Goal: Contribute content: Contribute content

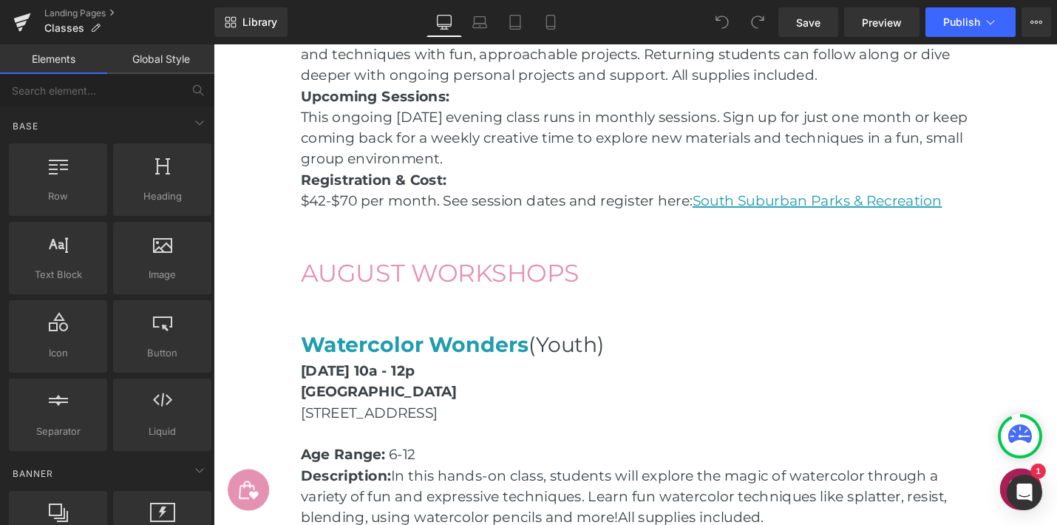
scroll to position [1508, 0]
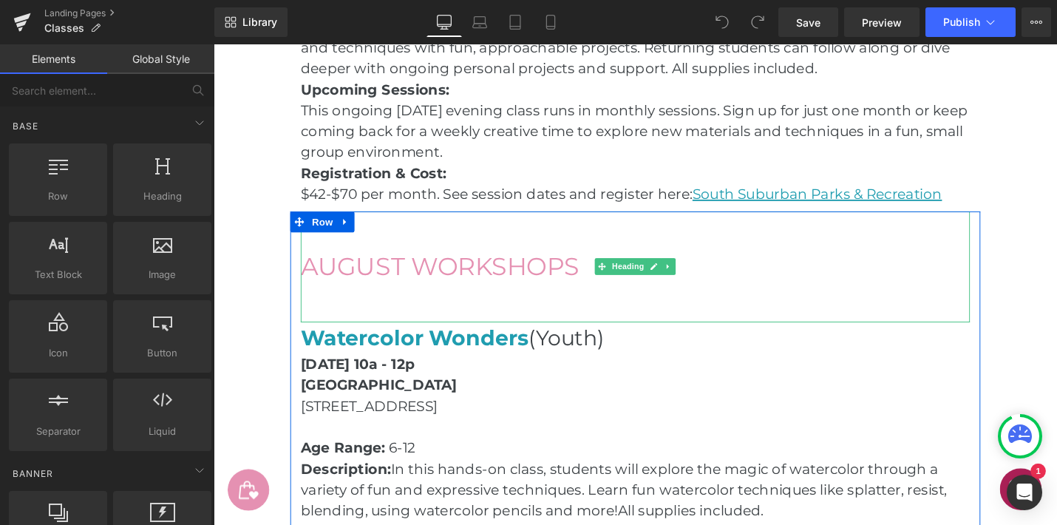
click at [390, 275] on span "AUGUST WORKSHOPS" at bounding box center [454, 280] width 296 height 32
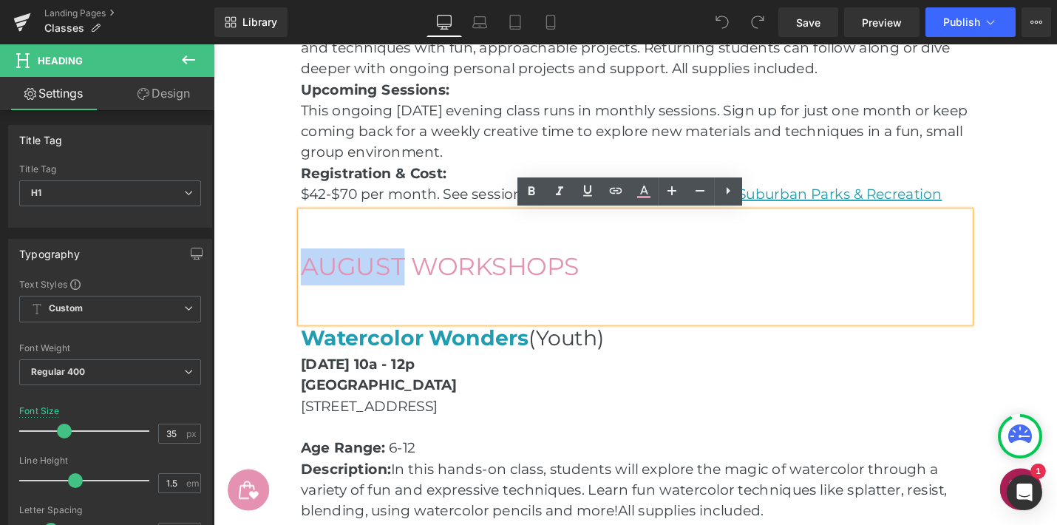
drag, startPoint x: 415, startPoint y: 282, endPoint x: 313, endPoint y: 277, distance: 102.1
click at [313, 277] on span "AUGUST WORKSHOPS" at bounding box center [454, 280] width 296 height 32
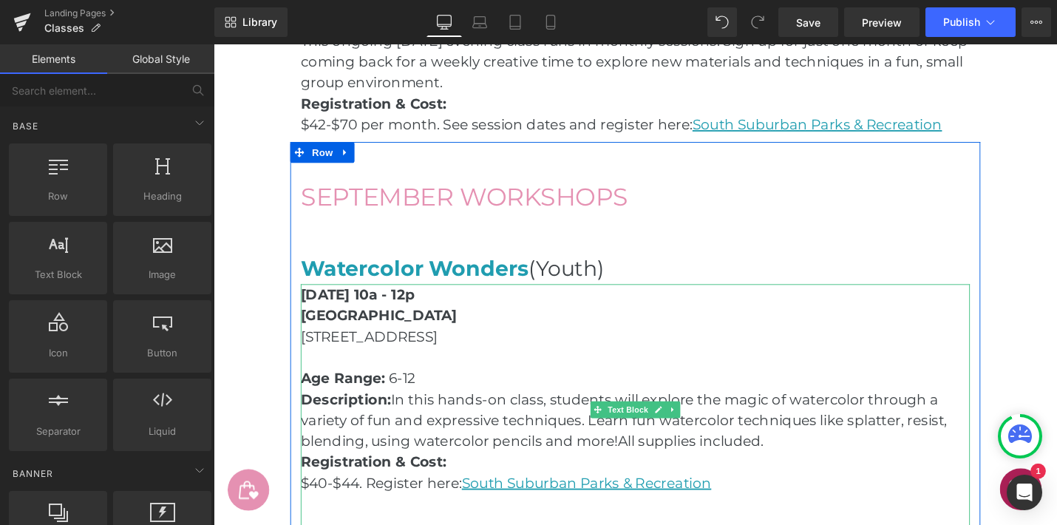
scroll to position [1581, 0]
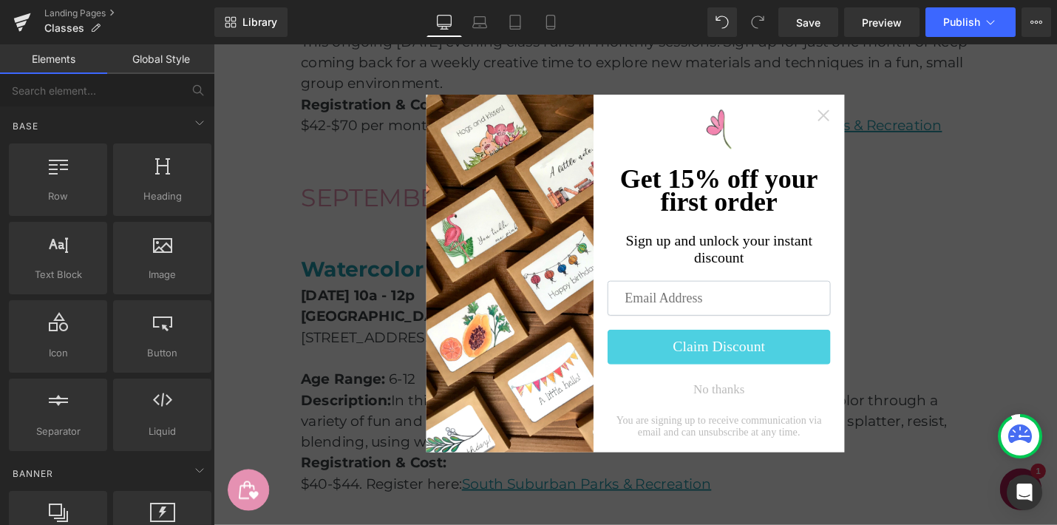
click at [855, 121] on icon "Close widget" at bounding box center [860, 119] width 15 height 15
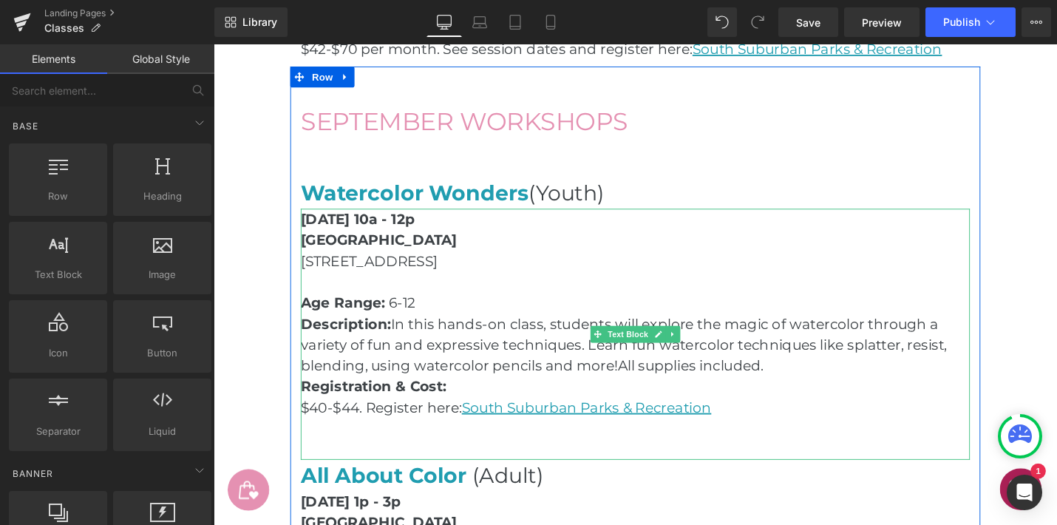
scroll to position [1663, 0]
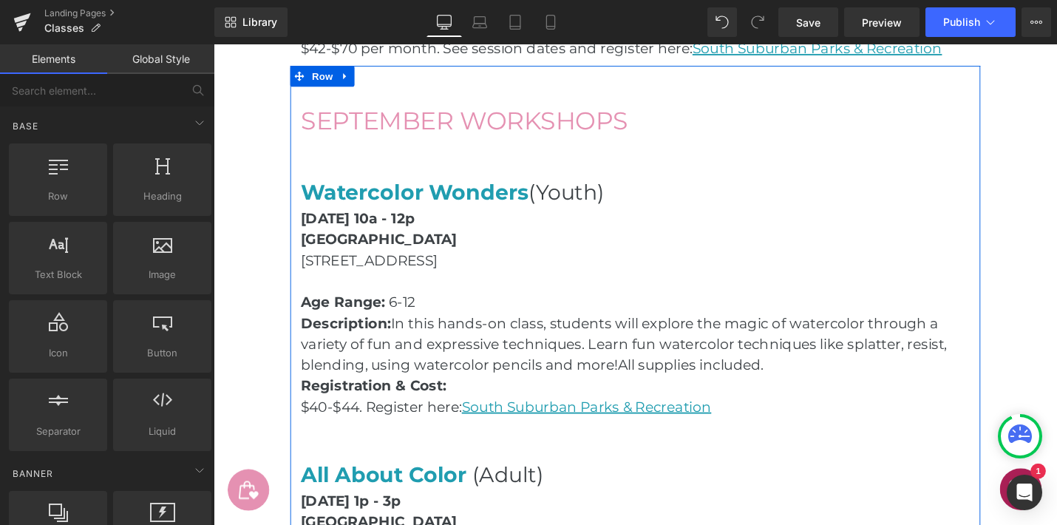
click at [759, 322] on p "Age Range: 6-12" at bounding box center [661, 318] width 710 height 22
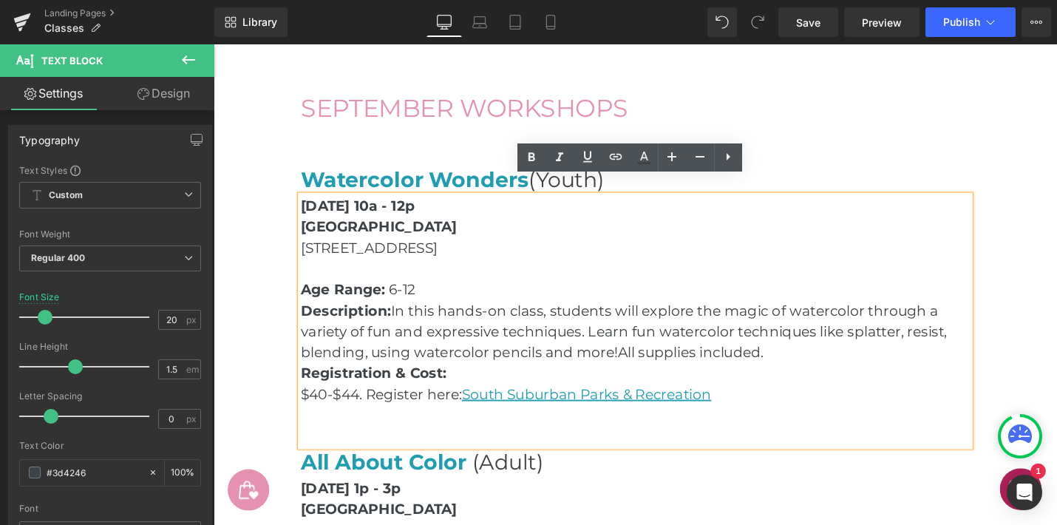
scroll to position [1695, 0]
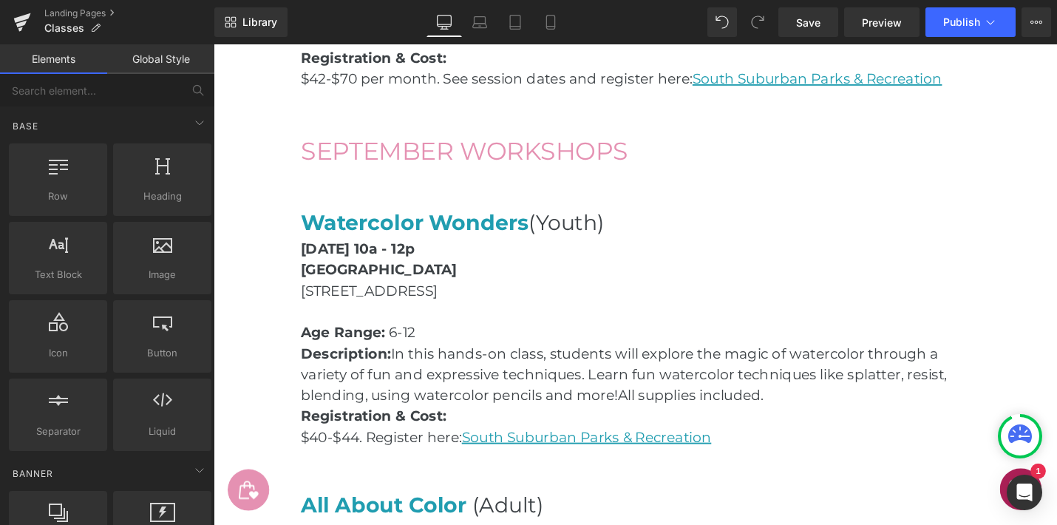
scroll to position [1616, 0]
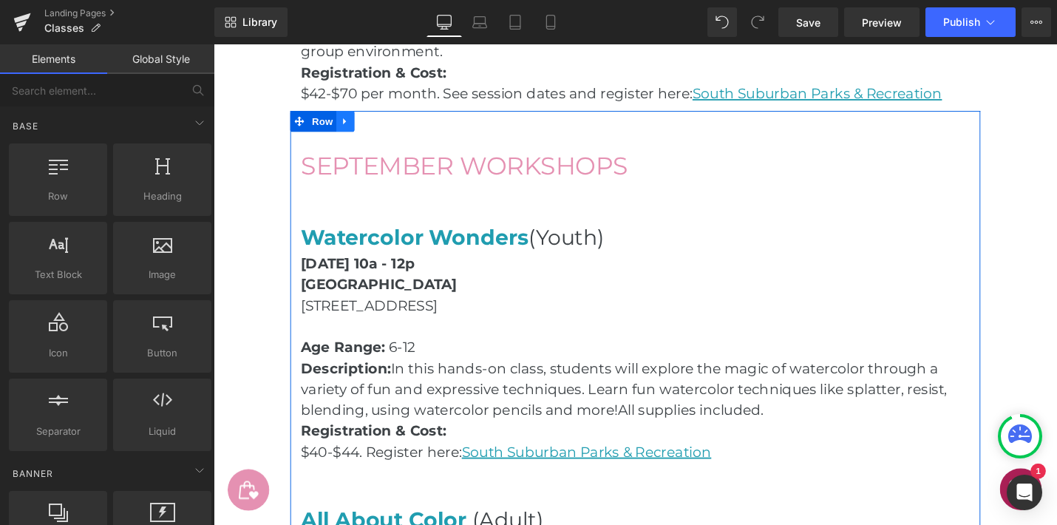
click at [357, 129] on icon at bounding box center [353, 126] width 10 height 11
click at [374, 129] on icon at bounding box center [372, 126] width 10 height 11
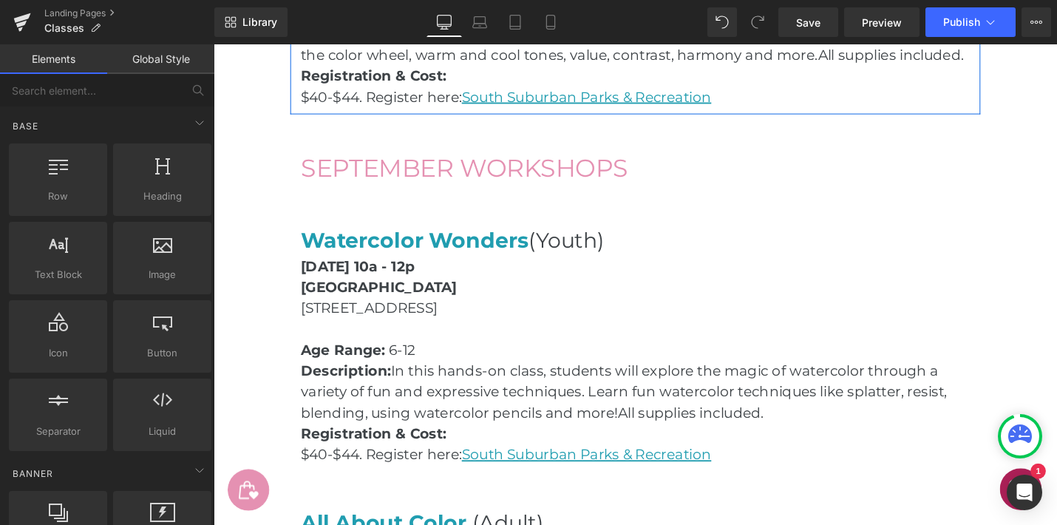
scroll to position [2306, 0]
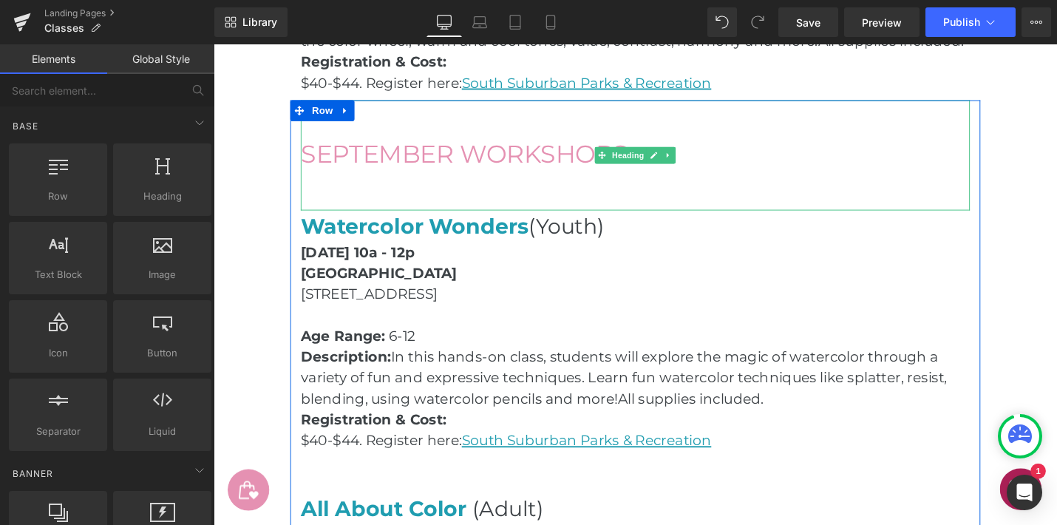
drag, startPoint x: 376, startPoint y: 159, endPoint x: 402, endPoint y: 159, distance: 26.6
click at [376, 159] on span "SEPTEMBER WORKSHOPS" at bounding box center [479, 161] width 347 height 32
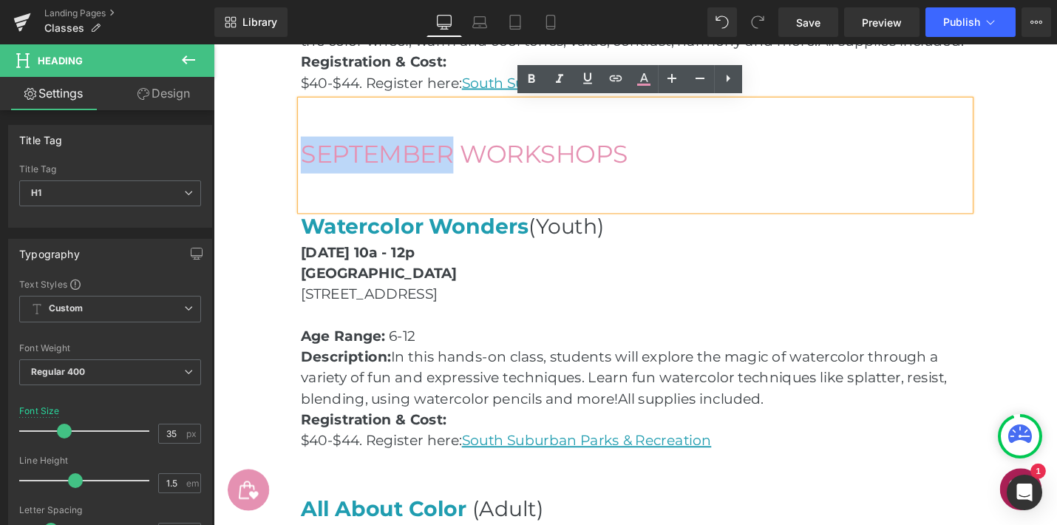
drag, startPoint x: 469, startPoint y: 162, endPoint x: 312, endPoint y: 160, distance: 157.5
click at [312, 160] on span "SEPTEMBER WORKSHOPS" at bounding box center [479, 161] width 347 height 32
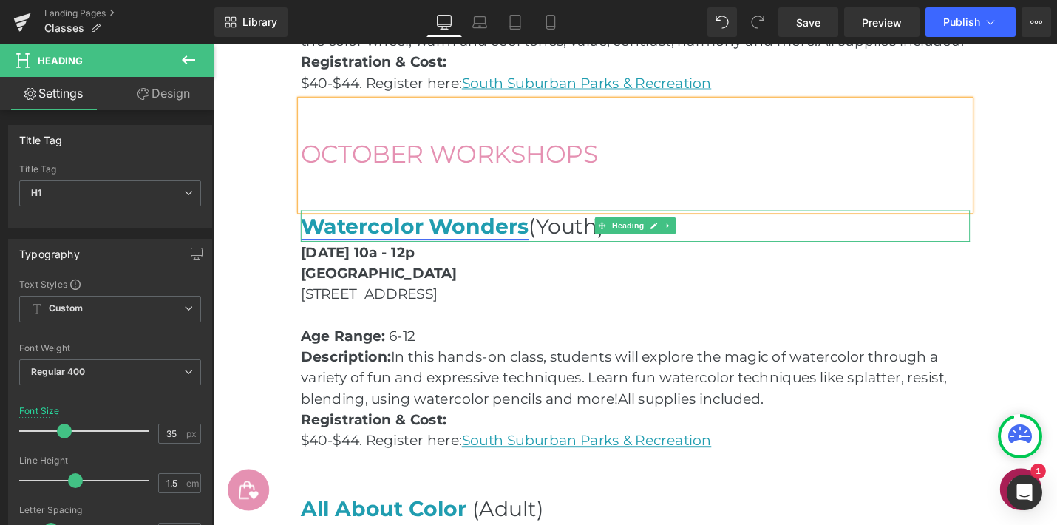
click at [451, 239] on link "Watercolor Wonders" at bounding box center [427, 236] width 242 height 27
click at [505, 243] on link "Watercolor Wonders" at bounding box center [427, 236] width 242 height 27
click at [546, 242] on link "Watercolor Wonders" at bounding box center [427, 236] width 242 height 27
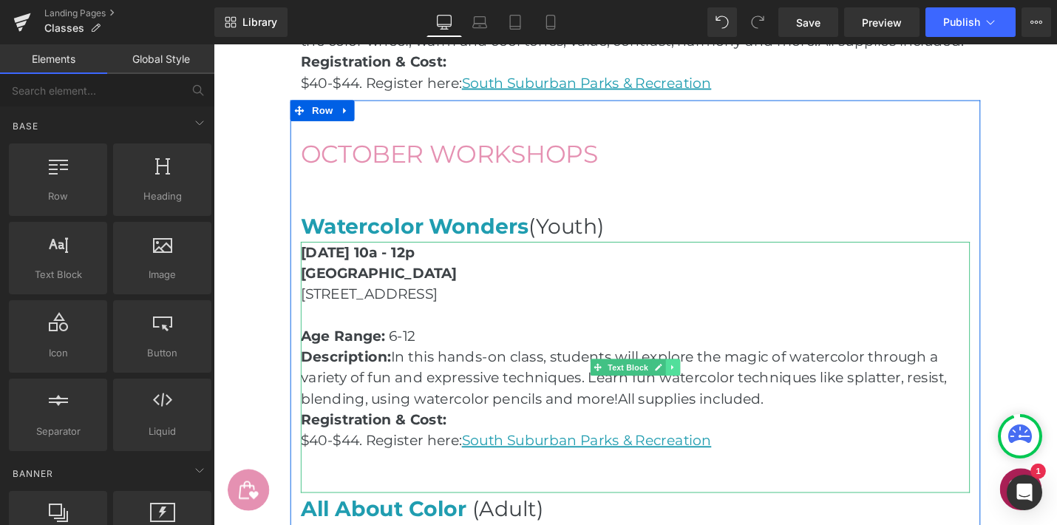
click at [705, 385] on icon at bounding box center [700, 386] width 8 height 9
click at [708, 386] on icon at bounding box center [709, 386] width 8 height 9
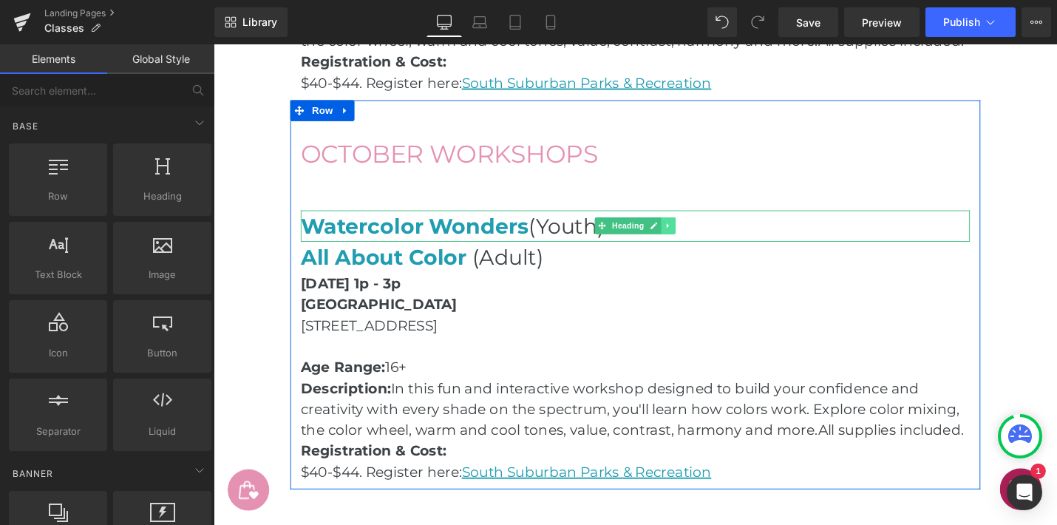
click at [698, 236] on icon at bounding box center [696, 236] width 8 height 9
click at [707, 236] on icon at bounding box center [704, 237] width 8 height 8
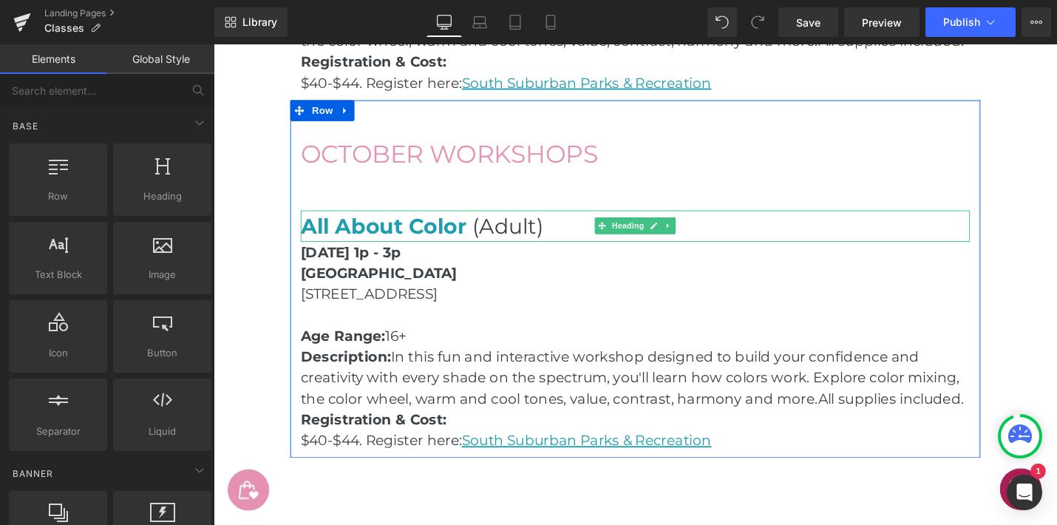
click at [483, 240] on span at bounding box center [485, 236] width 6 height 27
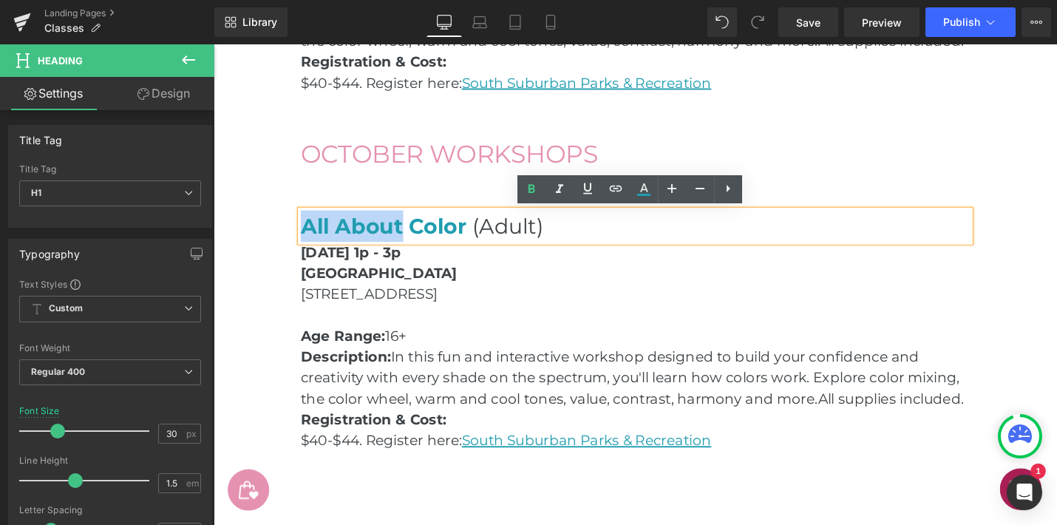
drag, startPoint x: 413, startPoint y: 239, endPoint x: 306, endPoint y: 237, distance: 107.2
click at [306, 237] on span "All About Color" at bounding box center [394, 236] width 176 height 27
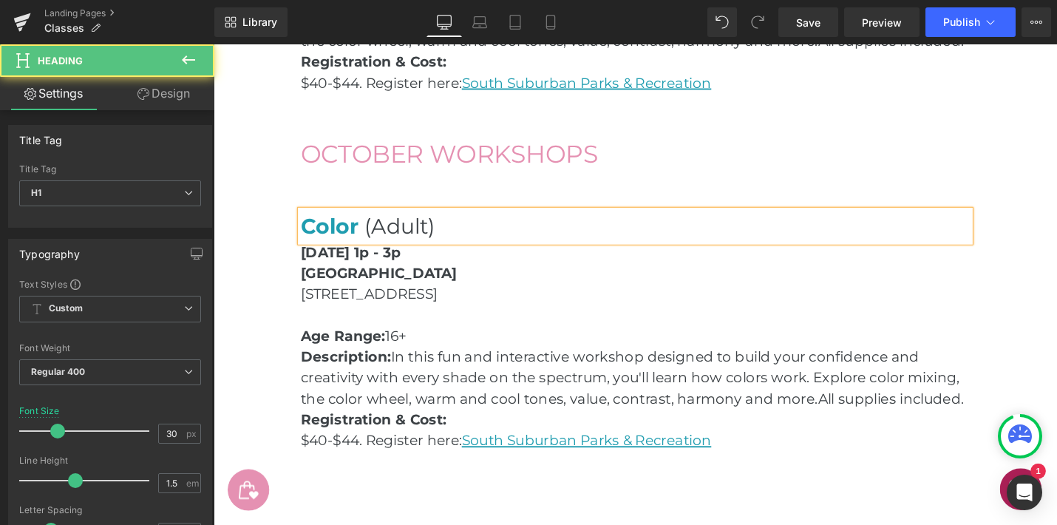
click at [363, 239] on span "Color" at bounding box center [336, 236] width 61 height 27
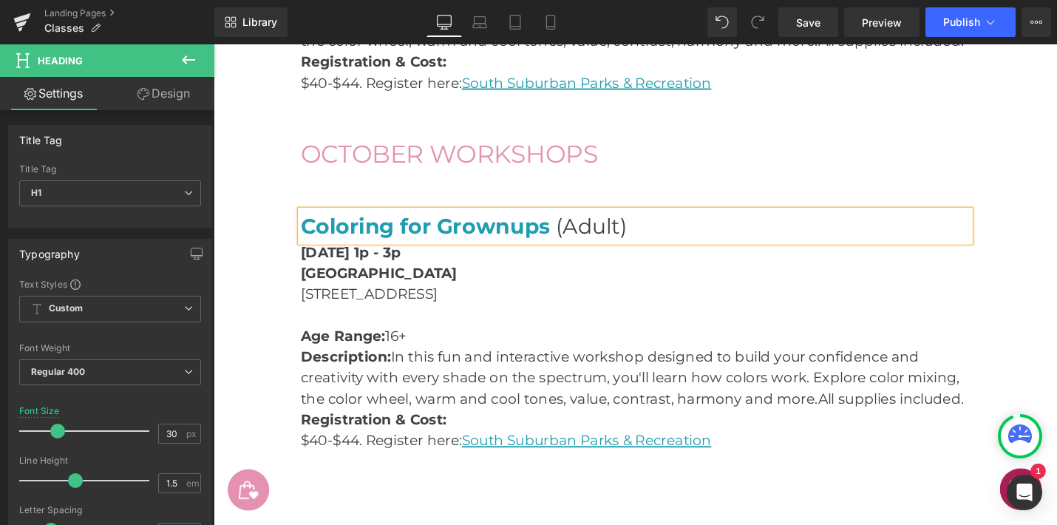
click at [645, 290] on p "[GEOGRAPHIC_DATA]" at bounding box center [661, 287] width 710 height 22
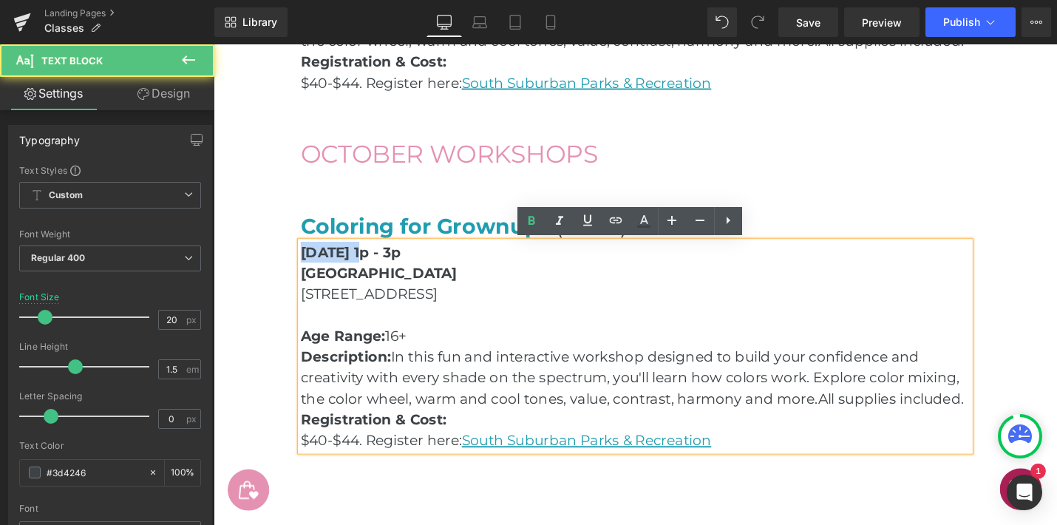
drag, startPoint x: 373, startPoint y: 264, endPoint x: 307, endPoint y: 264, distance: 66.5
click at [307, 264] on strong "[DATE] 1p - 3p" at bounding box center [359, 265] width 106 height 18
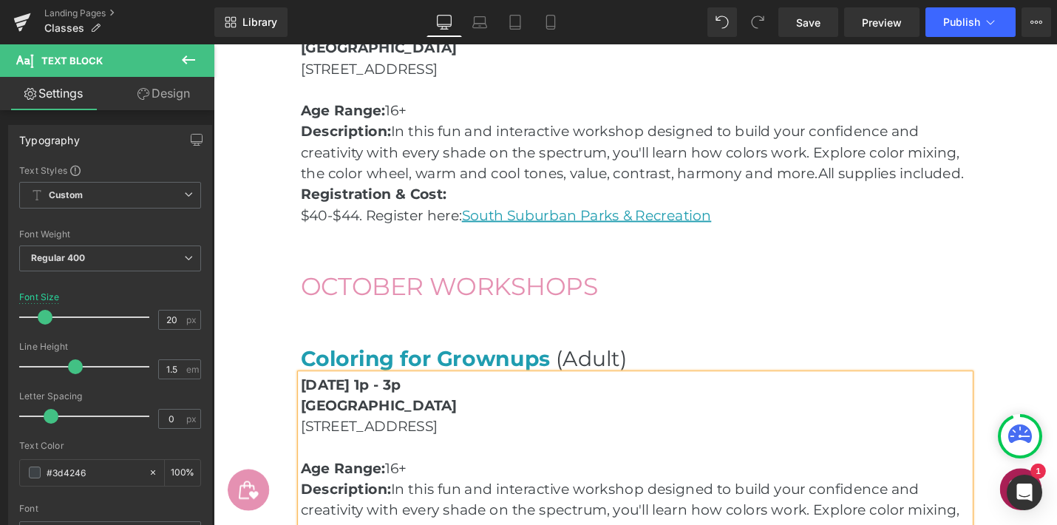
scroll to position [2166, 0]
drag, startPoint x: 461, startPoint y: 408, endPoint x: 409, endPoint y: 406, distance: 51.8
click at [409, 406] on strong "[DATE] 1p - 3p" at bounding box center [359, 405] width 106 height 18
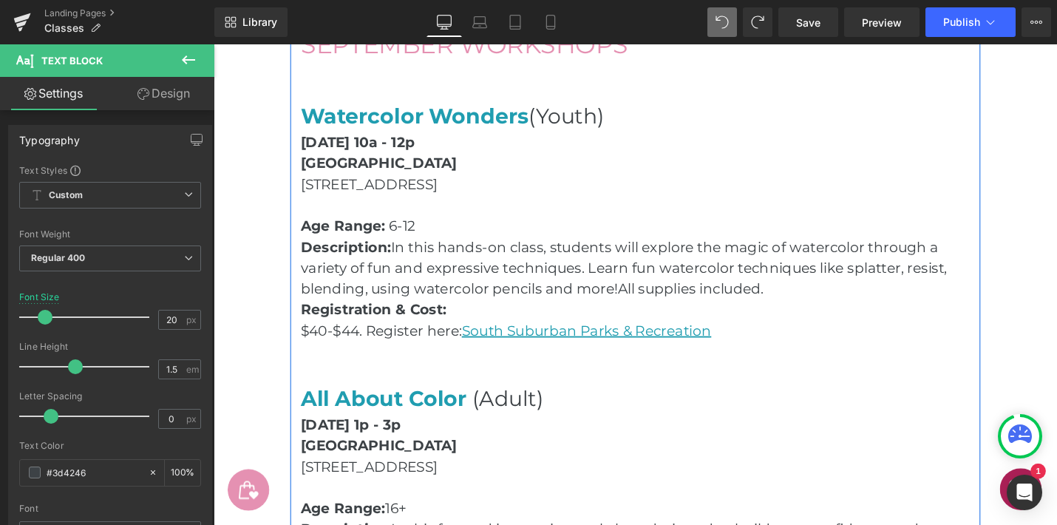
scroll to position [1658, 0]
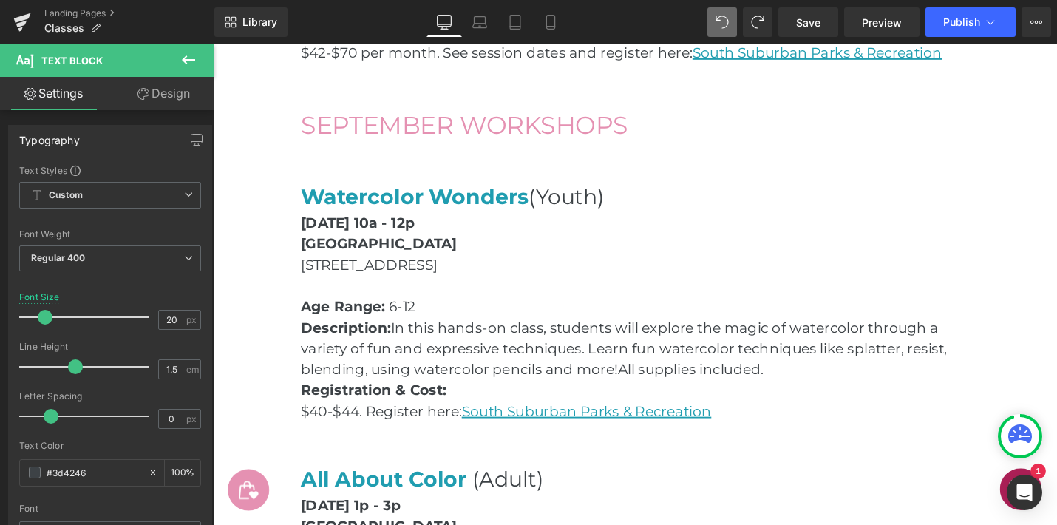
click at [1057, 217] on main "Classes & Workshops Heading Hero Banner Row Join a class with [PERSON_NAME]! [P…" at bounding box center [661, 62] width 895 height 3229
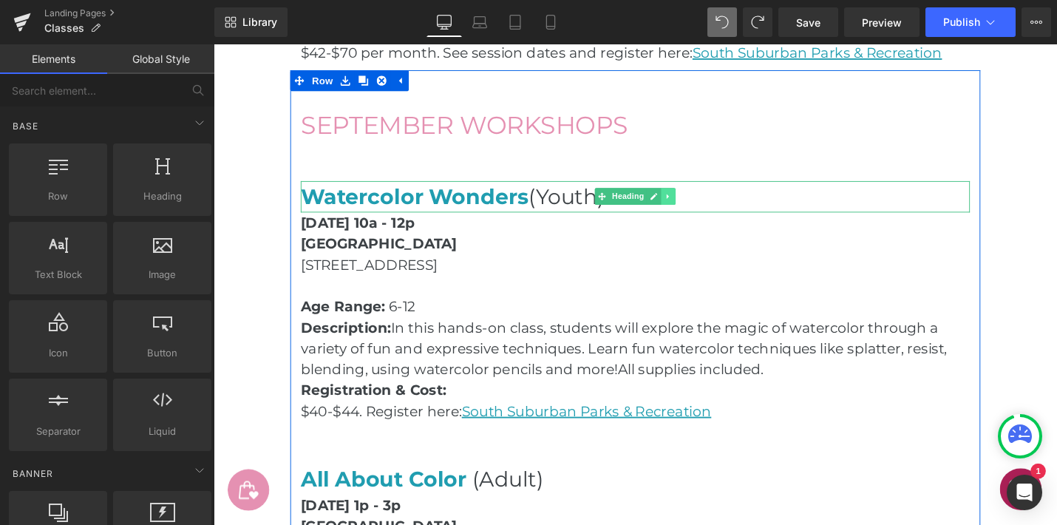
click at [699, 205] on icon at bounding box center [696, 205] width 8 height 9
click at [701, 205] on icon at bounding box center [704, 205] width 8 height 8
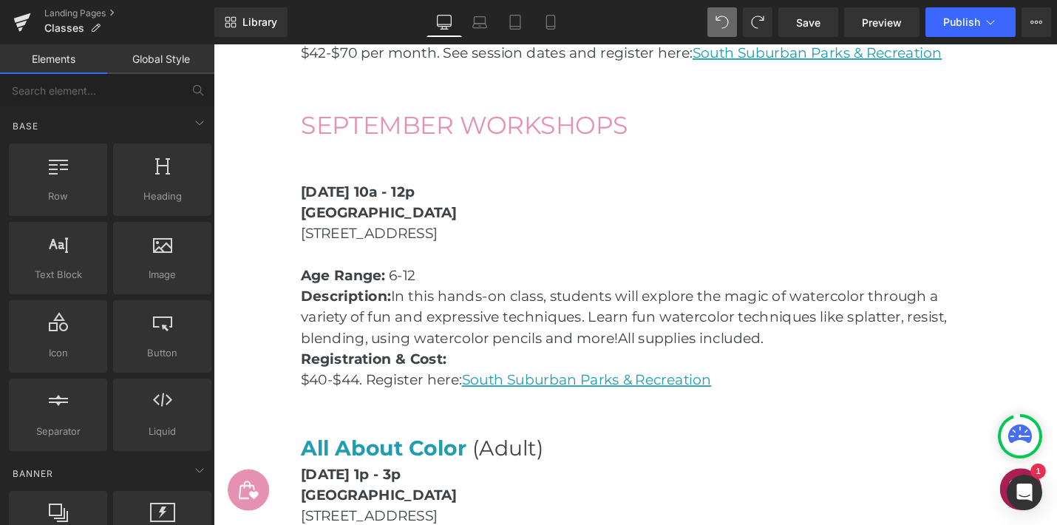
click at [1057, 217] on main "Classes & Workshops Heading Hero Banner Row Join a class with [PERSON_NAME]! [P…" at bounding box center [661, 46] width 895 height 3196
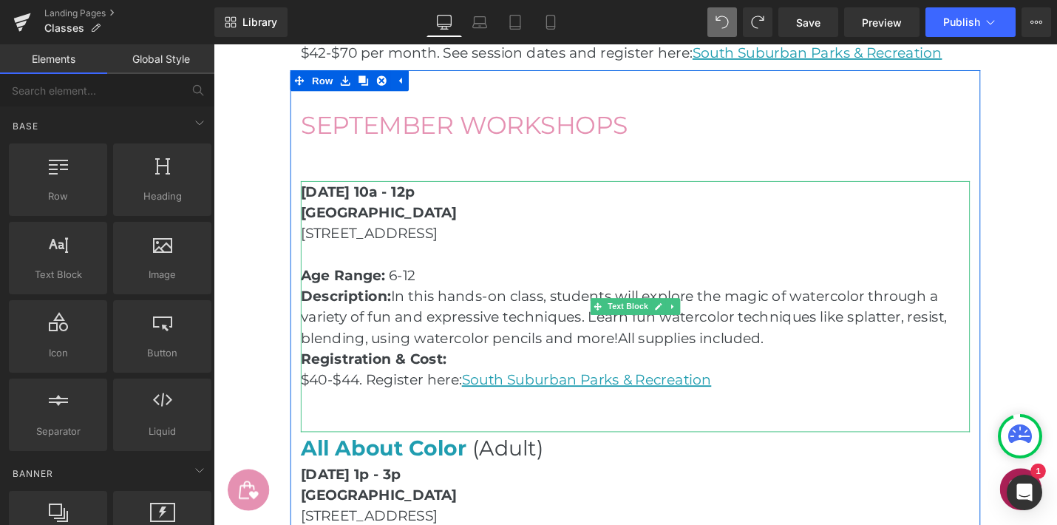
click at [787, 203] on p "[DATE] 10a - 12p" at bounding box center [661, 200] width 710 height 22
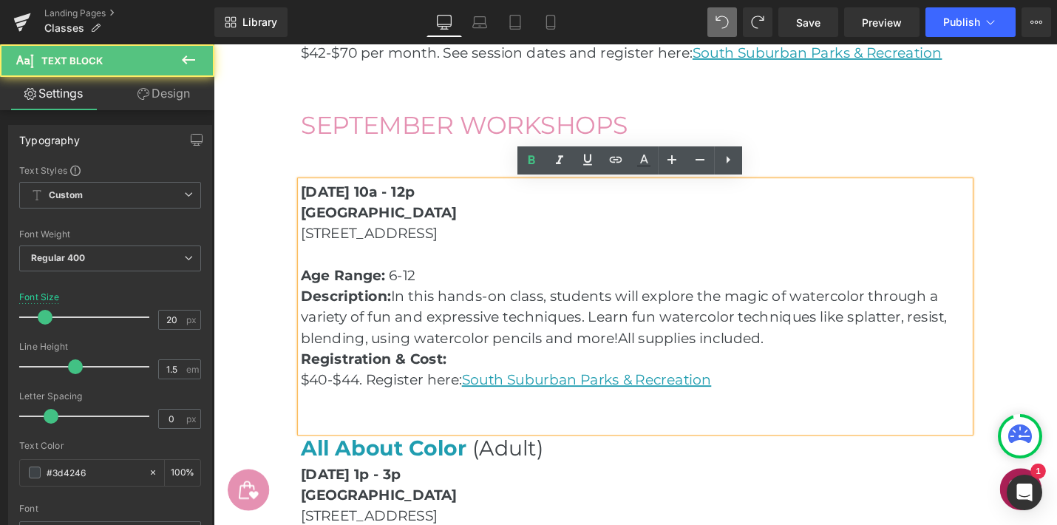
click at [773, 262] on p at bounding box center [661, 267] width 710 height 22
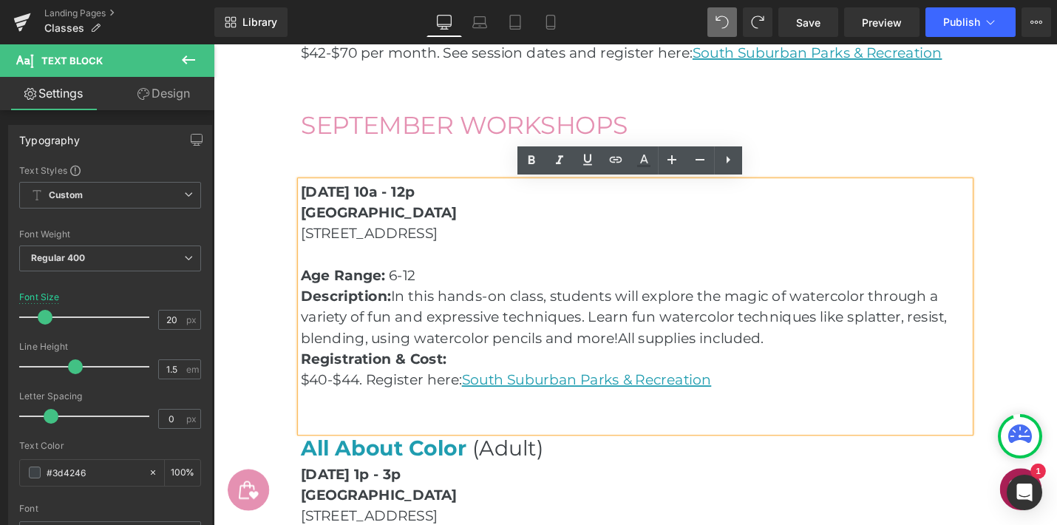
click at [1048, 274] on div "Classes & Workshops Heading Hero Banner Row Join a class with [PERSON_NAME]! [P…" at bounding box center [661, 49] width 776 height 3085
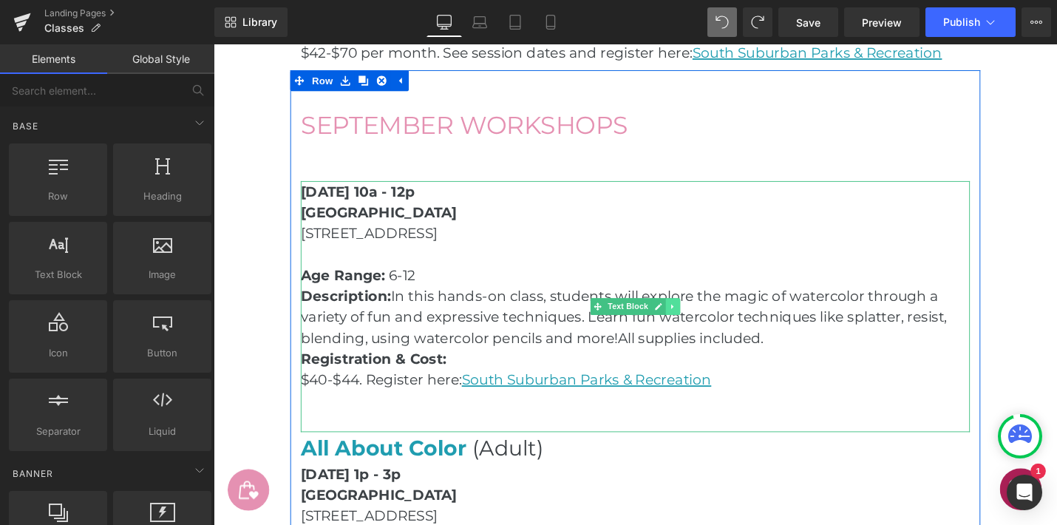
click at [703, 325] on icon at bounding box center [700, 322] width 8 height 9
click at [709, 323] on icon at bounding box center [709, 322] width 8 height 9
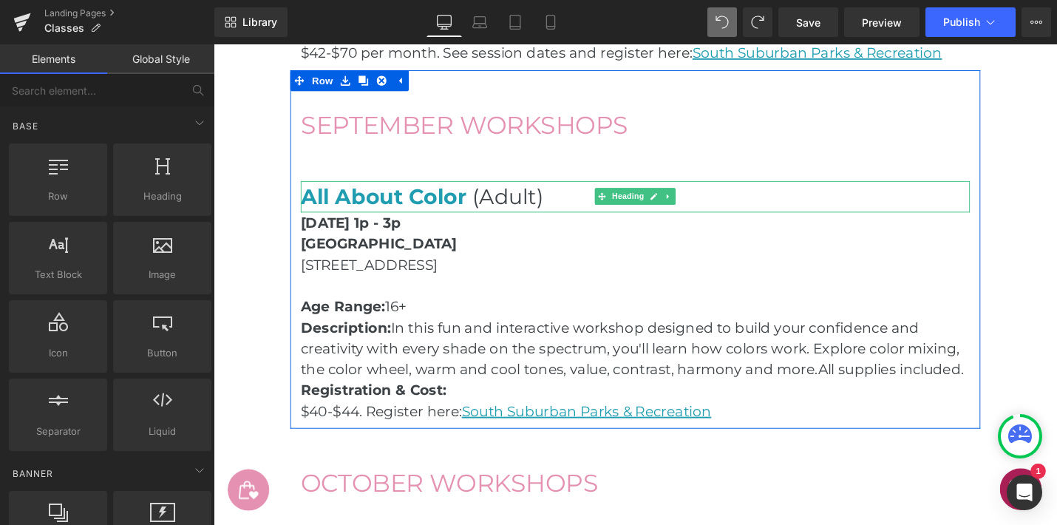
click at [577, 213] on h1 "All About Color (Adult)" at bounding box center [661, 205] width 710 height 33
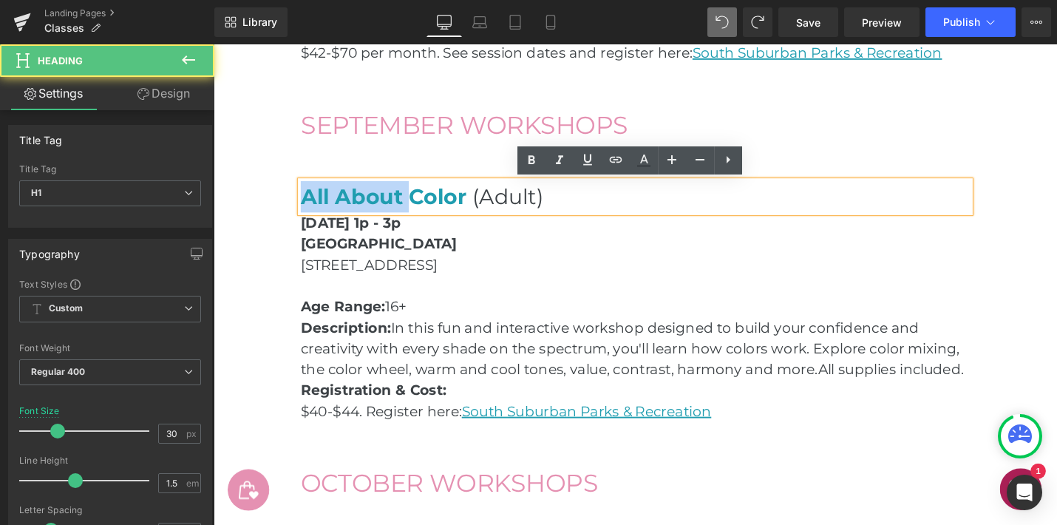
drag, startPoint x: 424, startPoint y: 207, endPoint x: 310, endPoint y: 207, distance: 113.9
click at [310, 207] on span "All About Color" at bounding box center [394, 205] width 176 height 27
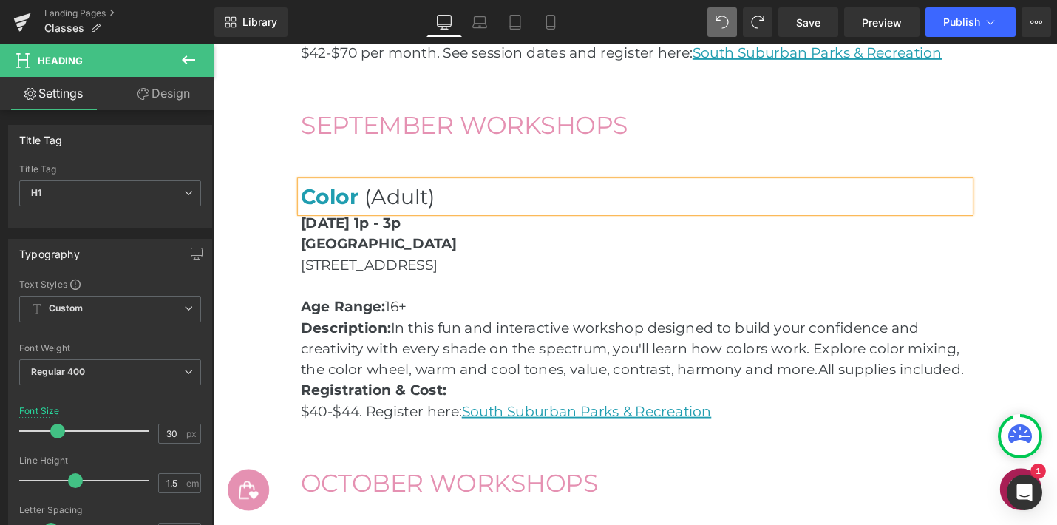
click at [310, 207] on span "Color" at bounding box center [336, 205] width 61 height 27
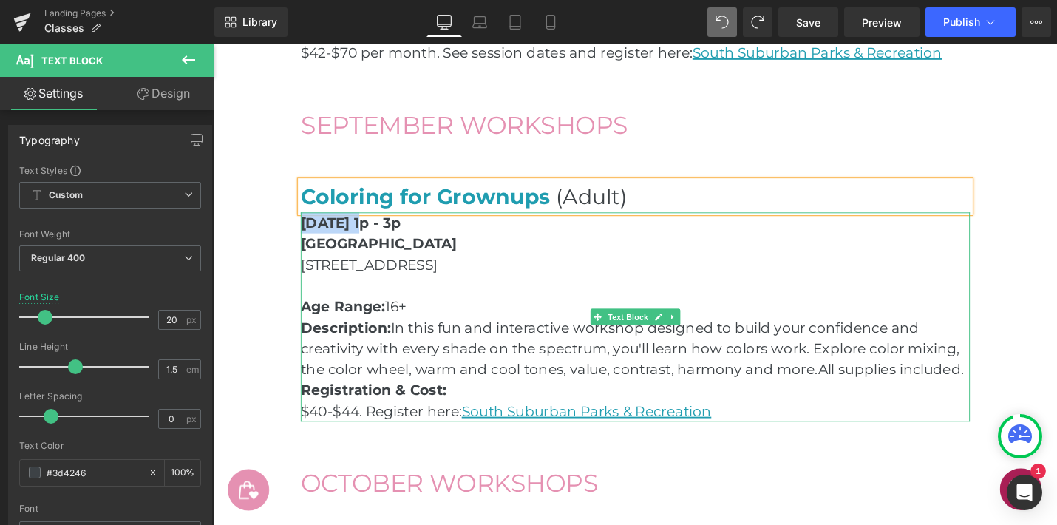
drag, startPoint x: 349, startPoint y: 234, endPoint x: 310, endPoint y: 234, distance: 39.2
click at [310, 234] on strong "[DATE] 1p - 3p" at bounding box center [359, 234] width 106 height 18
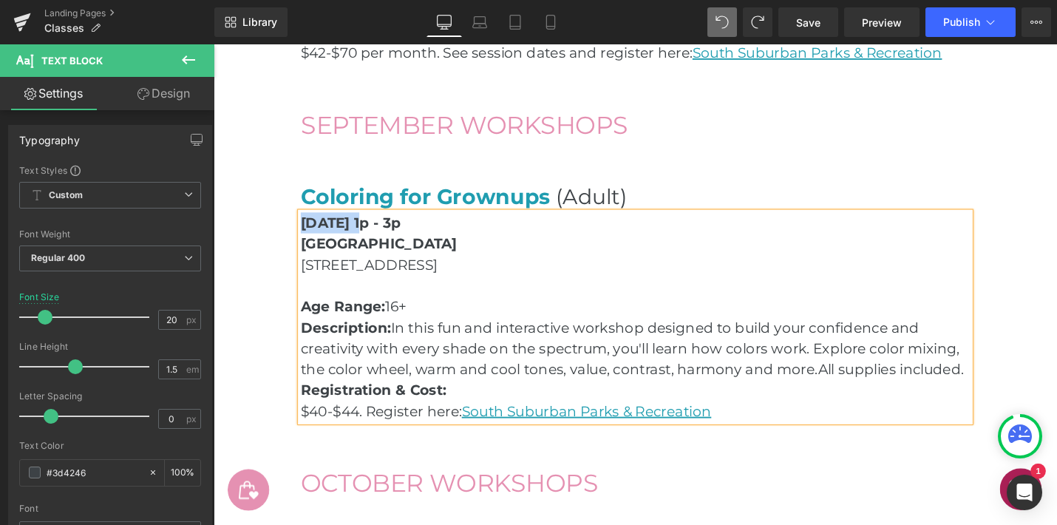
click at [310, 234] on strong "[DATE] 1p - 3p" at bounding box center [359, 234] width 106 height 18
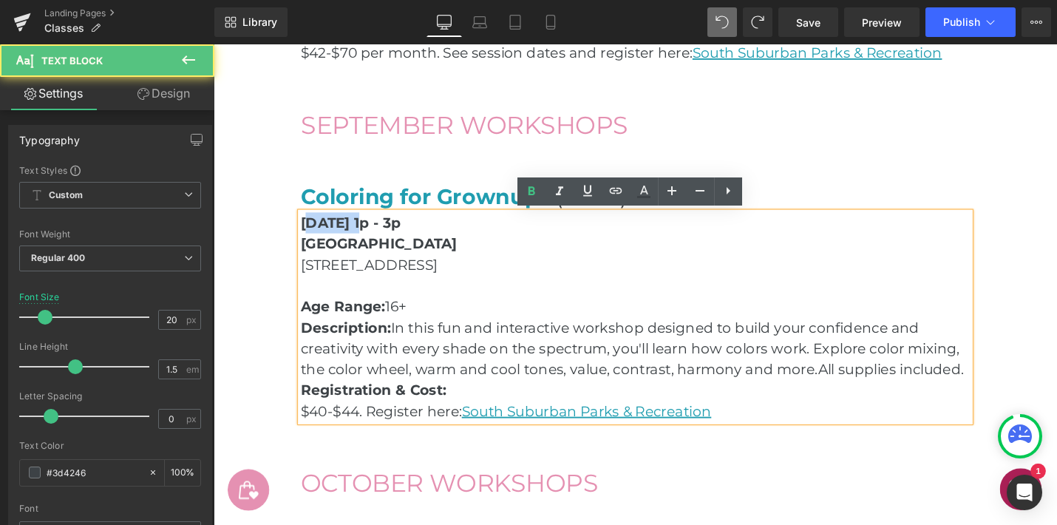
drag, startPoint x: 373, startPoint y: 237, endPoint x: 311, endPoint y: 237, distance: 61.4
click at [311, 237] on strong "[DATE] 1p - 3p" at bounding box center [359, 234] width 106 height 18
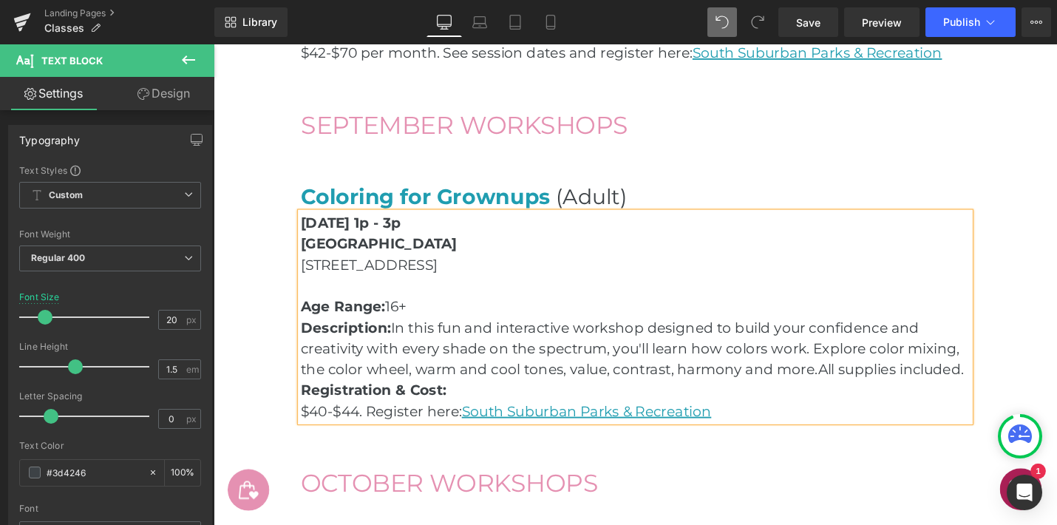
click at [413, 235] on strong "[DATE] 1p - 3p" at bounding box center [359, 234] width 106 height 18
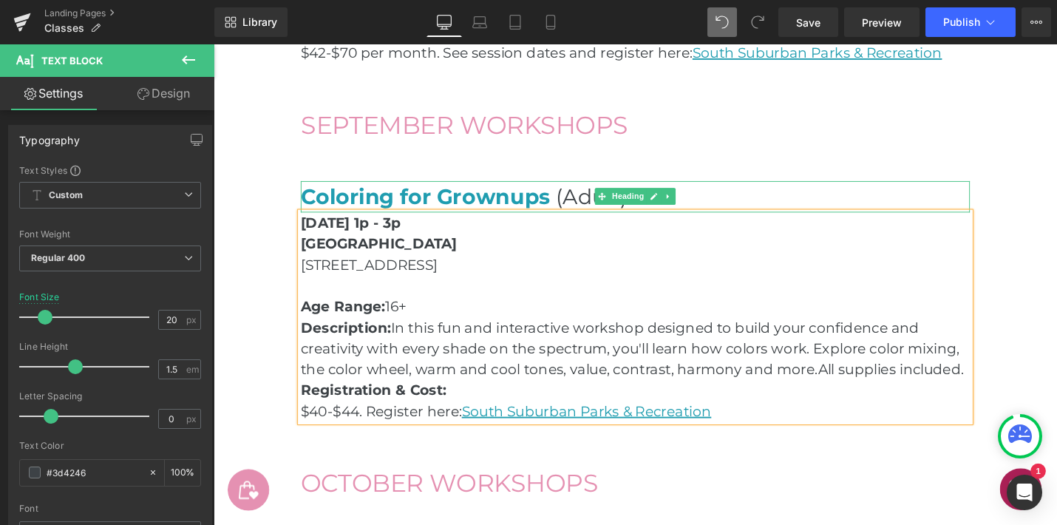
click at [567, 207] on span "Coloring for Grownups" at bounding box center [438, 205] width 265 height 27
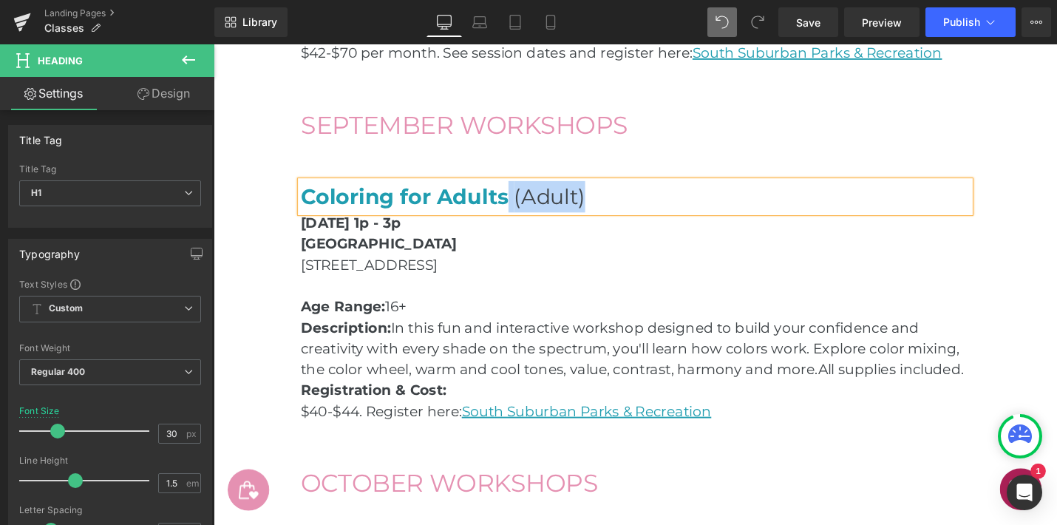
drag, startPoint x: 671, startPoint y: 207, endPoint x: 526, endPoint y: 207, distance: 144.9
click at [525, 207] on h1 "Coloring for Adults (Adult)" at bounding box center [661, 205] width 710 height 33
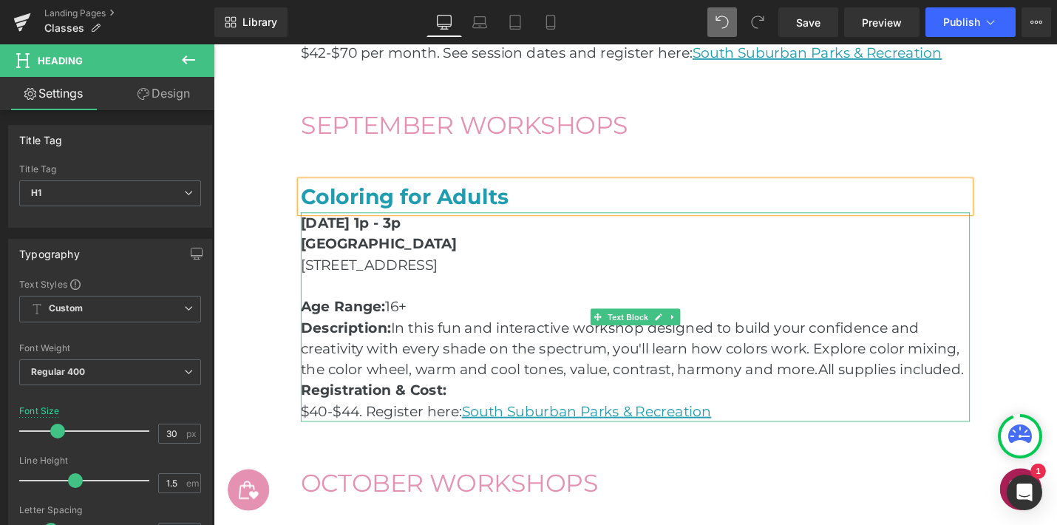
click at [523, 371] on p "Description: In this fun and interactive workshop designed to build your confid…" at bounding box center [661, 366] width 710 height 67
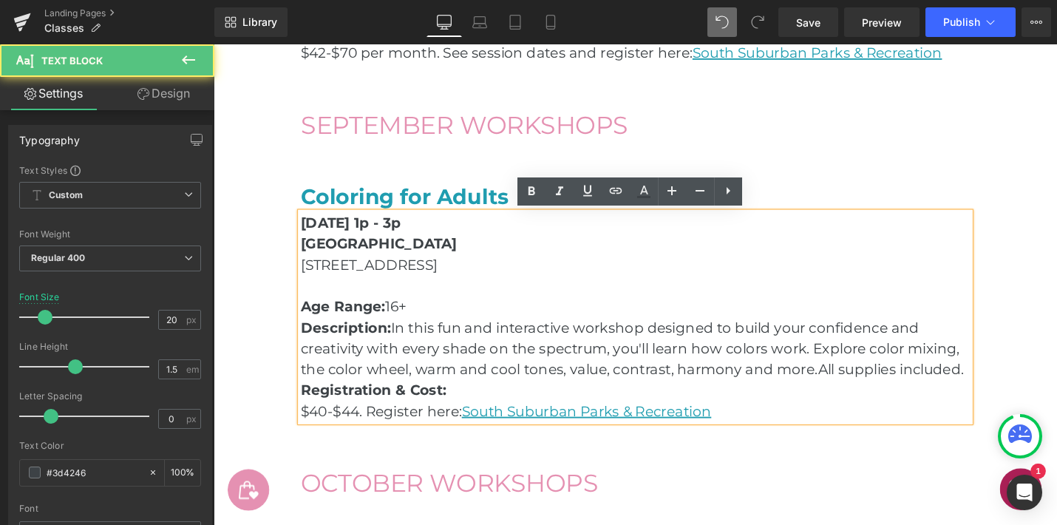
click at [1009, 391] on span "All supplies included." at bounding box center [932, 389] width 155 height 18
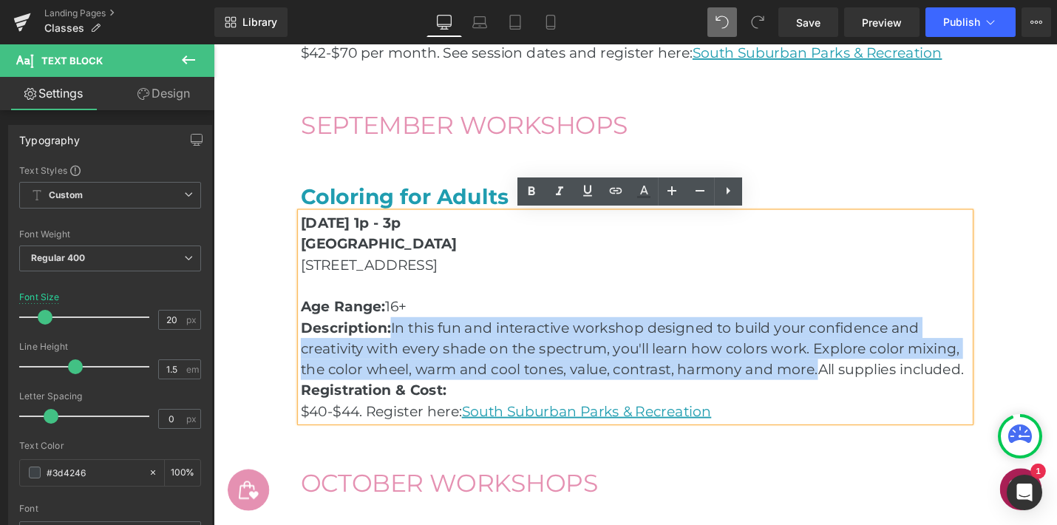
drag, startPoint x: 850, startPoint y: 390, endPoint x: 405, endPoint y: 348, distance: 446.4
click at [404, 348] on p "Description: In this fun and interactive workshop designed to build your confid…" at bounding box center [661, 366] width 710 height 67
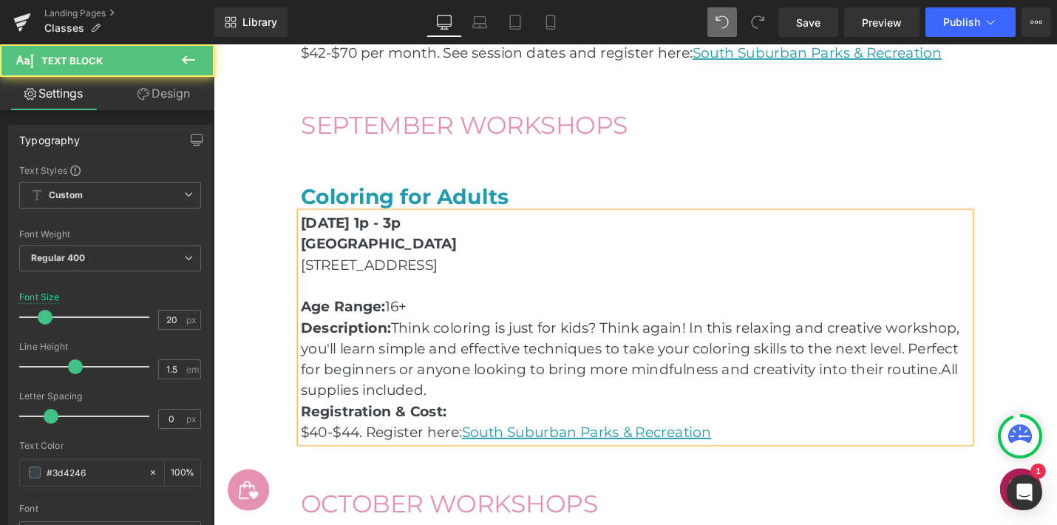
click at [444, 412] on p "Description: Think coloring is just for kids? Think again! In this relaxing and…" at bounding box center [661, 377] width 710 height 89
click at [367, 458] on p "$40-$44. Register here: [GEOGRAPHIC_DATA] Parks & Recreation" at bounding box center [661, 455] width 710 height 22
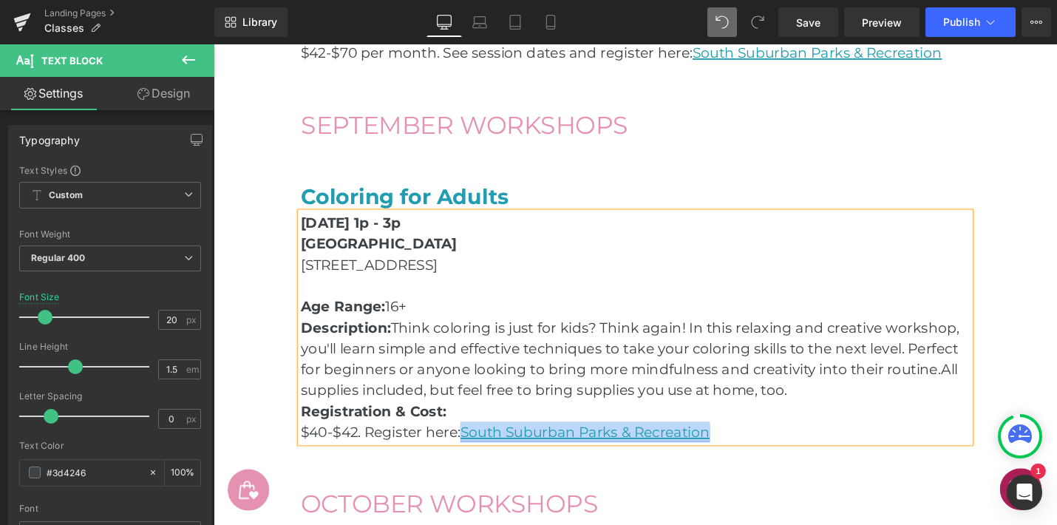
drag, startPoint x: 773, startPoint y: 459, endPoint x: 485, endPoint y: 463, distance: 287.6
click at [485, 463] on p "$40-$42. Register here: [GEOGRAPHIC_DATA] Parks & Recreation" at bounding box center [661, 455] width 710 height 22
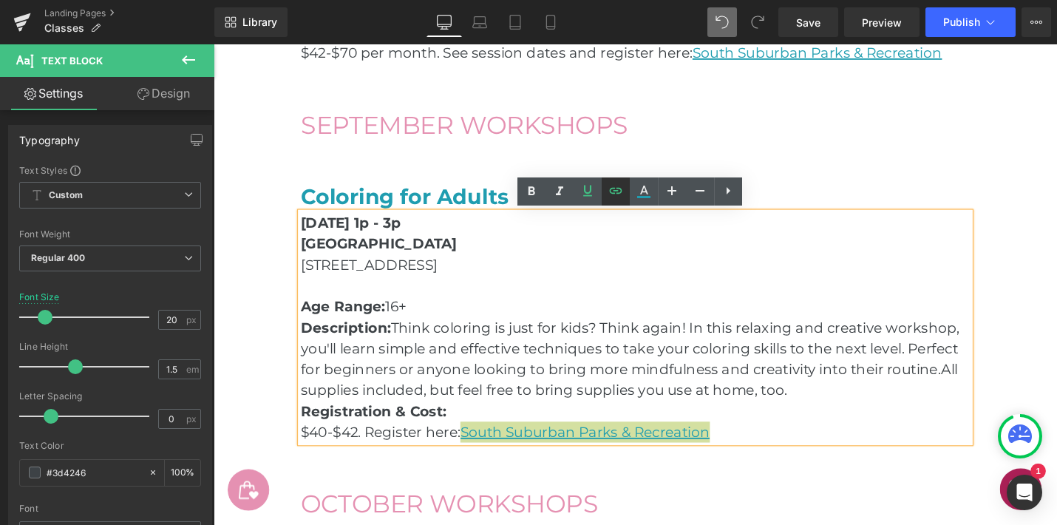
click at [615, 188] on icon at bounding box center [616, 191] width 18 height 18
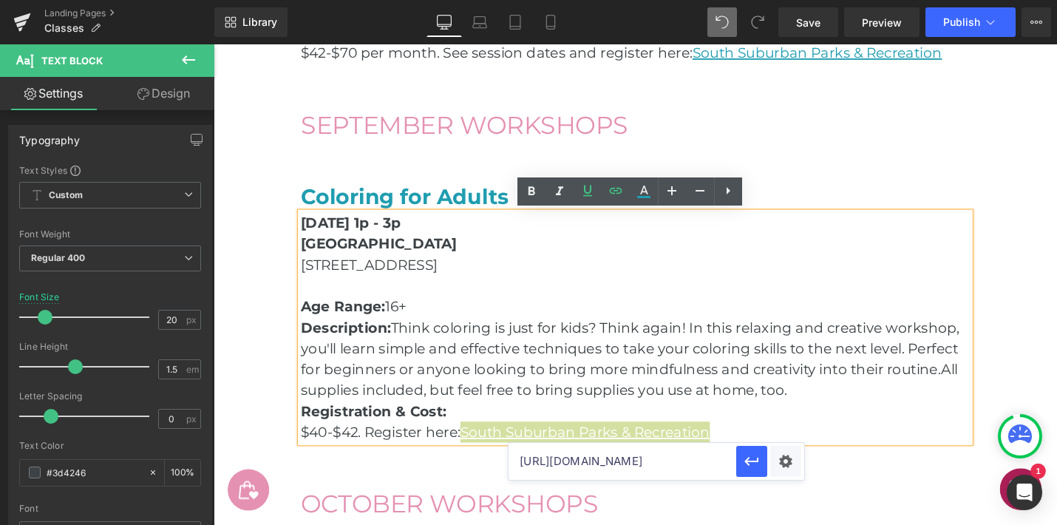
click at [671, 461] on input "[URL][DOMAIN_NAME]" at bounding box center [623, 461] width 228 height 37
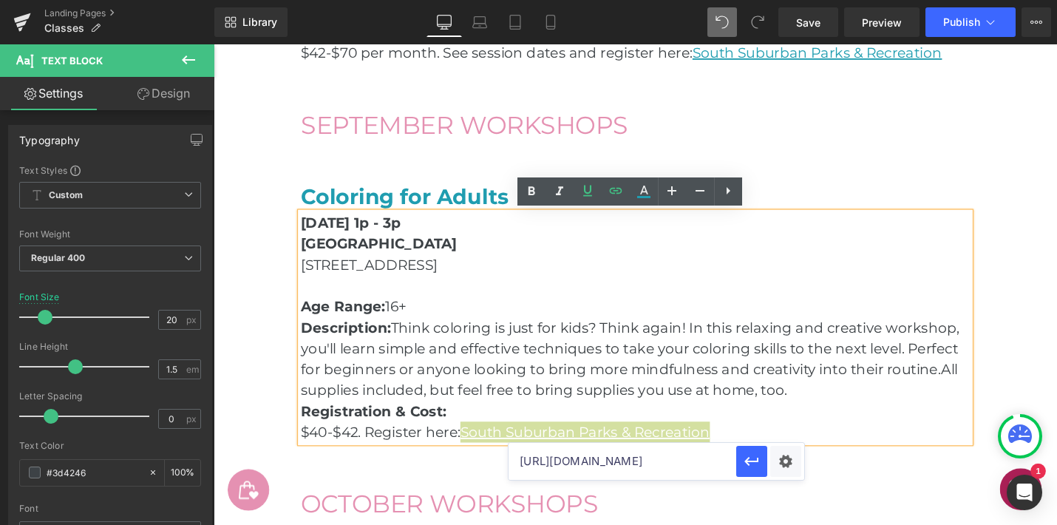
click at [671, 461] on input "[URL][DOMAIN_NAME]" at bounding box center [623, 461] width 228 height 37
paste input "/index/4850f93ef79499b9fe0cbd2c422036e5?filter=c2VhcmNoPXNhcmFoJTIwY29sbGlucw="
type input "[URL][DOMAIN_NAME]"
click at [755, 461] on icon "button" at bounding box center [752, 461] width 14 height 9
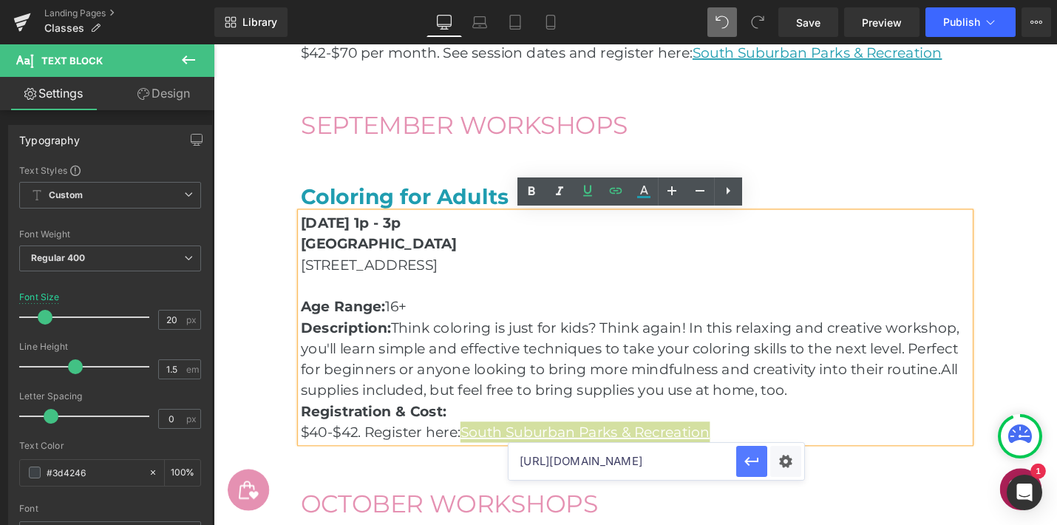
scroll to position [0, 0]
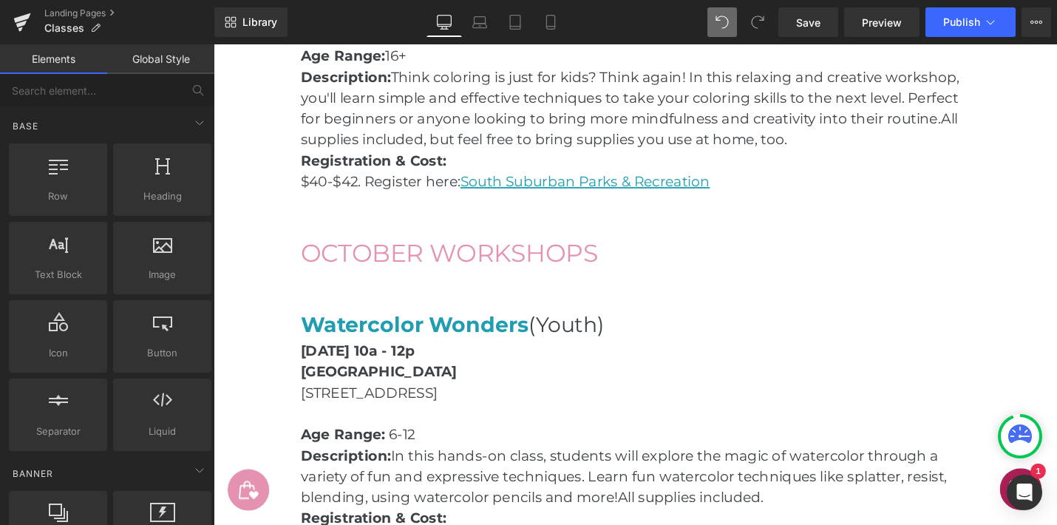
scroll to position [1925, 0]
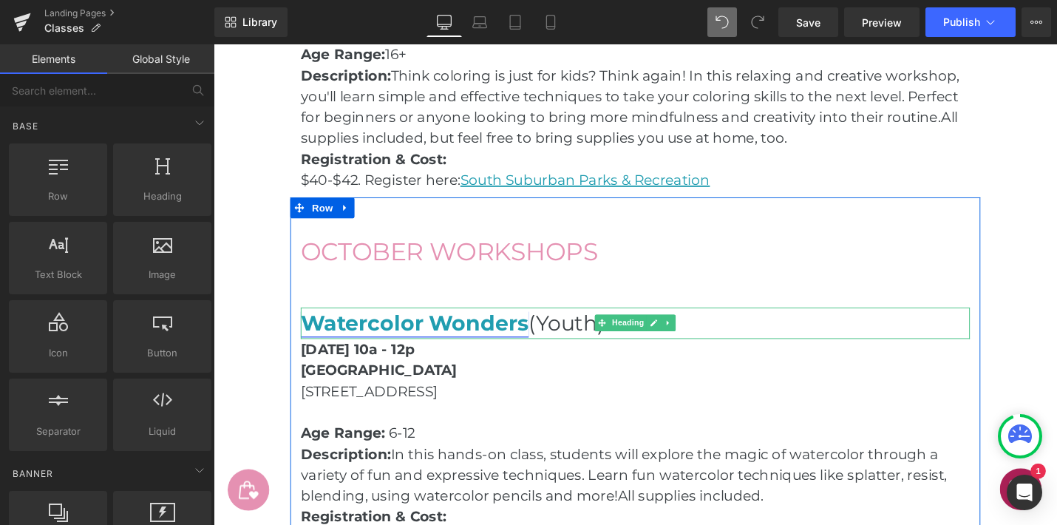
click at [451, 333] on link "Watercolor Wonders" at bounding box center [427, 340] width 242 height 27
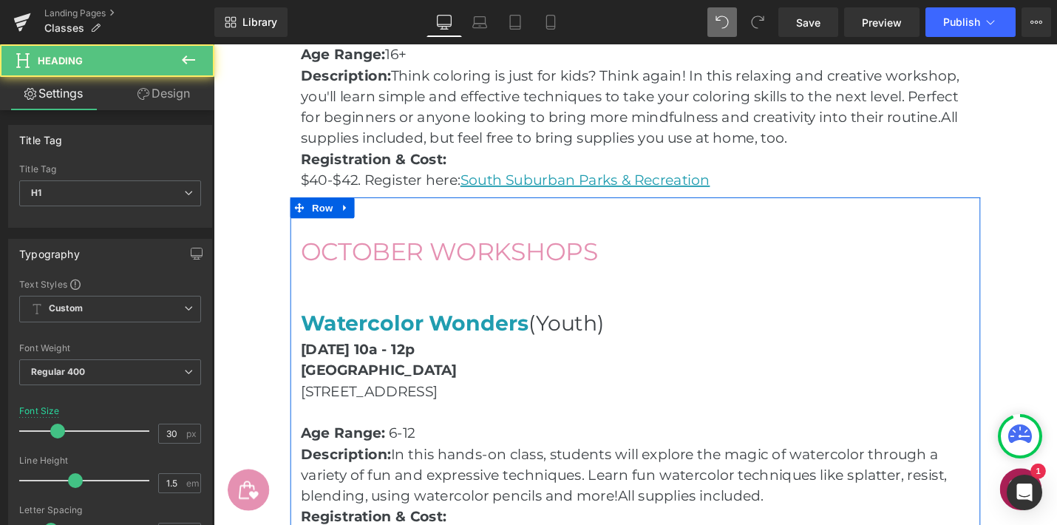
drag, startPoint x: 480, startPoint y: 364, endPoint x: 433, endPoint y: 367, distance: 46.7
click at [427, 365] on strong "[DATE] 10a - 12p" at bounding box center [366, 368] width 121 height 18
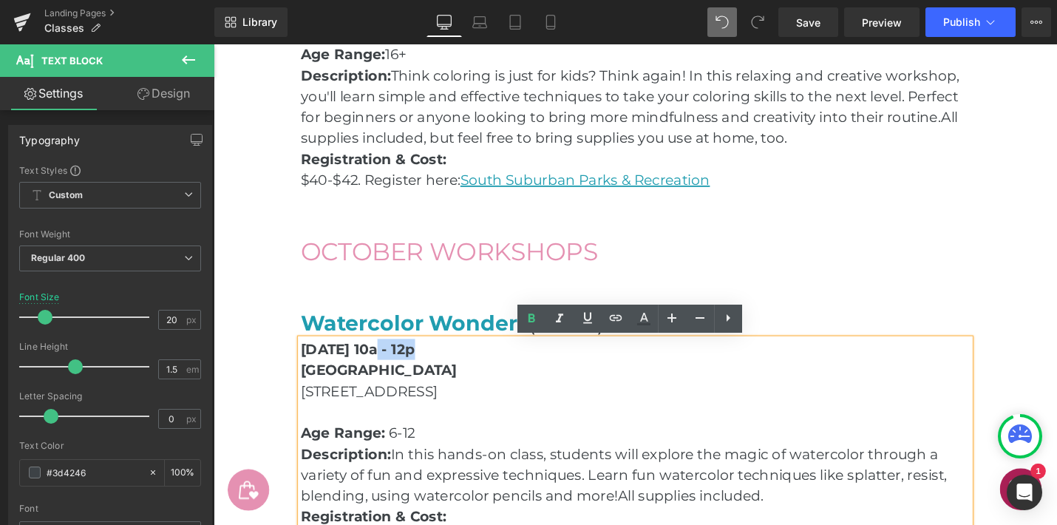
drag, startPoint x: 439, startPoint y: 369, endPoint x: 388, endPoint y: 370, distance: 51.0
click at [388, 370] on strong "[DATE] 10a - 12p" at bounding box center [366, 368] width 121 height 18
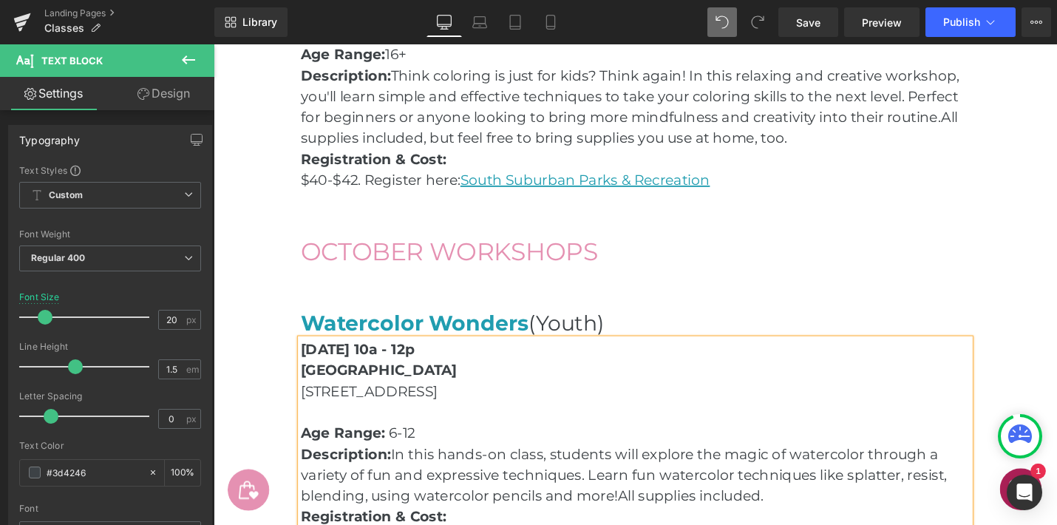
click at [427, 368] on strong "[DATE] 10a - 12p" at bounding box center [366, 368] width 121 height 18
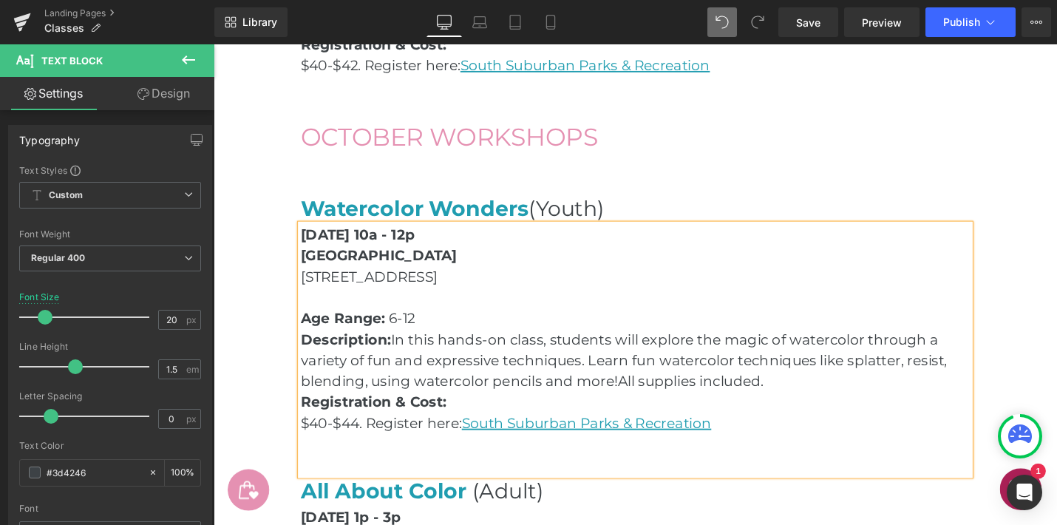
scroll to position [2048, 0]
click at [429, 333] on p "Age Range: 6-12" at bounding box center [661, 334] width 710 height 22
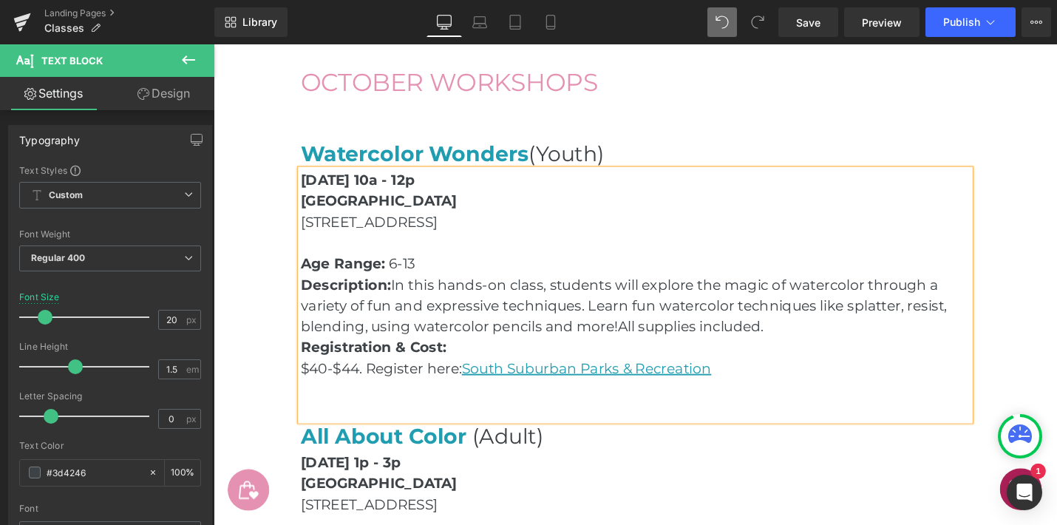
scroll to position [2110, 0]
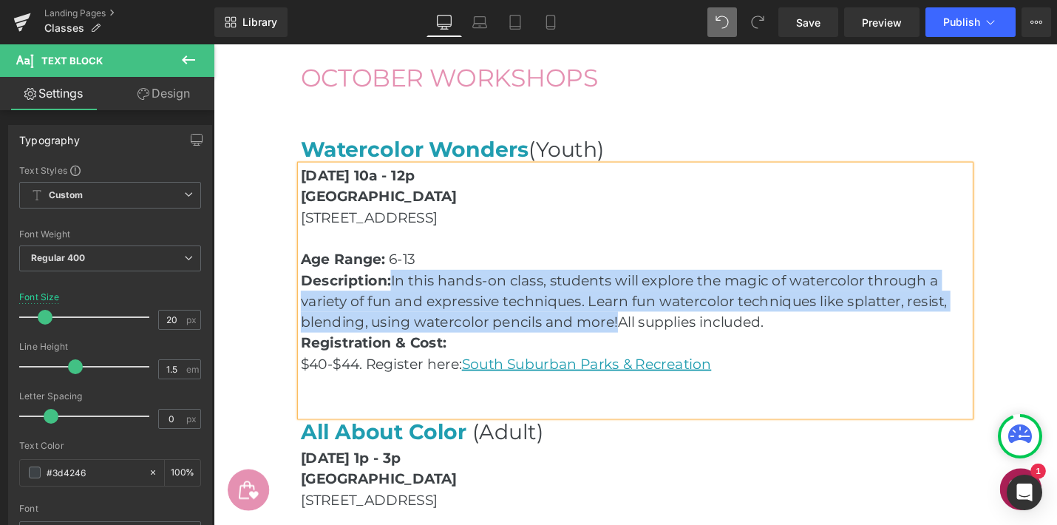
drag, startPoint x: 640, startPoint y: 339, endPoint x: 406, endPoint y: 301, distance: 236.8
click at [406, 301] on p "Description: In this hands-on class, students will explore the magic of waterco…" at bounding box center [661, 316] width 710 height 67
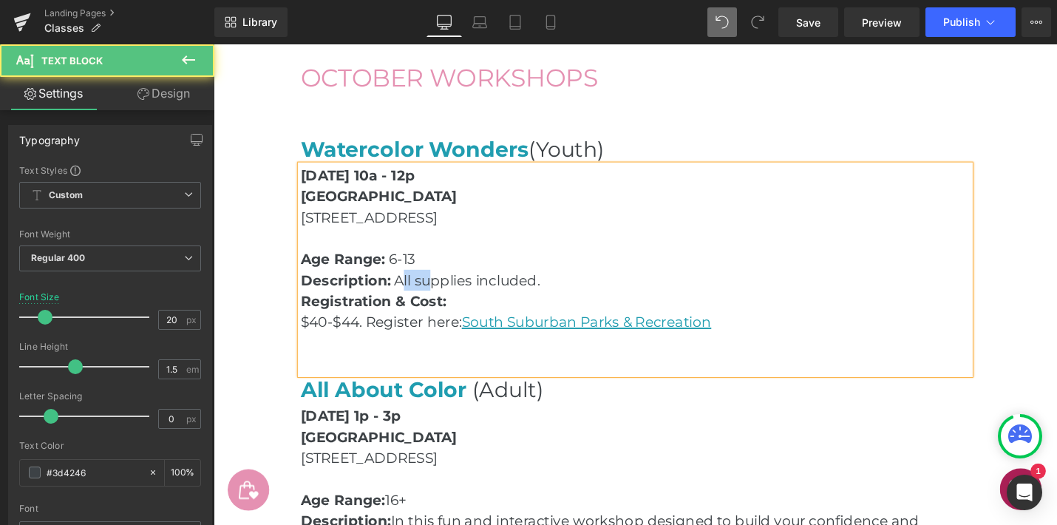
drag, startPoint x: 443, startPoint y: 296, endPoint x: 413, endPoint y: 295, distance: 30.3
click at [413, 295] on span "All supplies included." at bounding box center [482, 294] width 155 height 18
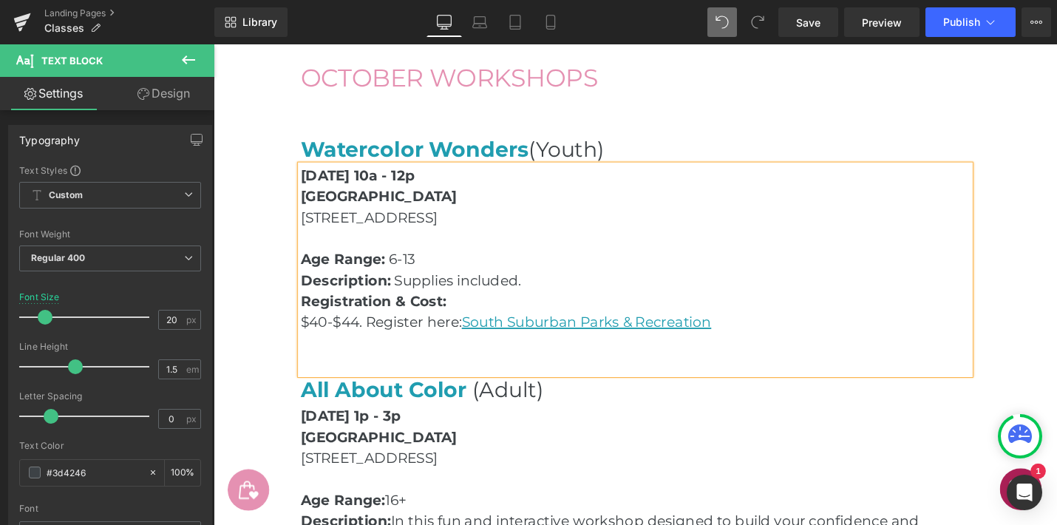
click at [409, 294] on span "Supplies included." at bounding box center [472, 294] width 135 height 18
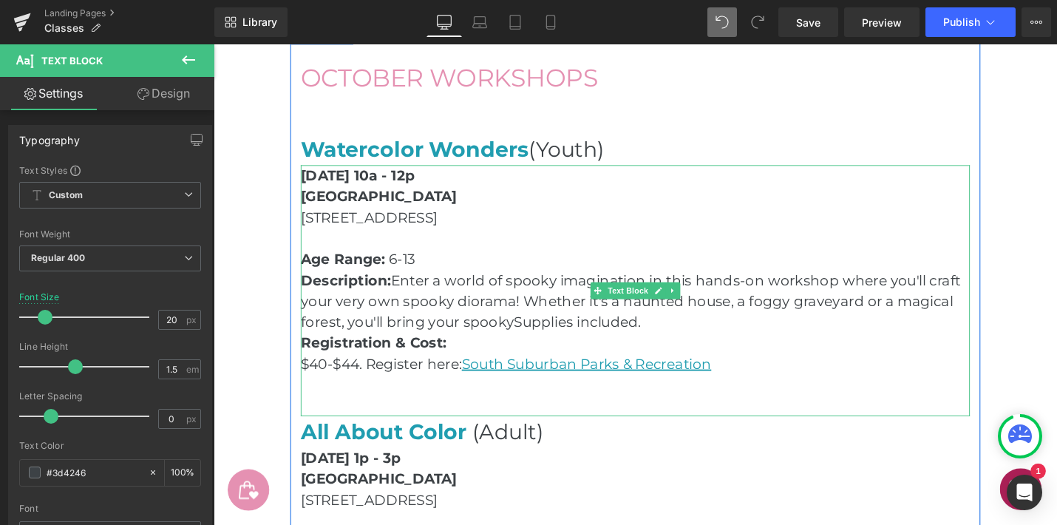
drag, startPoint x: 529, startPoint y: 339, endPoint x: 355, endPoint y: 340, distance: 173.8
click at [355, 340] on p "Description: Enter a world of spooky imagination in this hands-on workshop wher…" at bounding box center [661, 316] width 710 height 67
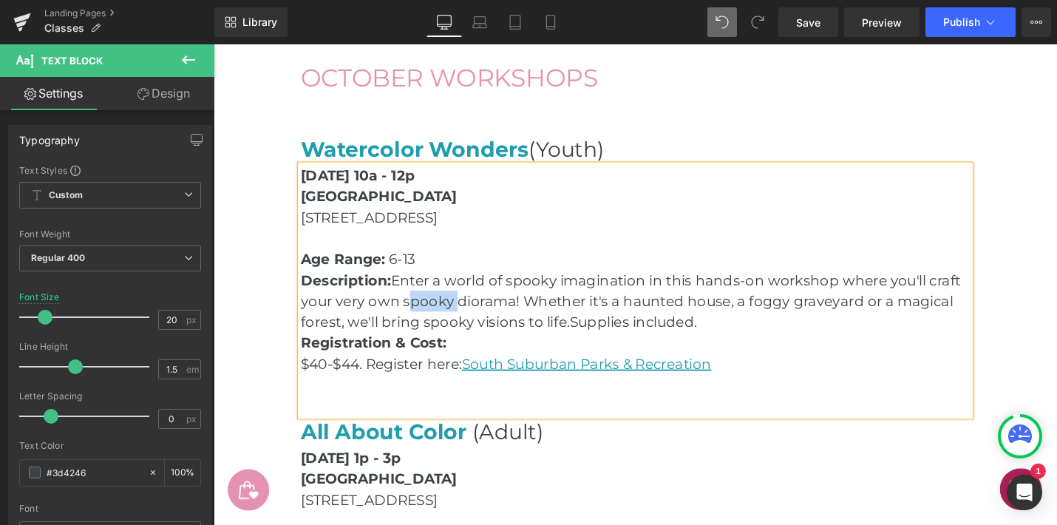
drag, startPoint x: 466, startPoint y: 322, endPoint x: 415, endPoint y: 319, distance: 51.1
click at [415, 319] on p "Description: Enter a world of spooky imagination in this hands-on workshop wher…" at bounding box center [661, 316] width 710 height 67
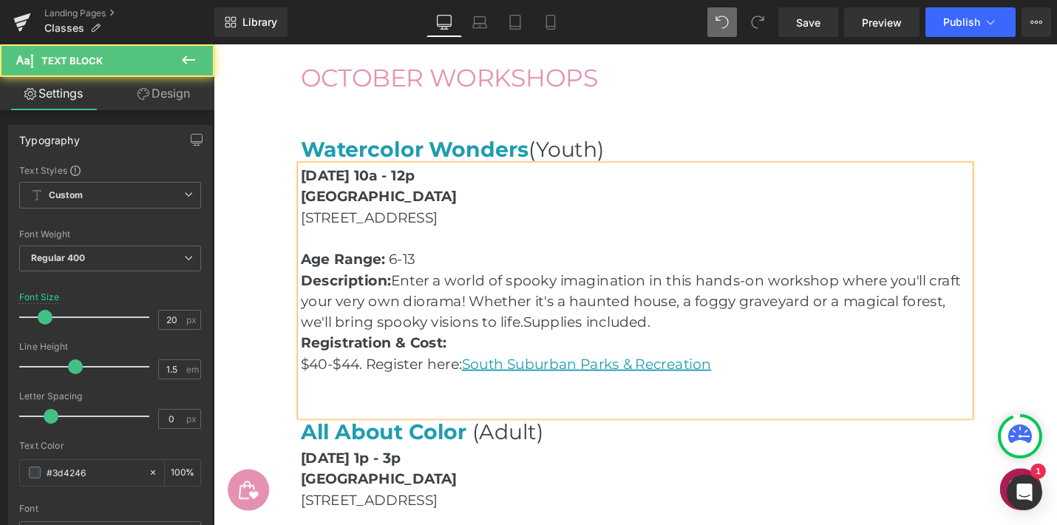
click at [738, 339] on p "Description: Enter a world of spooky imagination in this hands-on workshop wher…" at bounding box center [661, 316] width 710 height 67
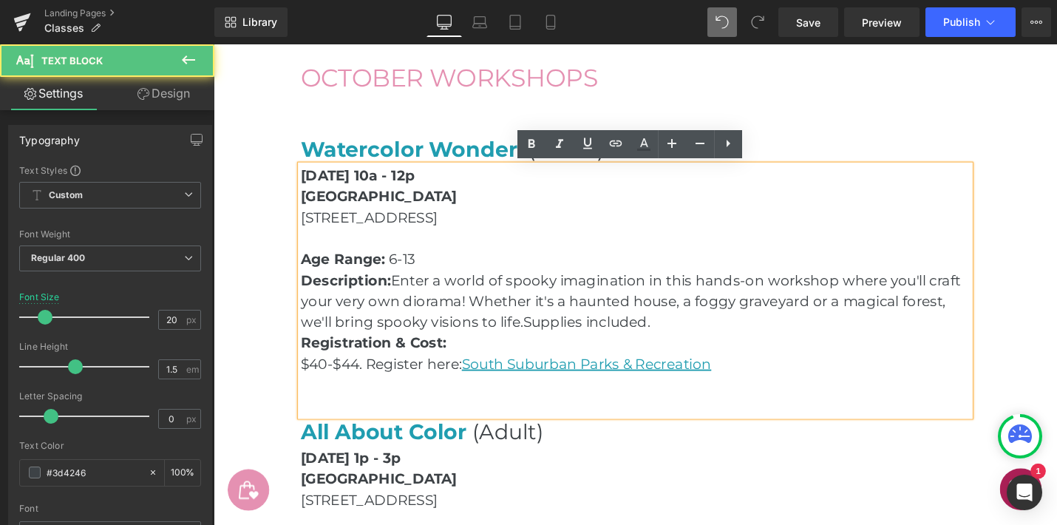
click at [673, 339] on span "Supplies included." at bounding box center [609, 339] width 135 height 18
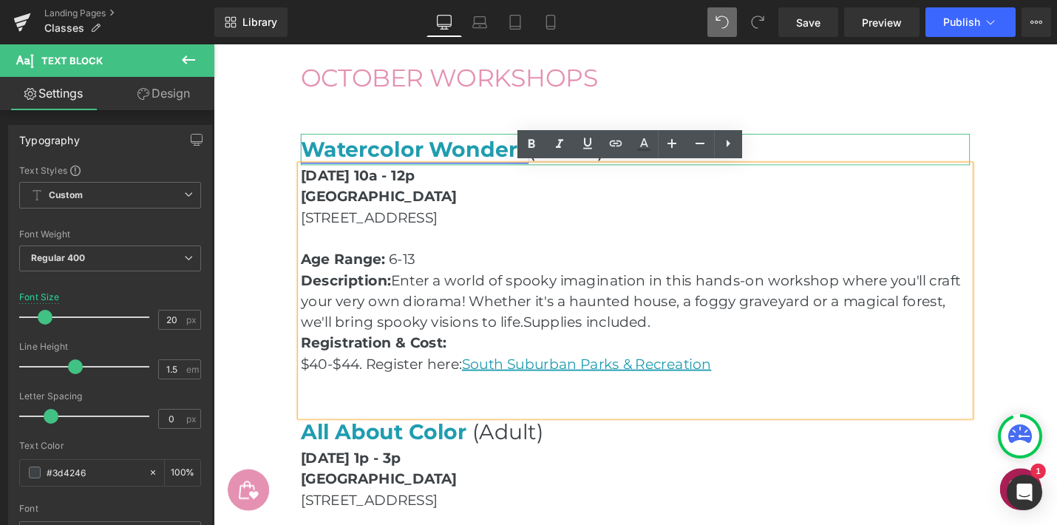
click at [403, 157] on link "Watercolor Wonders" at bounding box center [427, 155] width 242 height 27
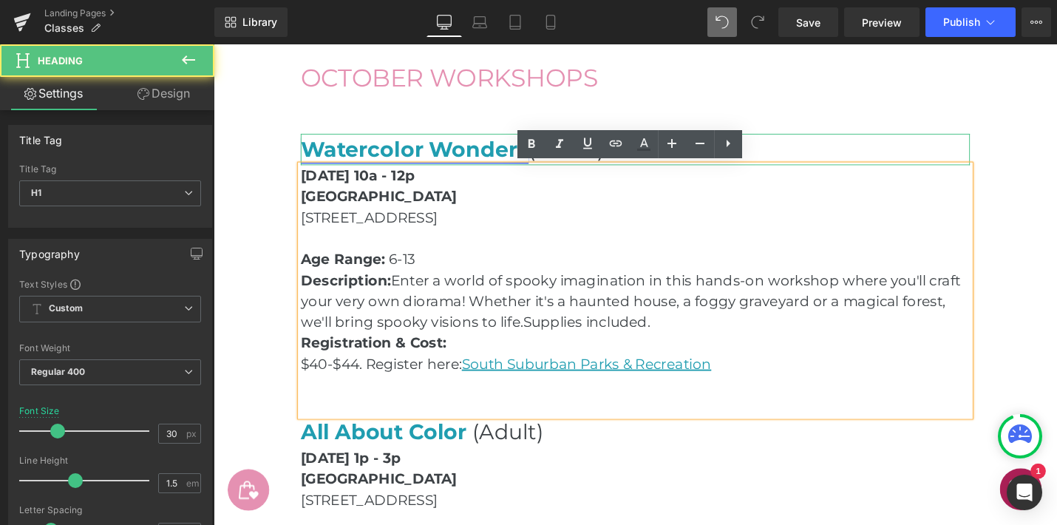
click at [403, 157] on link "Watercolor Wonders" at bounding box center [427, 155] width 242 height 27
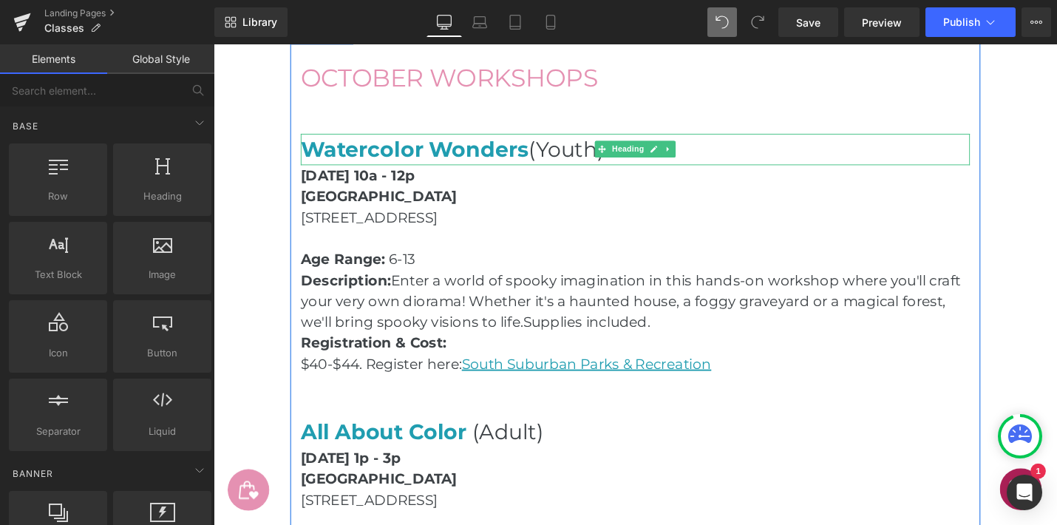
click at [547, 155] on h1 "Watercolor Wonders (Youth)" at bounding box center [661, 155] width 710 height 33
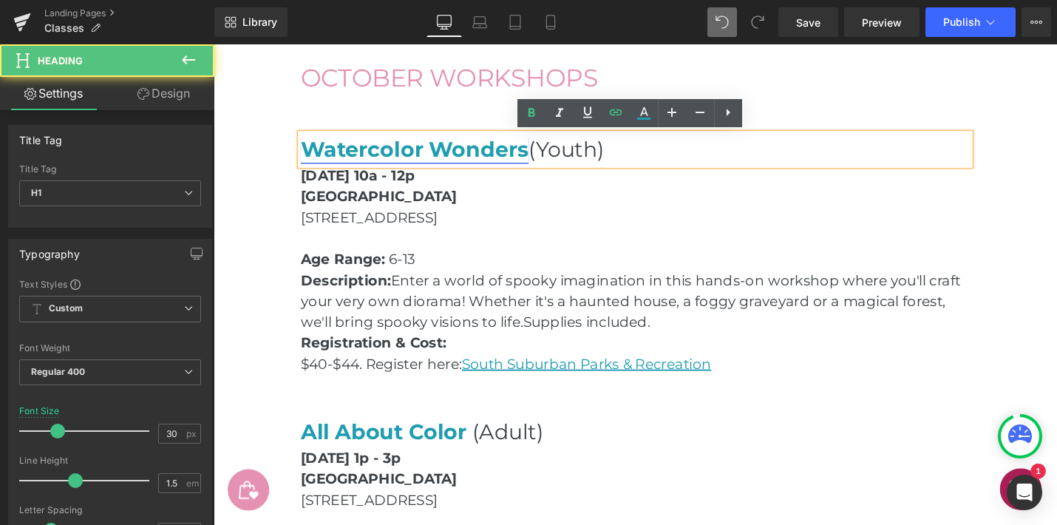
click at [543, 158] on link "Watercolor Wonders" at bounding box center [427, 155] width 242 height 27
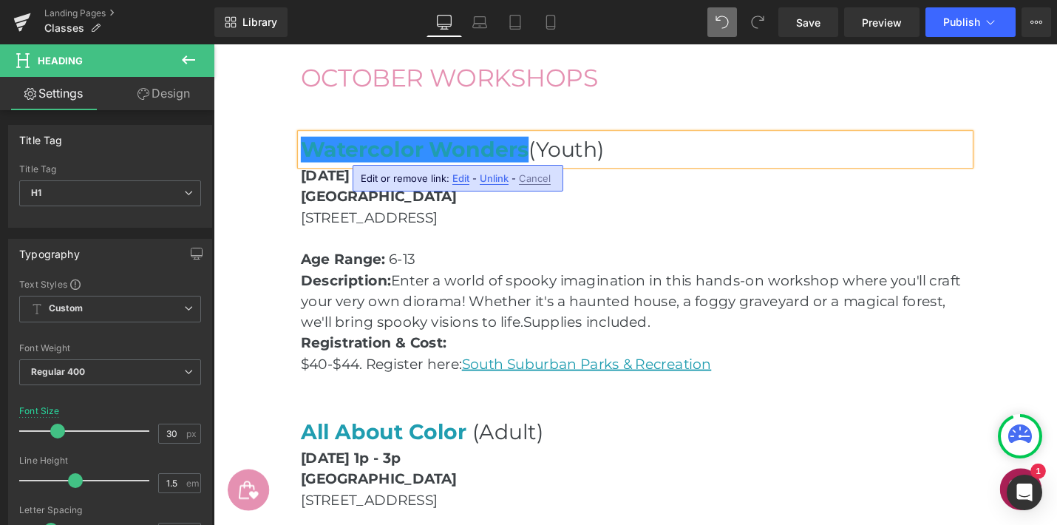
click at [214, 44] on div at bounding box center [214, 44] width 0 height 0
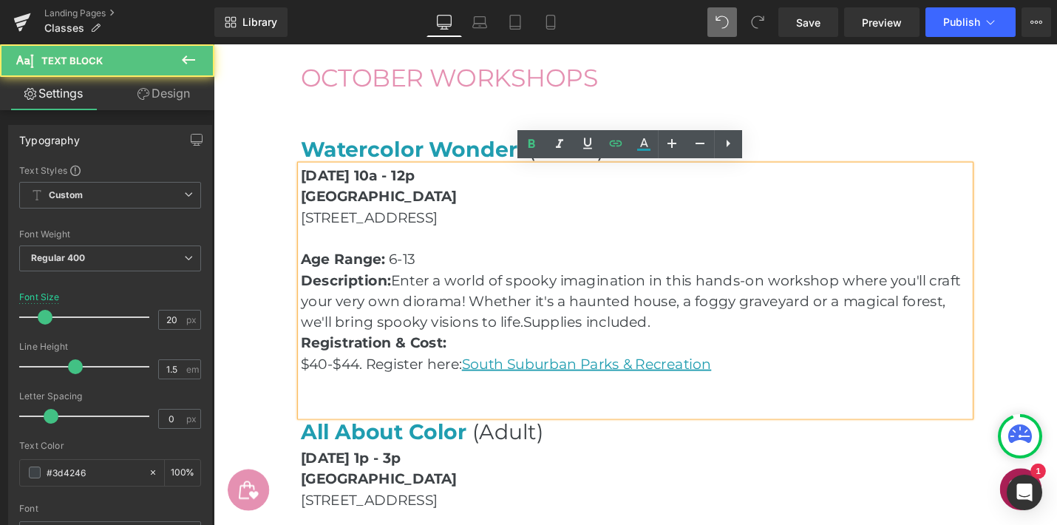
click at [992, 172] on p "[DATE] 10a - 12p" at bounding box center [661, 183] width 710 height 22
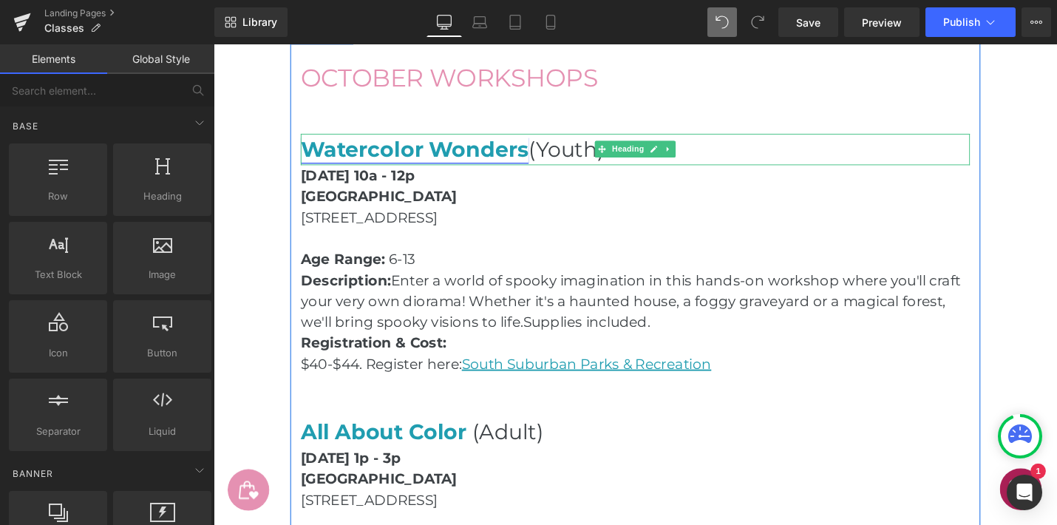
click at [546, 161] on link "Watercolor Wonders" at bounding box center [427, 155] width 242 height 27
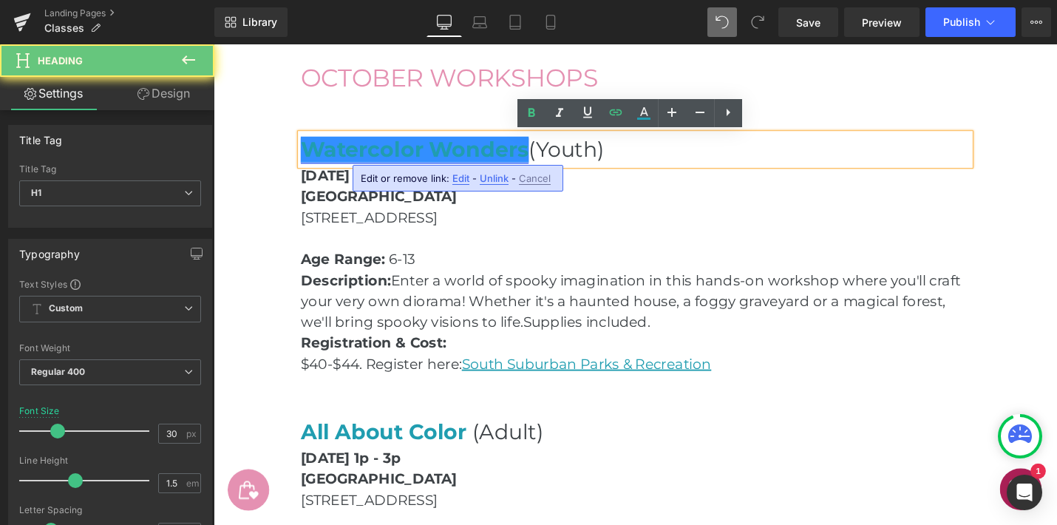
click at [546, 161] on link "Watercolor Wonders" at bounding box center [427, 155] width 242 height 27
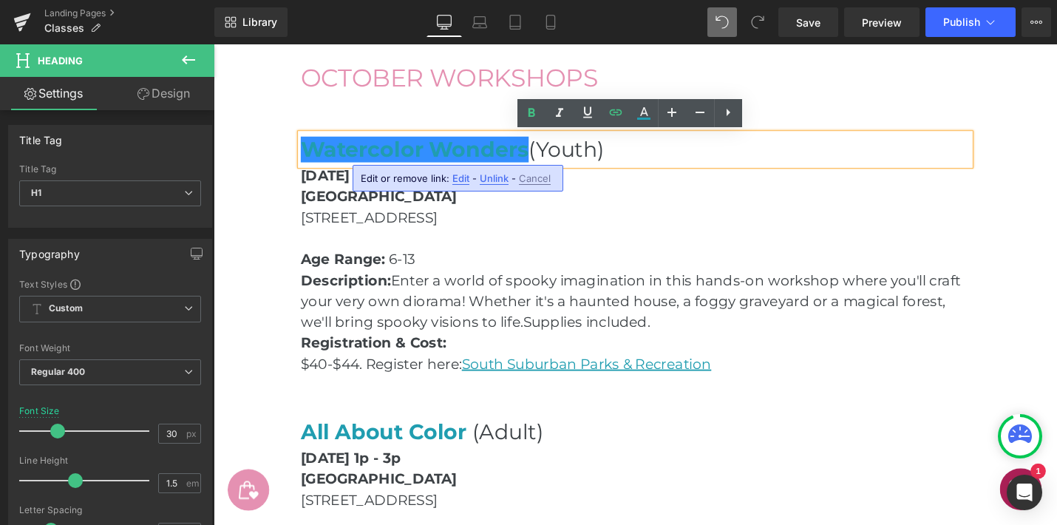
click at [549, 158] on h1 "Watercolor Wonders (Youth)" at bounding box center [661, 155] width 710 height 33
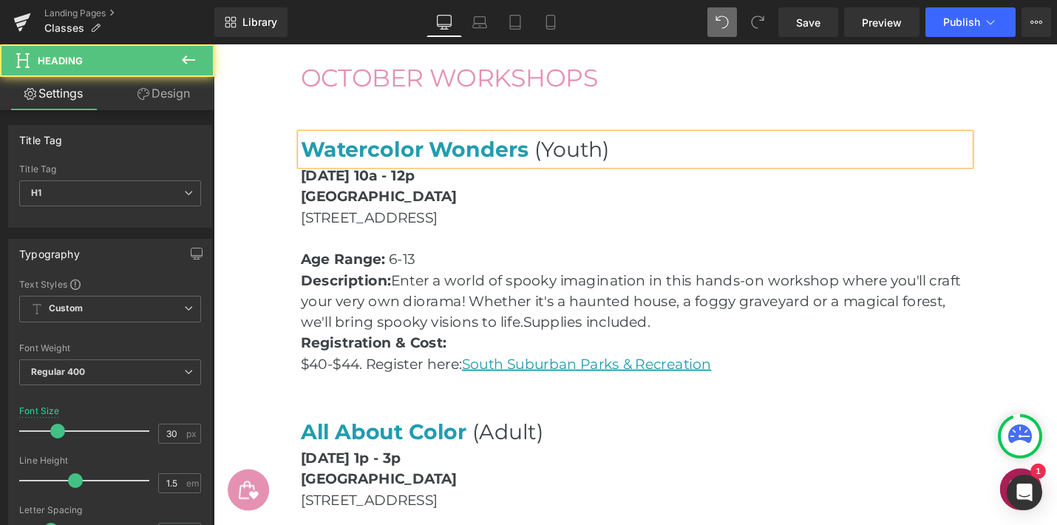
click at [546, 160] on h1 "Watercolor Wonders (Youth)" at bounding box center [661, 155] width 710 height 33
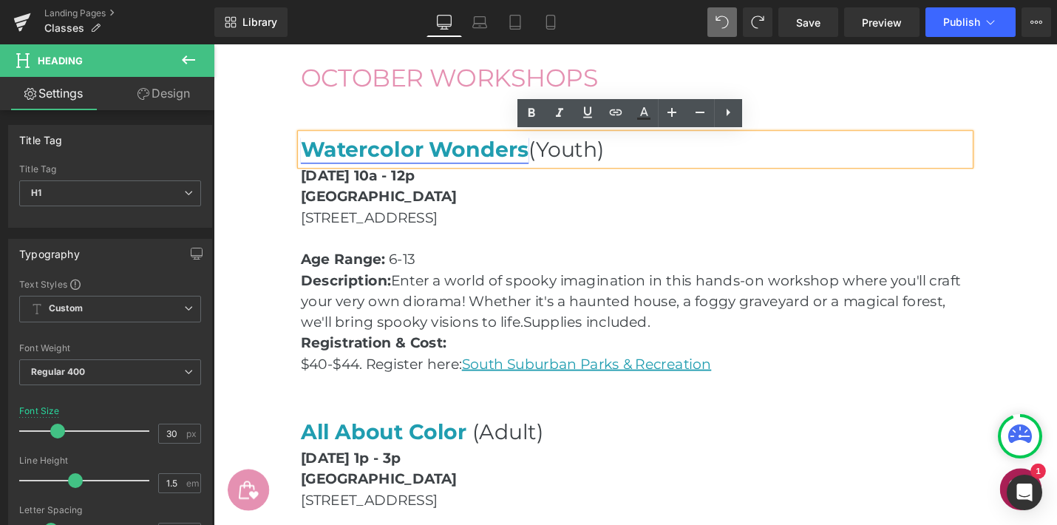
click at [336, 155] on link "Watercolor Wonders" at bounding box center [427, 155] width 242 height 27
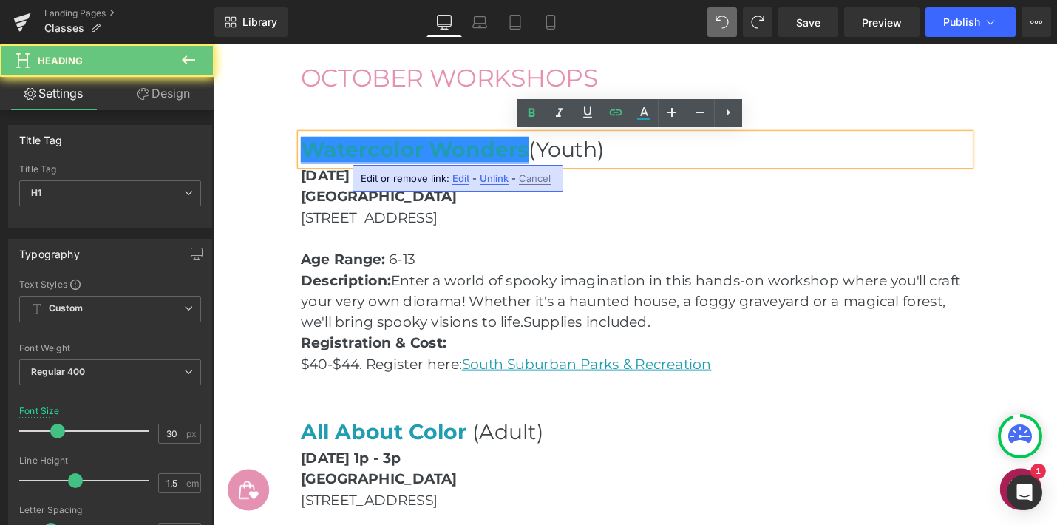
click at [336, 155] on link "Watercolor Wonders" at bounding box center [427, 155] width 242 height 27
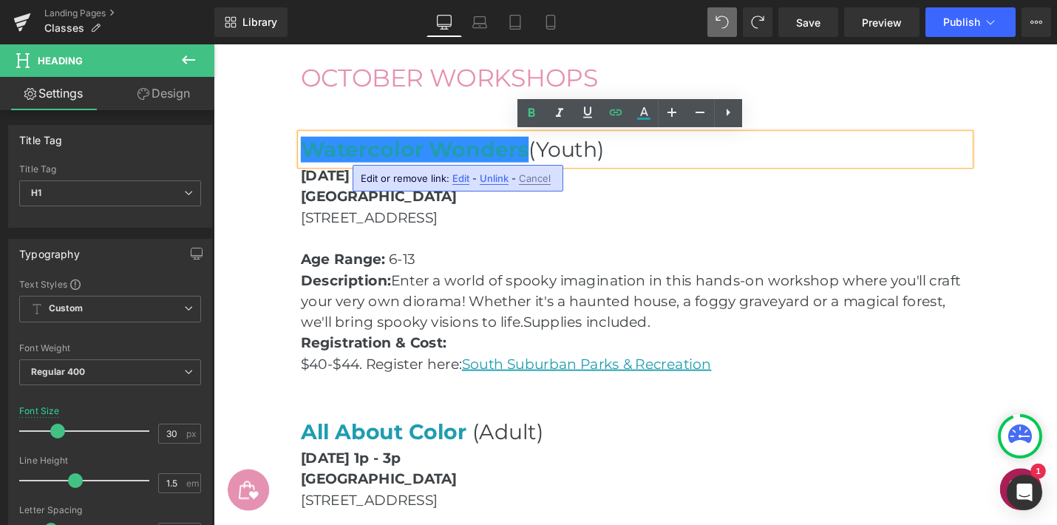
click at [716, 155] on h1 "Watercolor Wonders (Youth)" at bounding box center [661, 155] width 710 height 33
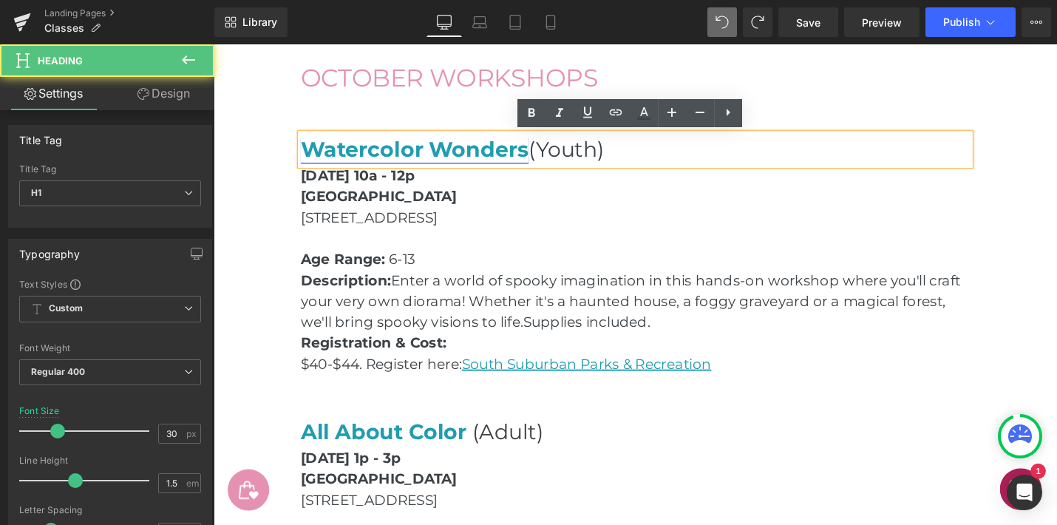
click at [332, 156] on link "Watercolor Wonders" at bounding box center [427, 155] width 242 height 27
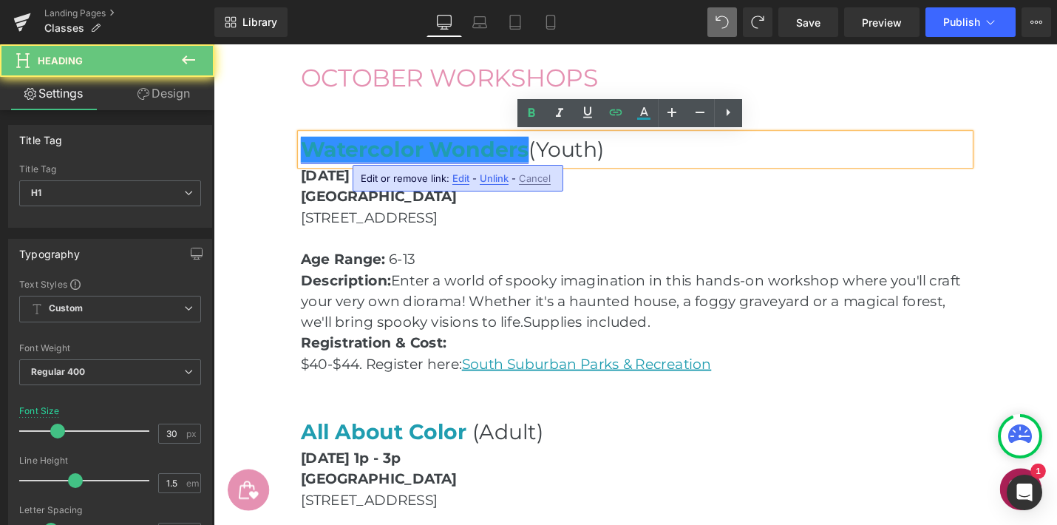
click at [332, 155] on link "Watercolor Wonders" at bounding box center [427, 155] width 242 height 27
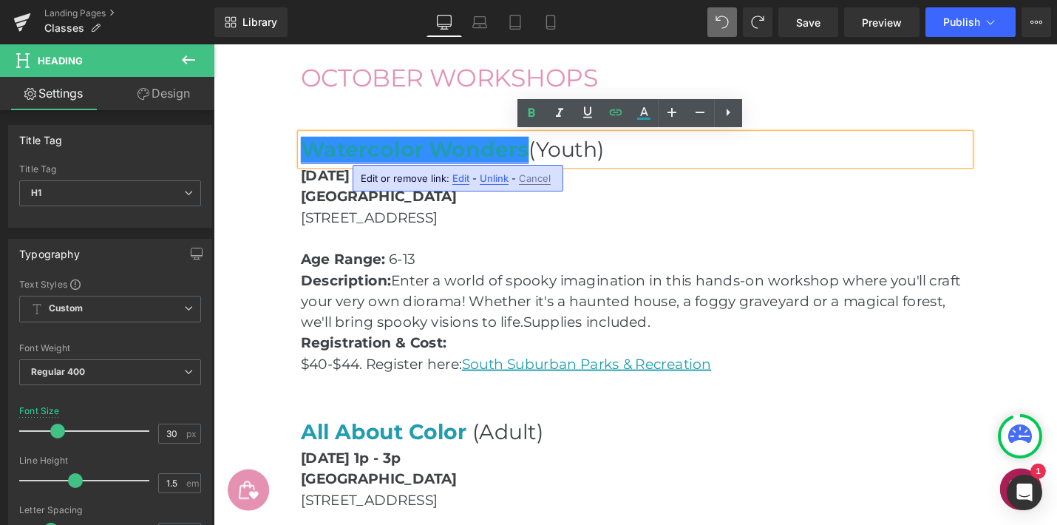
click at [339, 155] on link "Watercolor Wonders" at bounding box center [427, 155] width 242 height 27
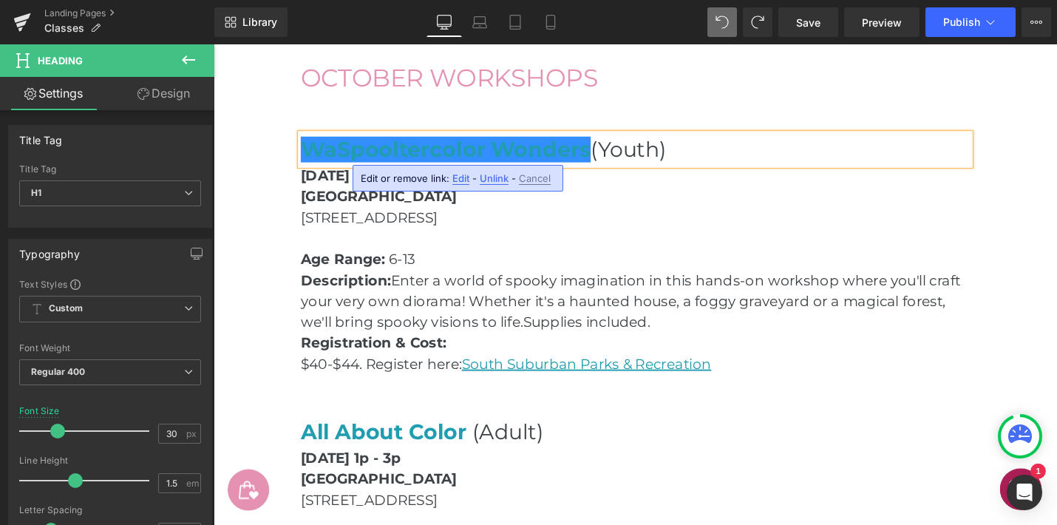
click at [751, 166] on h1 "WaSpooltercolor Wonders (Youth)" at bounding box center [661, 155] width 710 height 33
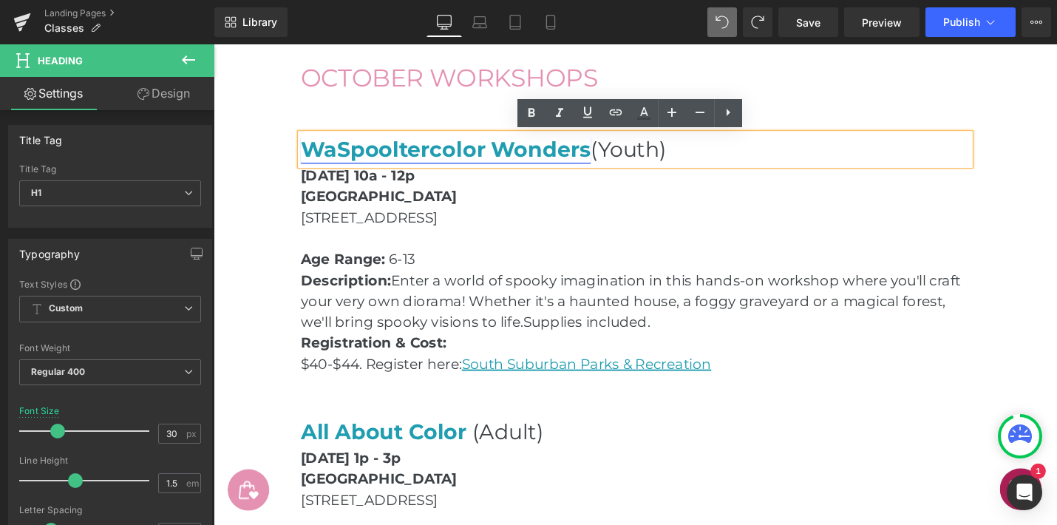
click at [345, 157] on link "WaSpooltercolor Wonders" at bounding box center [460, 155] width 308 height 27
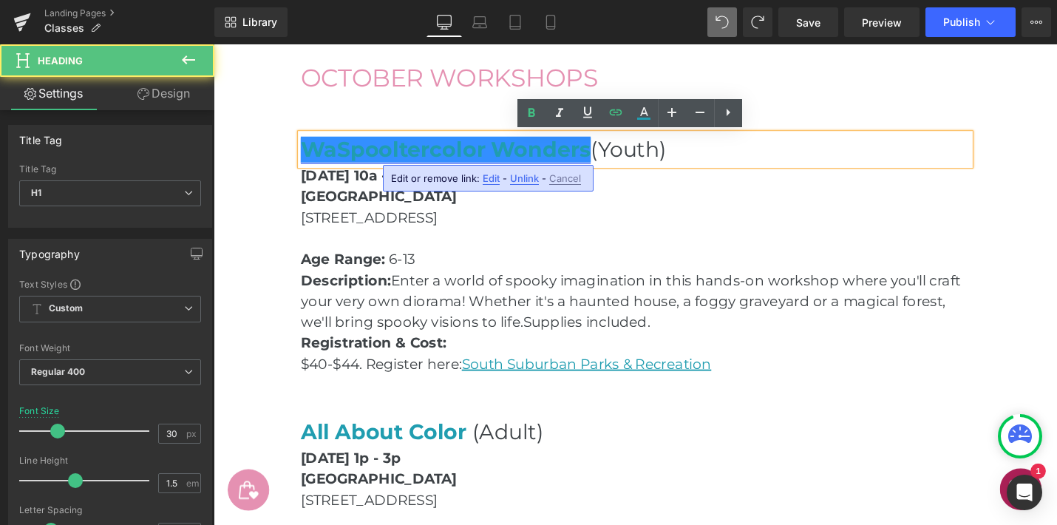
click at [345, 157] on link "WaSpooltercolor Wonders" at bounding box center [460, 155] width 308 height 27
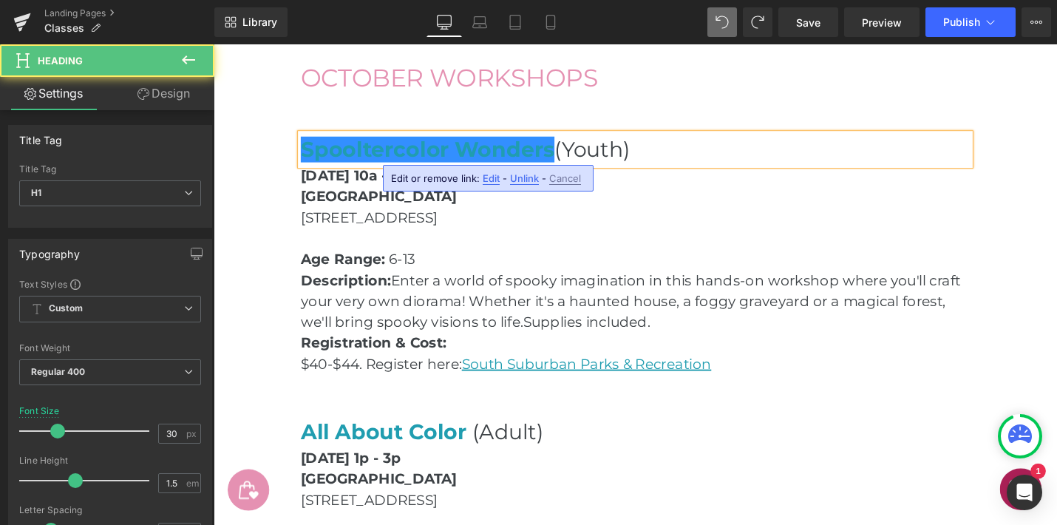
click at [578, 155] on h1 "Spooltercolor Wonders (Youth)" at bounding box center [661, 155] width 710 height 33
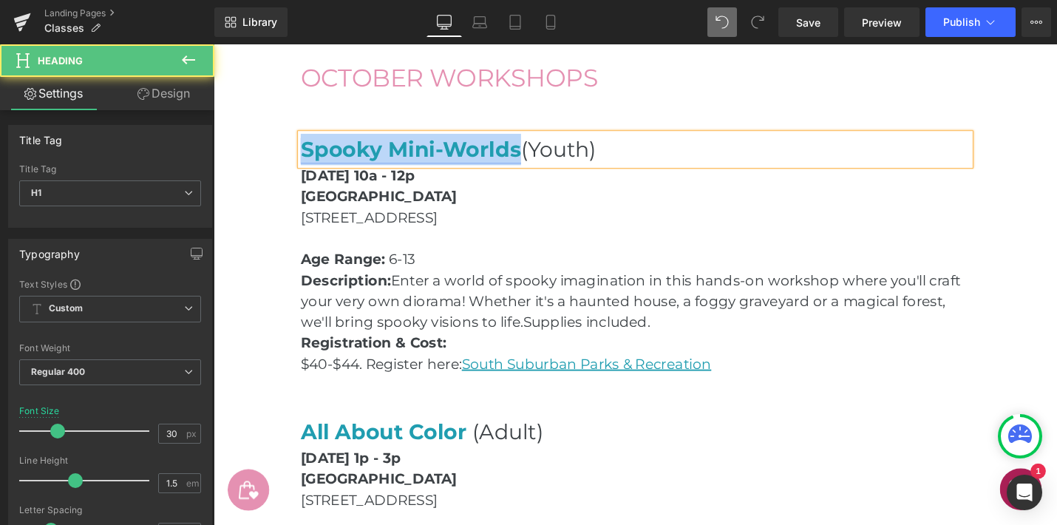
drag, startPoint x: 535, startPoint y: 157, endPoint x: 308, endPoint y: 156, distance: 227.0
click at [308, 156] on link "Spooky Mini-Worlds" at bounding box center [423, 155] width 234 height 27
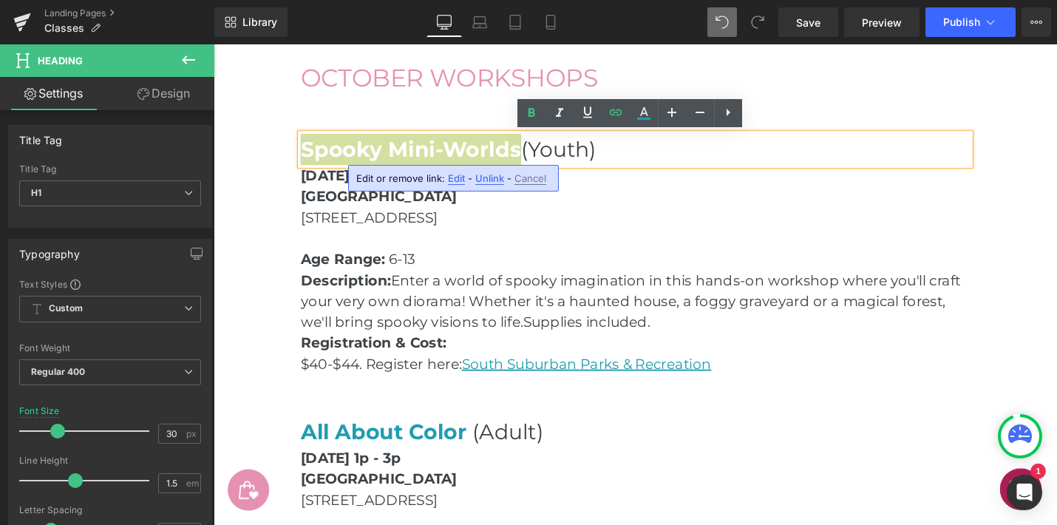
click at [455, 494] on span "Edit" at bounding box center [447, 505] width 710 height 22
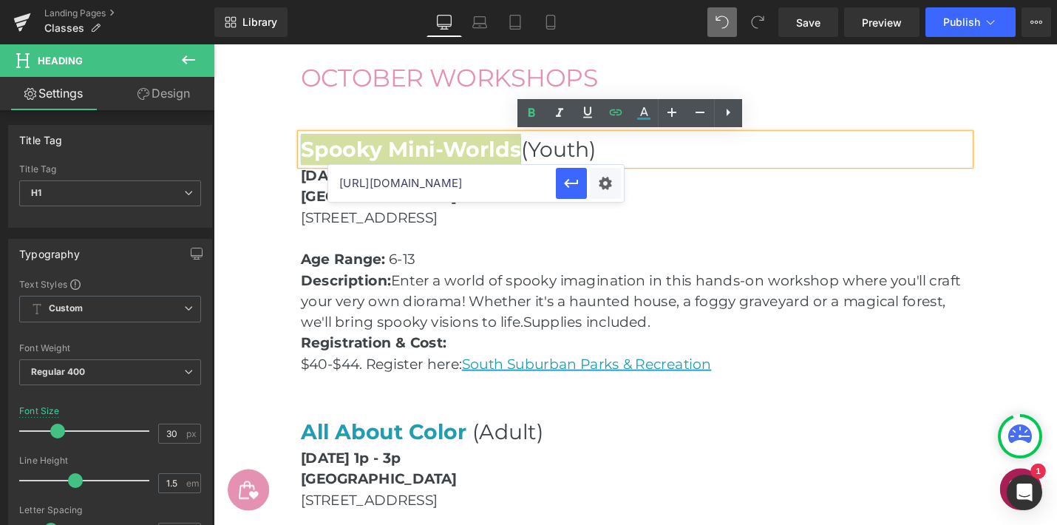
click at [461, 189] on input "[URL][DOMAIN_NAME]" at bounding box center [442, 183] width 228 height 37
paste input "/index/4850f93ef79499b9fe0cbd2c422036e5?filter=c2VhcmNoPXNhcmFoJTIwY29sbGlucw="
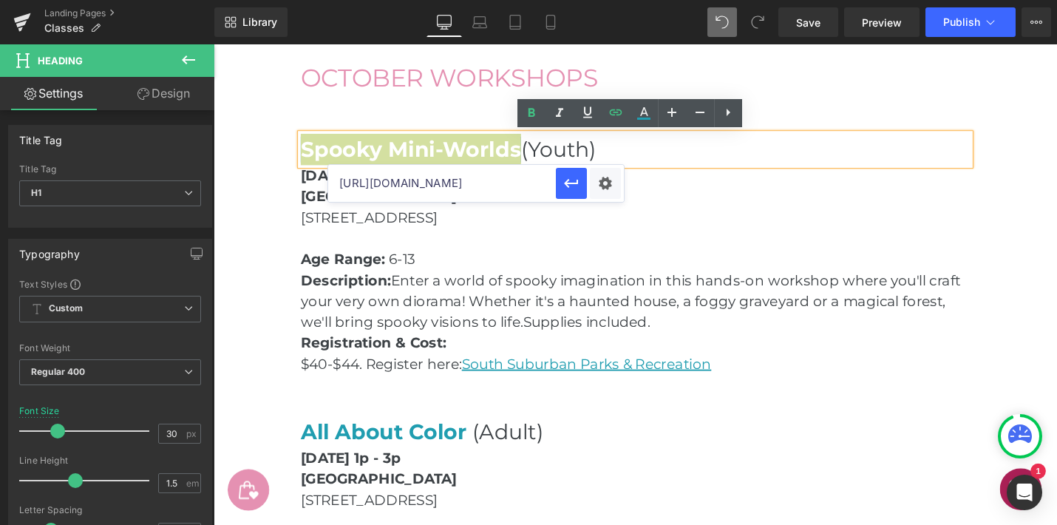
scroll to position [0, 670]
click at [571, 192] on button "button" at bounding box center [571, 183] width 31 height 31
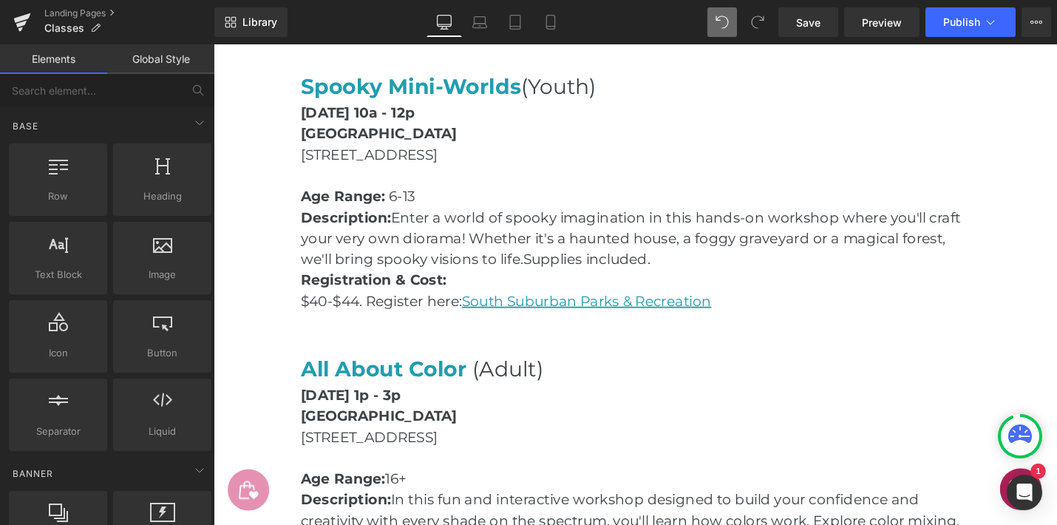
scroll to position [2184, 0]
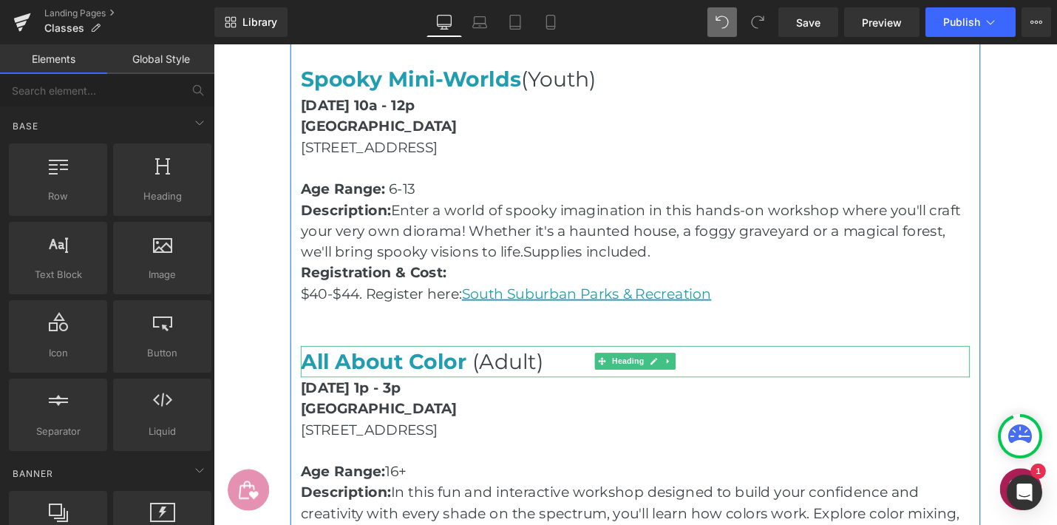
click at [440, 384] on span "All About Color" at bounding box center [394, 380] width 176 height 27
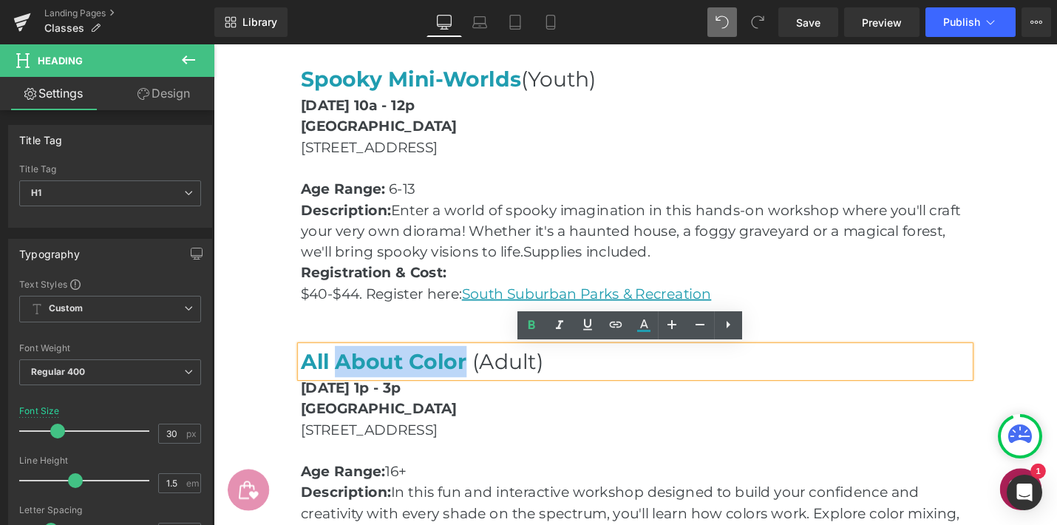
drag, startPoint x: 481, startPoint y: 382, endPoint x: 348, endPoint y: 388, distance: 132.5
click at [348, 388] on h1 "All About Color (Adult)" at bounding box center [661, 381] width 710 height 33
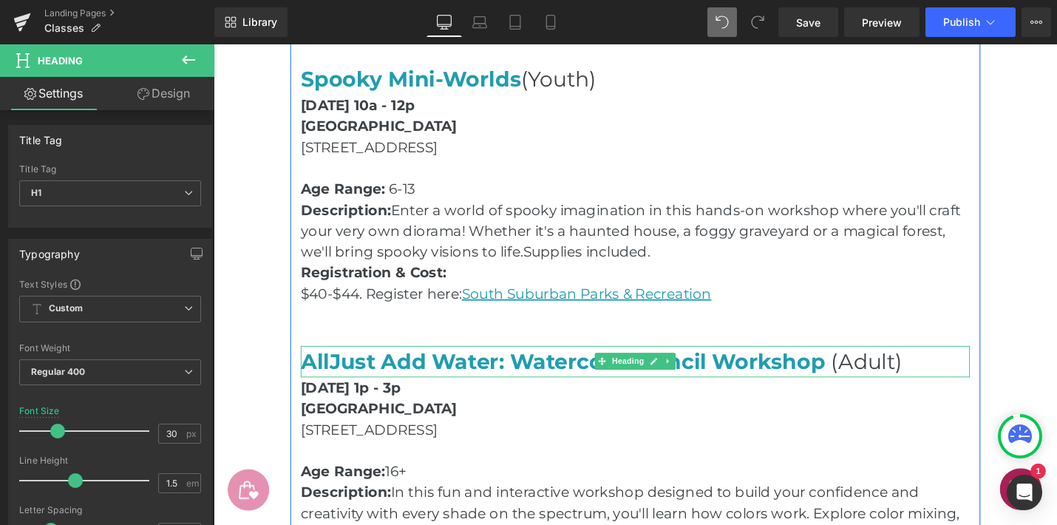
click at [336, 382] on span "AllJust Add Water: Watercolor Pencil Workshop" at bounding box center [584, 380] width 557 height 27
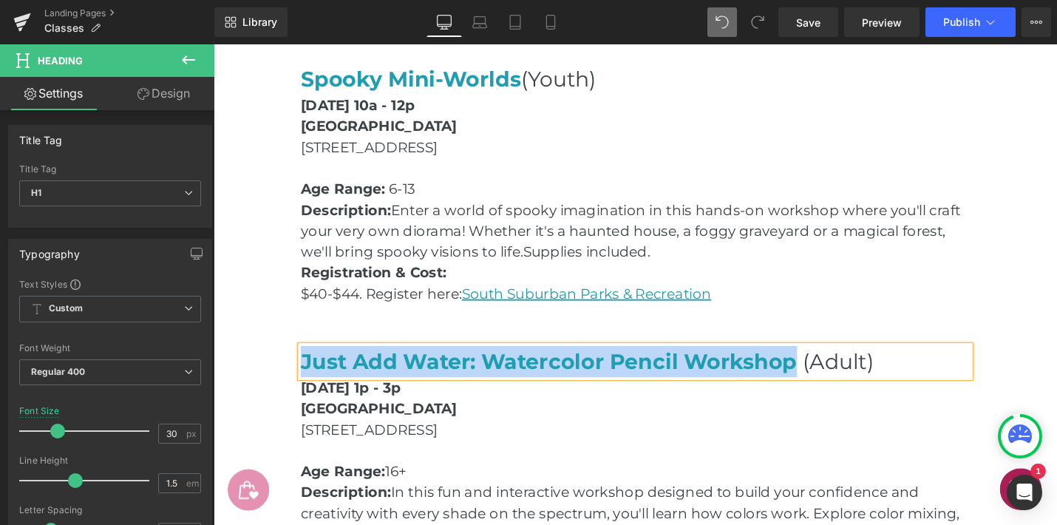
drag, startPoint x: 831, startPoint y: 382, endPoint x: 306, endPoint y: 368, distance: 525.1
click at [306, 368] on span "Just Add Water: Watercolor Pencil Workshop" at bounding box center [569, 380] width 526 height 27
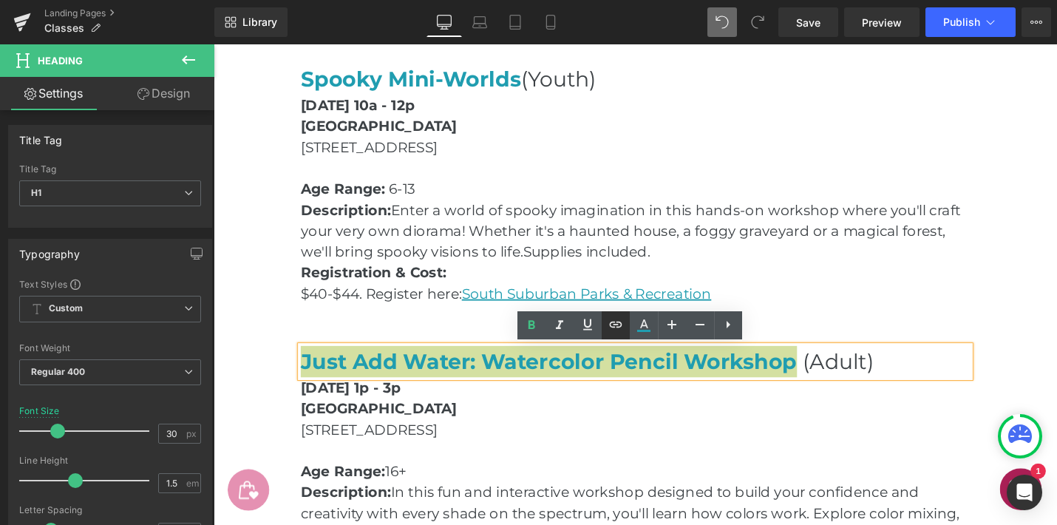
click at [611, 326] on icon at bounding box center [616, 325] width 18 height 18
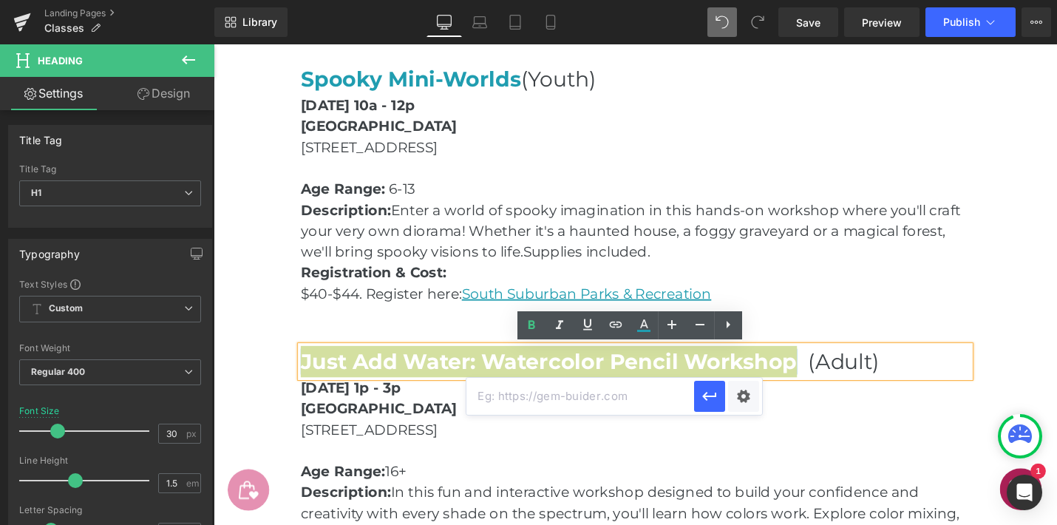
click at [609, 405] on input "text" at bounding box center [581, 396] width 228 height 37
paste input "[URL][DOMAIN_NAME]"
click at [739, 0] on div "Text Color Highlight Color #333333 Edit or remove link: Edit - Unlink - Cancel …" at bounding box center [528, 0] width 1057 height 0
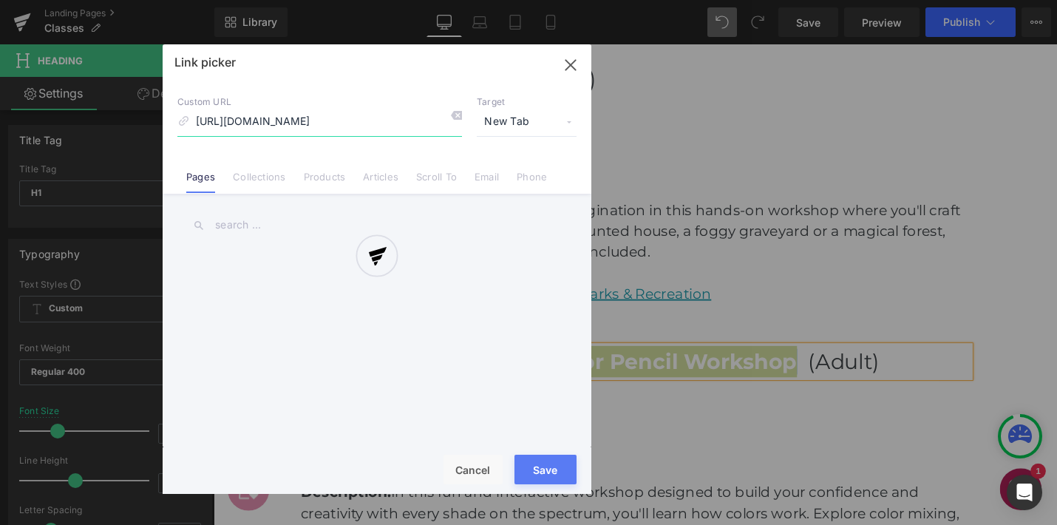
scroll to position [0, 529]
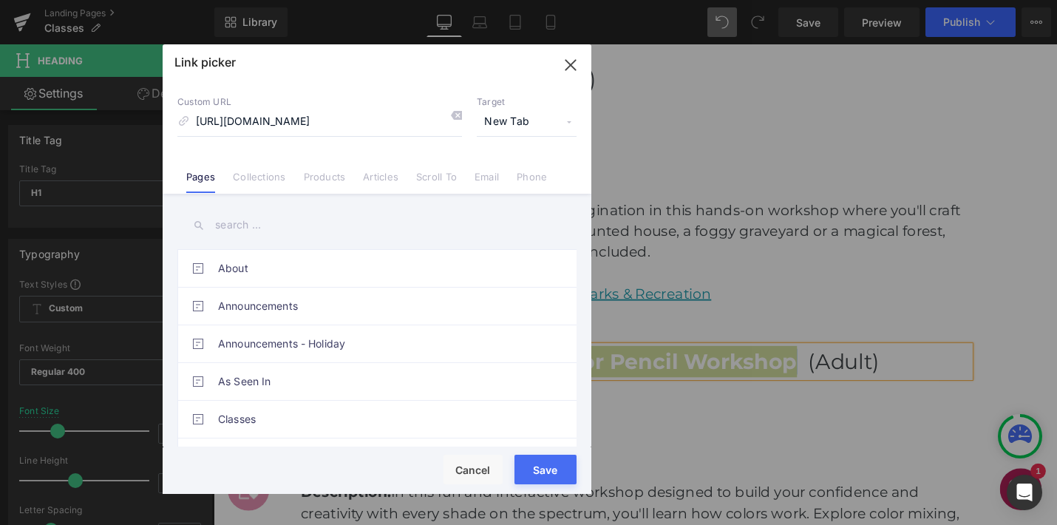
click at [532, 121] on span "New Tab" at bounding box center [527, 122] width 100 height 28
click at [519, 174] on li "New Tab" at bounding box center [526, 175] width 115 height 26
click at [555, 467] on div "Rendering Content" at bounding box center [529, 466] width 91 height 16
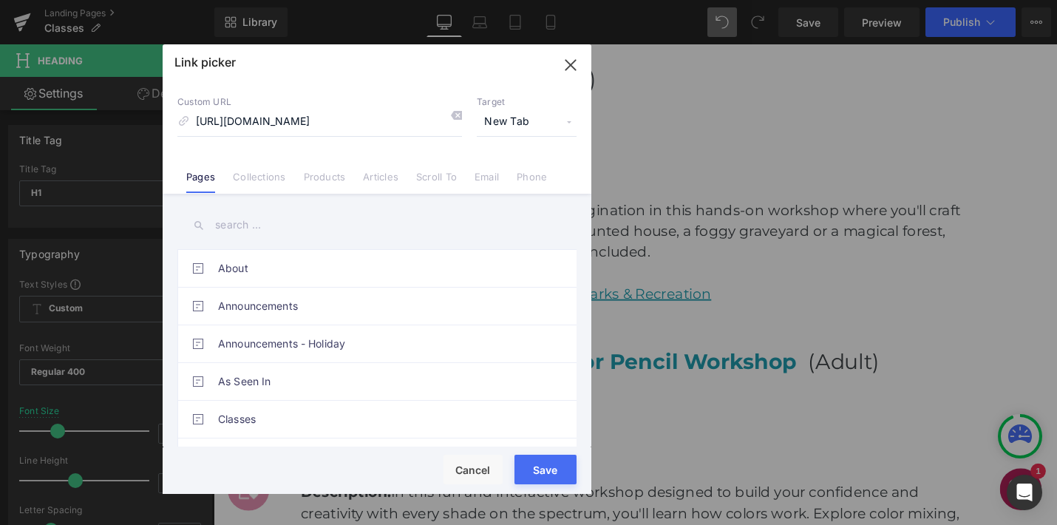
click at [551, 471] on div "Rendering Content" at bounding box center [529, 466] width 91 height 16
click at [542, 468] on div "Rendering Content" at bounding box center [529, 466] width 91 height 16
click at [545, 477] on button "Save" at bounding box center [546, 470] width 62 height 30
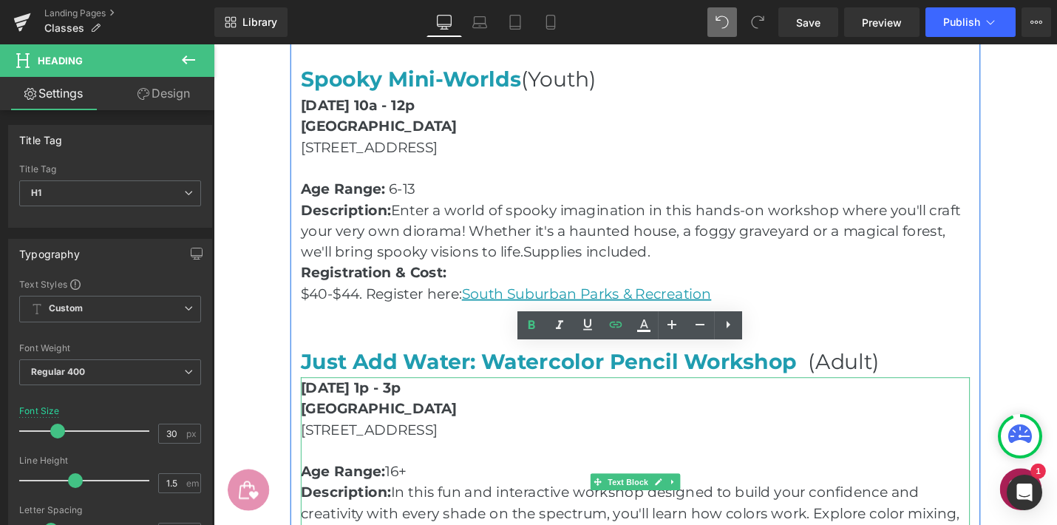
drag, startPoint x: 657, startPoint y: 458, endPoint x: 524, endPoint y: 433, distance: 134.7
click at [657, 458] on p "[STREET_ADDRESS]" at bounding box center [661, 453] width 710 height 22
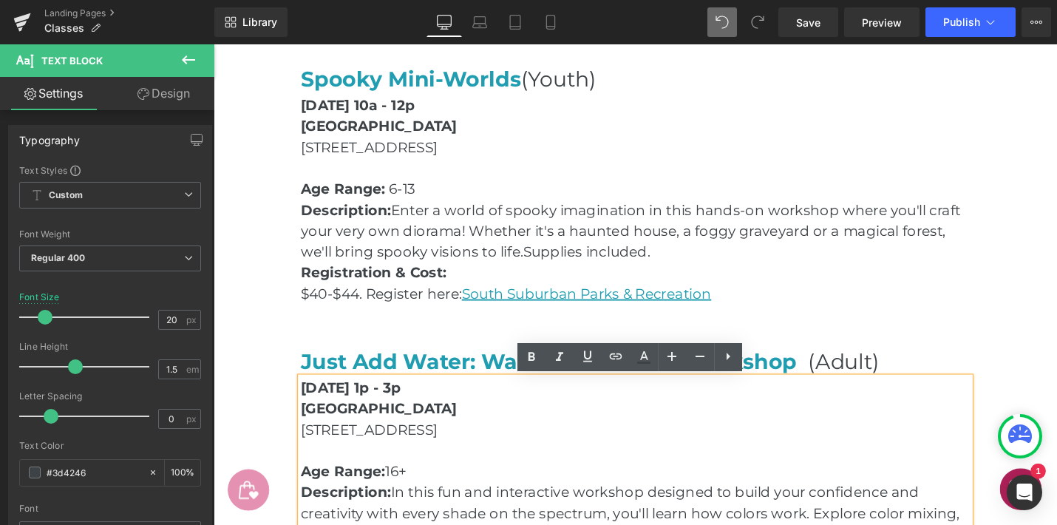
click at [413, 414] on strong "[DATE] 1p - 3p" at bounding box center [359, 409] width 106 height 18
drag, startPoint x: 458, startPoint y: 411, endPoint x: 404, endPoint y: 411, distance: 54.0
click at [404, 411] on strong "[DATE] 1p - 3p" at bounding box center [359, 409] width 106 height 18
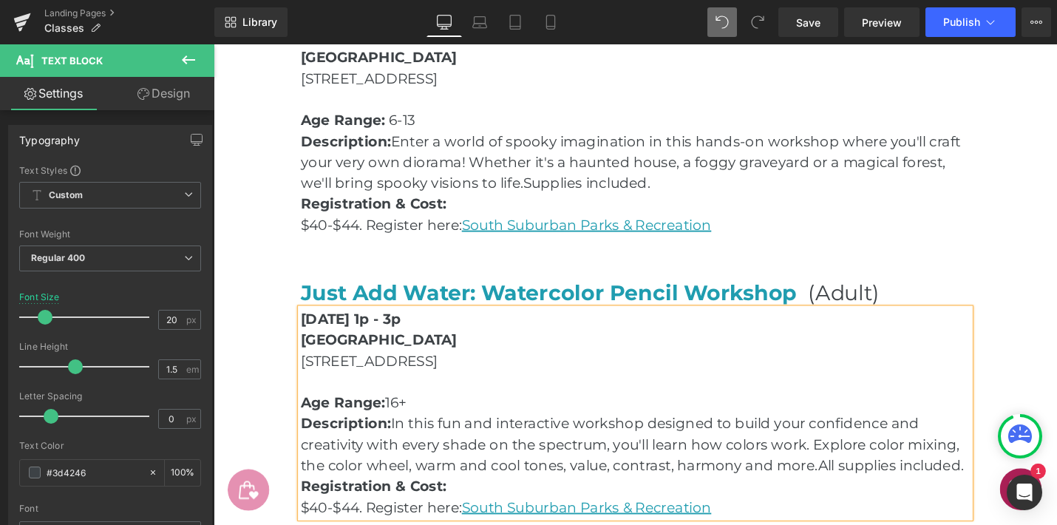
scroll to position [2260, 0]
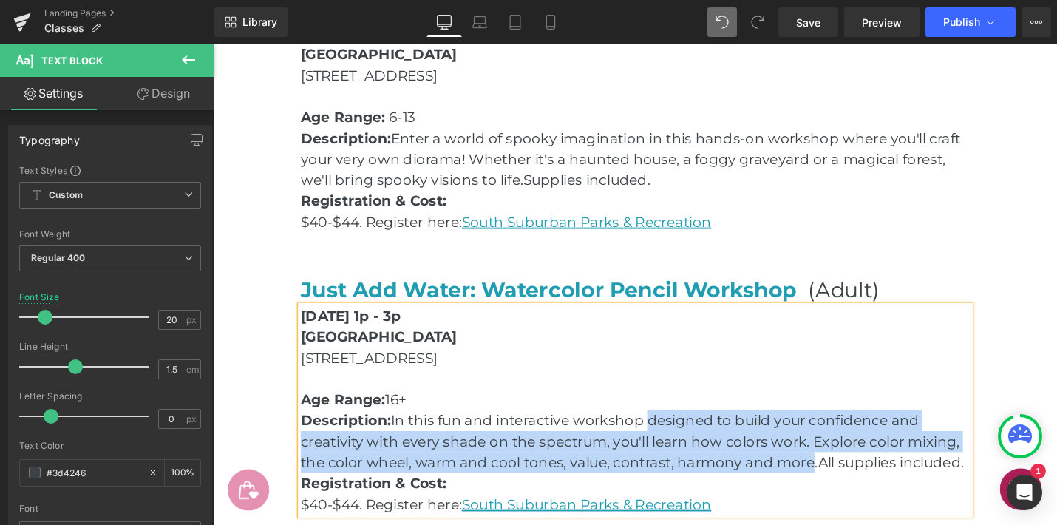
drag, startPoint x: 675, startPoint y: 443, endPoint x: 845, endPoint y: 488, distance: 175.9
click at [845, 488] on p "Description: In this fun and interactive workshop designed to build your confid…" at bounding box center [661, 466] width 710 height 67
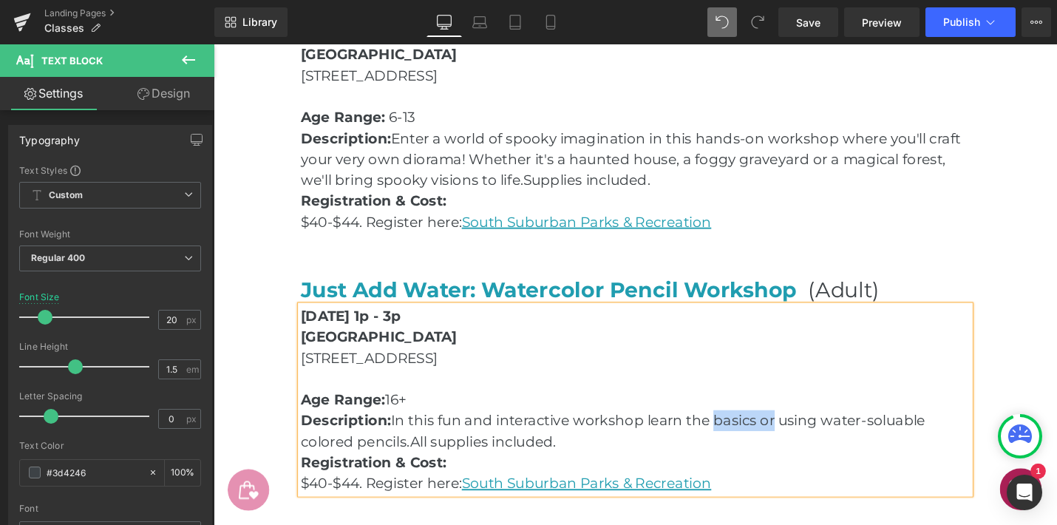
drag, startPoint x: 743, startPoint y: 444, endPoint x: 805, endPoint y: 445, distance: 62.1
click at [806, 445] on p "Description: In this fun and interactive workshop learn the basics or using wat…" at bounding box center [661, 455] width 710 height 44
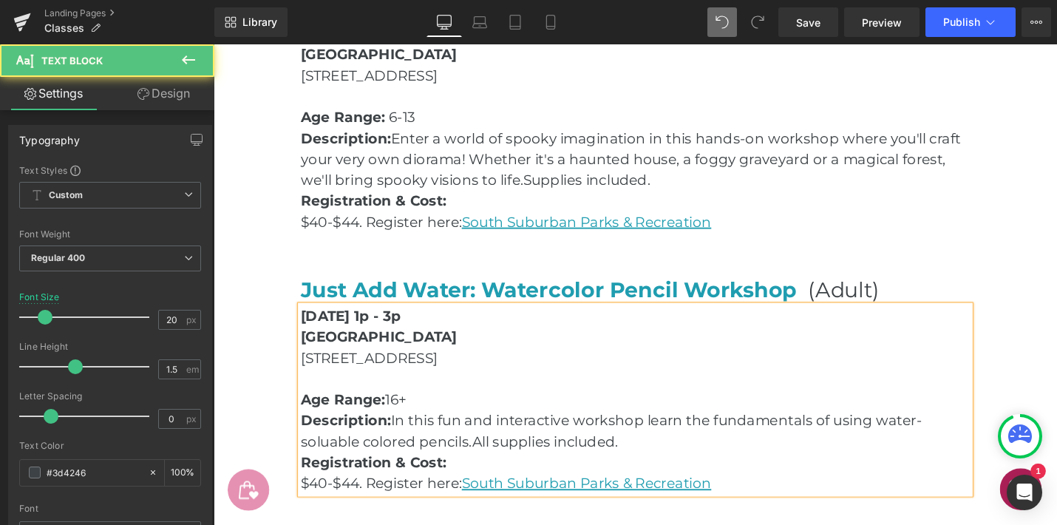
click at [324, 469] on p "Description: In this fun and interactive workshop learn the fundamentals of usi…" at bounding box center [661, 455] width 710 height 44
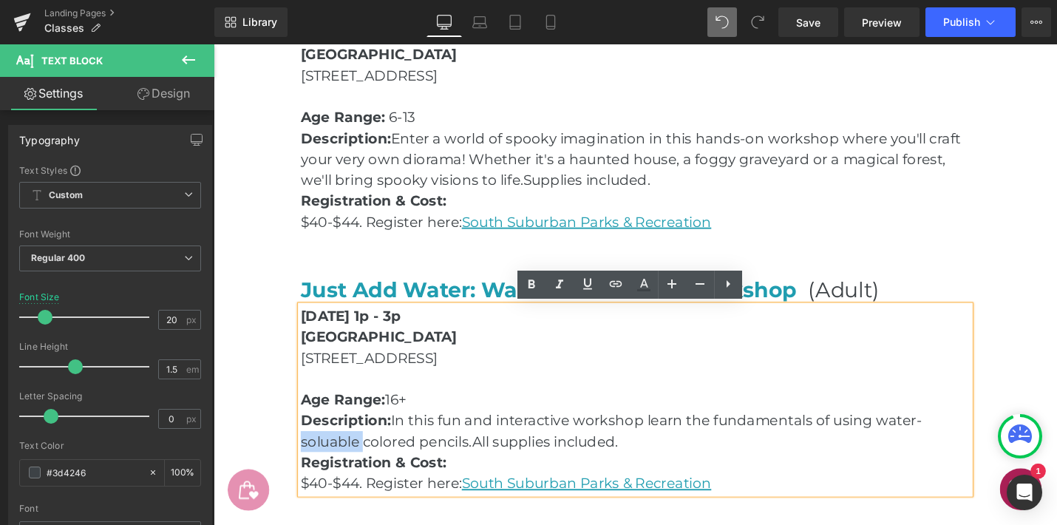
drag, startPoint x: 373, startPoint y: 464, endPoint x: 301, endPoint y: 466, distance: 72.5
click at [300, 466] on div "OCTOBER WORKSHOPS Heading Spooky Mini-Worlds (Youth) Heading [DATE] 10a - 12p […" at bounding box center [661, 196] width 732 height 649
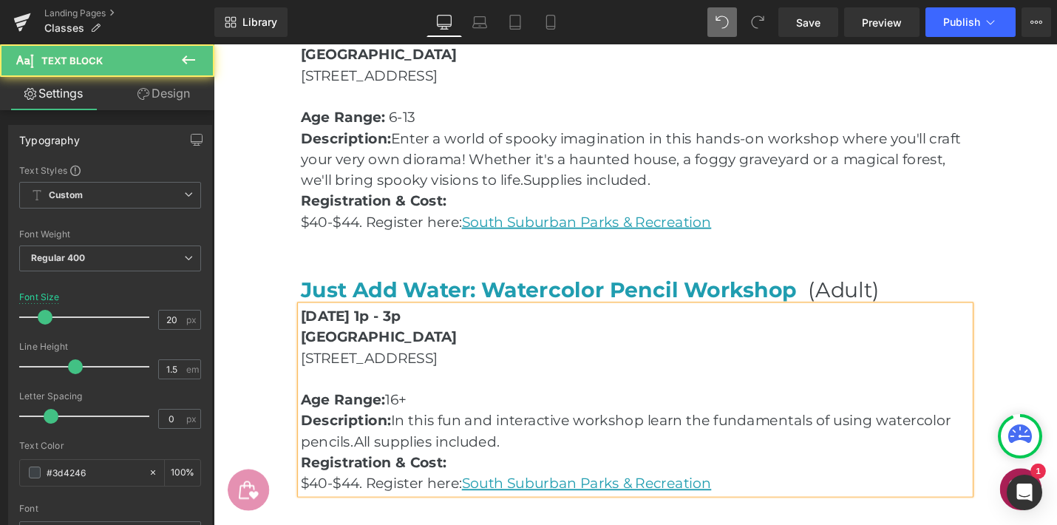
click at [561, 464] on p "Description: In this fun and interactive workshop learn the fundamentals of usi…" at bounding box center [661, 455] width 710 height 44
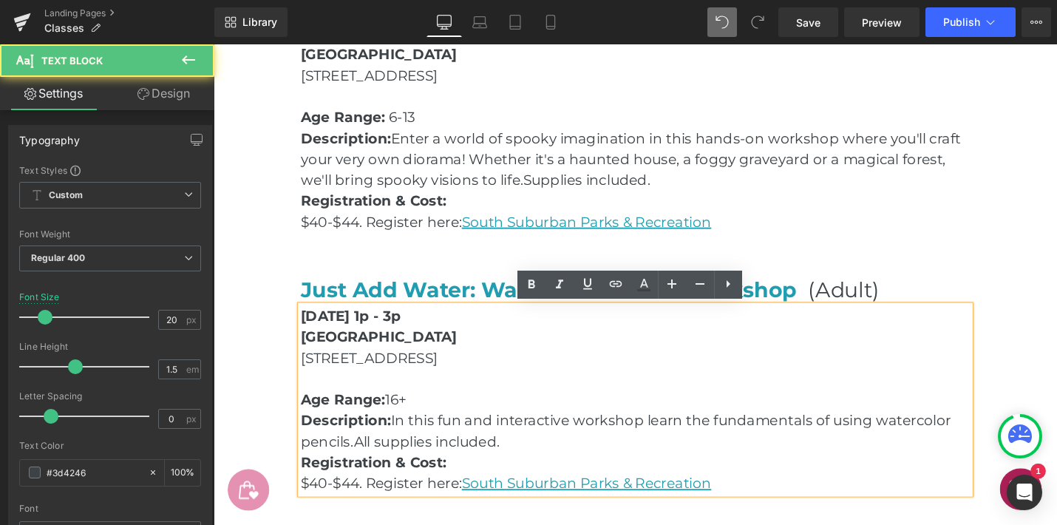
click at [355, 468] on p "Description: In this fun and interactive workshop learn the fundamentals of usi…" at bounding box center [661, 455] width 710 height 44
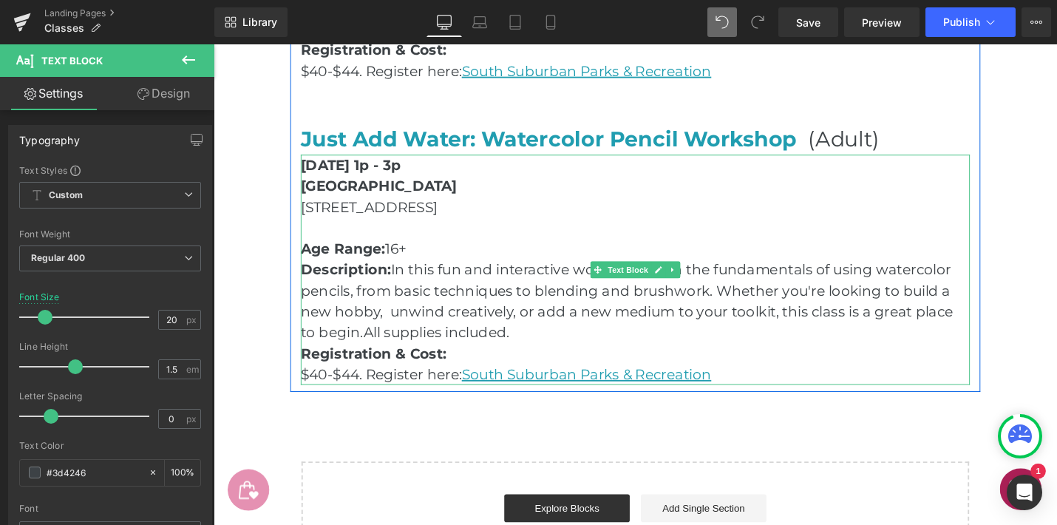
scroll to position [2429, 0]
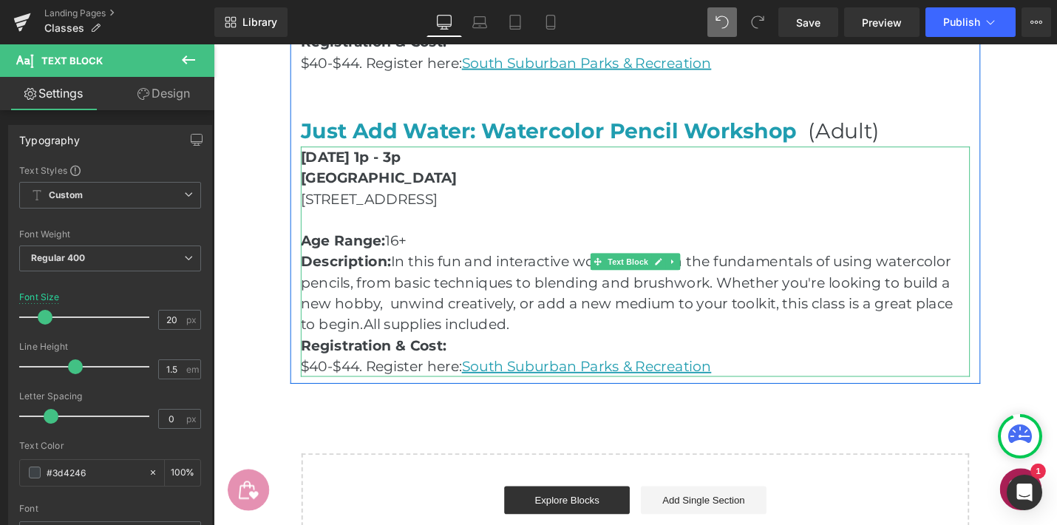
click at [365, 388] on p "$40-$44. Register here: [GEOGRAPHIC_DATA] Parks & Recreation" at bounding box center [661, 386] width 710 height 22
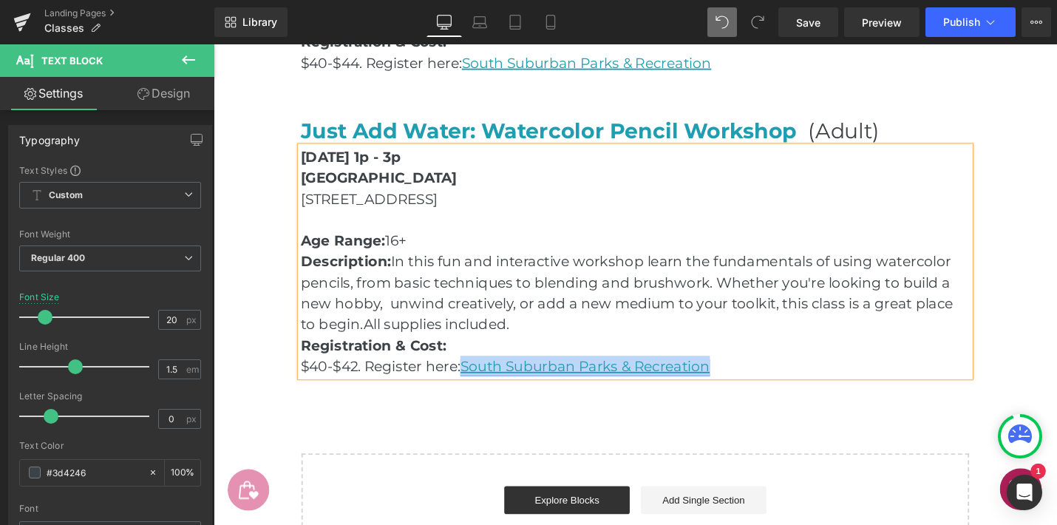
drag, startPoint x: 805, startPoint y: 386, endPoint x: 482, endPoint y: 387, distance: 323.1
click at [481, 387] on p "$40-$42. Register here: [GEOGRAPHIC_DATA] Parks & Recreation" at bounding box center [661, 386] width 710 height 22
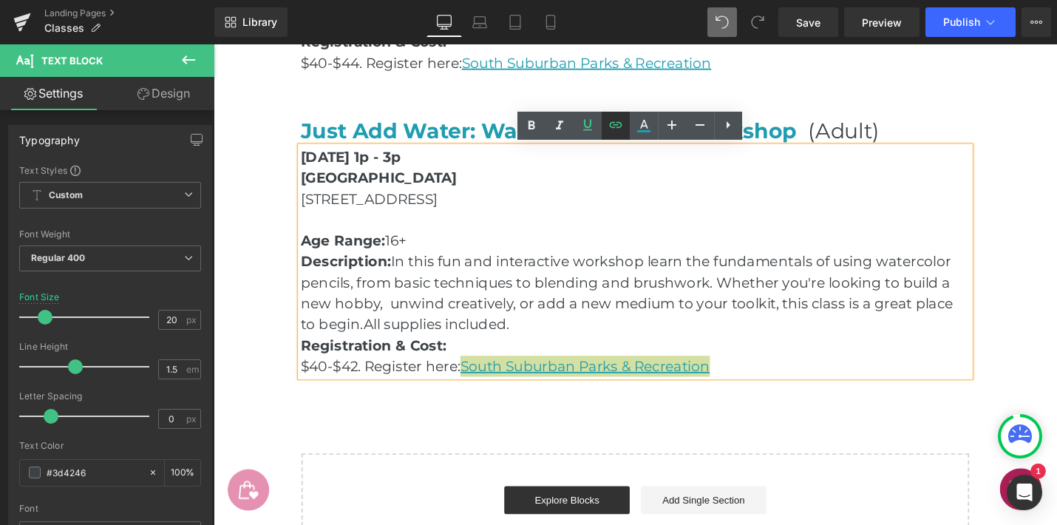
click at [619, 120] on icon at bounding box center [616, 125] width 18 height 18
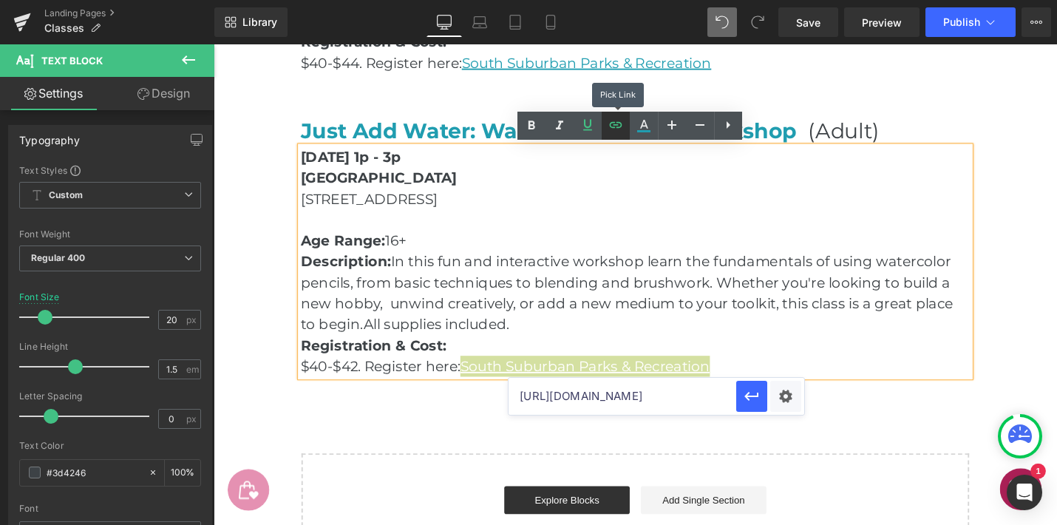
scroll to position [0, 336]
click at [707, 396] on input "[URL][DOMAIN_NAME]" at bounding box center [623, 396] width 228 height 37
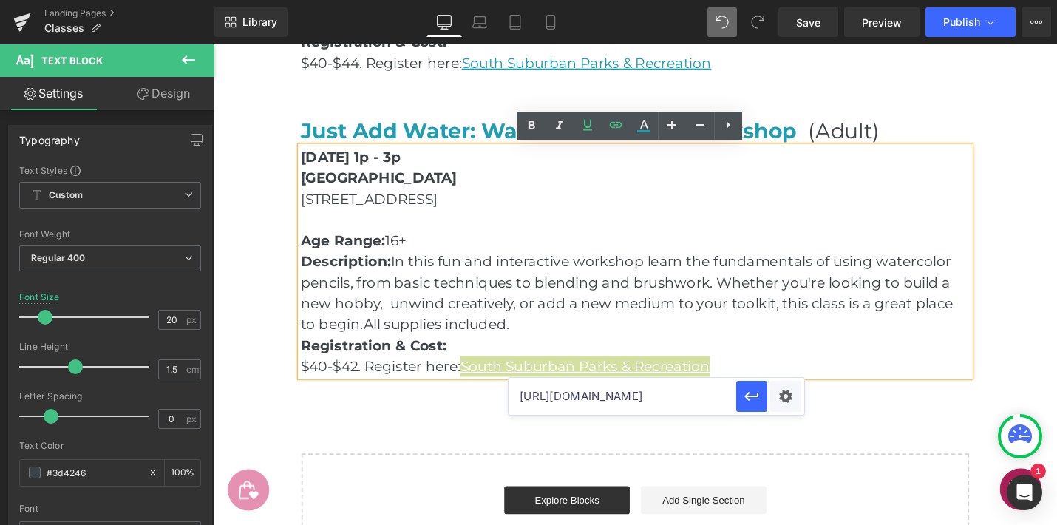
click at [707, 396] on input "[URL][DOMAIN_NAME]" at bounding box center [623, 396] width 228 height 37
paste input "/index/4850f93ef79499b9fe0cbd2c422036e5?filter=c2VhcmNoPXNhcmFoJTIwY29sbGlucw="
type input "[URL][DOMAIN_NAME]"
click at [750, 398] on icon "button" at bounding box center [752, 396] width 18 height 18
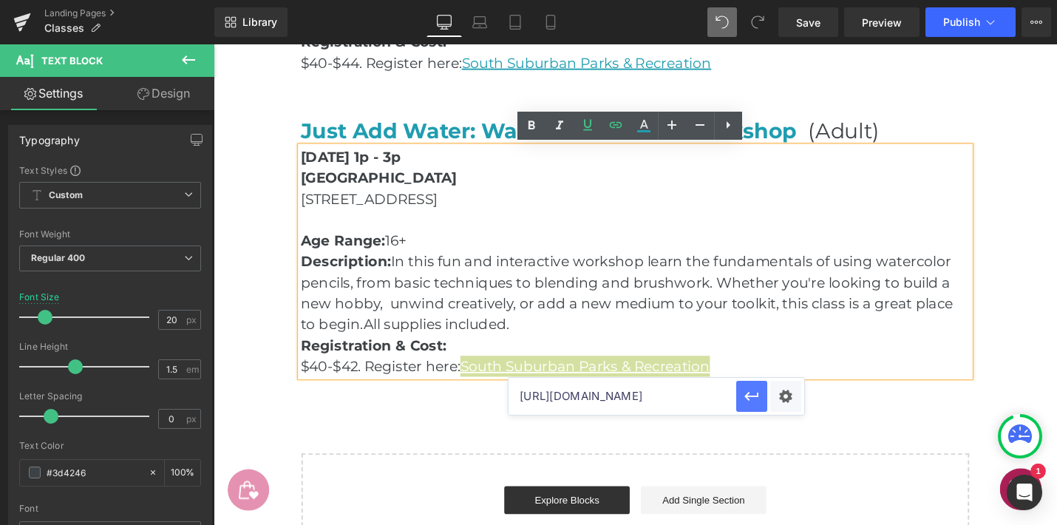
scroll to position [0, 0]
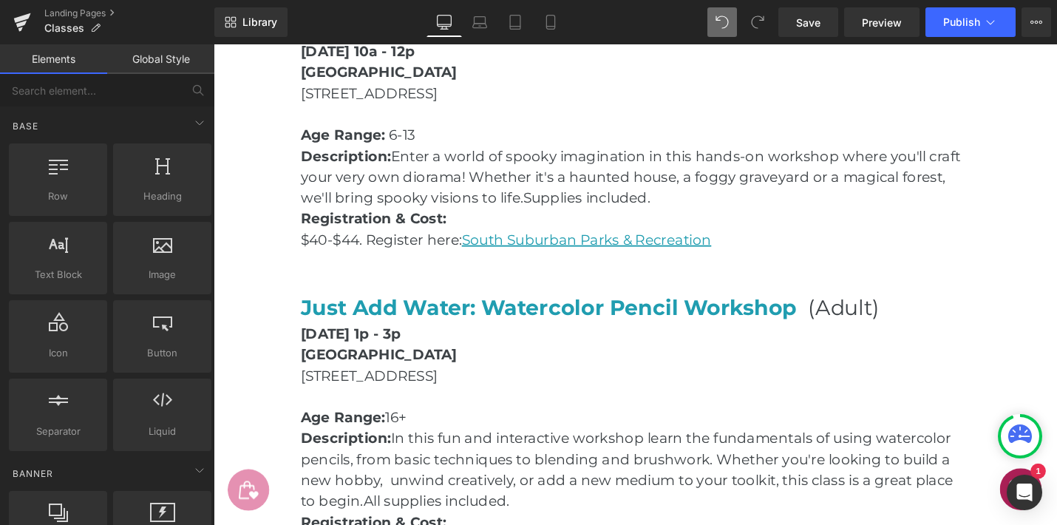
scroll to position [2241, 0]
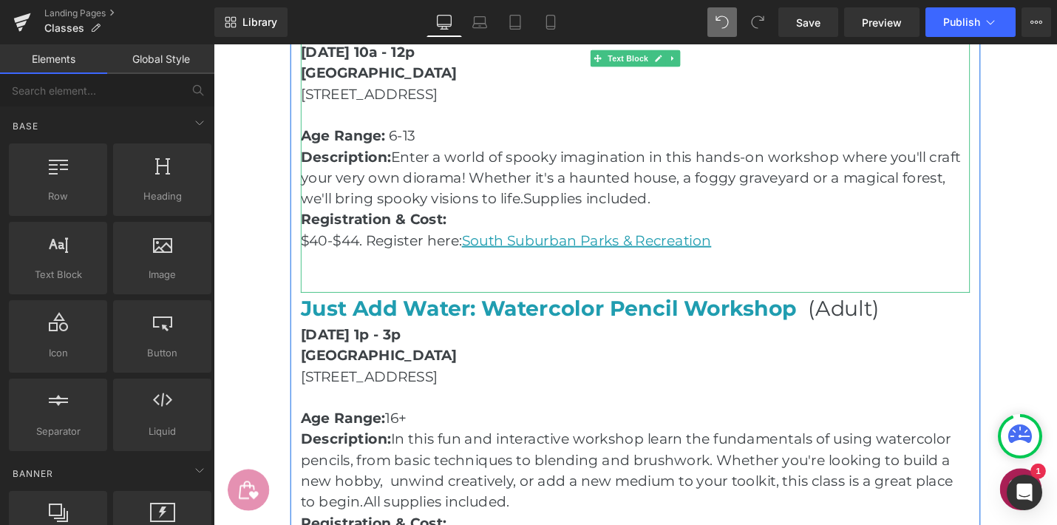
click at [367, 250] on span "$40-$44. Register here:" at bounding box center [391, 252] width 171 height 18
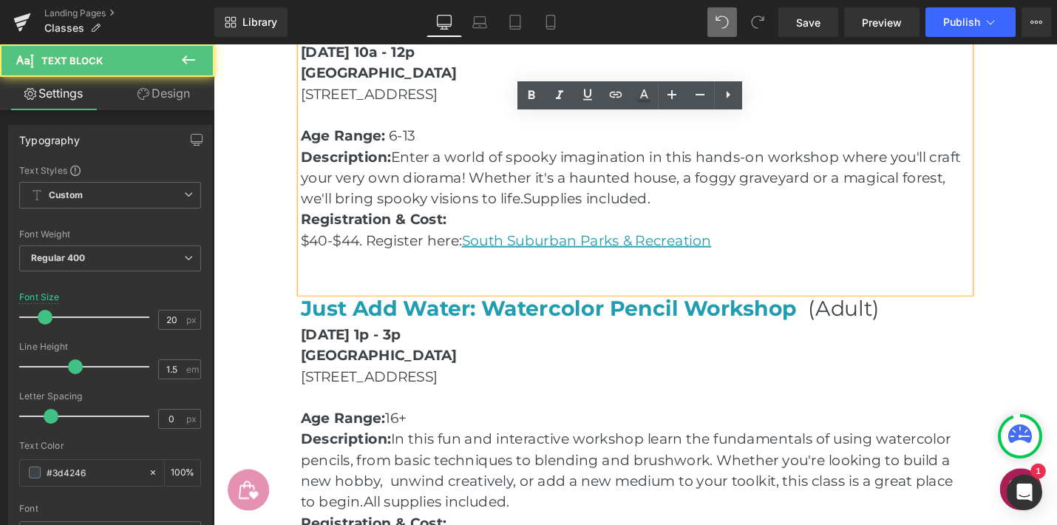
click at [367, 250] on span "$40-$44. Register here:" at bounding box center [391, 252] width 171 height 18
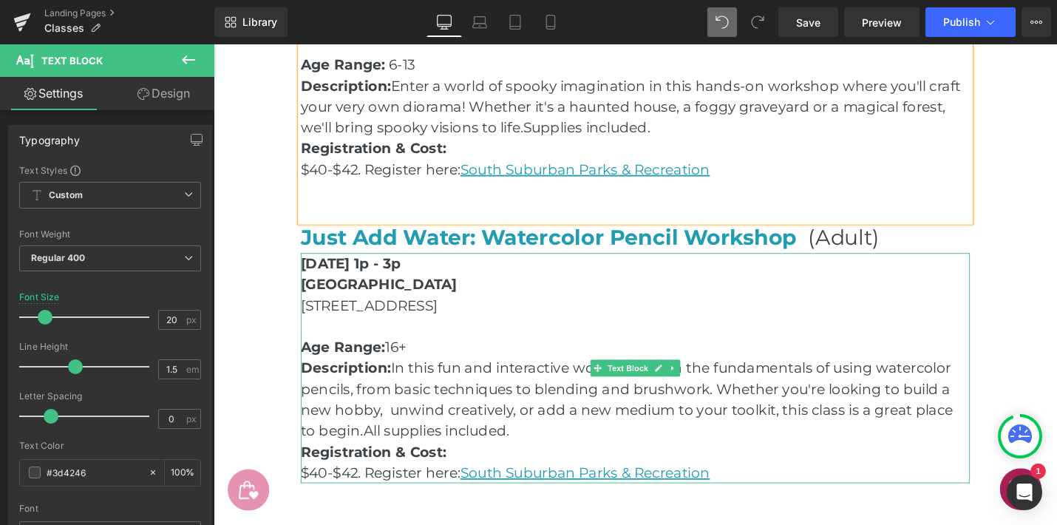
scroll to position [2435, 0]
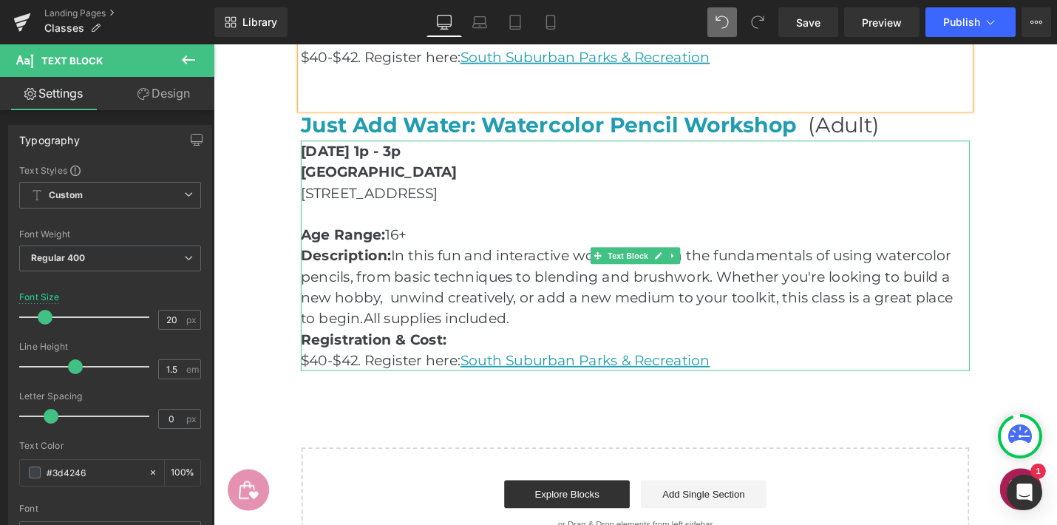
click at [809, 376] on p "$40-$42. Register here: [GEOGRAPHIC_DATA] Parks & Recreation" at bounding box center [661, 379] width 710 height 22
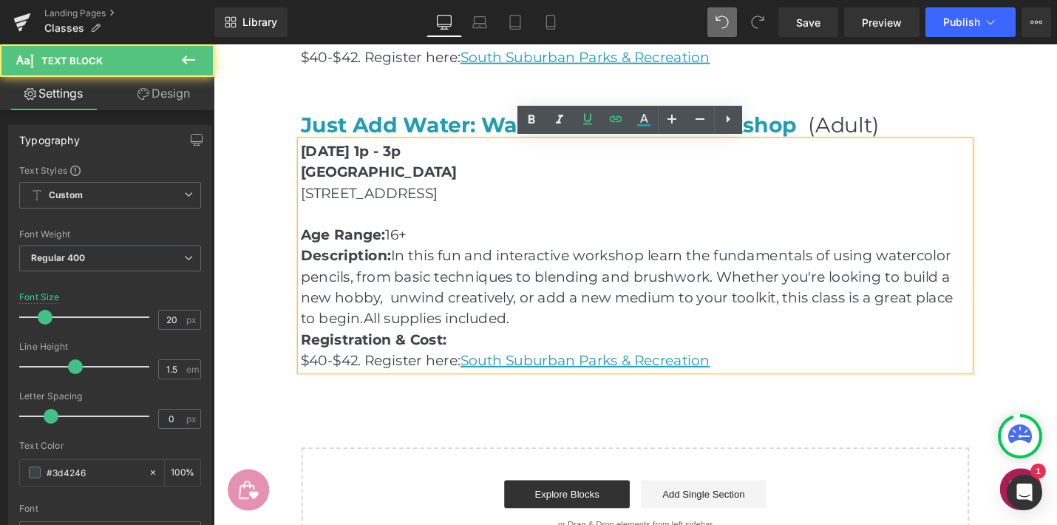
click at [809, 376] on p "$40-$42. Register here: [GEOGRAPHIC_DATA] Parks & Recreation" at bounding box center [661, 379] width 710 height 22
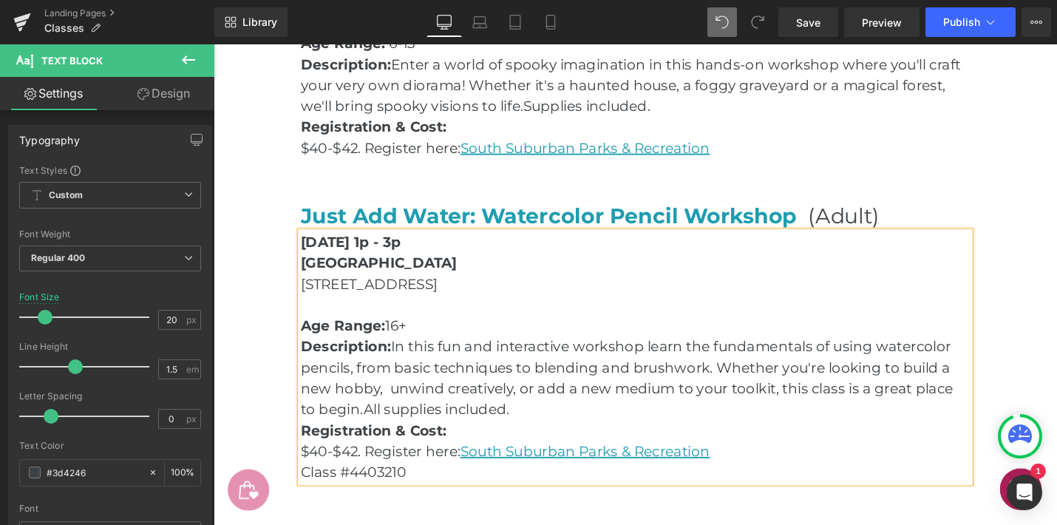
scroll to position [2354, 0]
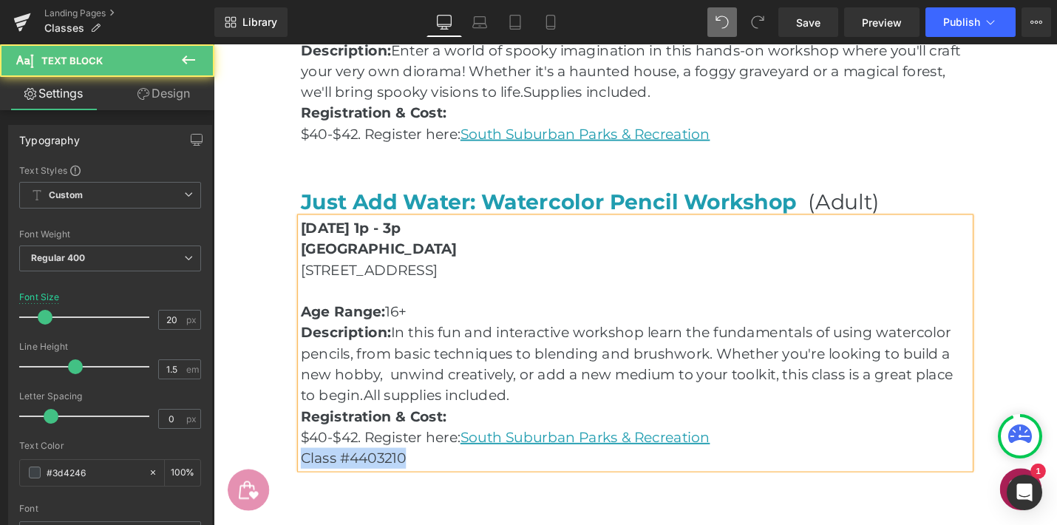
drag, startPoint x: 440, startPoint y: 488, endPoint x: 293, endPoint y: 488, distance: 147.1
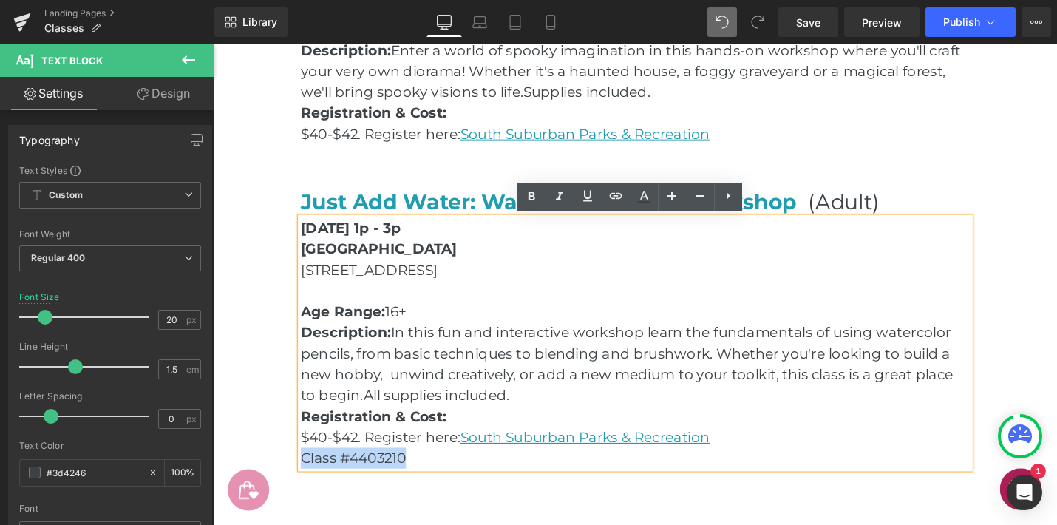
copy p "Class #4403210"
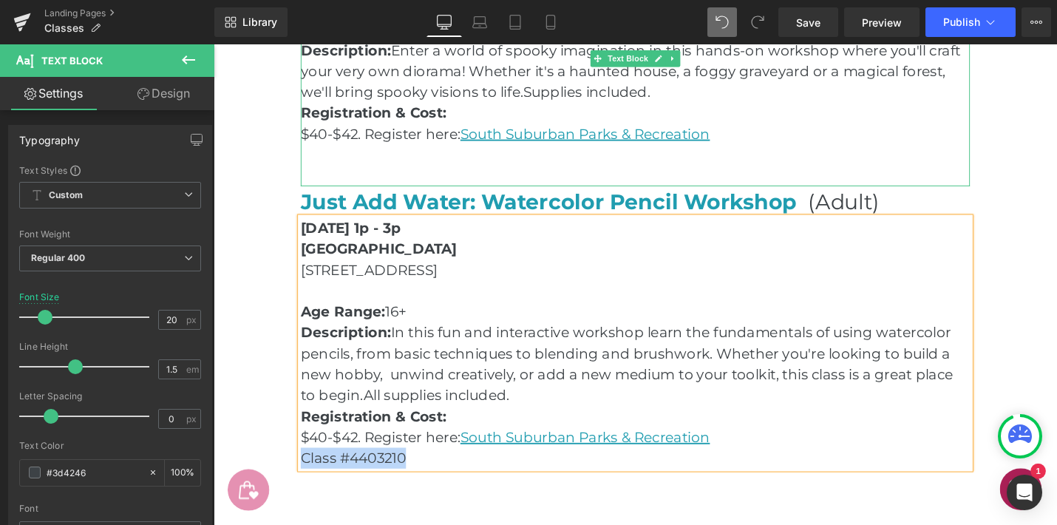
click at [780, 143] on p "$40-$42. Register here: [GEOGRAPHIC_DATA] Parks & Recreation" at bounding box center [661, 139] width 710 height 22
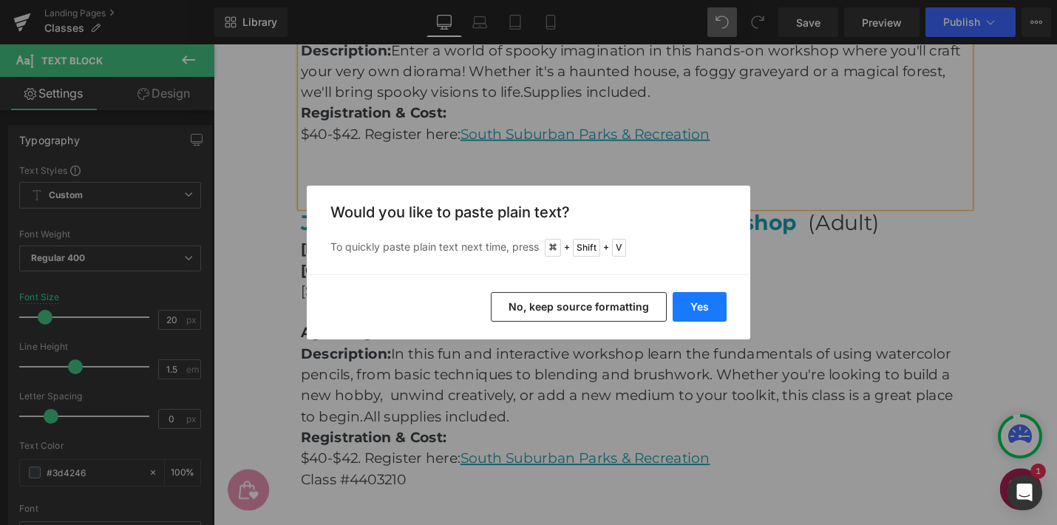
click at [709, 301] on button "Yes" at bounding box center [700, 307] width 54 height 30
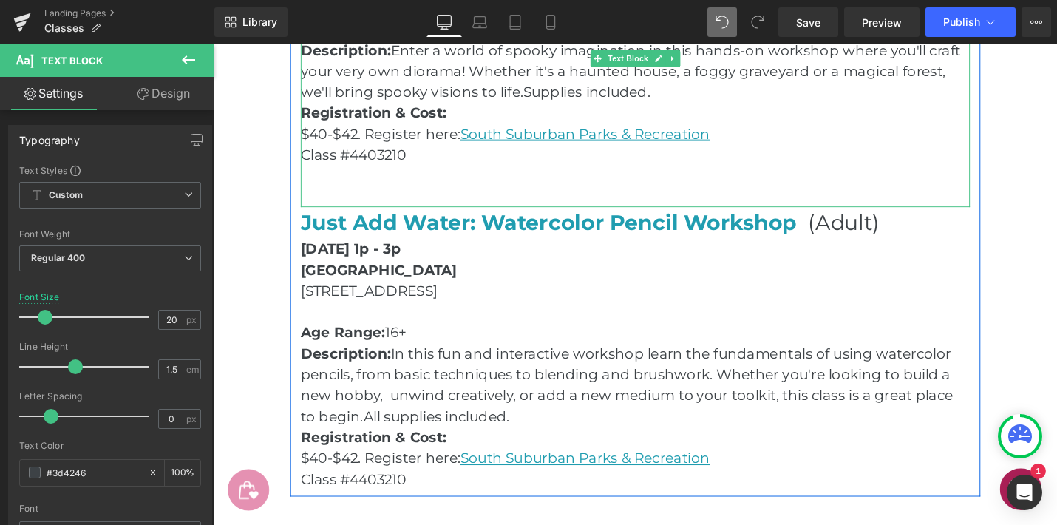
click at [427, 159] on p "Class #4403210" at bounding box center [661, 161] width 710 height 22
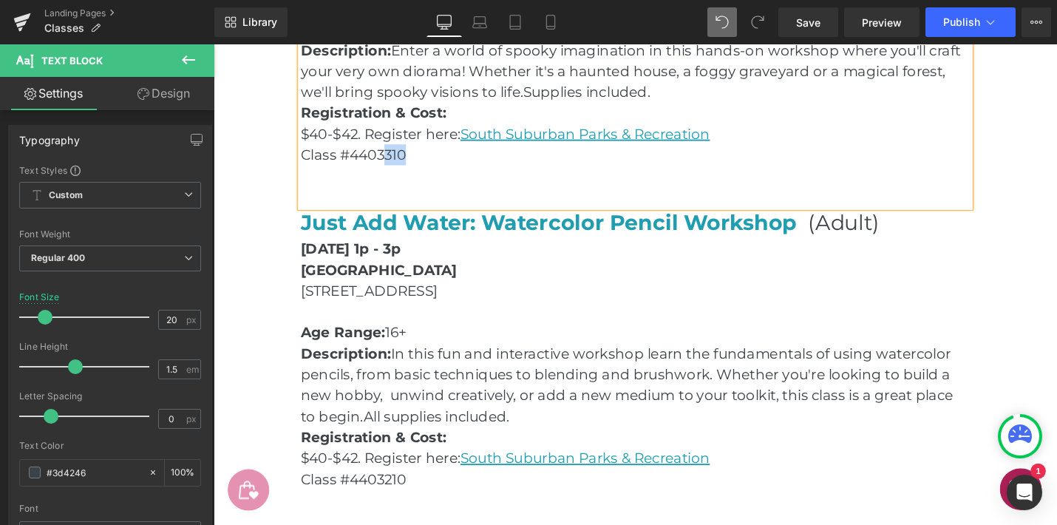
drag, startPoint x: 434, startPoint y: 160, endPoint x: 394, endPoint y: 160, distance: 39.9
click at [394, 160] on p "Class #4403310" at bounding box center [661, 161] width 710 height 22
drag, startPoint x: 341, startPoint y: 163, endPoint x: 310, endPoint y: 163, distance: 31.1
click at [310, 163] on p "Class #440329" at bounding box center [661, 161] width 710 height 22
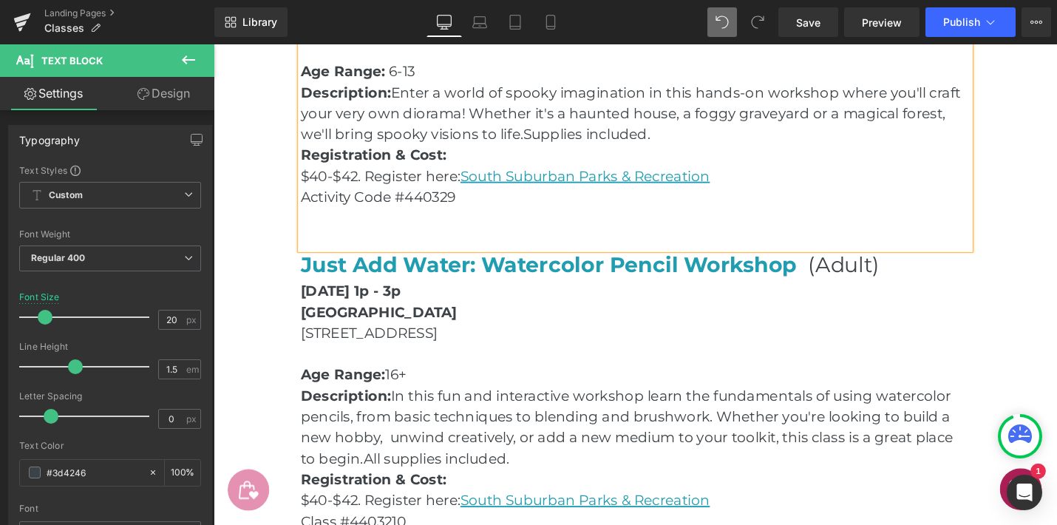
scroll to position [2306, 0]
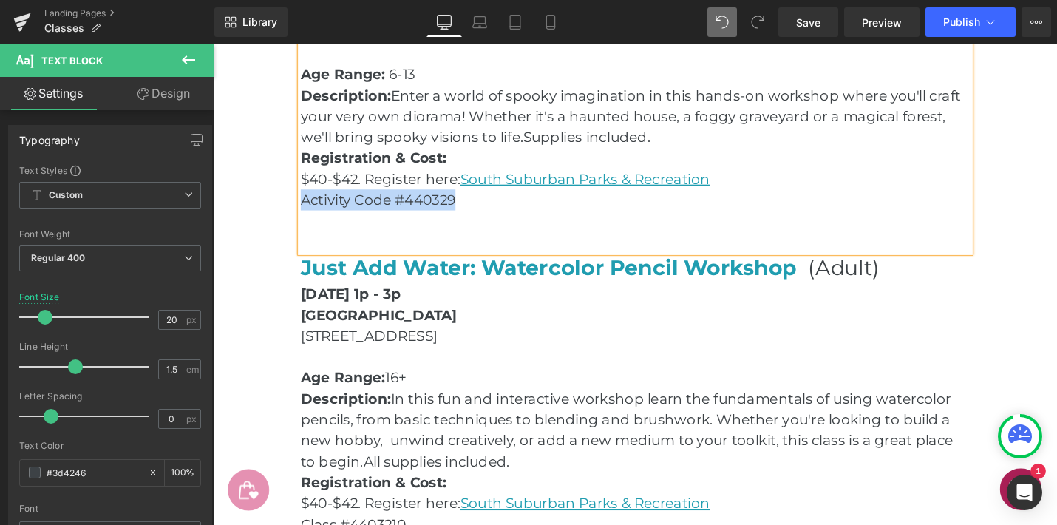
drag, startPoint x: 506, startPoint y: 213, endPoint x: 290, endPoint y: 213, distance: 215.9
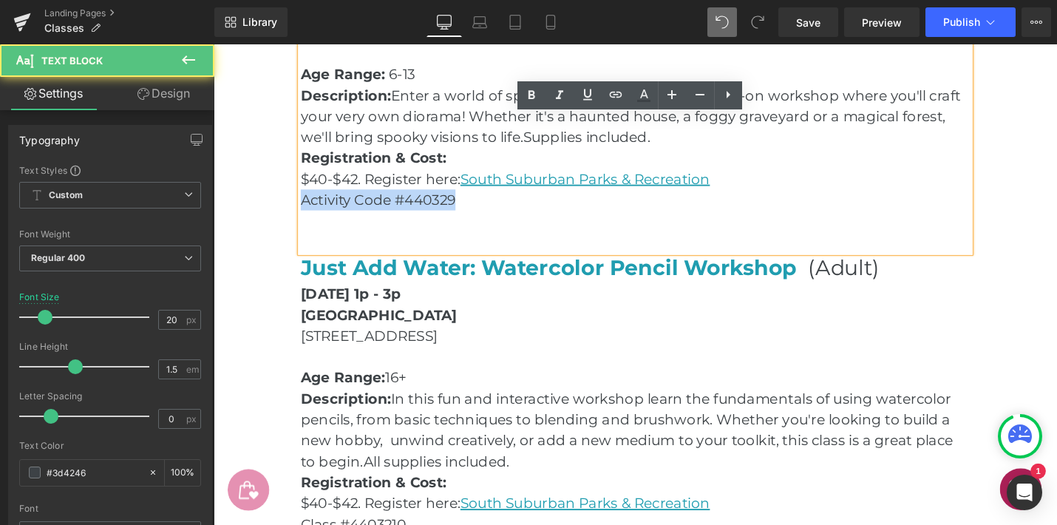
click at [386, 212] on p "Activity Code #440329" at bounding box center [661, 209] width 710 height 22
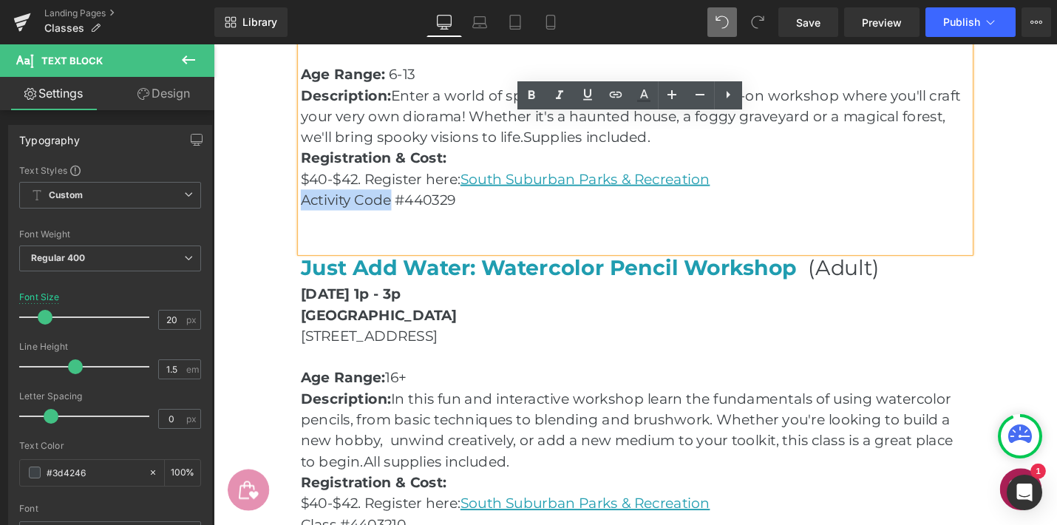
drag, startPoint x: 401, startPoint y: 210, endPoint x: 311, endPoint y: 210, distance: 90.2
click at [311, 210] on p "Activity Code #440329" at bounding box center [661, 209] width 710 height 22
copy p "Activity Code"
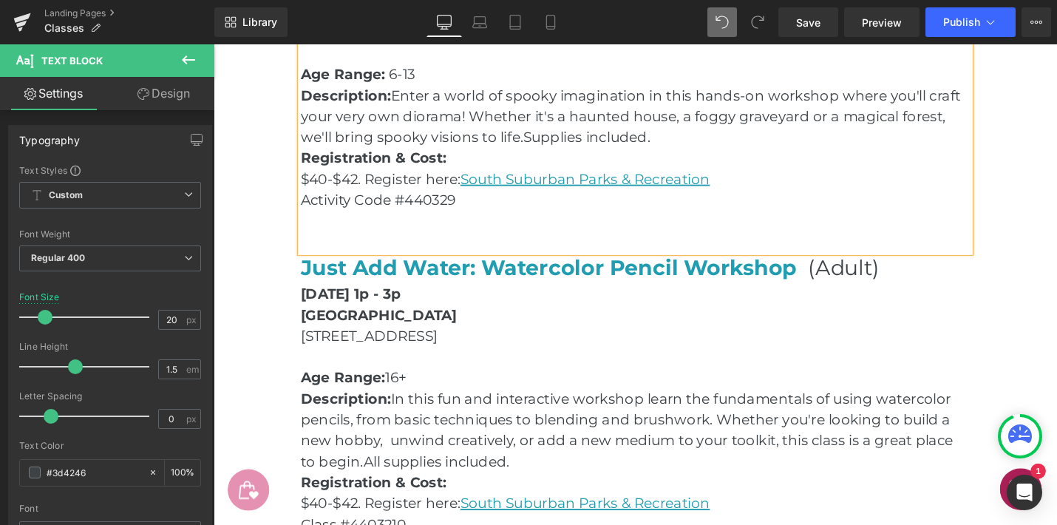
click at [497, 210] on p "Activity Code #440329" at bounding box center [661, 209] width 710 height 22
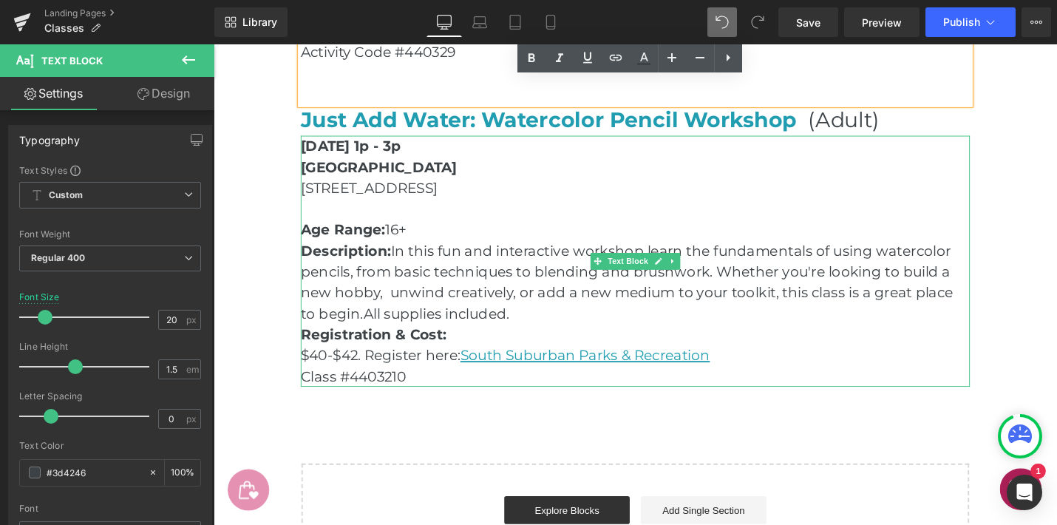
scroll to position [2464, 0]
click at [339, 396] on p "Class #4403210" at bounding box center [661, 395] width 710 height 22
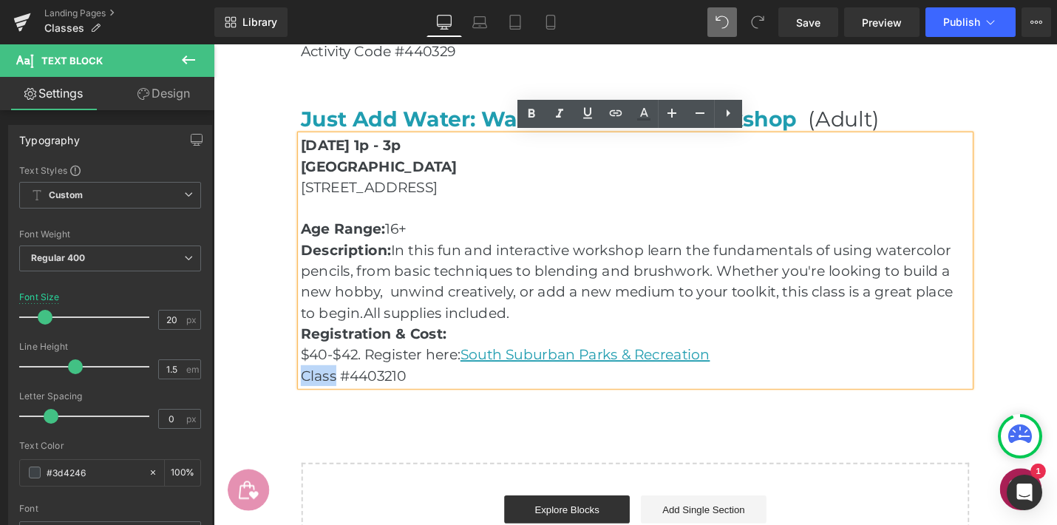
drag, startPoint x: 342, startPoint y: 396, endPoint x: 308, endPoint y: 396, distance: 34.0
click at [308, 396] on p "Class #4403210" at bounding box center [661, 395] width 710 height 22
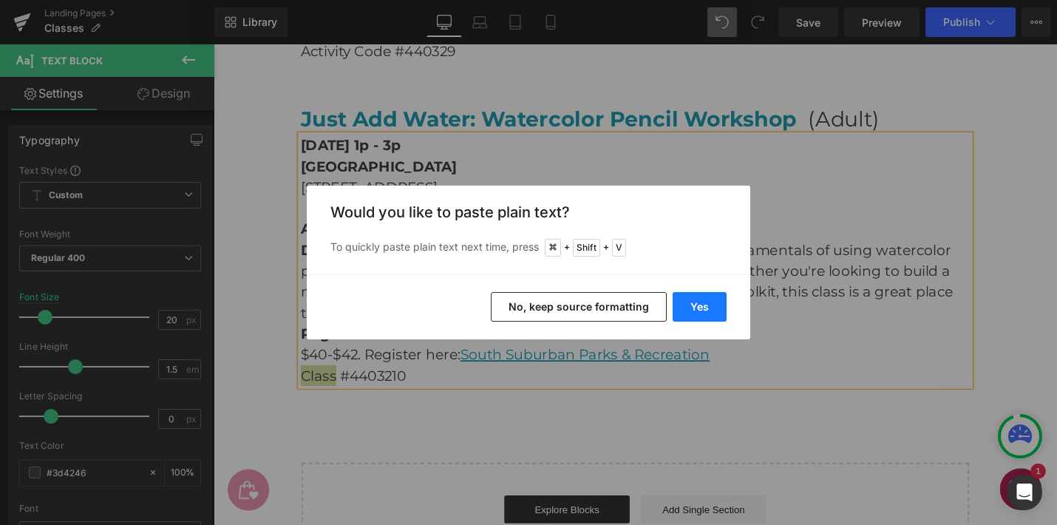
click at [694, 304] on button "Yes" at bounding box center [700, 307] width 54 height 30
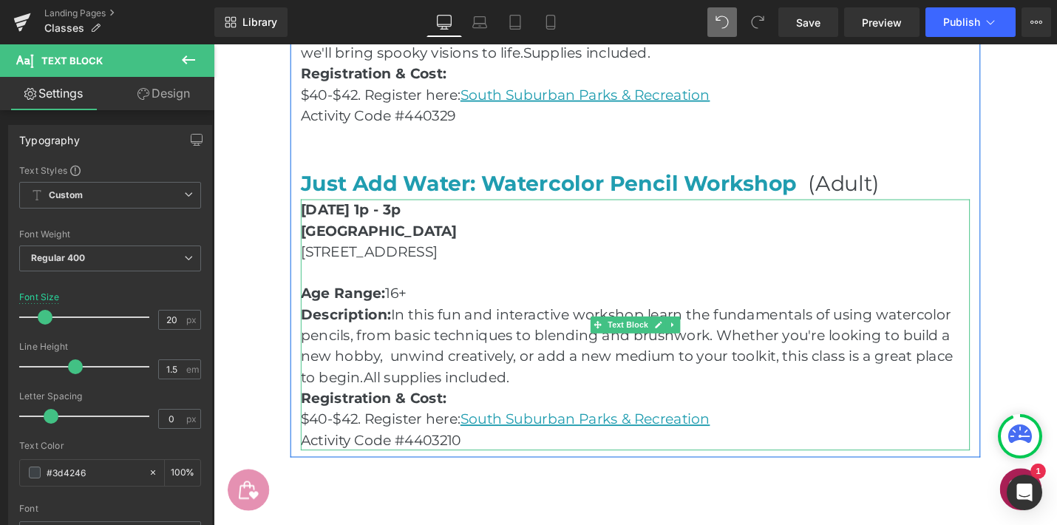
scroll to position [2386, 0]
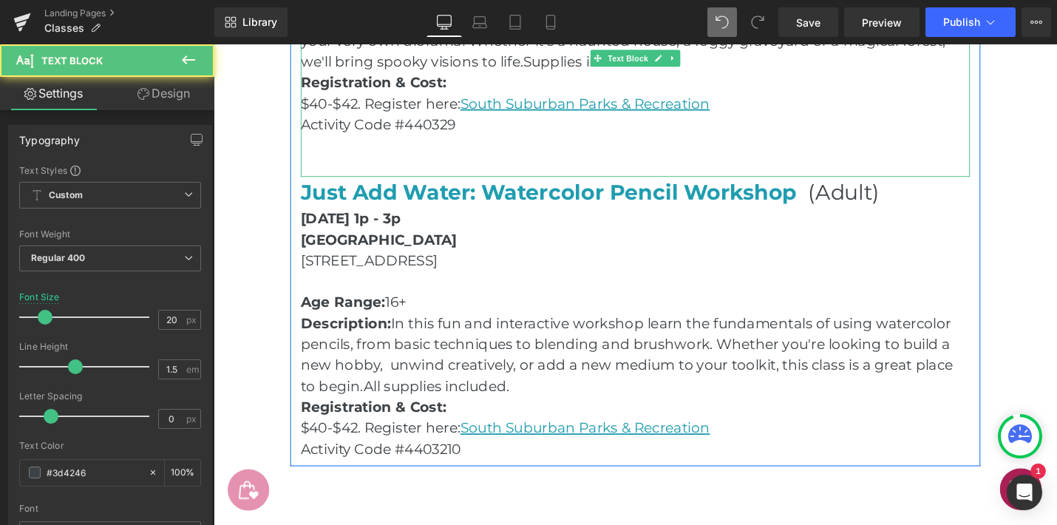
click at [358, 129] on p "Activity Code #440329" at bounding box center [661, 129] width 710 height 22
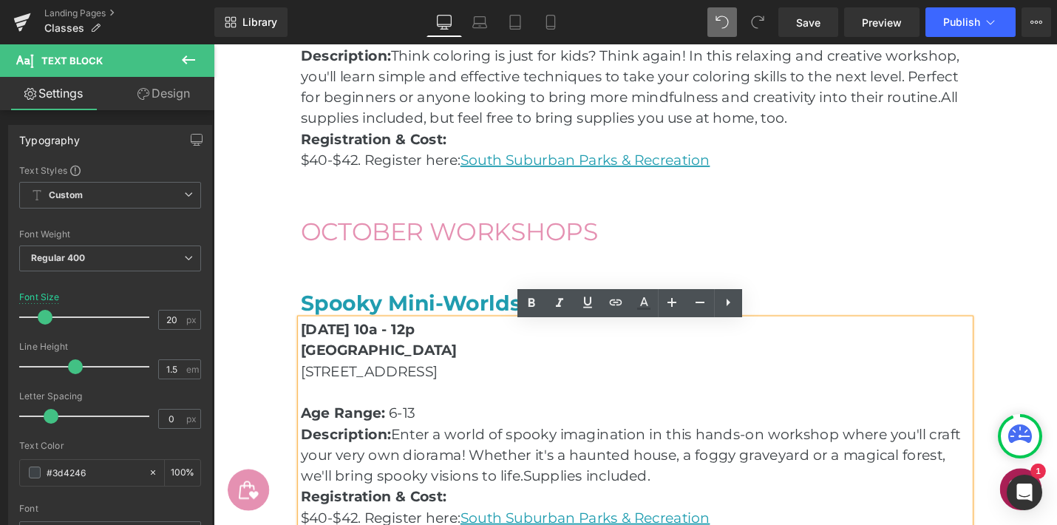
scroll to position [1940, 0]
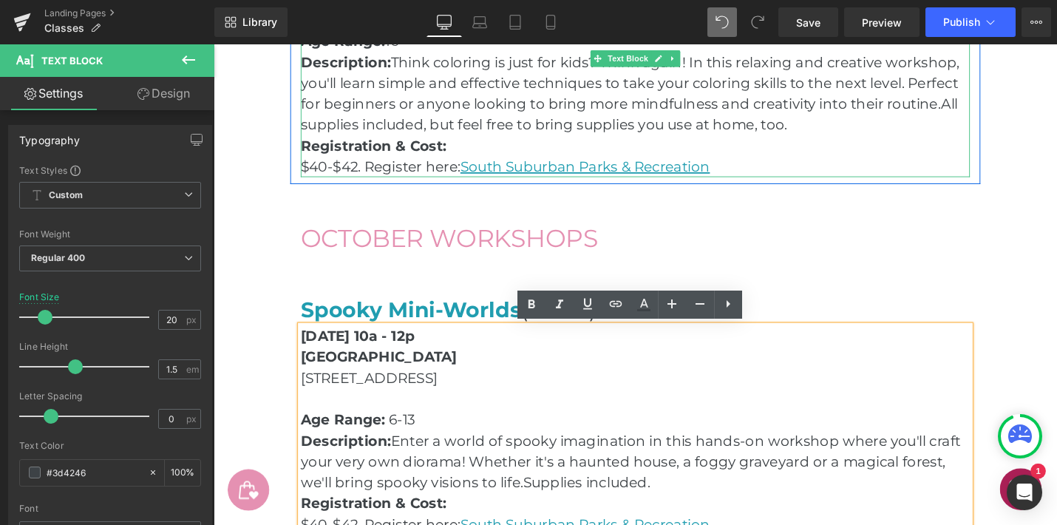
click at [776, 177] on p "$40-$42. Register here: [GEOGRAPHIC_DATA] Parks & Recreation" at bounding box center [661, 174] width 710 height 22
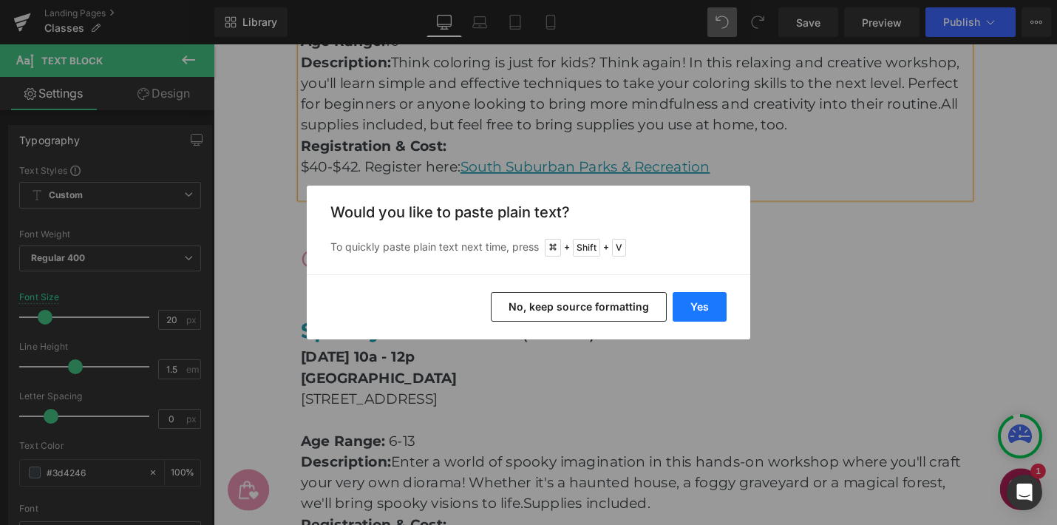
click at [708, 304] on button "Yes" at bounding box center [700, 307] width 54 height 30
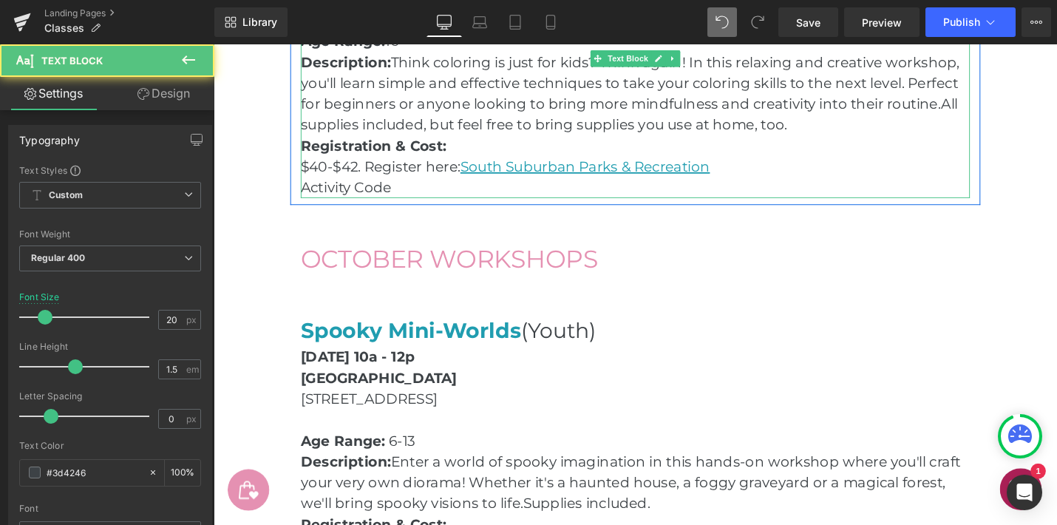
click at [417, 194] on p "Activity Code" at bounding box center [661, 196] width 710 height 22
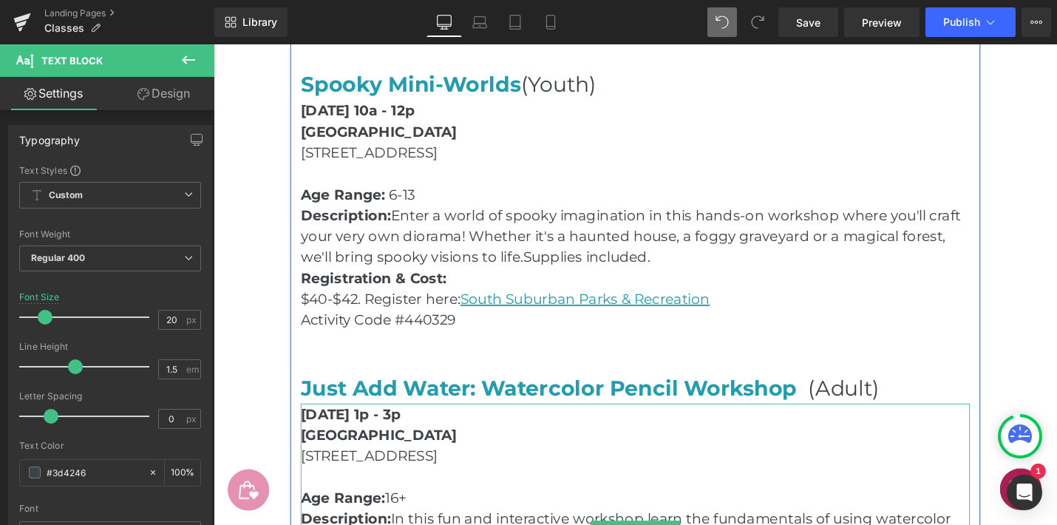
scroll to position [2196, 0]
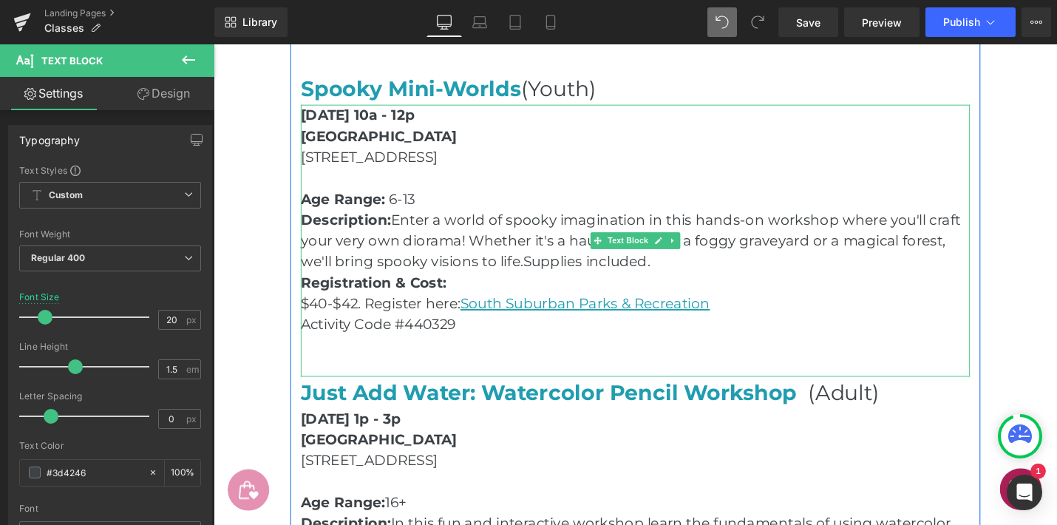
click at [475, 340] on p "Activity Code #440329" at bounding box center [661, 341] width 710 height 22
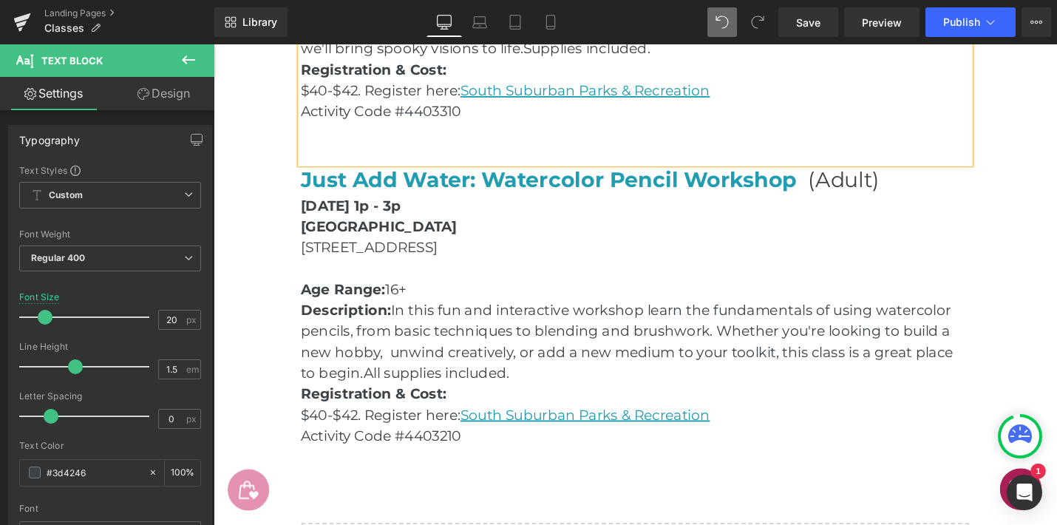
scroll to position [2439, 0]
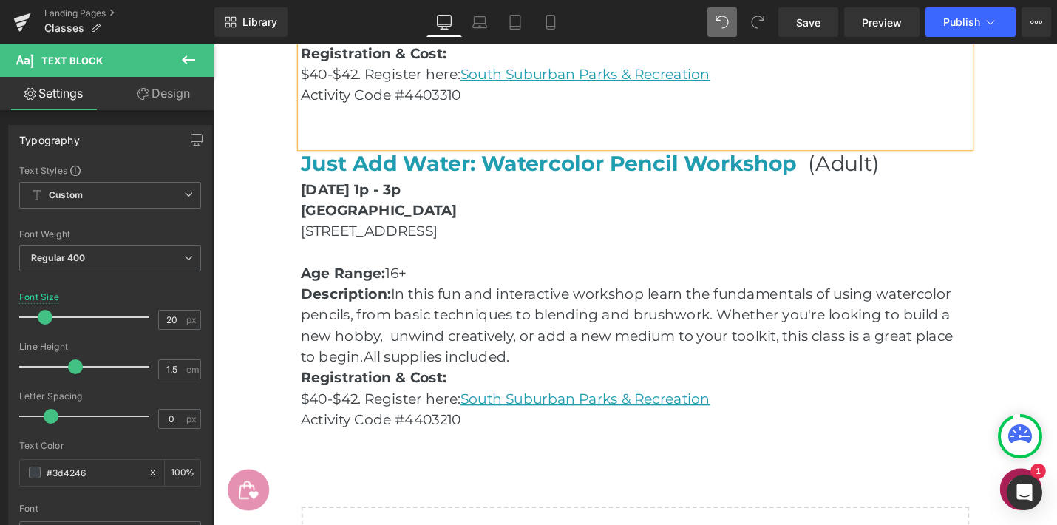
click at [1023, 296] on div "OCTOBER WORKSHOPS Heading Spooky Mini-Worlds (Youth) Heading [DATE] 10a - 12p […" at bounding box center [661, 84] width 732 height 738
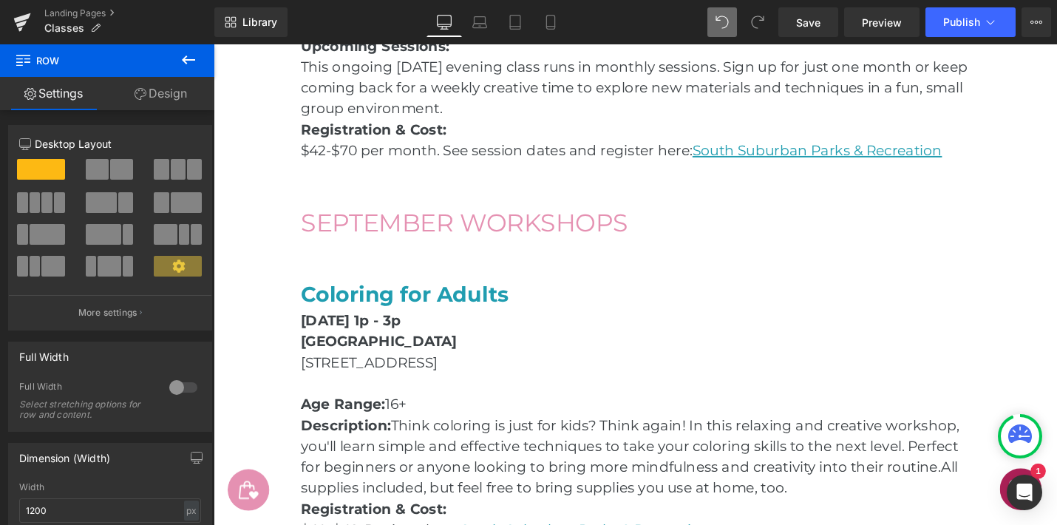
scroll to position [1525, 0]
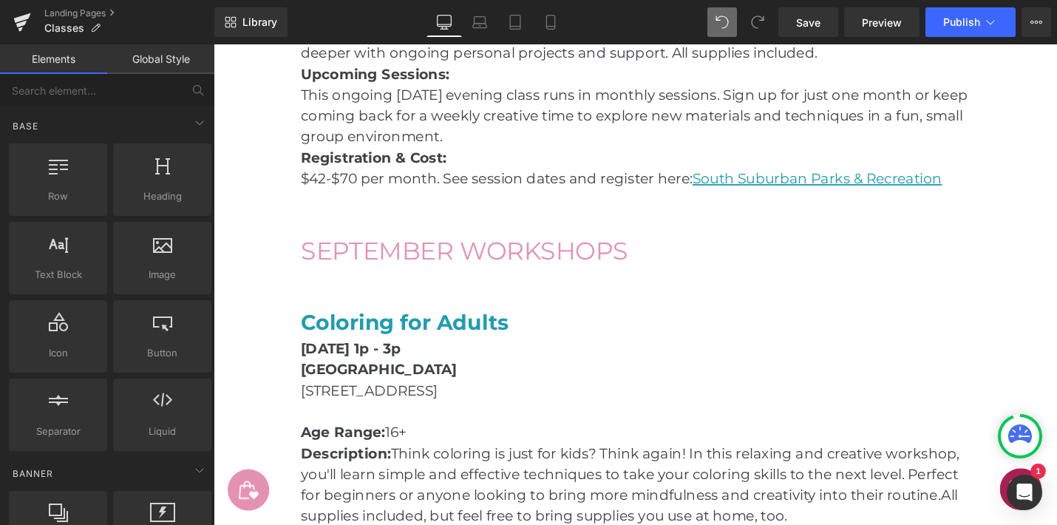
click at [1057, 306] on main "Classes & Workshops Heading Hero Banner Row Join a class with [PERSON_NAME]! [P…" at bounding box center [661, 101] width 895 height 3040
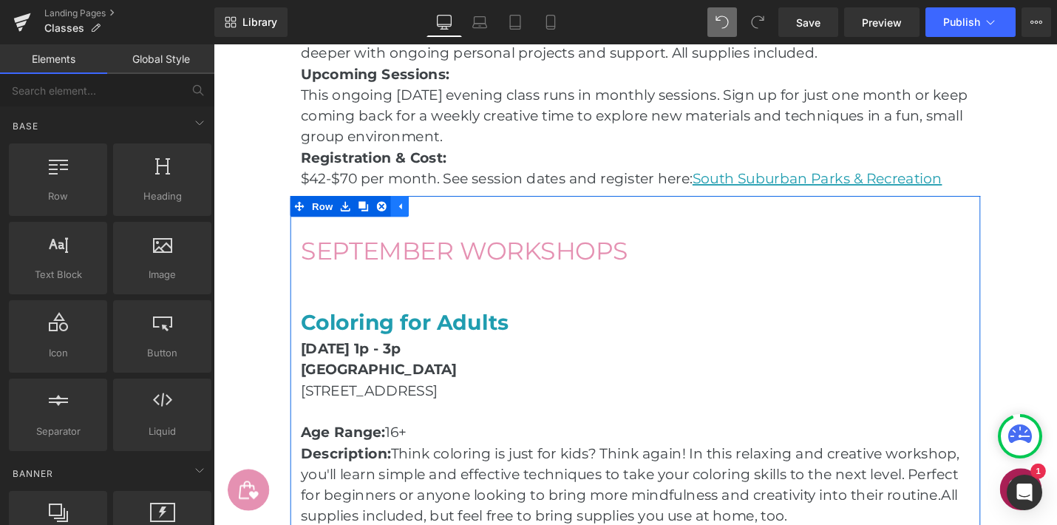
click at [416, 214] on icon at bounding box center [411, 216] width 10 height 11
click at [353, 218] on icon at bounding box center [353, 216] width 10 height 11
click at [373, 214] on icon at bounding box center [372, 216] width 10 height 10
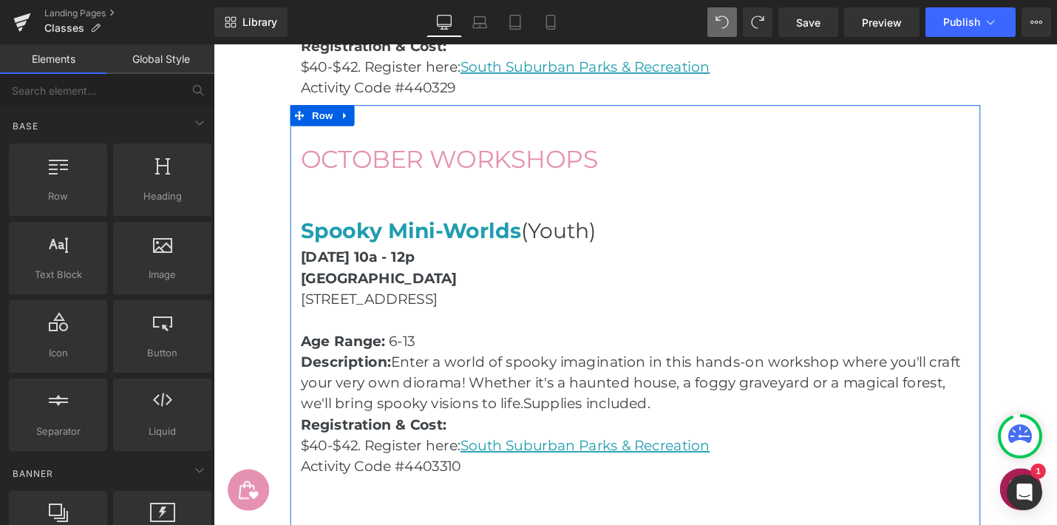
scroll to position [2044, 0]
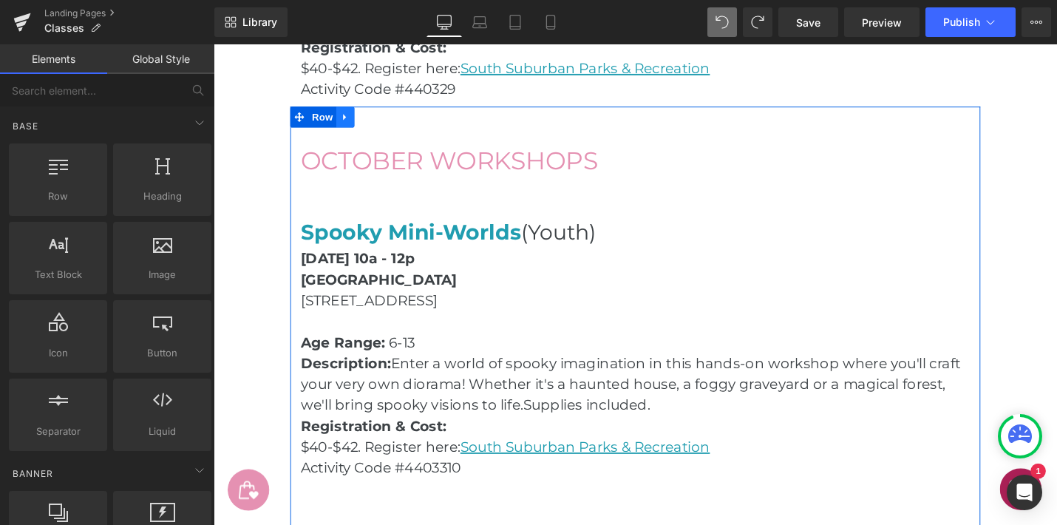
click at [359, 121] on link at bounding box center [353, 121] width 19 height 22
click at [370, 121] on icon at bounding box center [372, 121] width 10 height 10
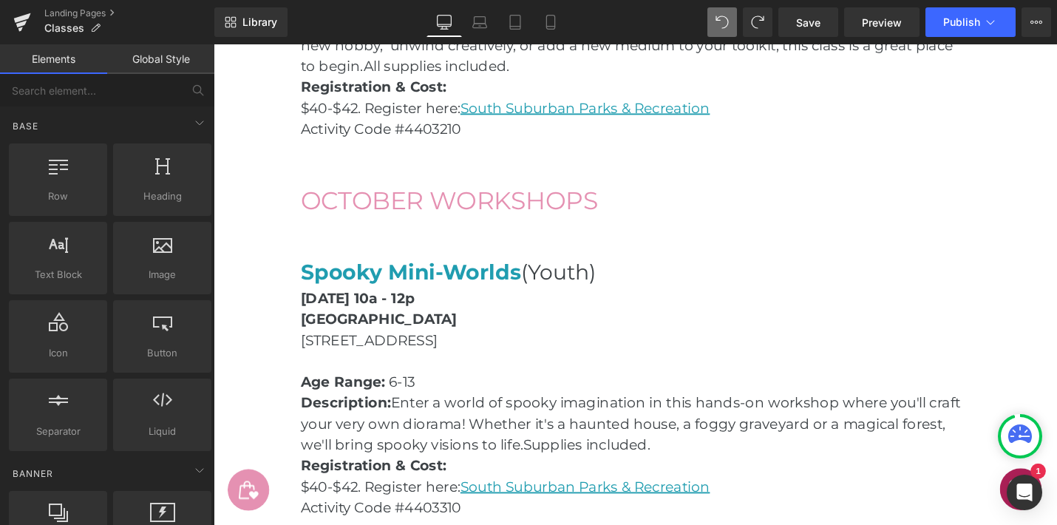
scroll to position [2761, 0]
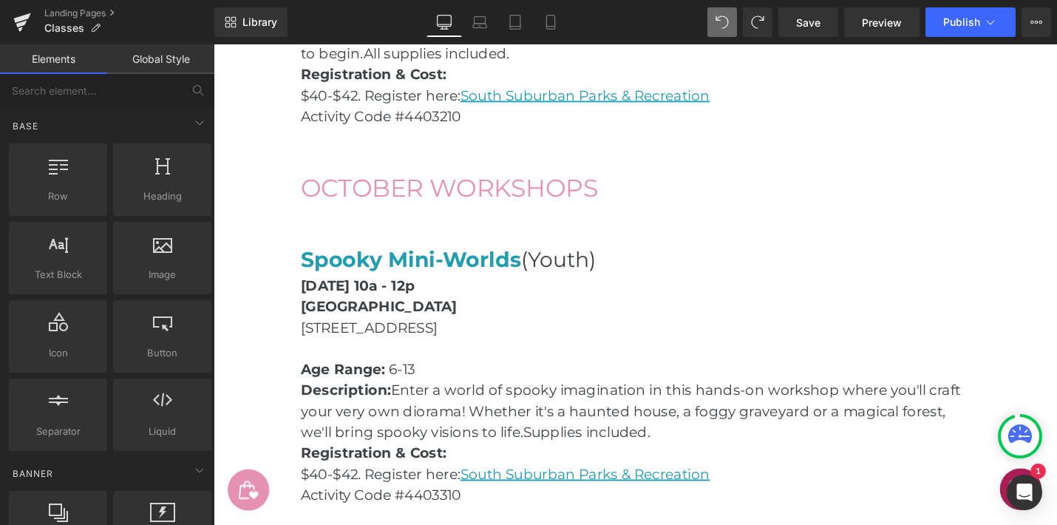
drag, startPoint x: 432, startPoint y: 189, endPoint x: 434, endPoint y: 197, distance: 9.1
click at [432, 189] on span "OCTOBER WORKSHOPS" at bounding box center [464, 196] width 316 height 32
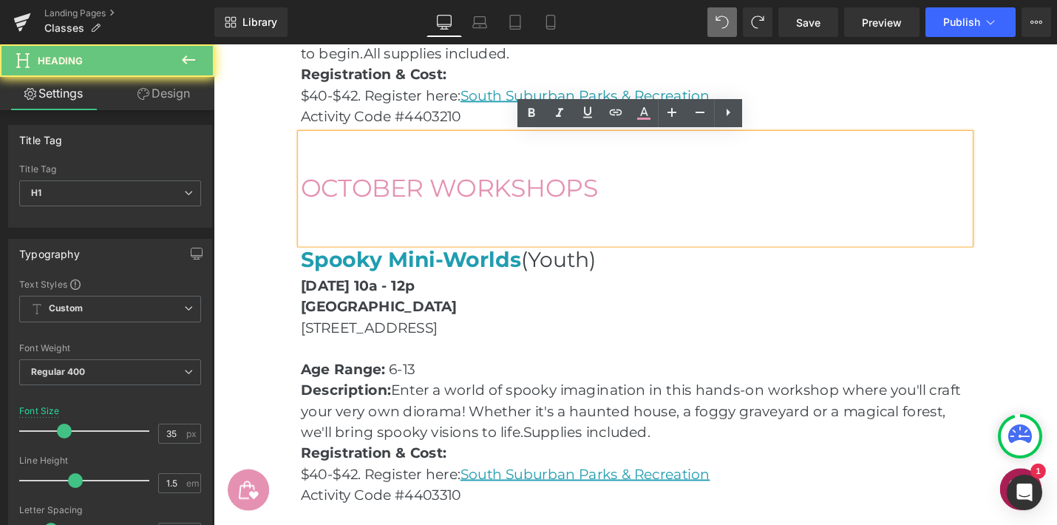
click at [435, 199] on span "OCTOBER WORKSHOPS" at bounding box center [464, 196] width 316 height 32
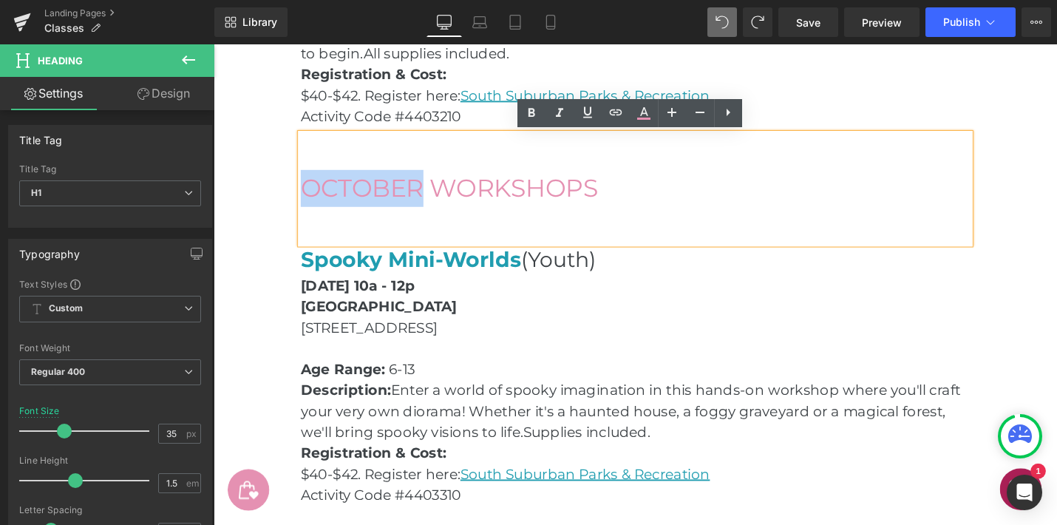
drag, startPoint x: 435, startPoint y: 199, endPoint x: 296, endPoint y: 198, distance: 138.3
click at [296, 198] on div "OCTOBER WORKSHOPS Heading Spooky Mini-Worlds (Youth) Heading [DATE] 10a - 12p […" at bounding box center [661, 508] width 732 height 738
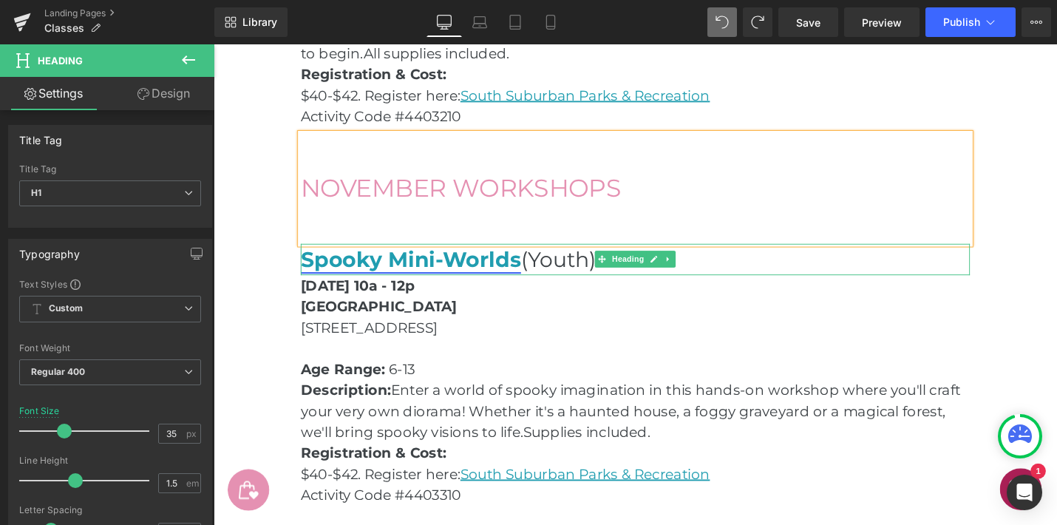
click at [432, 274] on link "Spooky Mini-Worlds" at bounding box center [423, 272] width 234 height 27
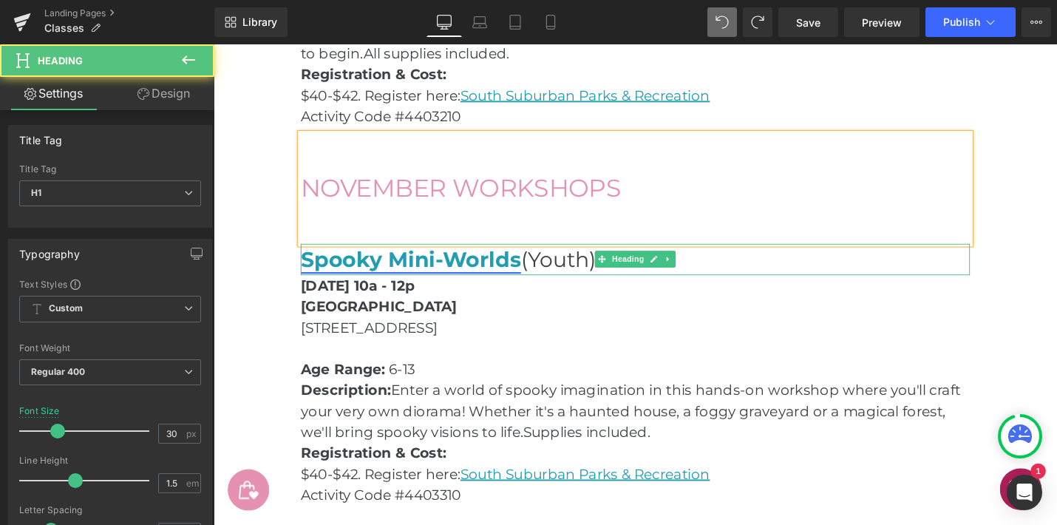
click at [435, 273] on link "Spooky Mini-Worlds" at bounding box center [423, 272] width 234 height 27
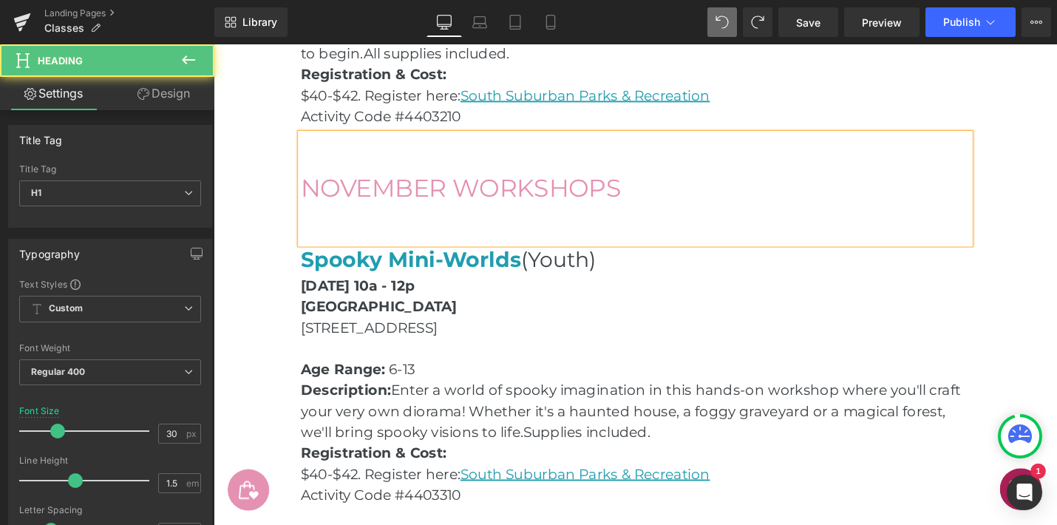
click at [843, 342] on p "[STREET_ADDRESS]" at bounding box center [661, 344] width 710 height 22
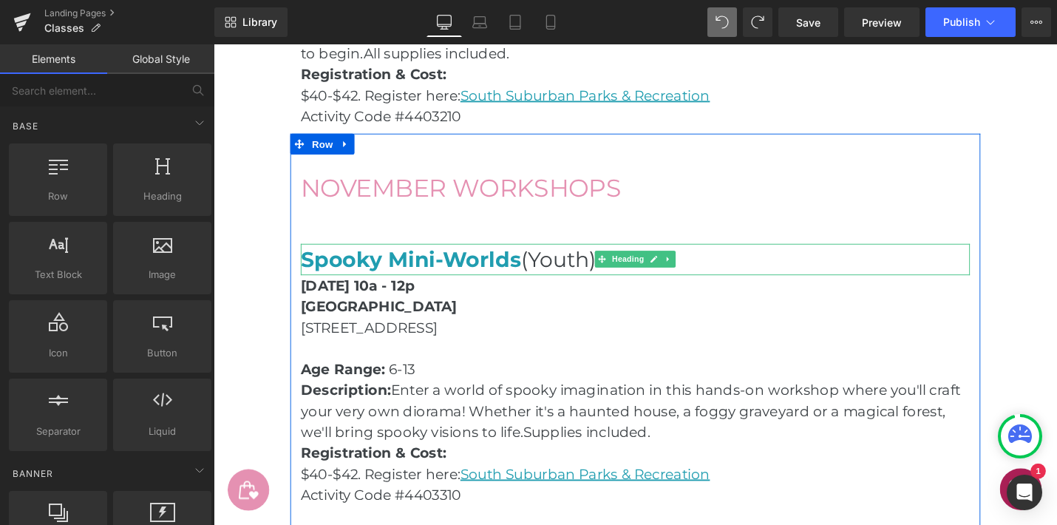
click at [539, 274] on h1 "Spooky Mini-Worlds (Youth)" at bounding box center [661, 272] width 710 height 33
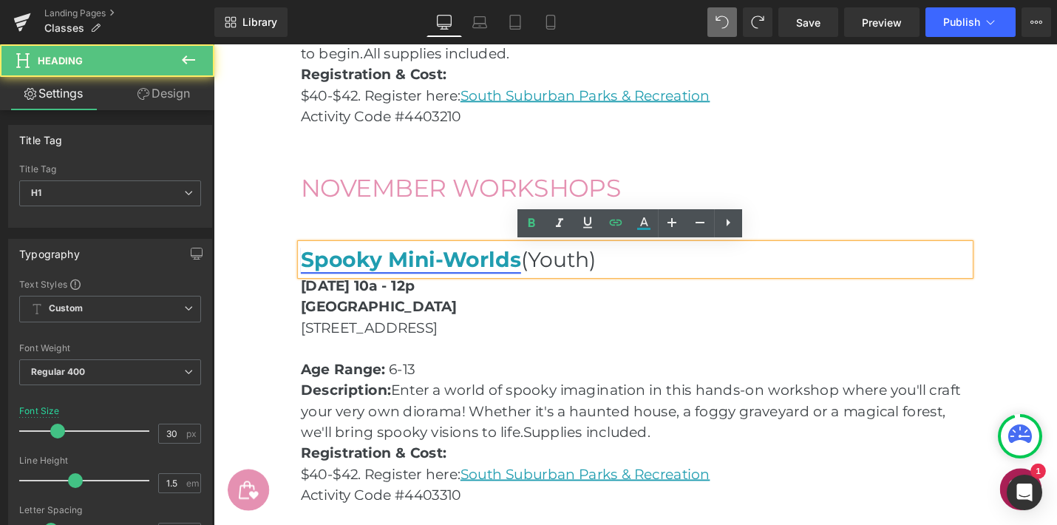
click at [537, 274] on link "Spooky Mini-Worlds" at bounding box center [423, 272] width 234 height 27
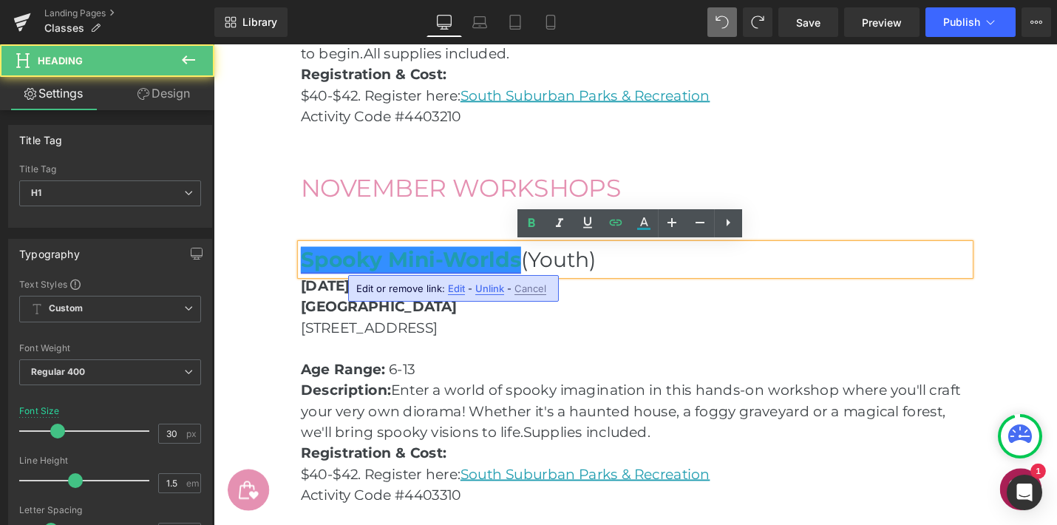
click at [467, 273] on link "Spooky Mini-Worlds" at bounding box center [423, 272] width 234 height 27
click at [322, 274] on link "Spooky Mini-Worlds" at bounding box center [423, 272] width 234 height 27
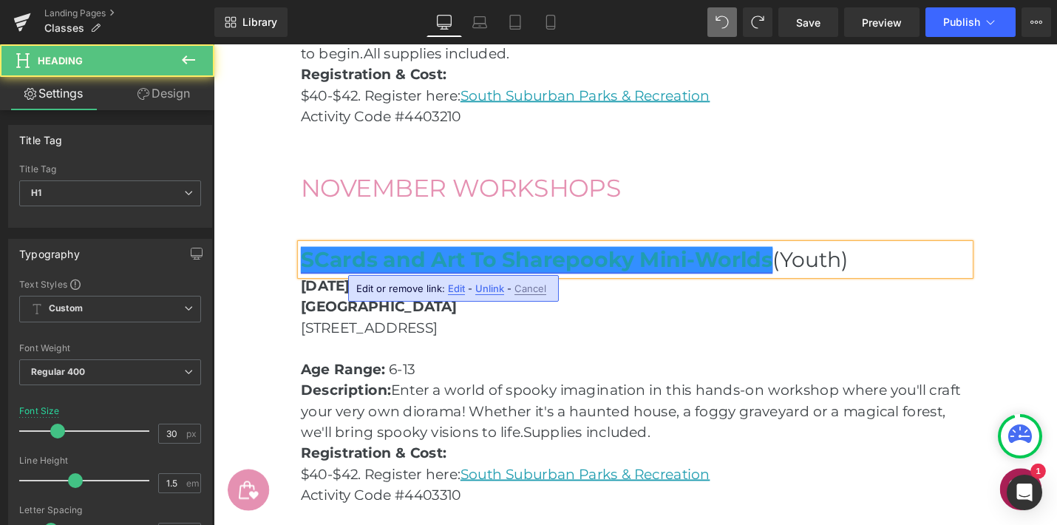
click at [325, 274] on link "SCards and Art To Sharepooky Mini-Worlds" at bounding box center [556, 272] width 501 height 27
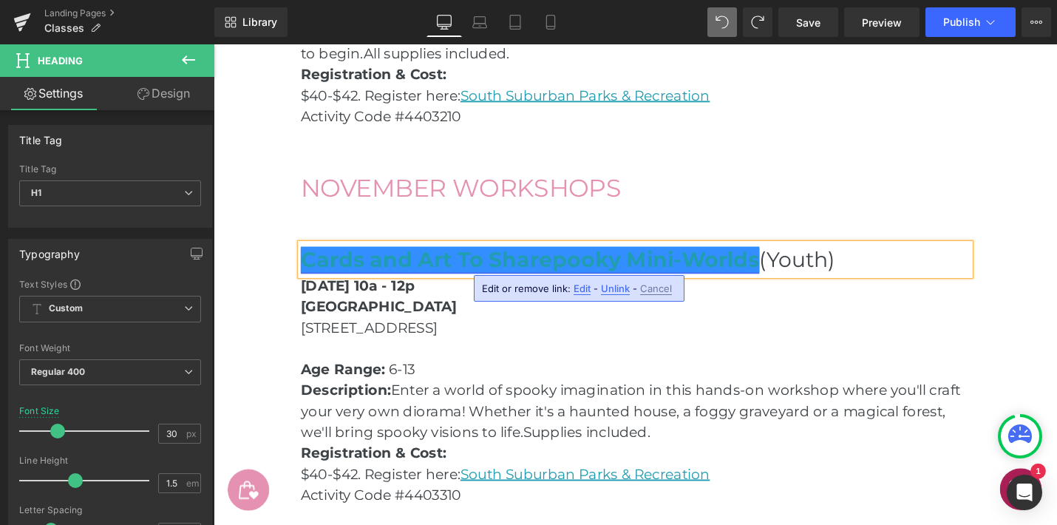
click at [500, 277] on link "Cards and Art To Sharepooky Mini-Worlds" at bounding box center [549, 272] width 486 height 27
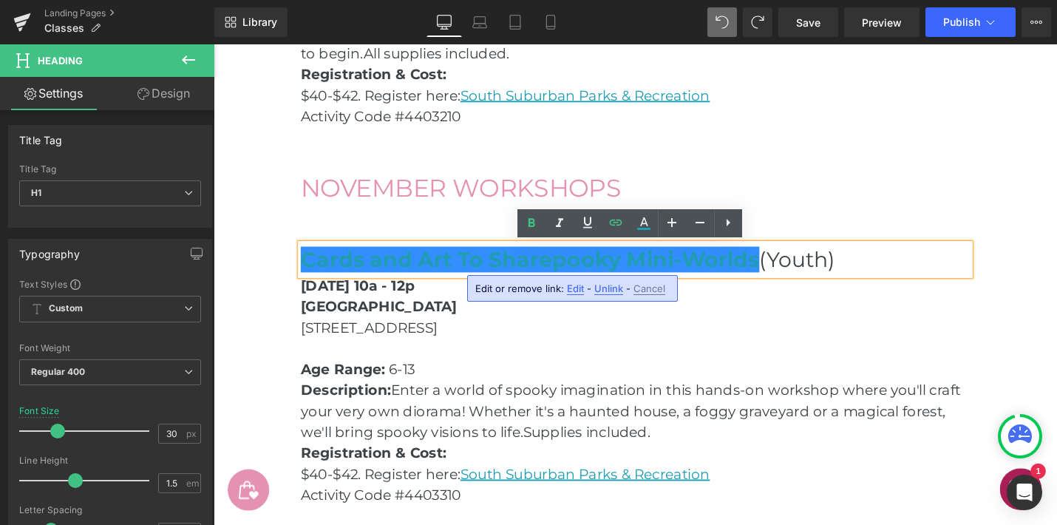
click at [794, 275] on h1 "Cards and Art To Sharepooky Mini-Worlds (Youth)" at bounding box center [661, 272] width 710 height 33
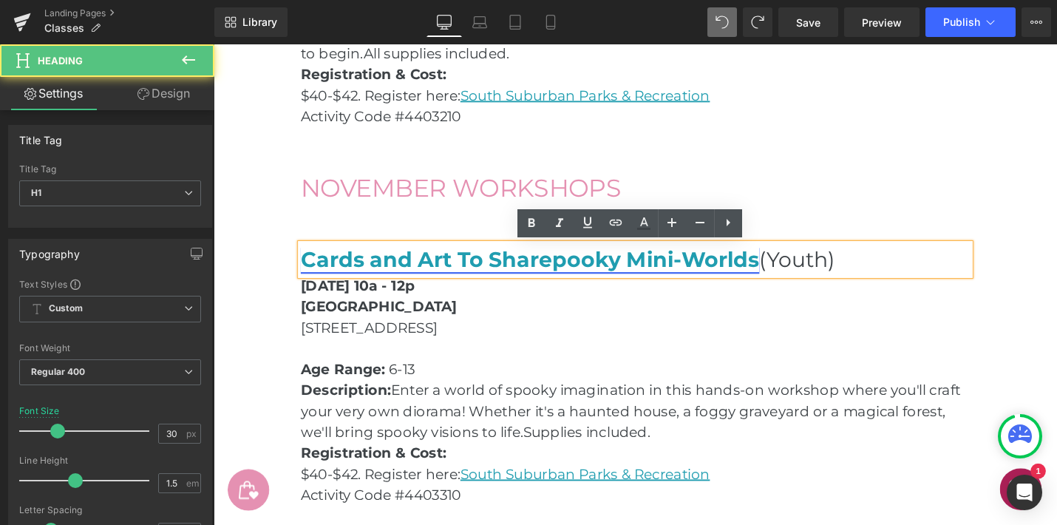
click at [788, 276] on link "Cards and Art To Sharepooky Mini-Worlds" at bounding box center [549, 272] width 486 height 27
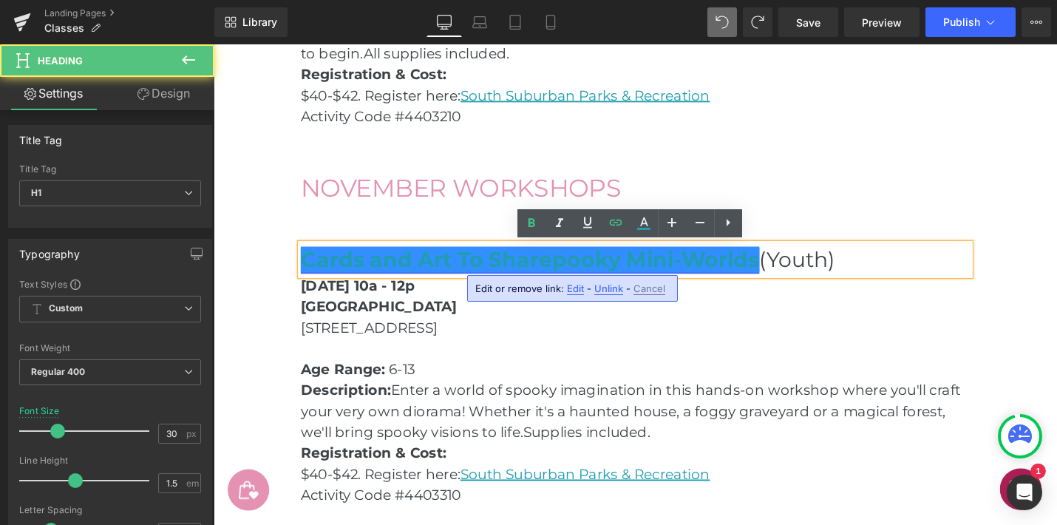
click at [788, 276] on link "Cards and Art To Sharepooky Mini-Worlds" at bounding box center [549, 272] width 486 height 27
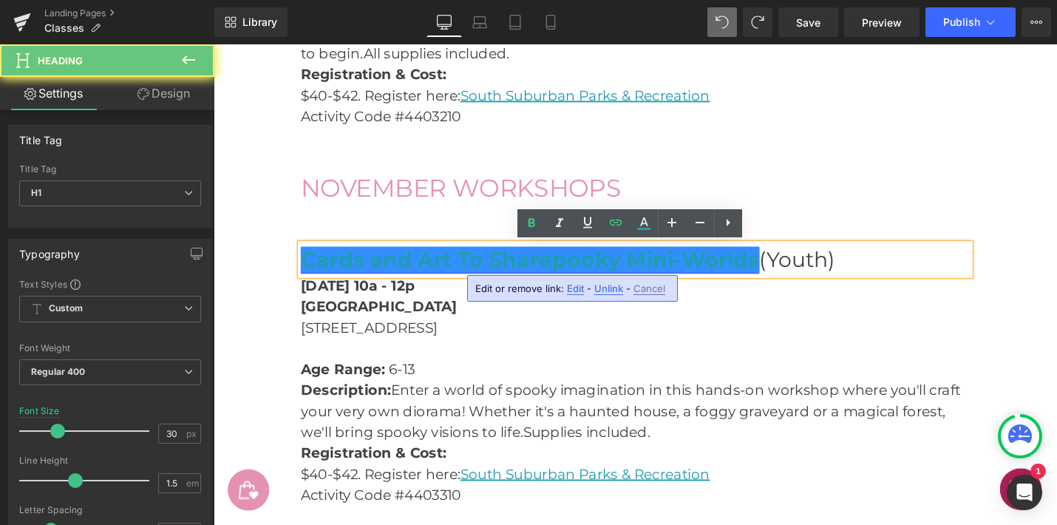
click at [788, 276] on link "Cards and Art To Sharepooky Mini-Worlds" at bounding box center [549, 272] width 486 height 27
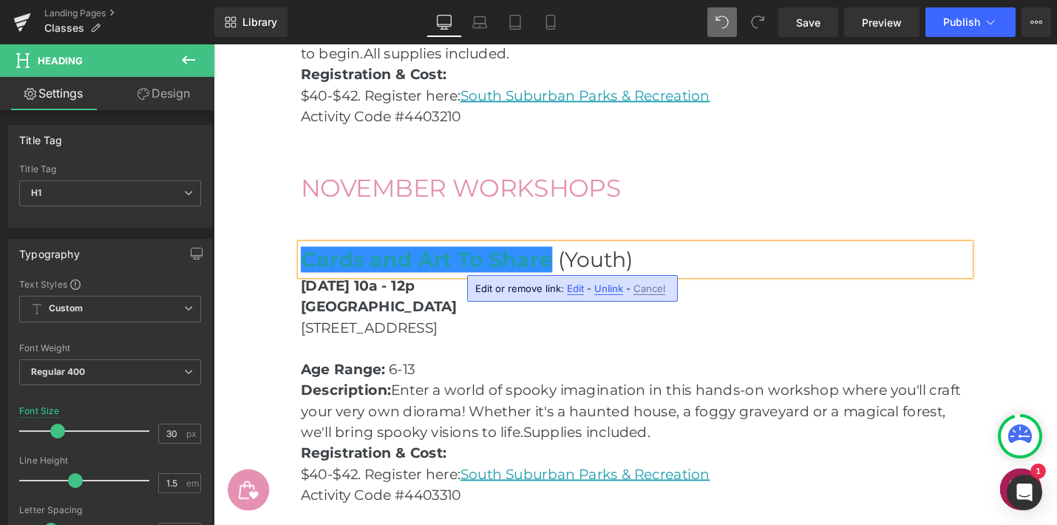
click at [860, 268] on h1 "Cards and Art To Share (Youth)" at bounding box center [661, 272] width 710 height 33
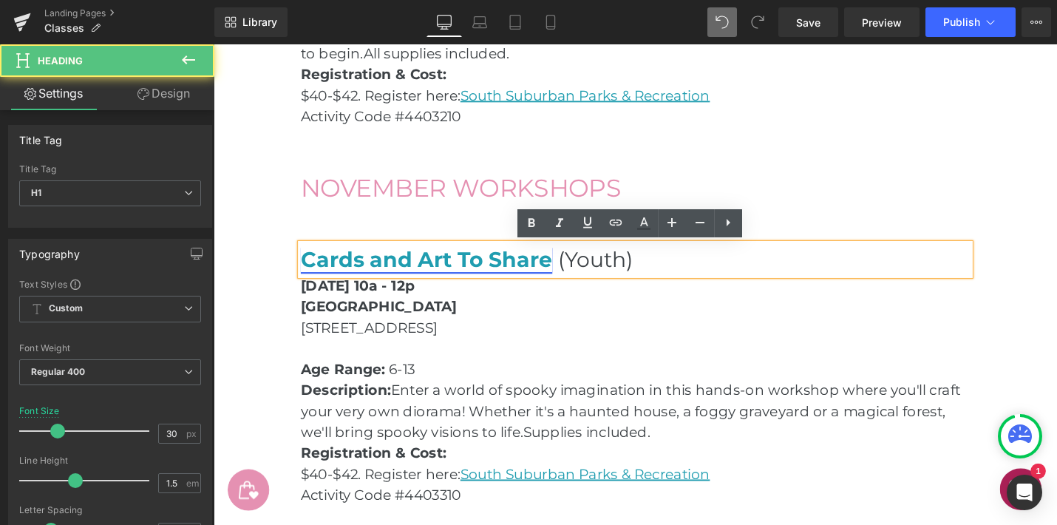
click at [424, 274] on link "Cards and Art To Share" at bounding box center [439, 272] width 267 height 27
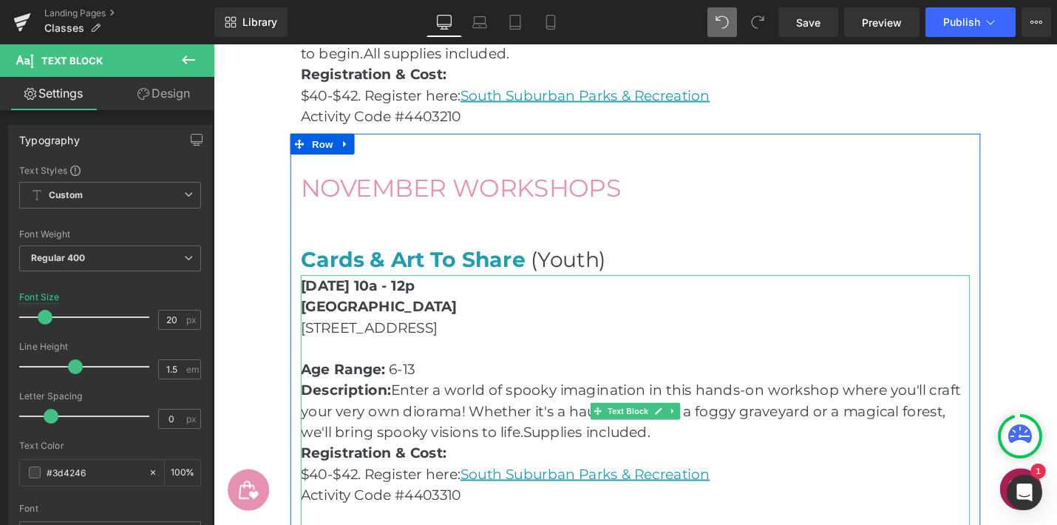
drag, startPoint x: 446, startPoint y: 302, endPoint x: 388, endPoint y: 300, distance: 57.7
click at [387, 301] on strong "[DATE] 10a - 12p" at bounding box center [366, 300] width 121 height 18
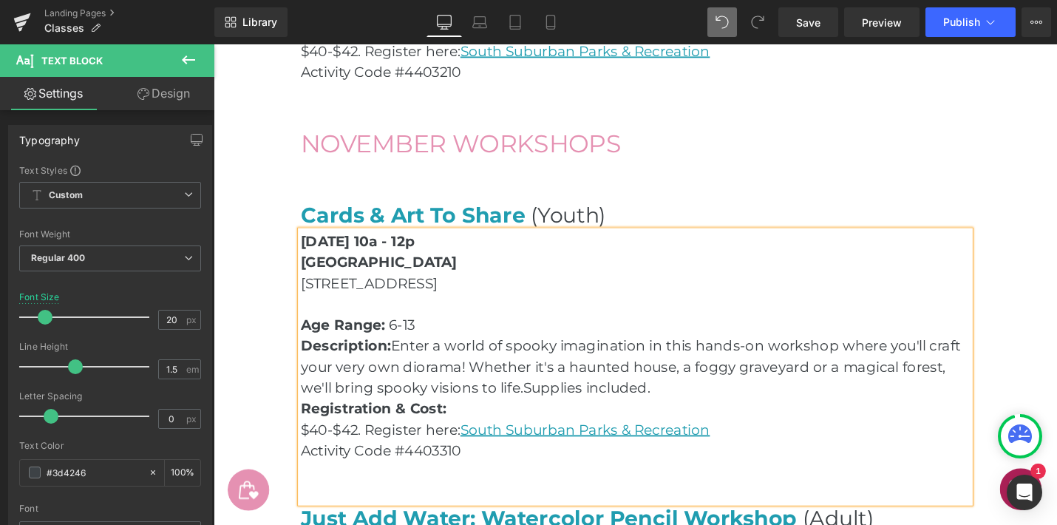
scroll to position [2823, 0]
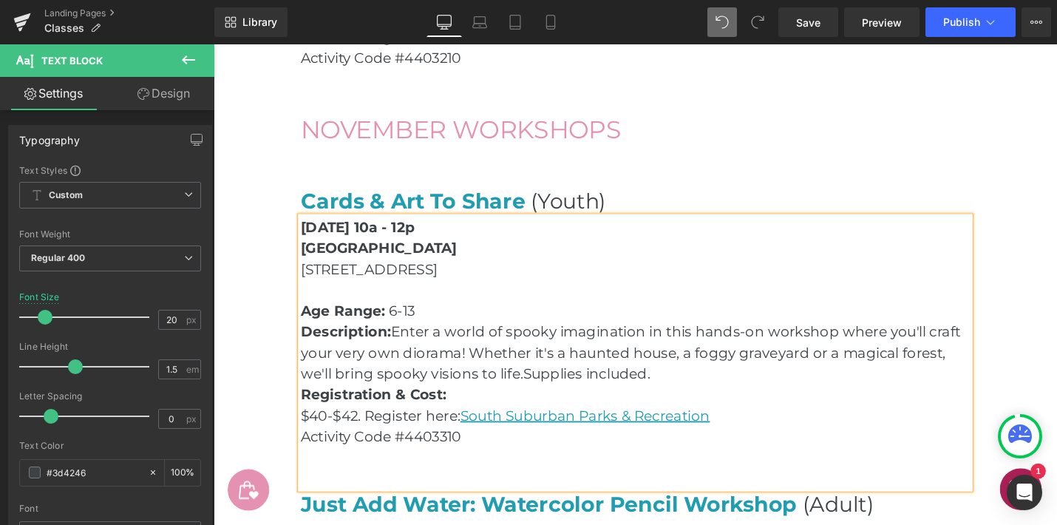
click at [491, 460] on p "Activity Code #4403310" at bounding box center [661, 460] width 710 height 22
click at [457, 366] on p "Description: Enter a world of spooky imagination in this hands-on workshop wher…" at bounding box center [661, 371] width 710 height 67
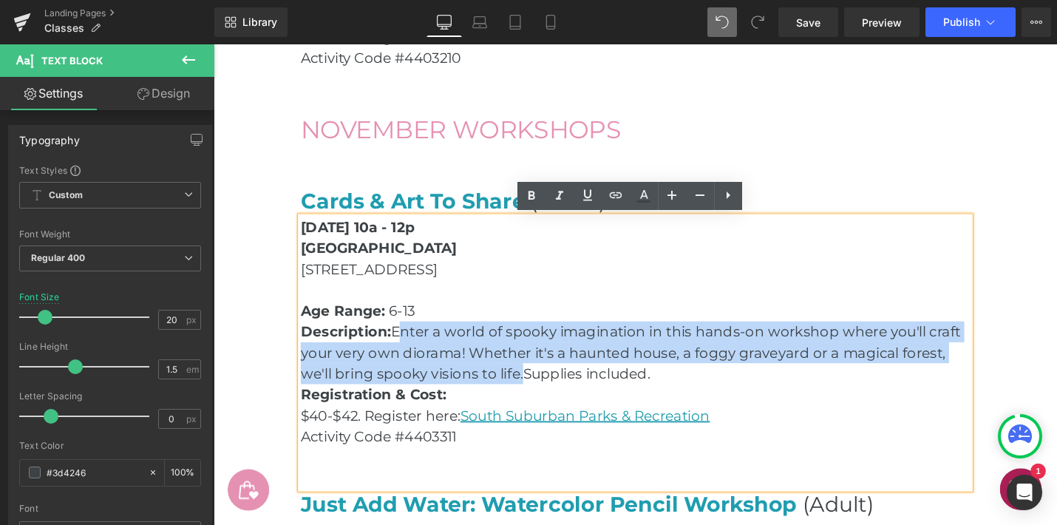
drag, startPoint x: 533, startPoint y: 394, endPoint x: 411, endPoint y: 352, distance: 129.1
click at [411, 352] on p "Description: Enter a world of spooky imagination in this hands-on workshop wher…" at bounding box center [661, 371] width 710 height 67
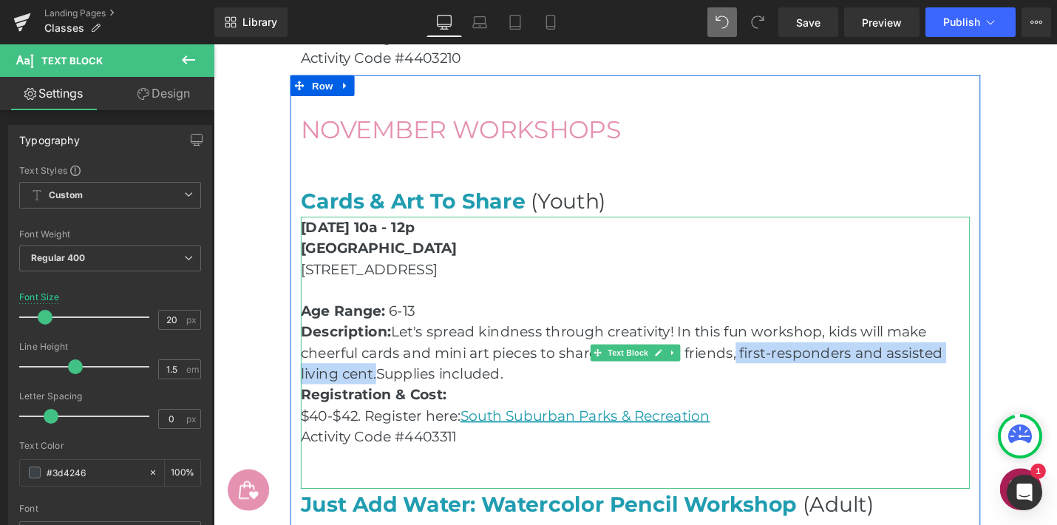
drag, startPoint x: 381, startPoint y: 396, endPoint x: 762, endPoint y: 373, distance: 381.5
click at [762, 373] on p "Description: Let's spread kindness through creativity! In this fun workshop, ki…" at bounding box center [661, 371] width 710 height 67
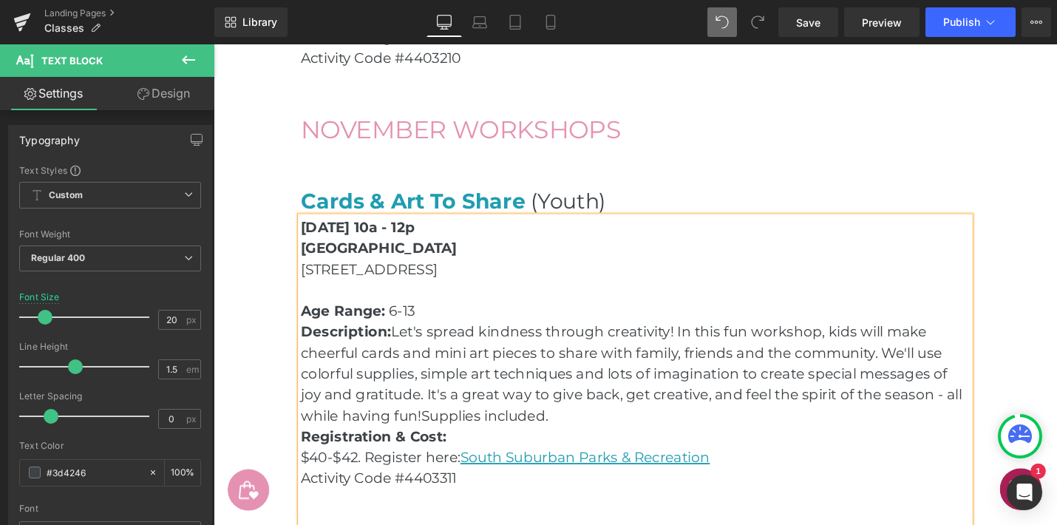
click at [770, 473] on p "$40-$42. Register here: [GEOGRAPHIC_DATA] Parks & Recreation" at bounding box center [661, 482] width 710 height 22
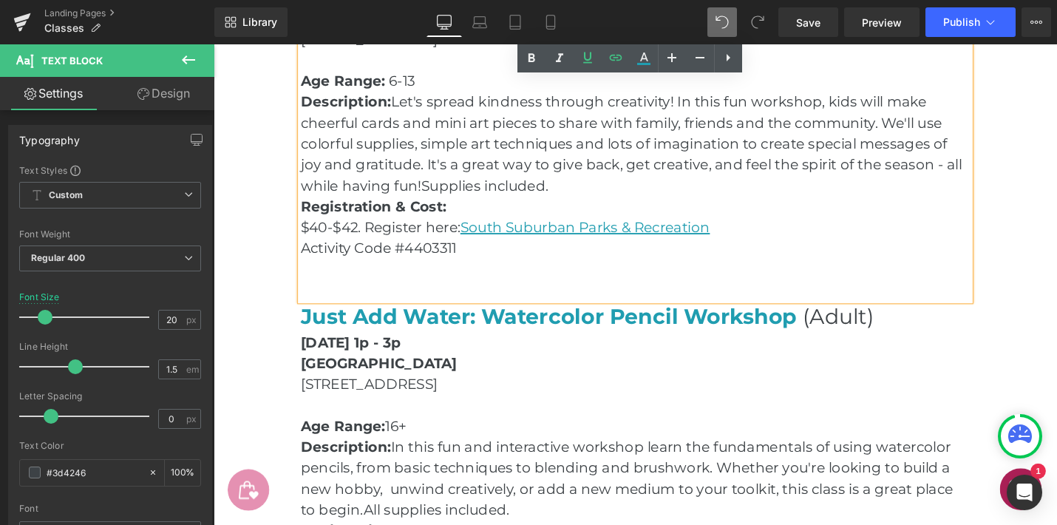
scroll to position [3070, 0]
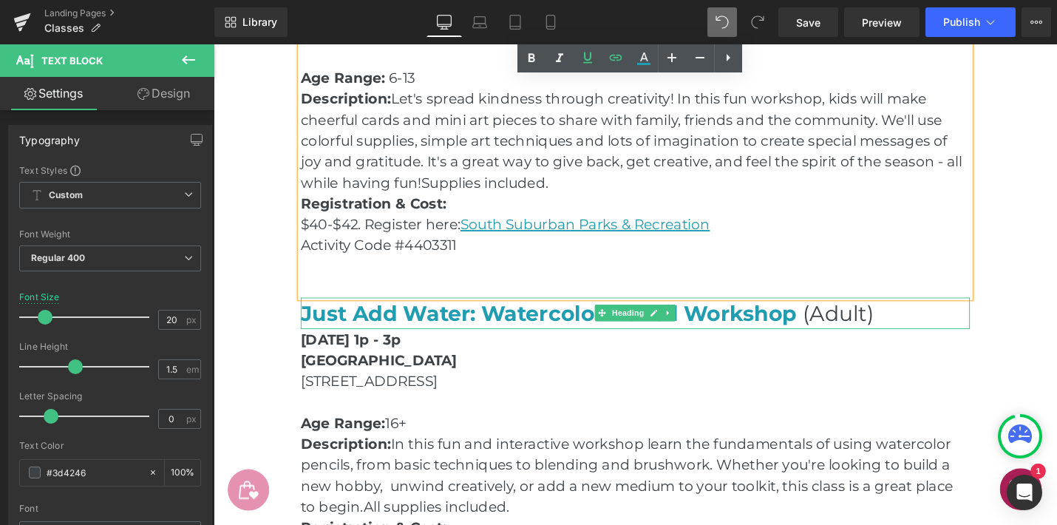
click at [570, 328] on span "Just Add Water: Watercolor Pencil Workshop" at bounding box center [569, 329] width 526 height 27
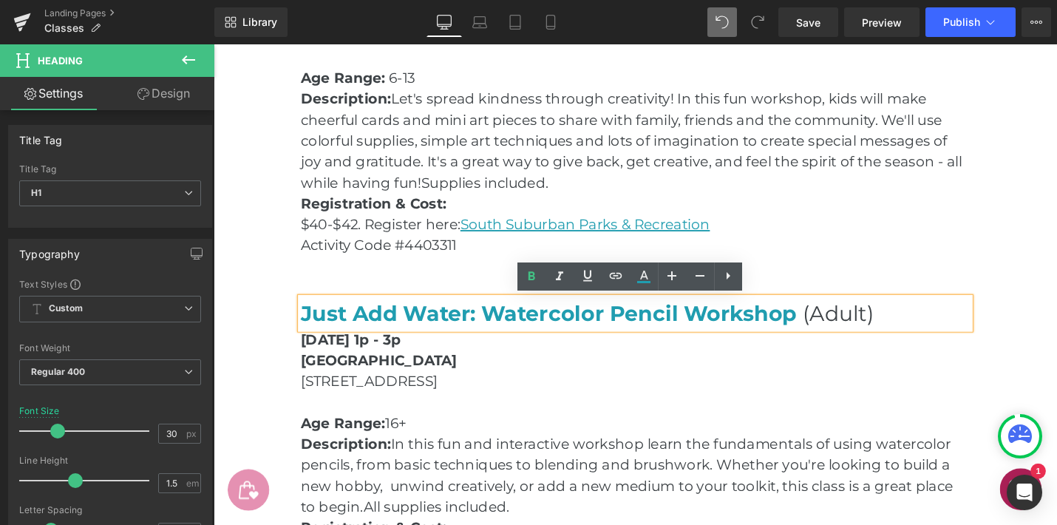
click at [430, 328] on span "Just Add Water: Watercolor Pencil Workshop" at bounding box center [569, 329] width 526 height 27
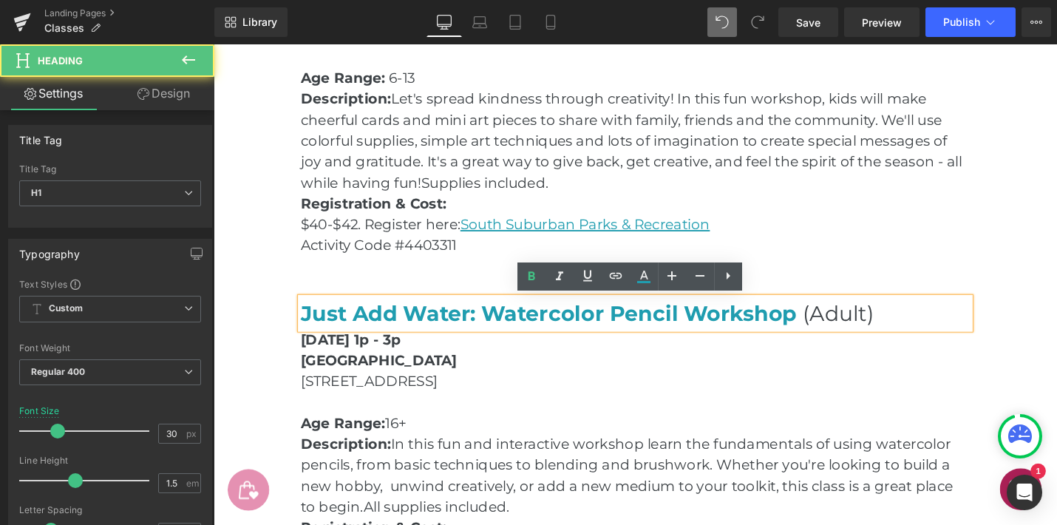
click at [318, 332] on span "Just Add Water: Watercolor Pencil Workshop" at bounding box center [569, 329] width 526 height 27
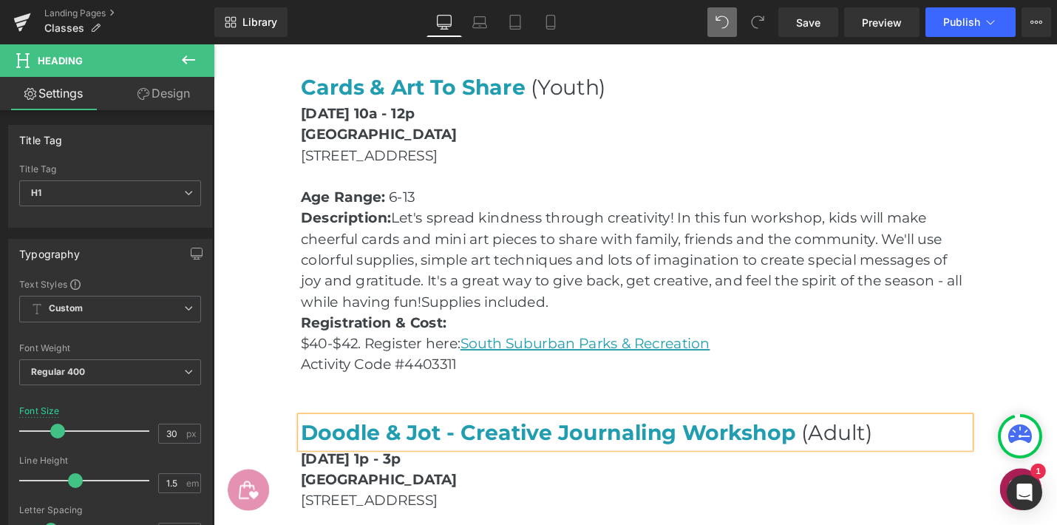
scroll to position [2933, 0]
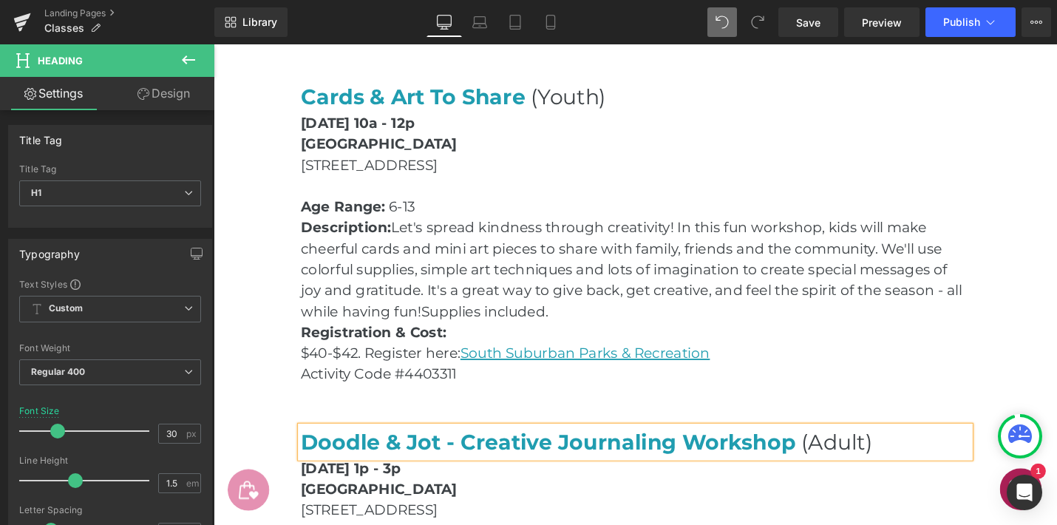
click at [467, 469] on span "Doodle & Jot - Creative Journaling Workshop" at bounding box center [568, 465] width 525 height 27
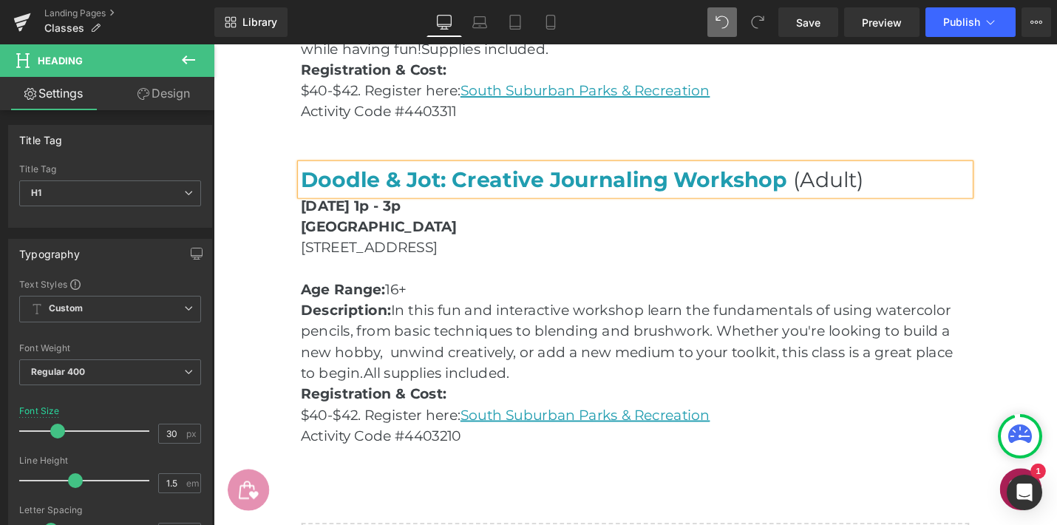
scroll to position [3217, 0]
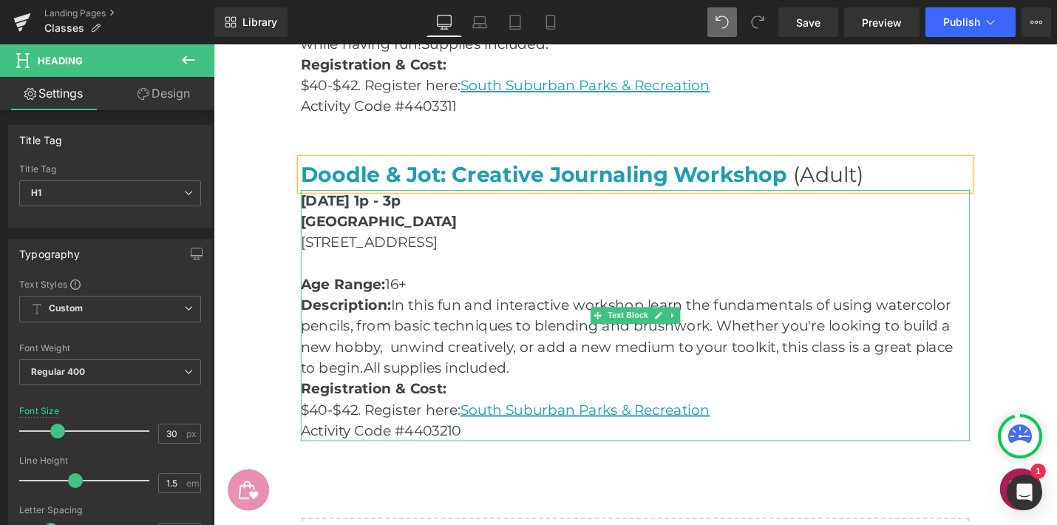
click at [528, 384] on p "Description: In this fun and interactive workshop learn the fundamentals of usi…" at bounding box center [661, 354] width 710 height 89
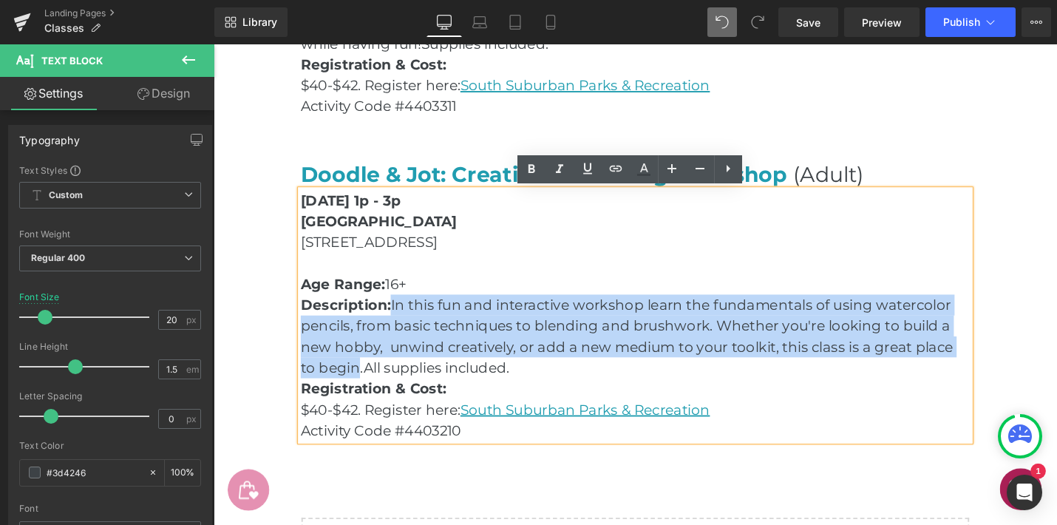
drag, startPoint x: 347, startPoint y: 390, endPoint x: 404, endPoint y: 321, distance: 89.4
click at [404, 321] on p "Description: In this fun and interactive workshop learn the fundamentals of usi…" at bounding box center [661, 354] width 710 height 89
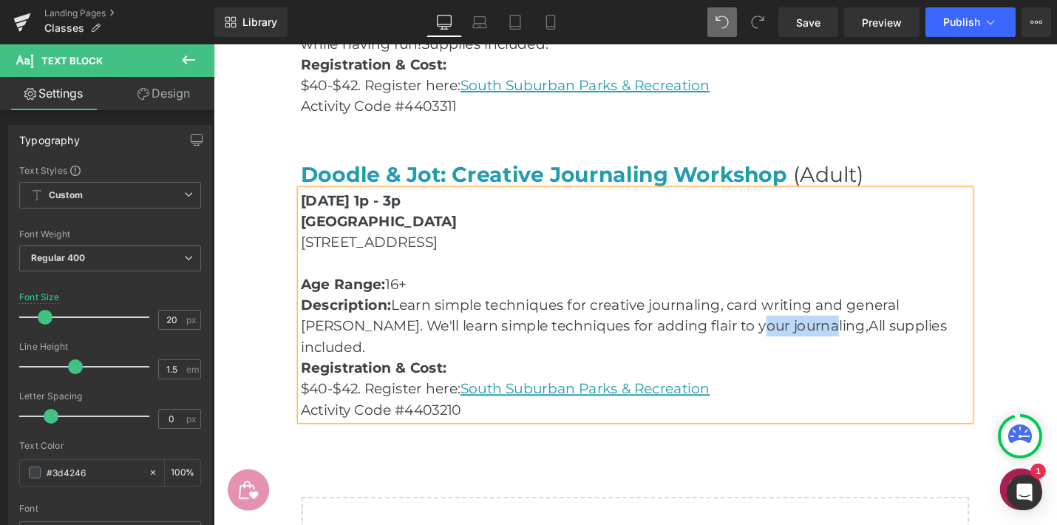
drag, startPoint x: 783, startPoint y: 346, endPoint x: 858, endPoint y: 347, distance: 75.4
click at [858, 347] on p "Description: Learn simple techniques for creative journaling, card writing and …" at bounding box center [661, 343] width 710 height 67
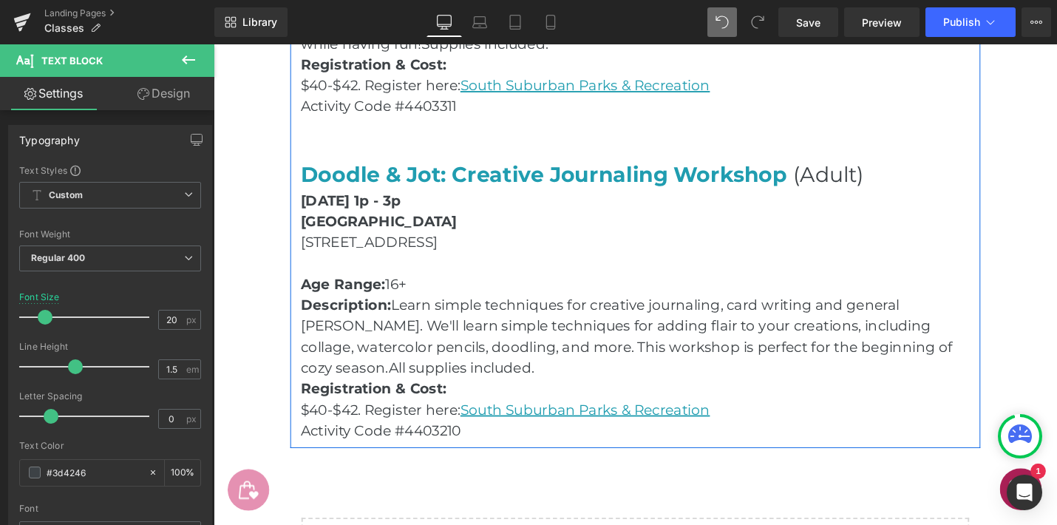
click at [847, 322] on p "Description: Learn simple techniques for creative journaling, card writing and …" at bounding box center [661, 354] width 710 height 89
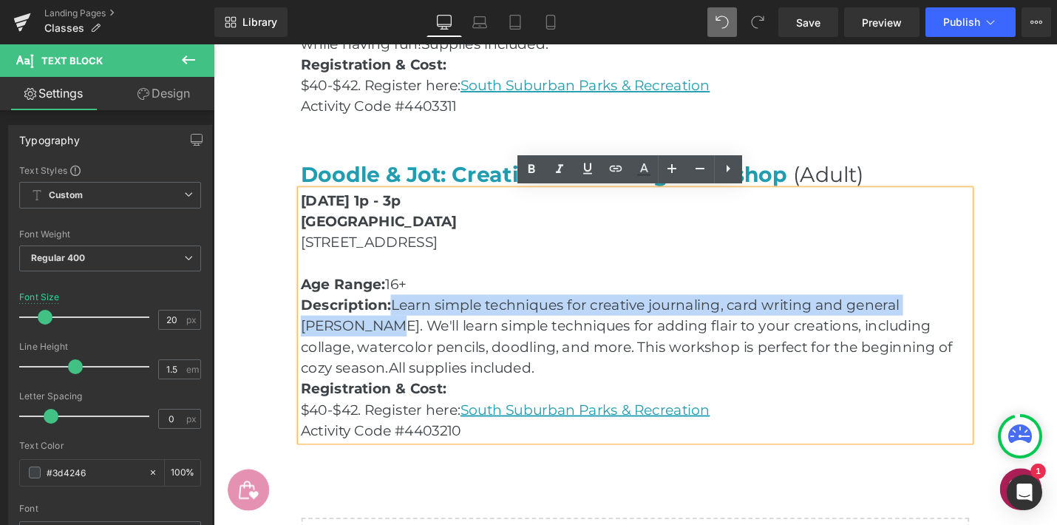
drag, startPoint x: 396, startPoint y: 344, endPoint x: 407, endPoint y: 326, distance: 20.9
click at [407, 326] on p "Description: Learn simple techniques for creative journaling, card writing and …" at bounding box center [661, 354] width 710 height 89
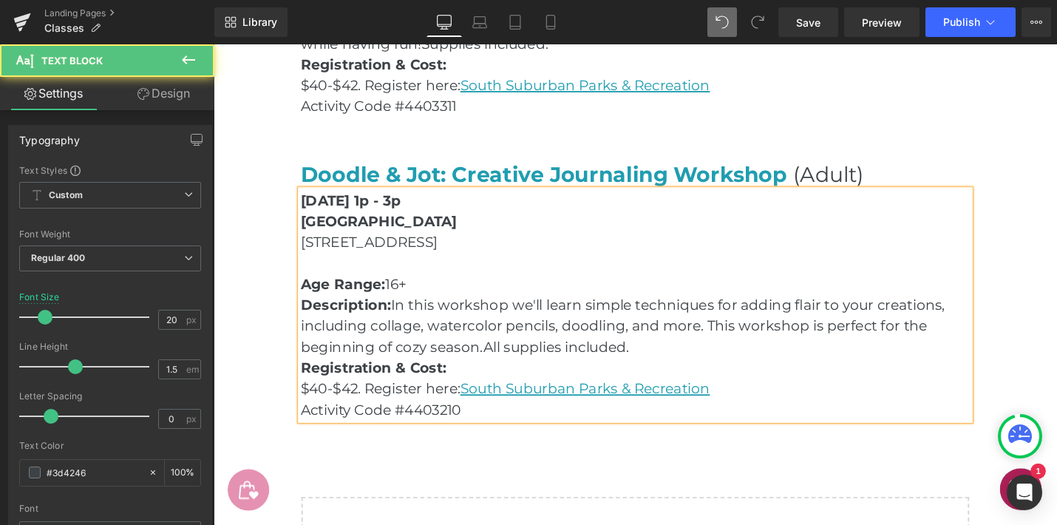
click at [525, 322] on p "Description: In this workshop we'll learn simple techniques for adding flair to…" at bounding box center [661, 343] width 710 height 67
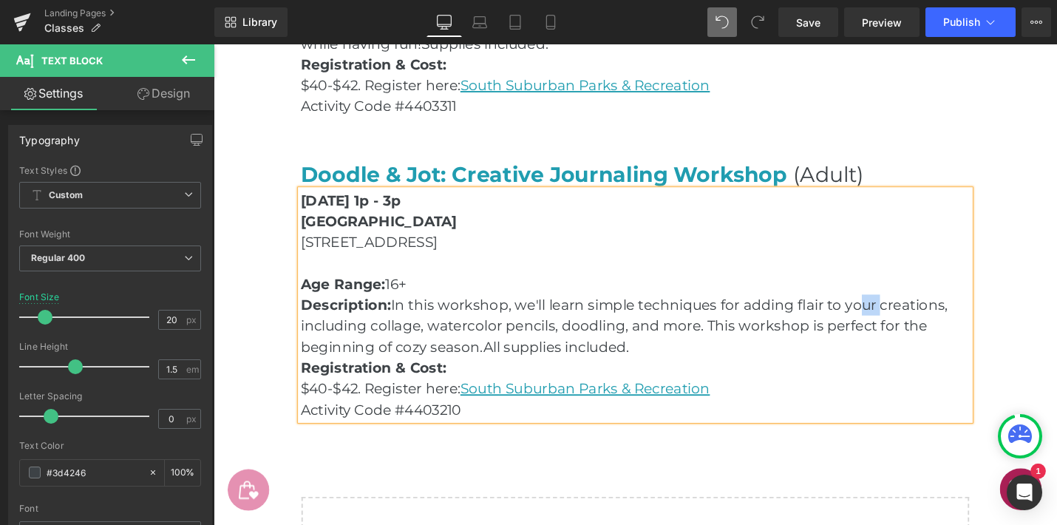
drag, startPoint x: 918, startPoint y: 322, endPoint x: 895, endPoint y: 323, distance: 23.0
click at [895, 323] on p "Description: In this workshop, we'll learn simple techniques for adding flair t…" at bounding box center [661, 343] width 710 height 67
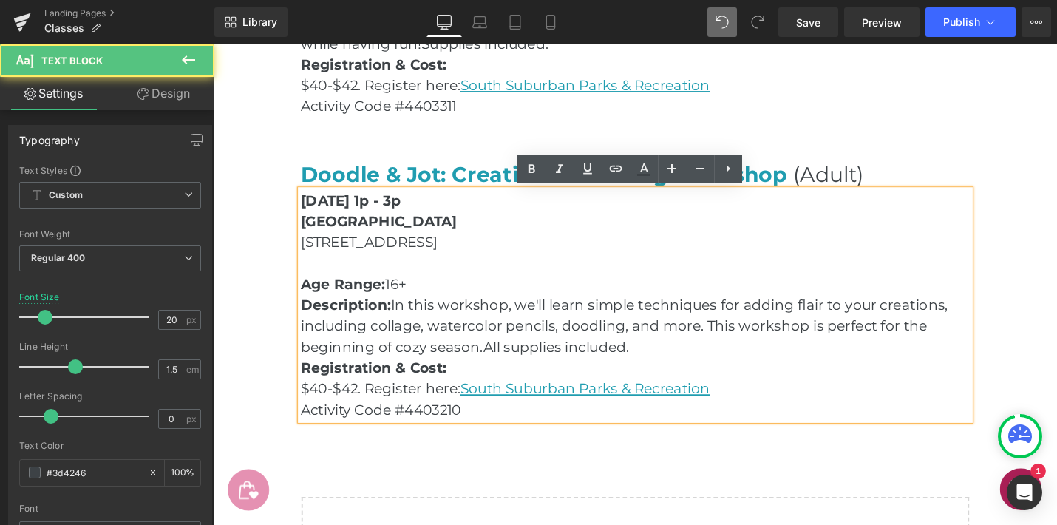
click at [882, 323] on p "Description: In this workshop, we'll learn simple techniques for adding flair t…" at bounding box center [661, 343] width 710 height 67
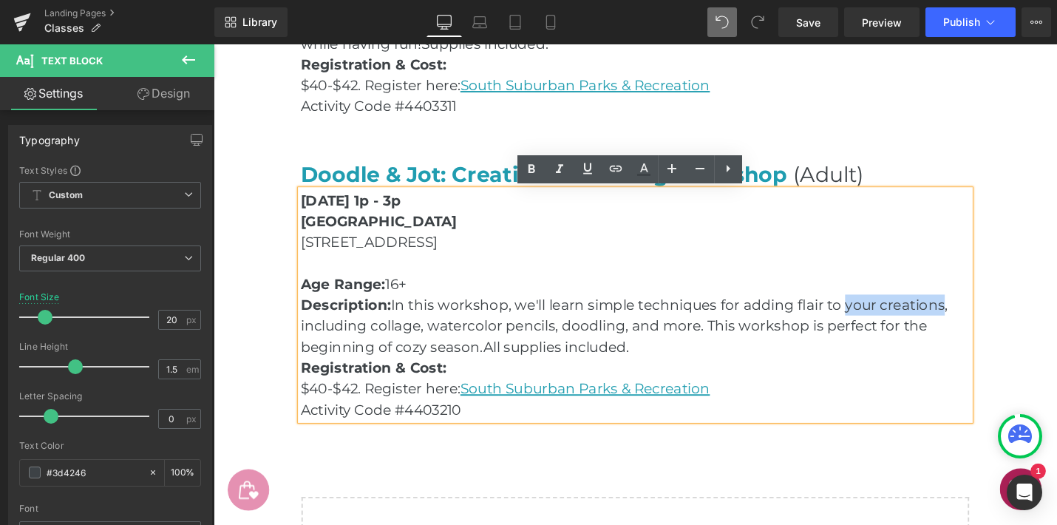
drag, startPoint x: 986, startPoint y: 322, endPoint x: 884, endPoint y: 323, distance: 102.0
click at [884, 323] on p "Description: In this workshop, we'll learn simple techniques for adding flair t…" at bounding box center [661, 343] width 710 height 67
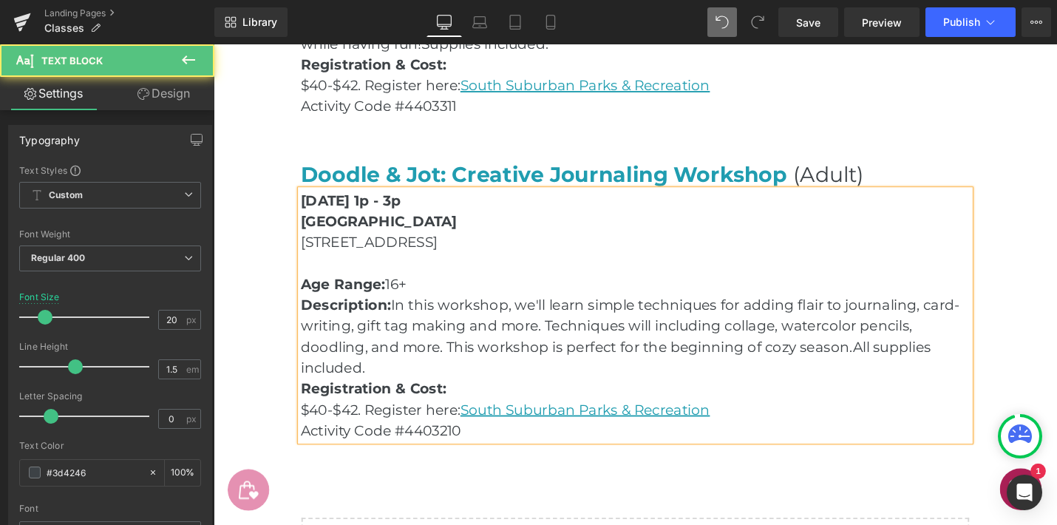
click at [882, 322] on p "Description: In this workshop, we'll learn simple techniques for adding flair t…" at bounding box center [661, 354] width 710 height 89
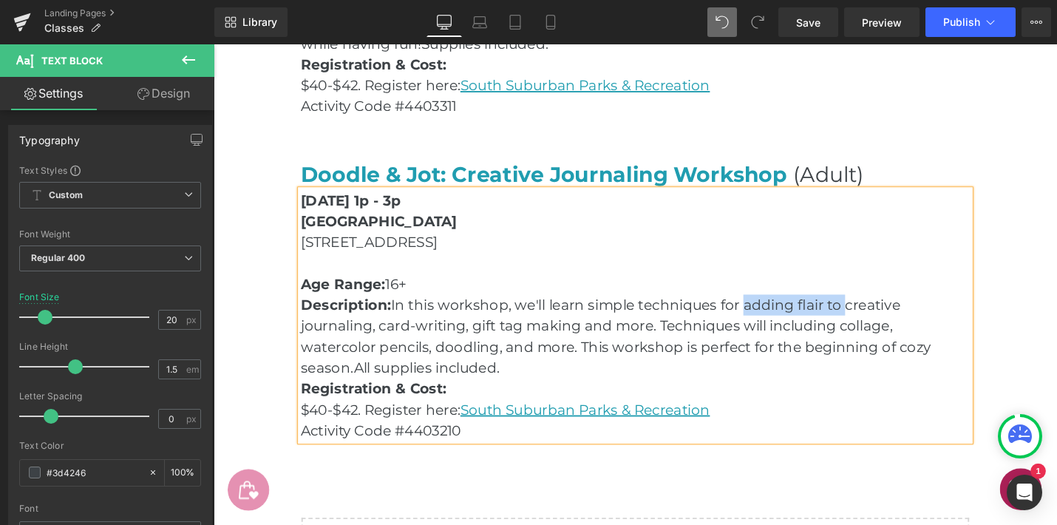
drag, startPoint x: 774, startPoint y: 322, endPoint x: 882, endPoint y: 325, distance: 108.0
click at [883, 325] on p "Description: In this workshop, we'll learn simple techniques for adding flair t…" at bounding box center [661, 354] width 710 height 89
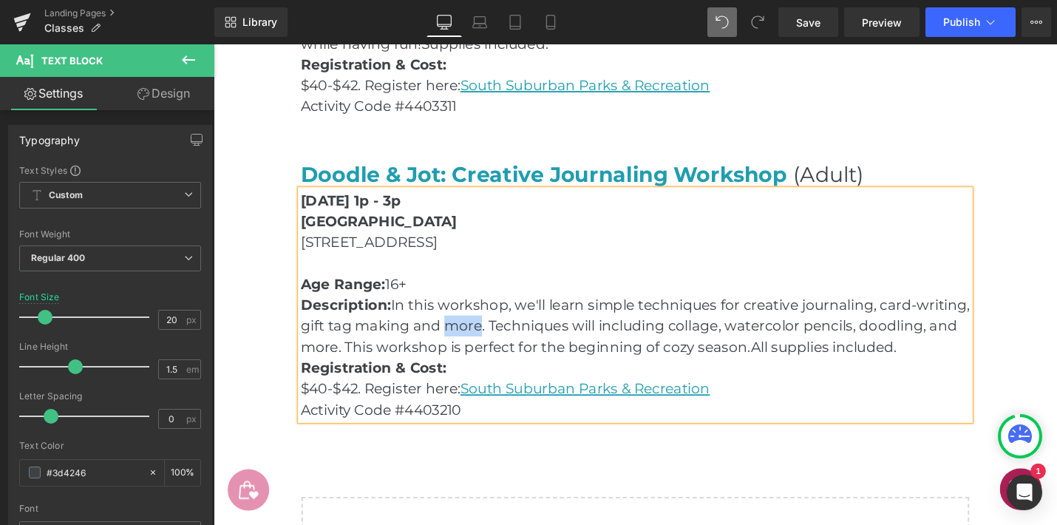
drag, startPoint x: 498, startPoint y: 345, endPoint x: 459, endPoint y: 345, distance: 38.5
click at [459, 345] on p "Description: In this workshop, we'll learn simple techniques for creative journ…" at bounding box center [661, 343] width 710 height 67
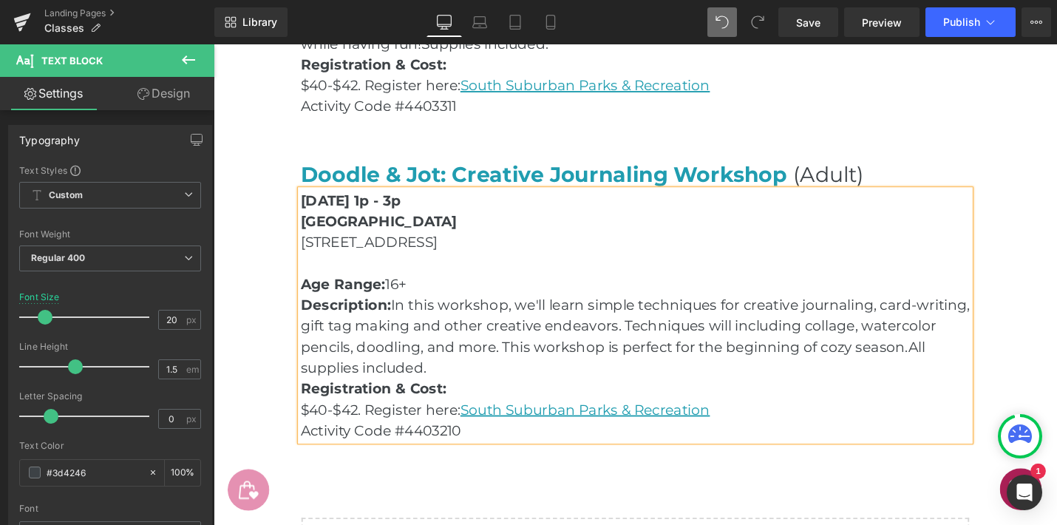
click at [562, 344] on p "Description: In this workshop, we'll learn simple techniques for creative journ…" at bounding box center [661, 354] width 710 height 89
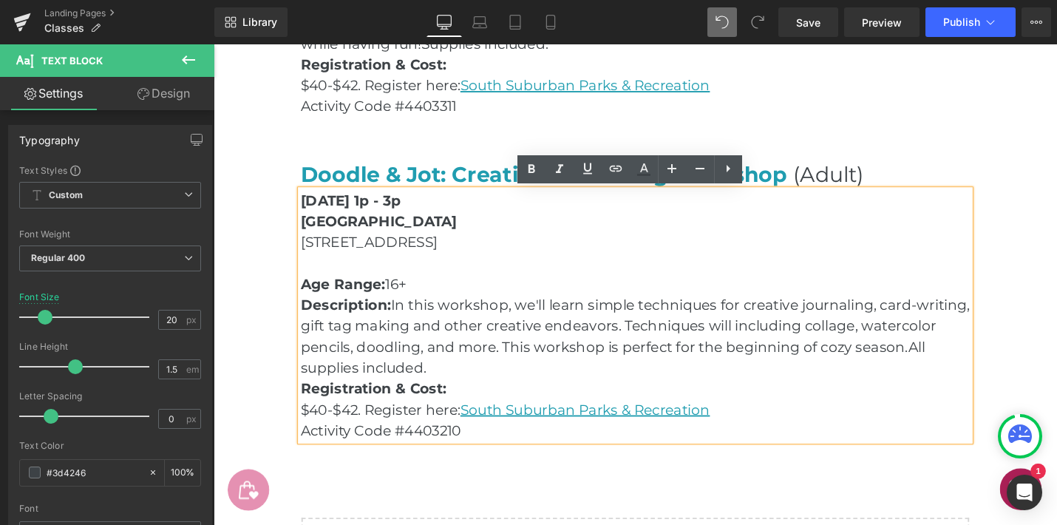
click at [512, 345] on p "Description: In this workshop, we'll learn simple techniques for creative journ…" at bounding box center [661, 354] width 710 height 89
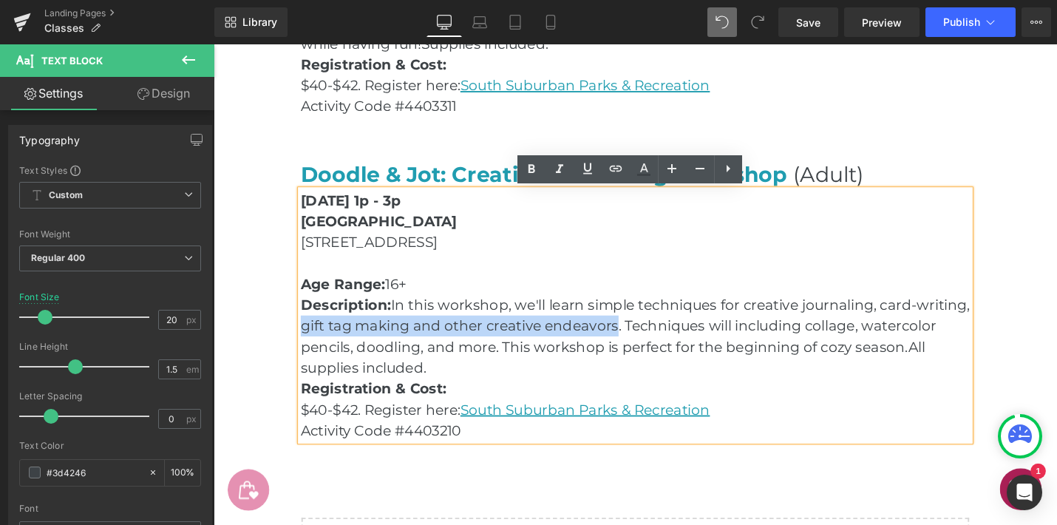
drag, startPoint x: 638, startPoint y: 343, endPoint x: 293, endPoint y: 350, distance: 345.3
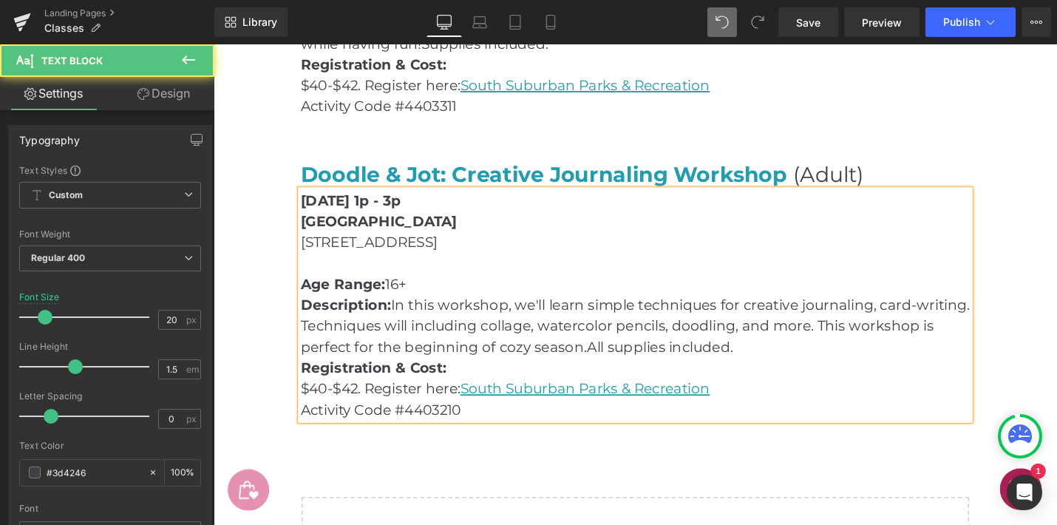
click at [917, 325] on p "Description: In this workshop, we'll learn simple techniques for creative journ…" at bounding box center [661, 343] width 710 height 67
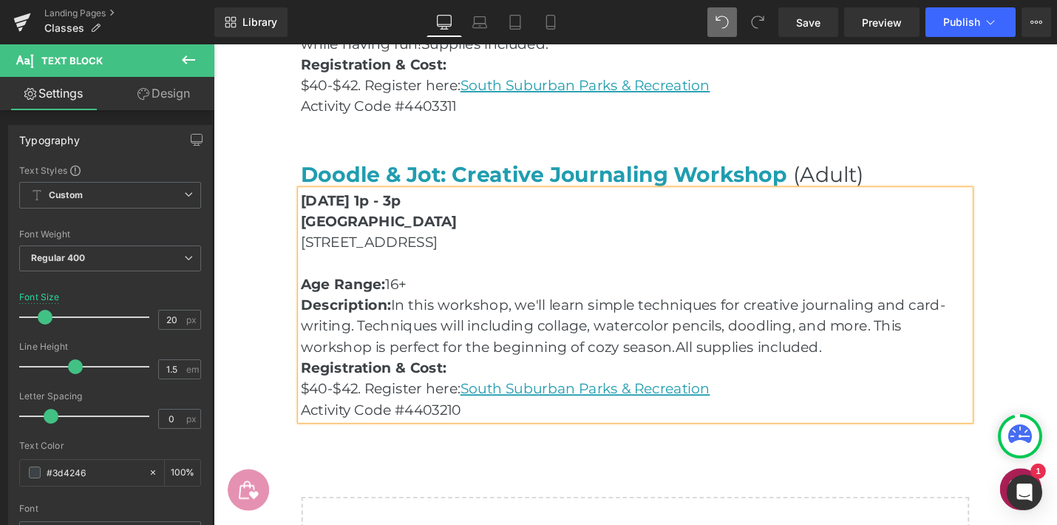
click at [401, 320] on span "Description:" at bounding box center [353, 321] width 95 height 18
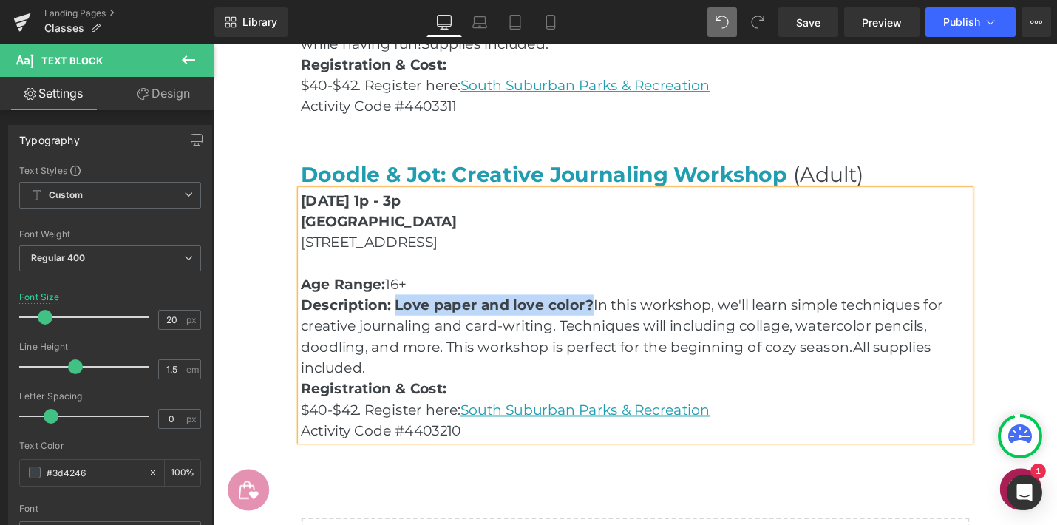
drag, startPoint x: 406, startPoint y: 322, endPoint x: 610, endPoint y: 323, distance: 204.1
click at [610, 323] on span "Description: Love paper and love color?" at bounding box center [461, 321] width 311 height 18
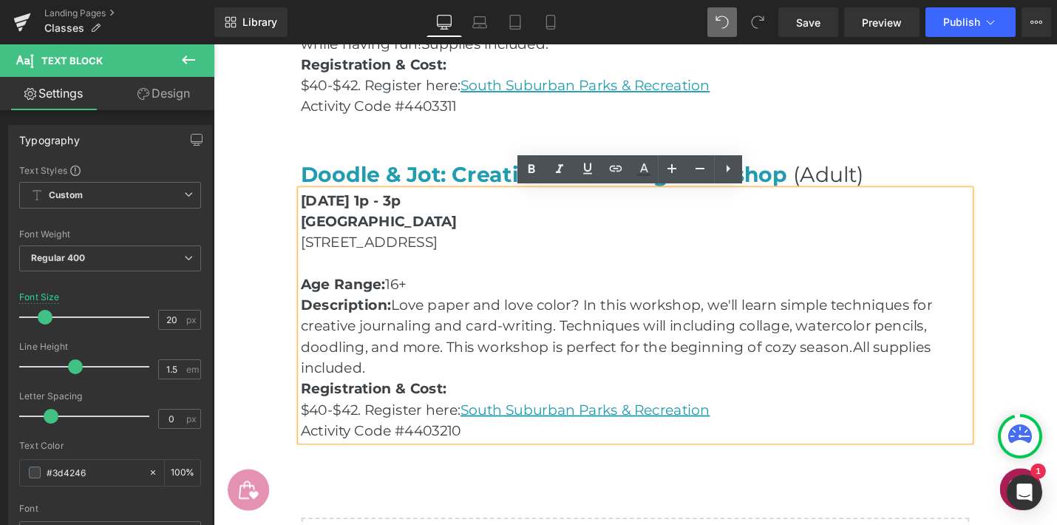
click at [625, 334] on p "Description: Love paper and love color? In this workshop, we'll learn simple te…" at bounding box center [661, 354] width 710 height 89
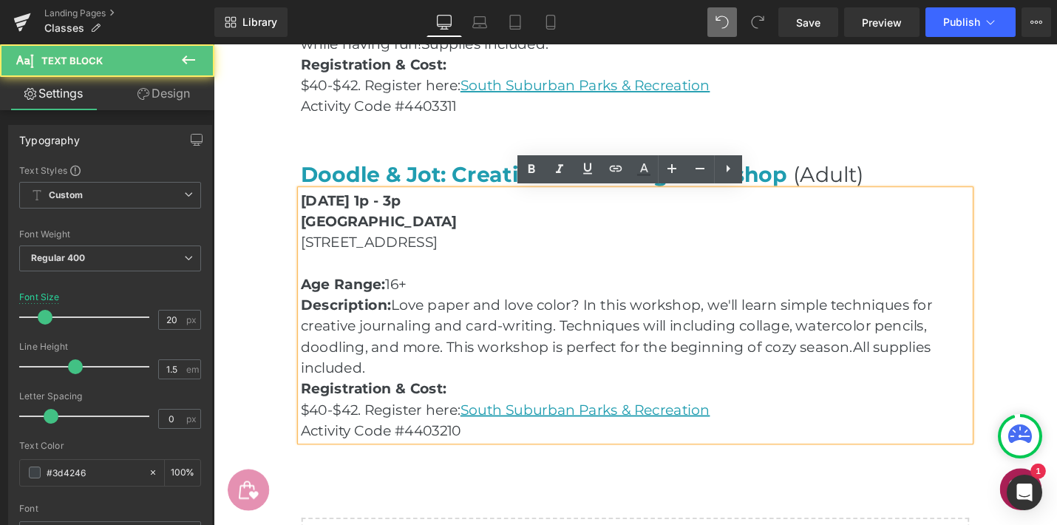
click at [656, 359] on p "Description: Love paper and love color? In this workshop, we'll learn simple te…" at bounding box center [661, 354] width 710 height 89
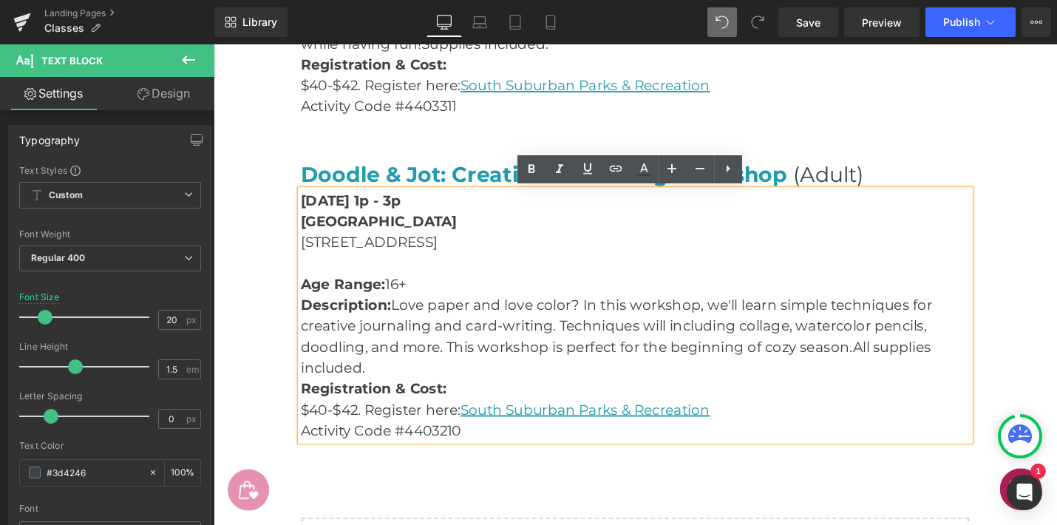
click at [506, 453] on p "Activity Code #4403210" at bounding box center [661, 454] width 710 height 22
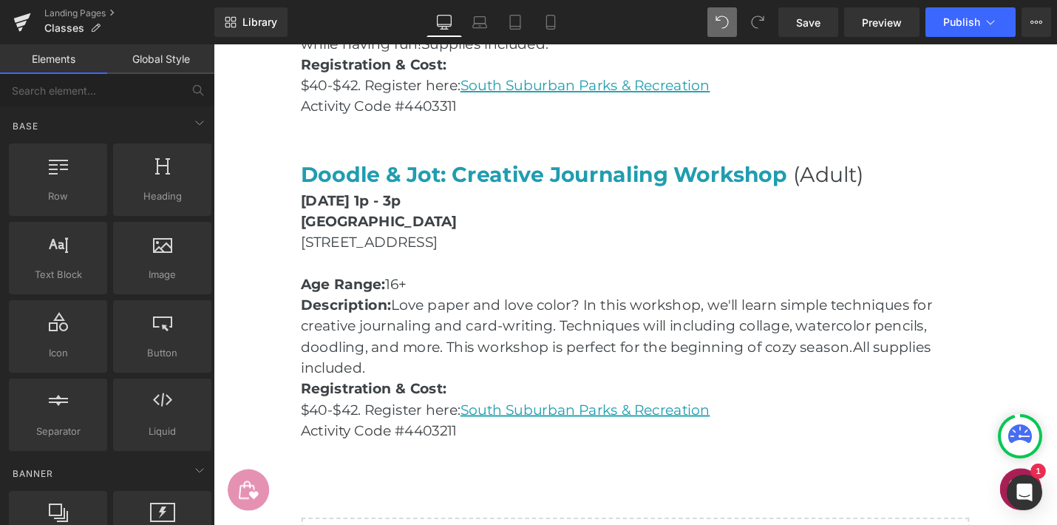
scroll to position [3198, 0]
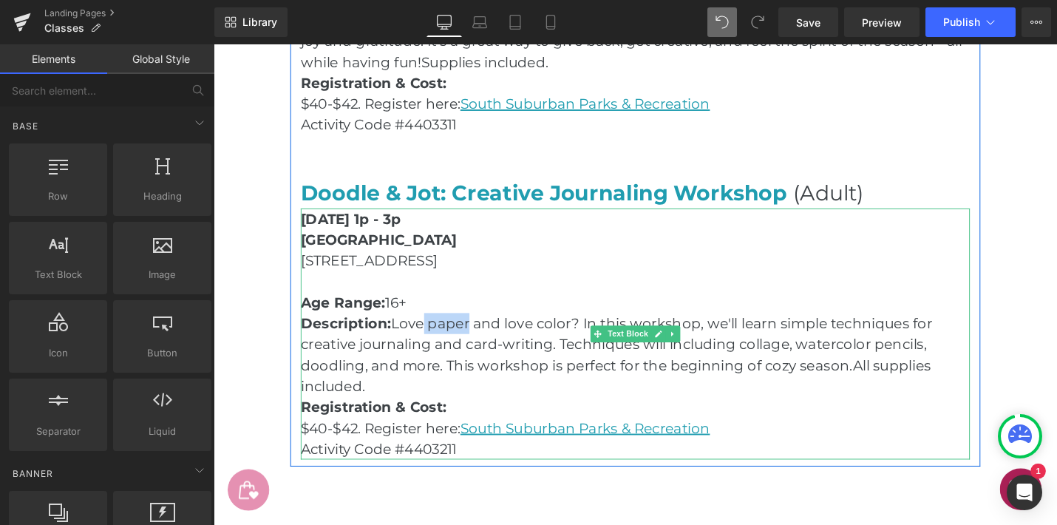
drag, startPoint x: 484, startPoint y: 343, endPoint x: 441, endPoint y: 343, distance: 43.6
click at [441, 343] on p "Description: Love paper and love color? In this workshop, we'll learn simple te…" at bounding box center [661, 373] width 710 height 89
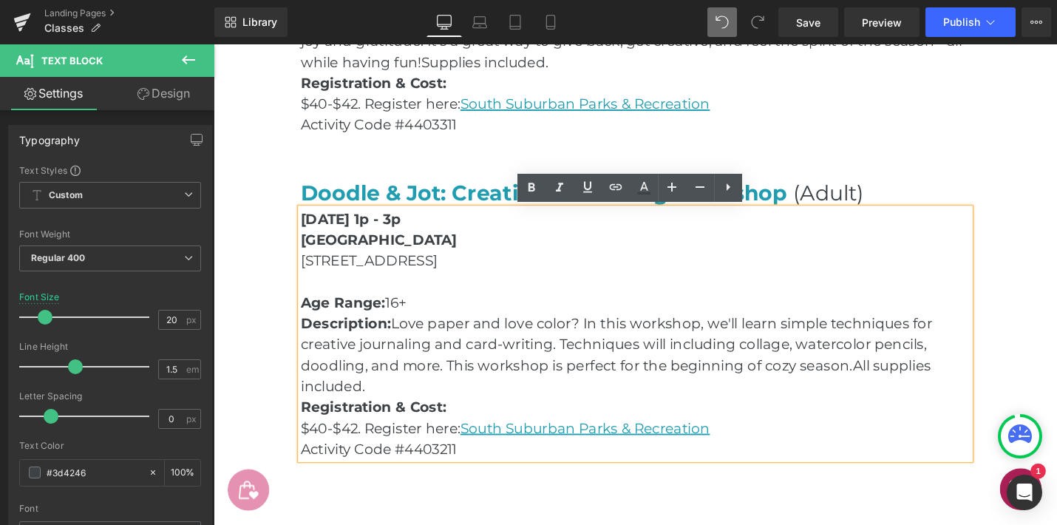
click at [582, 347] on p "Description: Love paper and love color? In this workshop, we'll learn simple te…" at bounding box center [661, 373] width 710 height 89
drag, startPoint x: 594, startPoint y: 342, endPoint x: 444, endPoint y: 348, distance: 150.2
click at [444, 348] on p "Description: Love paper and love color? In this workshop, we'll learn simple te…" at bounding box center [661, 373] width 710 height 89
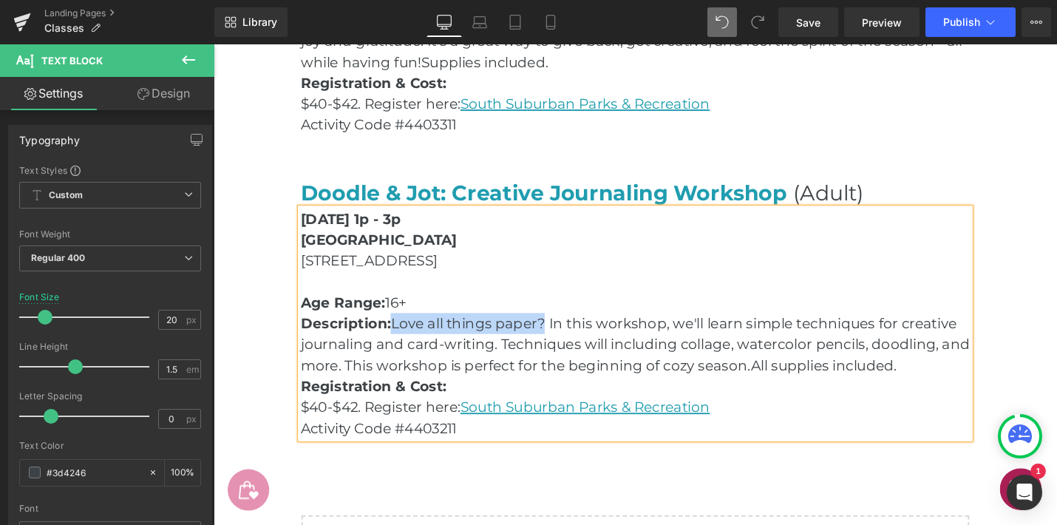
drag, startPoint x: 566, startPoint y: 342, endPoint x: 407, endPoint y: 342, distance: 159.0
click at [407, 342] on p "Description: Love all things paper? In this workshop, we'll learn simple techni…" at bounding box center [661, 362] width 710 height 67
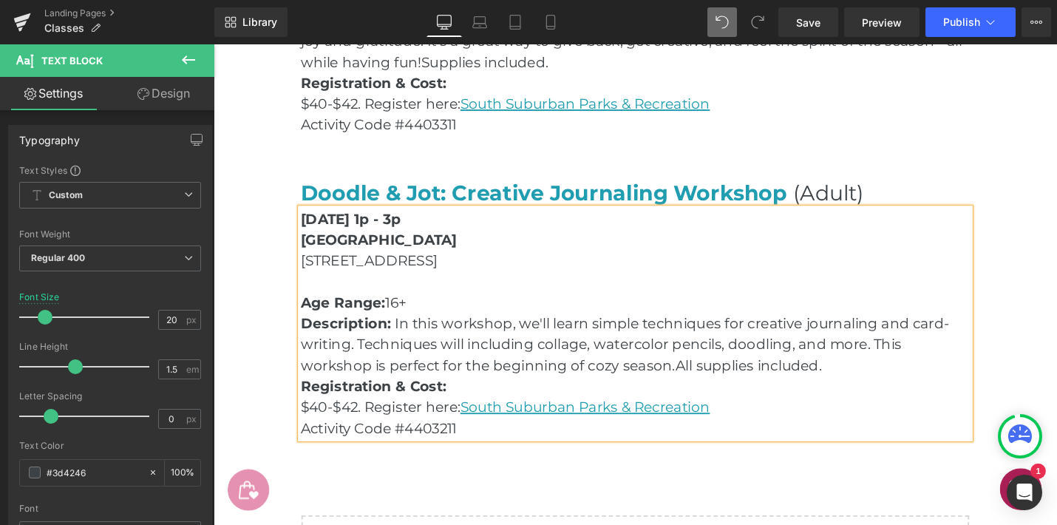
click at [692, 387] on p "Description: In this workshop, we'll learn simple techniques for creative journ…" at bounding box center [661, 362] width 710 height 67
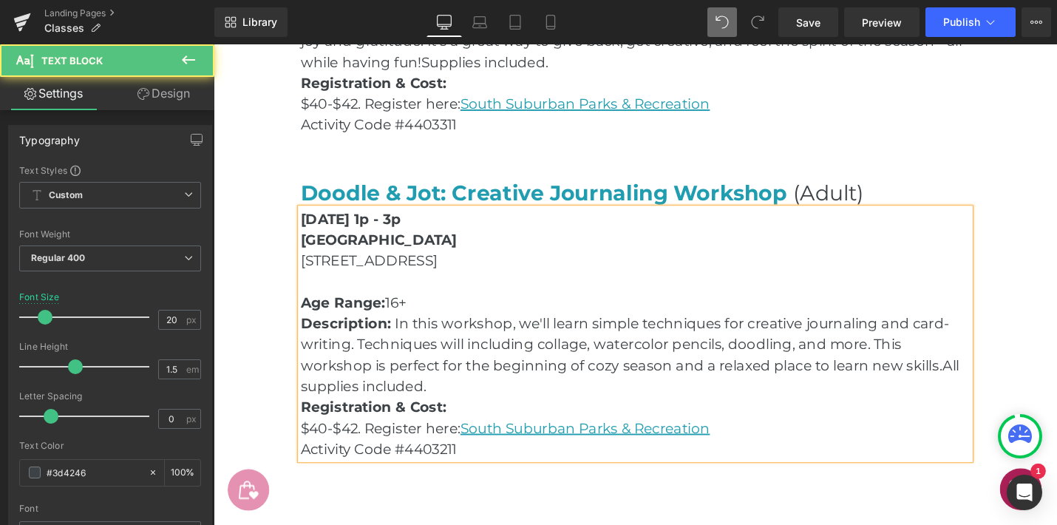
click at [555, 404] on p "Description: In this workshop, we'll learn simple techniques for creative journ…" at bounding box center [661, 373] width 710 height 89
click at [656, 404] on span "All supplies included, but please bring your journal if you would like to creat…" at bounding box center [655, 396] width 699 height 40
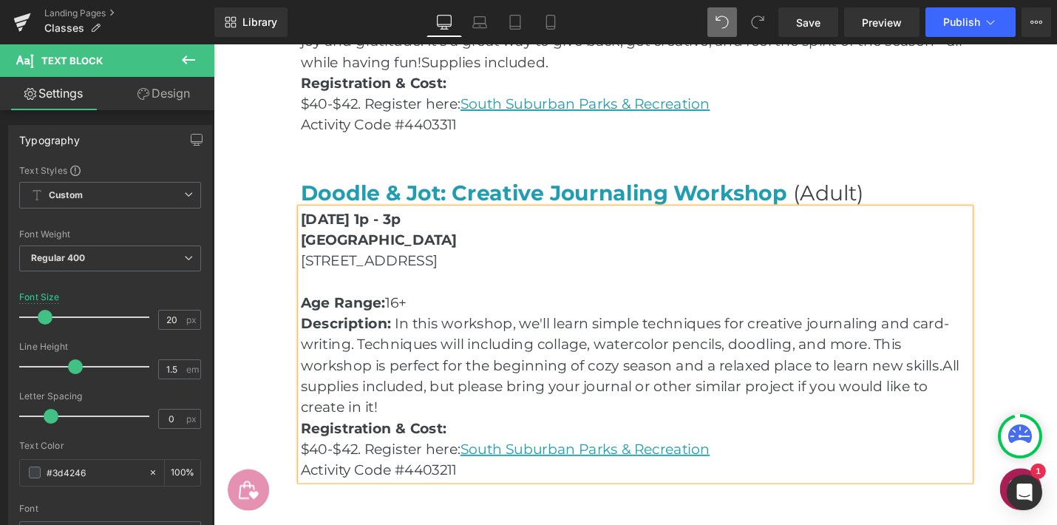
click at [384, 429] on span "All supplies included, but please bring your journal or other similar project i…" at bounding box center [655, 407] width 699 height 62
drag, startPoint x: 662, startPoint y: 408, endPoint x: 671, endPoint y: 408, distance: 8.1
click at [671, 408] on span "All supplies included, but please bring your journal or other similar project i…" at bounding box center [659, 407] width 707 height 62
click at [608, 429] on p "Description: In this workshop, we'll learn simple techniques for creative journ…" at bounding box center [661, 384] width 710 height 111
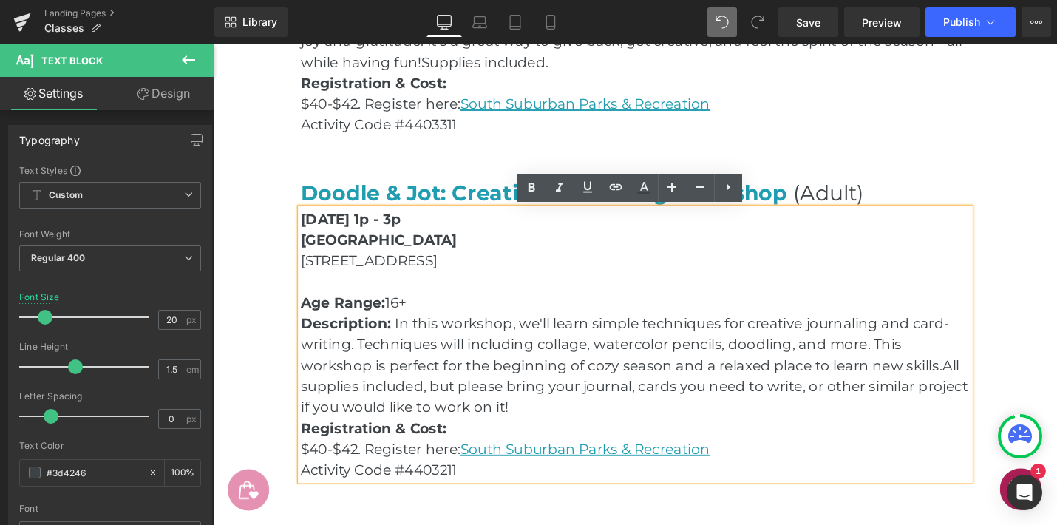
click at [318, 430] on span "All supplies included, but please bring your journal, cards you need to write, …" at bounding box center [660, 407] width 708 height 62
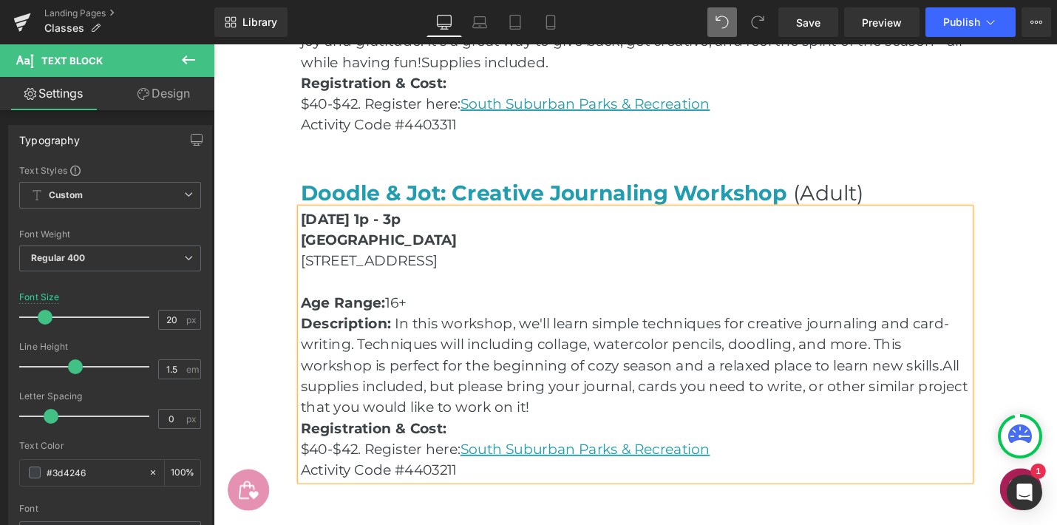
click at [579, 427] on p "Description: In this workshop, we'll learn simple techniques for creative journ…" at bounding box center [661, 384] width 710 height 111
click at [522, 409] on span "All supplies included, but please bring your journal, cards you need to write, …" at bounding box center [660, 407] width 708 height 62
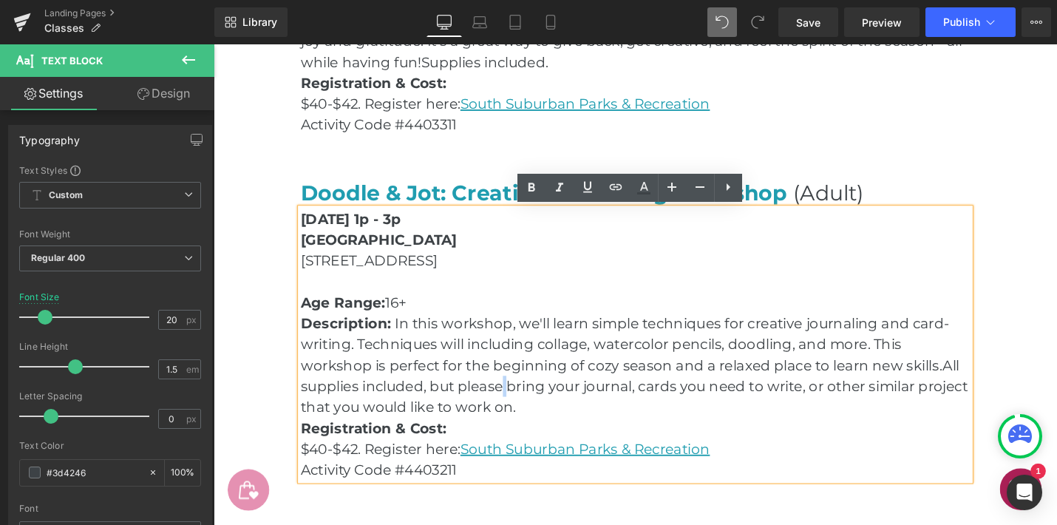
click at [522, 409] on span "All supplies included, but please bring your journal, cards you need to write, …" at bounding box center [660, 407] width 708 height 62
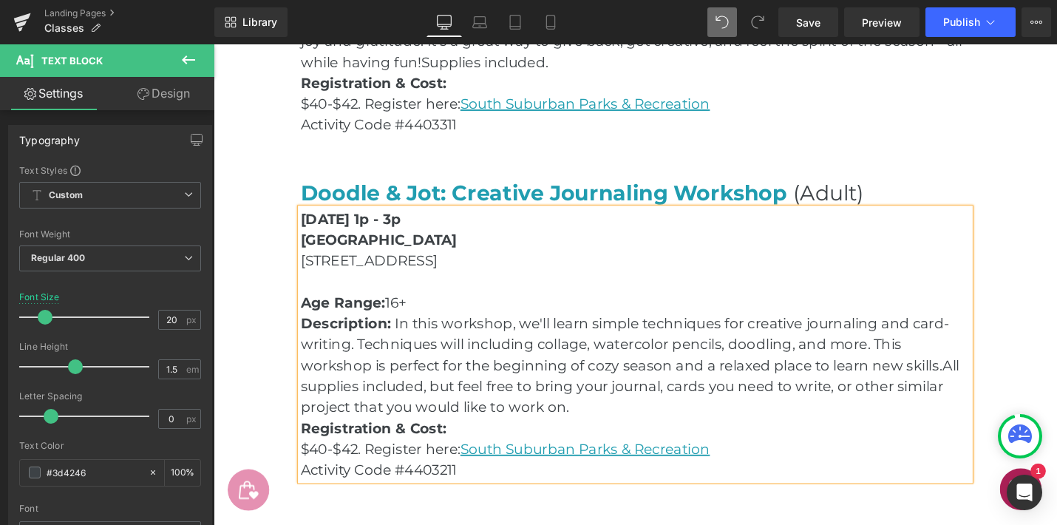
click at [677, 435] on p "Description: In this workshop, we'll learn simple techniques for creative journ…" at bounding box center [661, 384] width 710 height 111
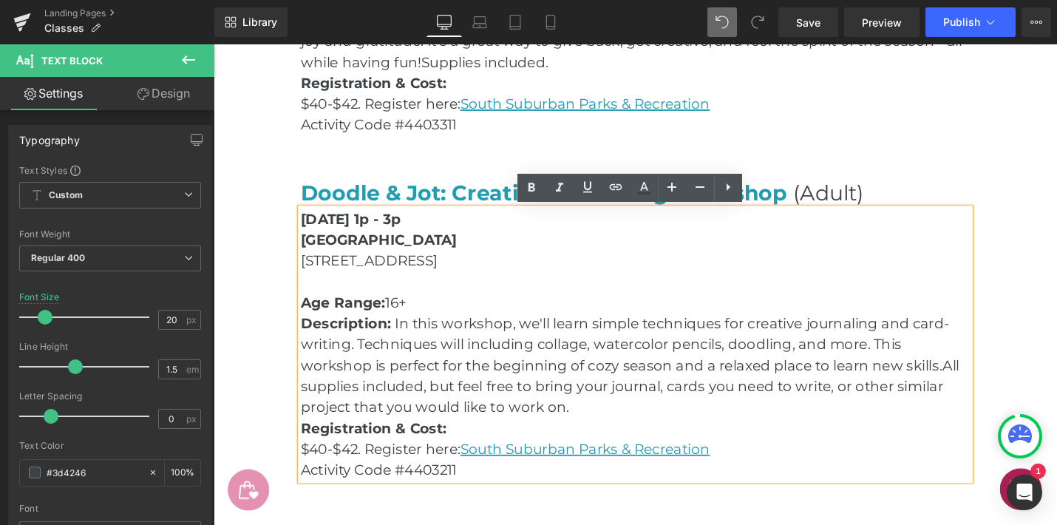
click at [586, 430] on span "All supplies included, but feel free to bring your journal, cards you need to w…" at bounding box center [655, 407] width 699 height 62
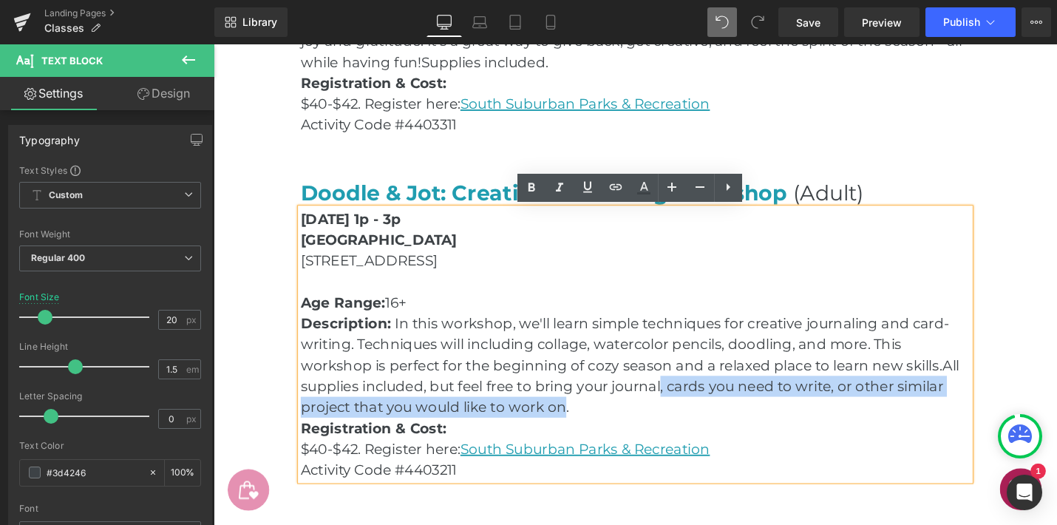
drag, startPoint x: 585, startPoint y: 430, endPoint x: 688, endPoint y: 412, distance: 104.3
click at [688, 412] on span "All supplies included, but feel free to bring your journal, cards you need to w…" at bounding box center [655, 407] width 699 height 62
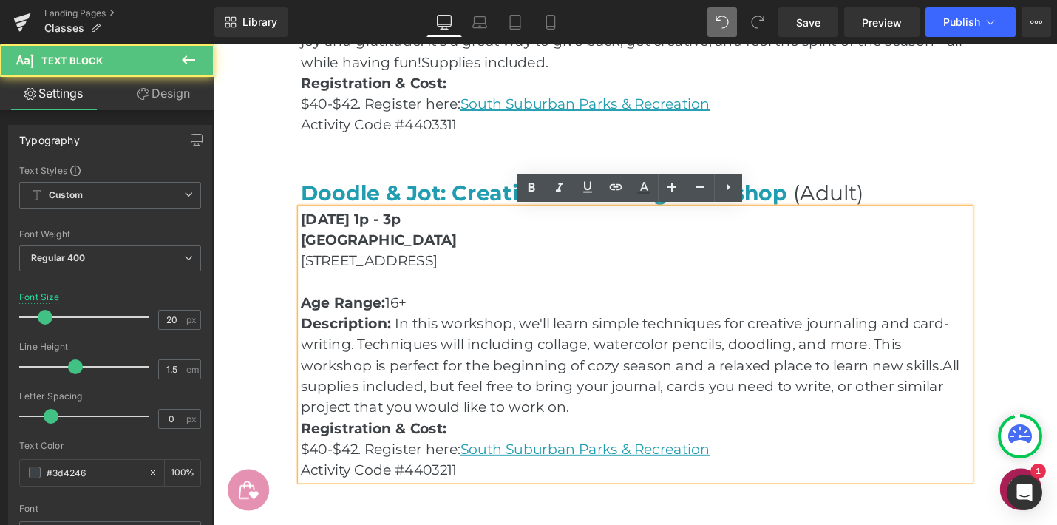
click at [637, 410] on span "All supplies included, but feel free to bring your journal, cards you need to w…" at bounding box center [655, 407] width 699 height 62
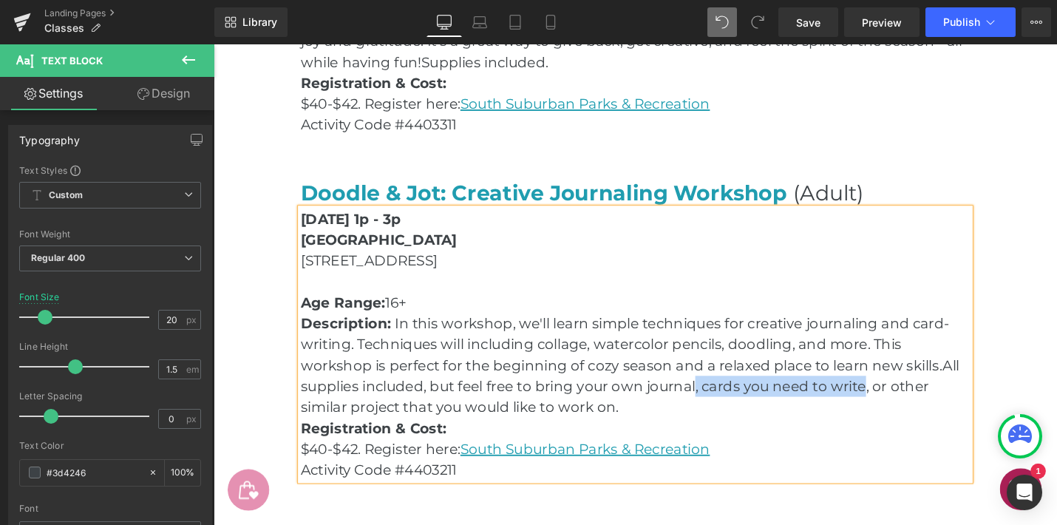
drag, startPoint x: 725, startPoint y: 410, endPoint x: 904, endPoint y: 410, distance: 179.7
click at [904, 410] on span "All supplies included, but feel free to bring your own journal, cards you need …" at bounding box center [655, 407] width 699 height 62
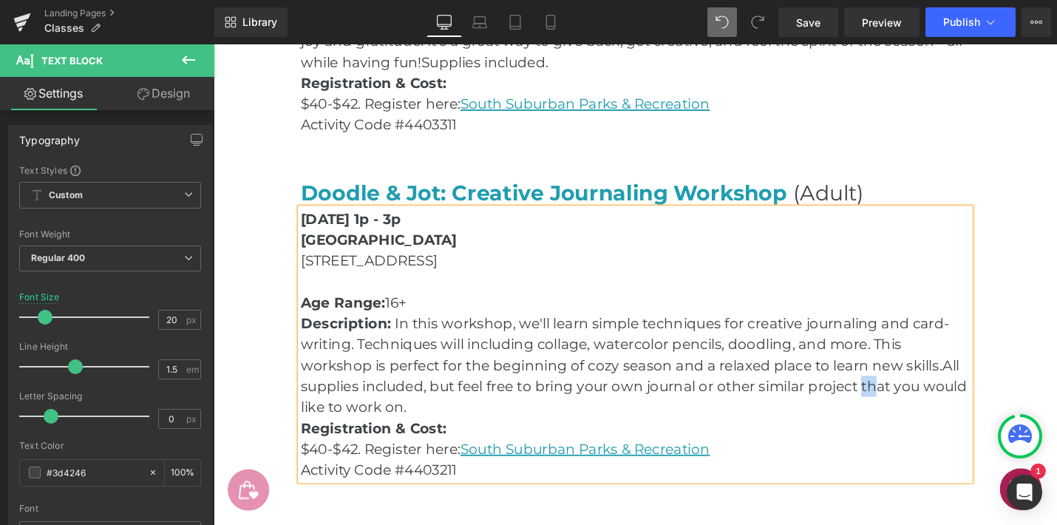
drag, startPoint x: 901, startPoint y: 407, endPoint x: 914, endPoint y: 416, distance: 15.6
click at [914, 416] on p "Description: In this workshop, we'll learn simple techniques for creative journ…" at bounding box center [661, 384] width 710 height 111
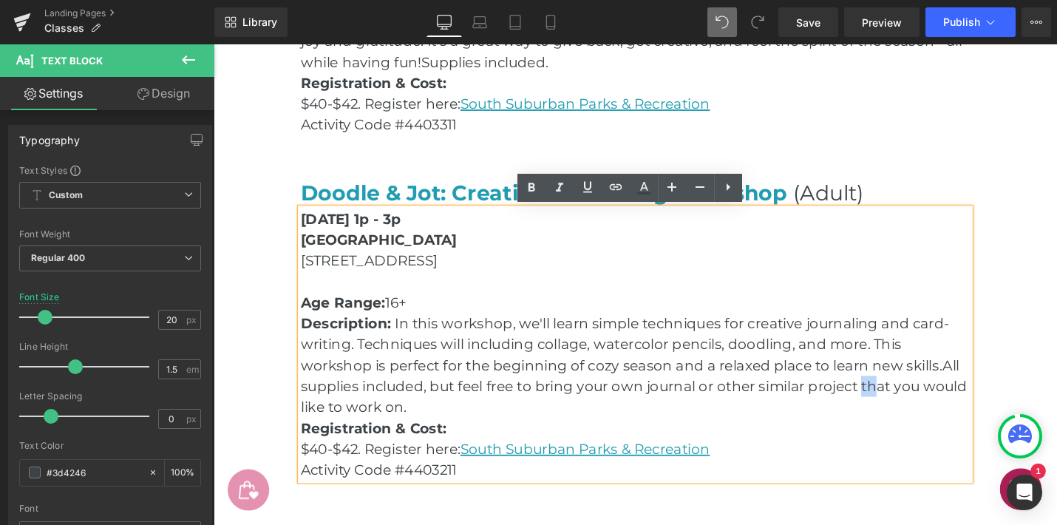
click at [915, 416] on p "Description: In this workshop, we'll learn simple techniques for creative journ…" at bounding box center [661, 384] width 710 height 111
click at [435, 428] on p "Description: In this workshop, we'll learn simple techniques for creative journ…" at bounding box center [661, 384] width 710 height 111
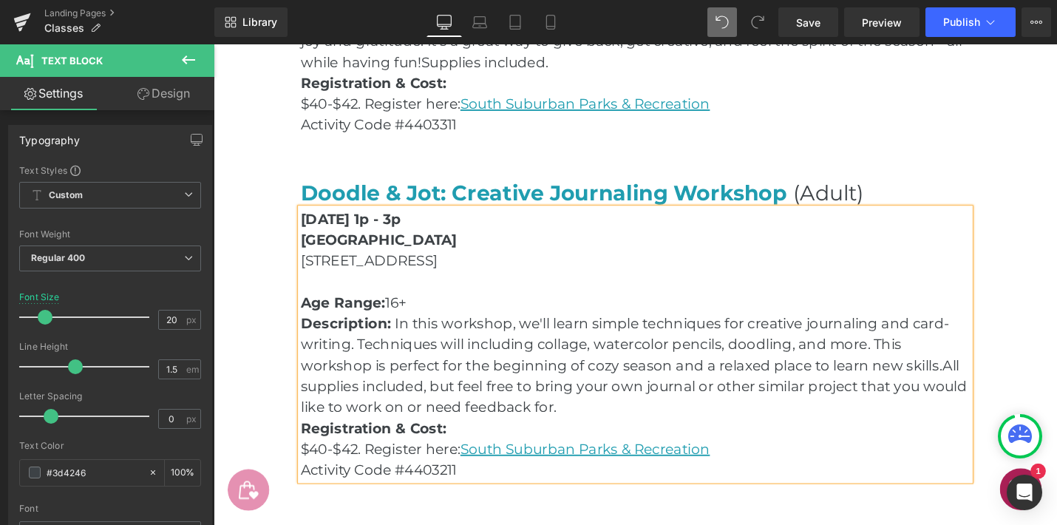
drag, startPoint x: 589, startPoint y: 431, endPoint x: 724, endPoint y: 411, distance: 136.0
click at [724, 411] on p "Description: In this workshop, we'll learn simple techniques for creative journ…" at bounding box center [661, 384] width 710 height 111
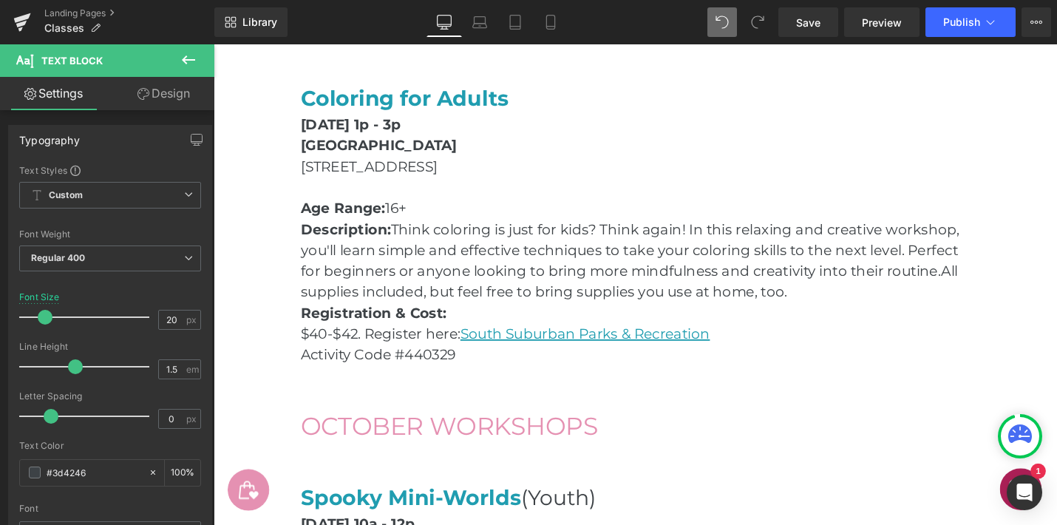
scroll to position [1765, 0]
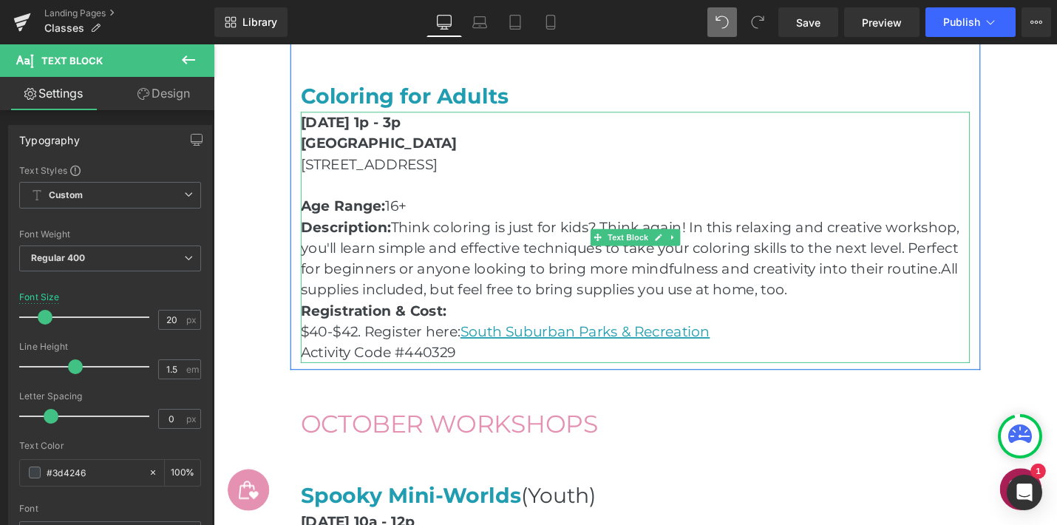
click at [509, 373] on p "Activity Code #440329" at bounding box center [661, 371] width 710 height 22
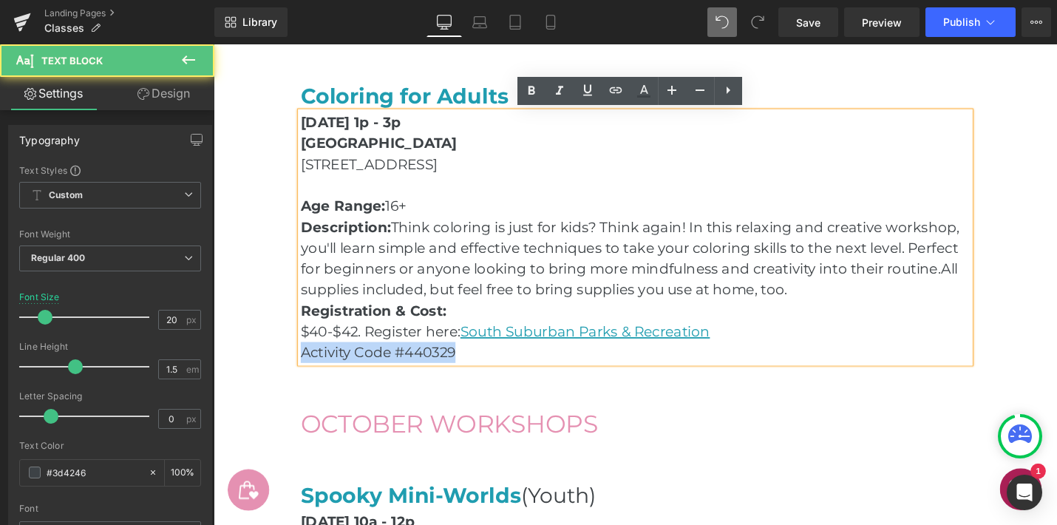
drag, startPoint x: 481, startPoint y: 369, endPoint x: 288, endPoint y: 370, distance: 193.7
click at [288, 370] on div "Classes & Workshops Heading Hero Banner Row Join a class with [PERSON_NAME]! [P…" at bounding box center [661, 260] width 776 height 3719
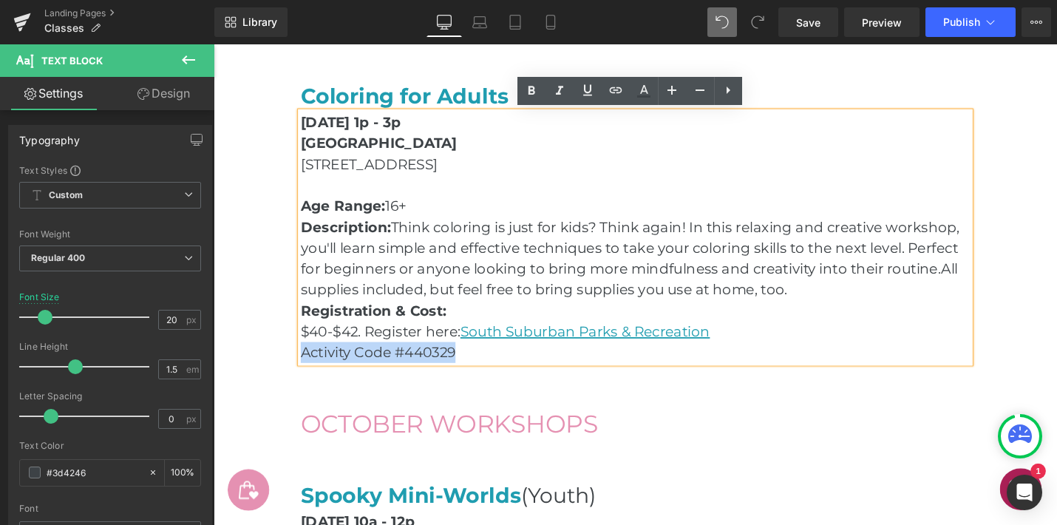
copy p "Activity Code #440329"
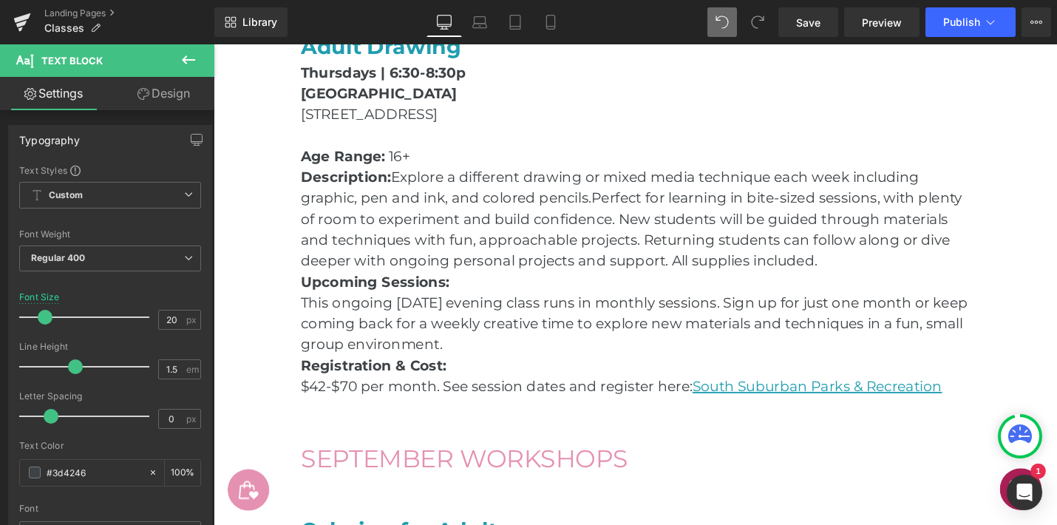
scroll to position [1323, 0]
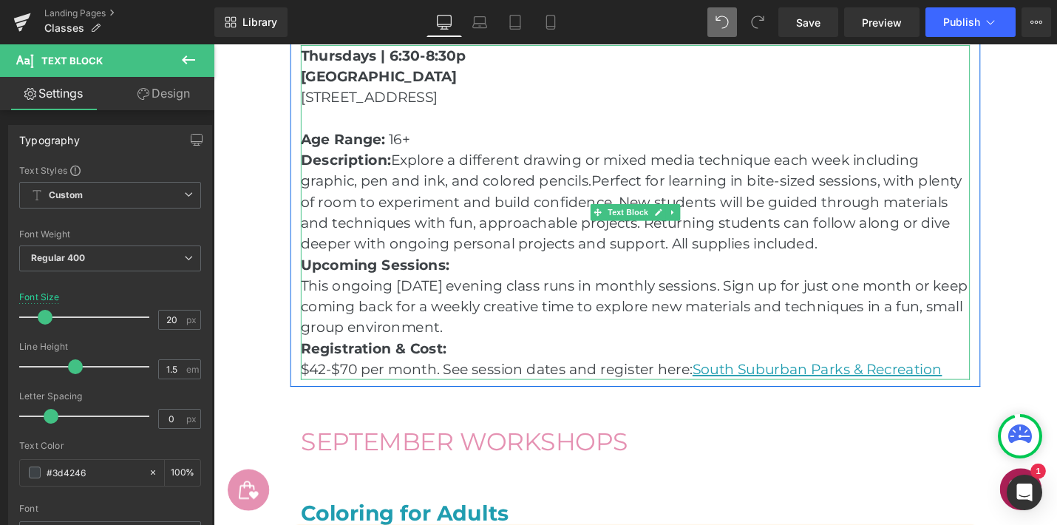
click at [993, 393] on p "$42-$70 per month. See session dates and register here: [GEOGRAPHIC_DATA] Parks…" at bounding box center [661, 389] width 710 height 22
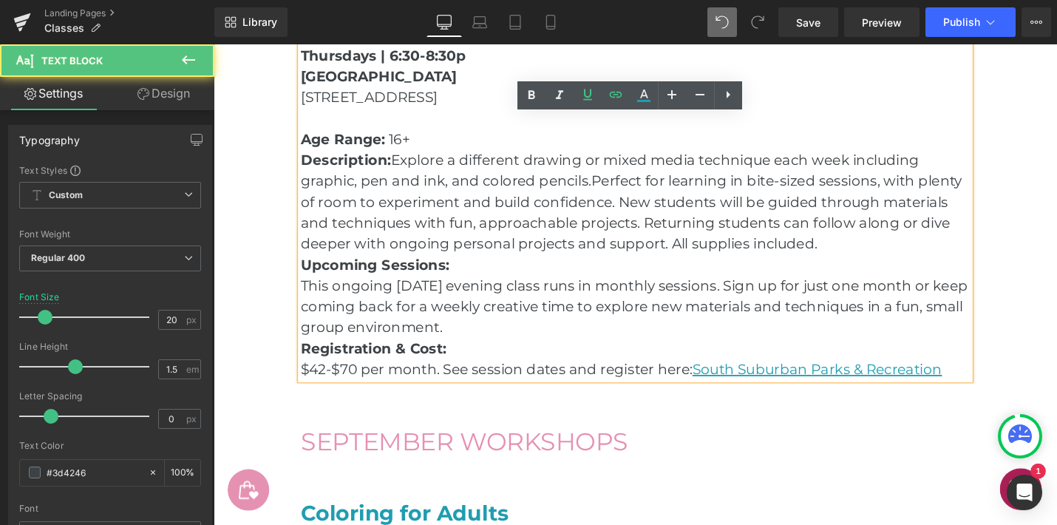
click at [993, 393] on p "$42-$70 per month. See session dates and register here: [GEOGRAPHIC_DATA] Parks…" at bounding box center [661, 389] width 710 height 22
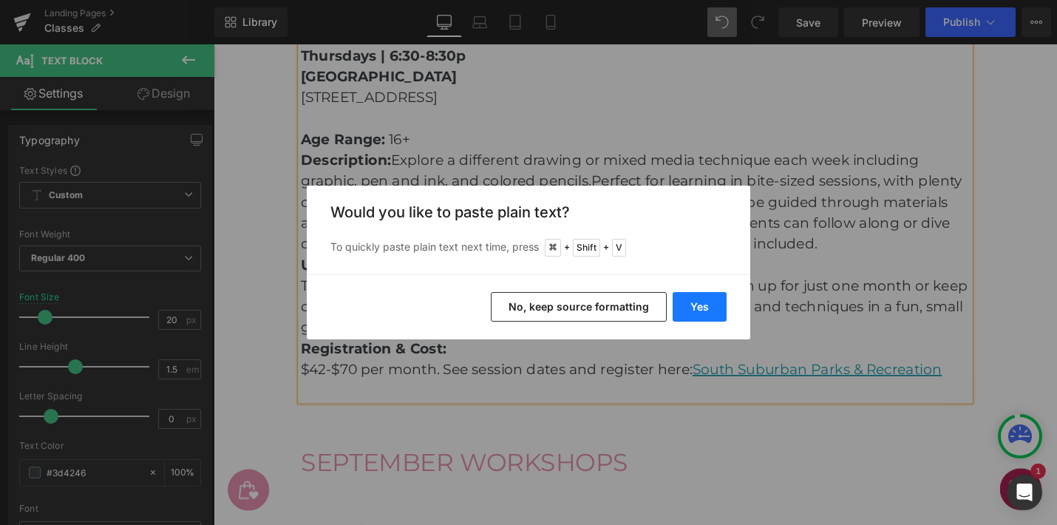
click at [690, 308] on button "Yes" at bounding box center [700, 307] width 54 height 30
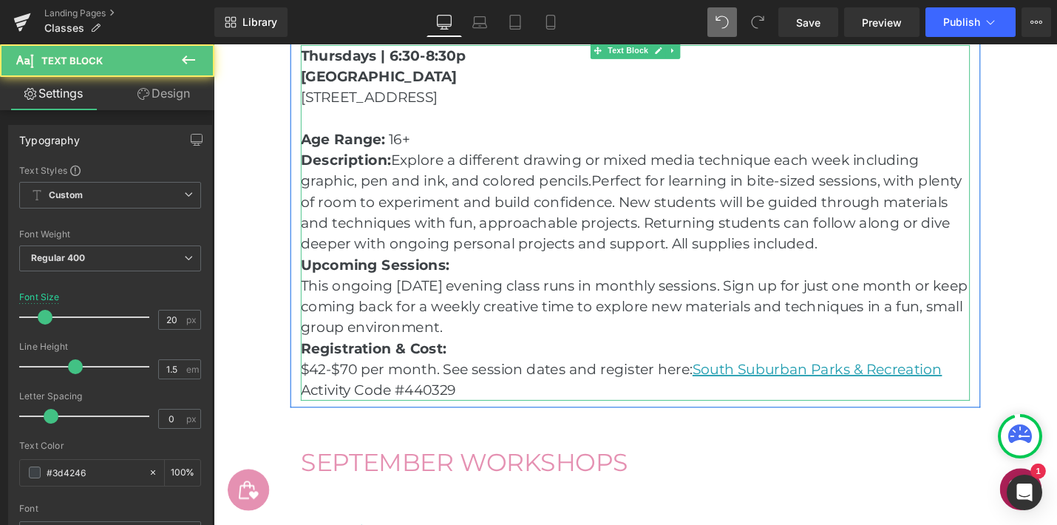
click at [310, 411] on p "Activity Code #440329" at bounding box center [661, 411] width 710 height 22
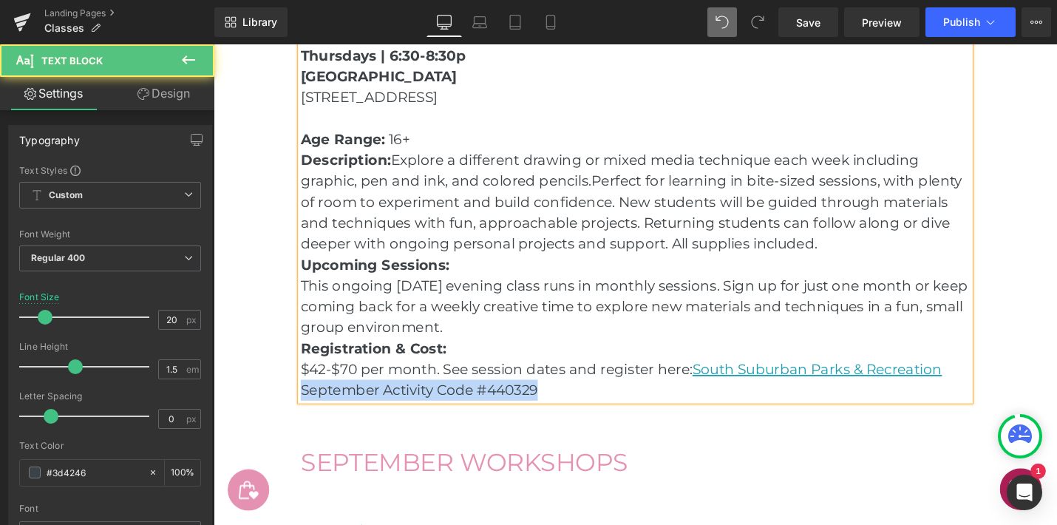
drag, startPoint x: 577, startPoint y: 410, endPoint x: 308, endPoint y: 410, distance: 269.1
click at [307, 410] on p "September Activity Code #440329" at bounding box center [661, 411] width 710 height 22
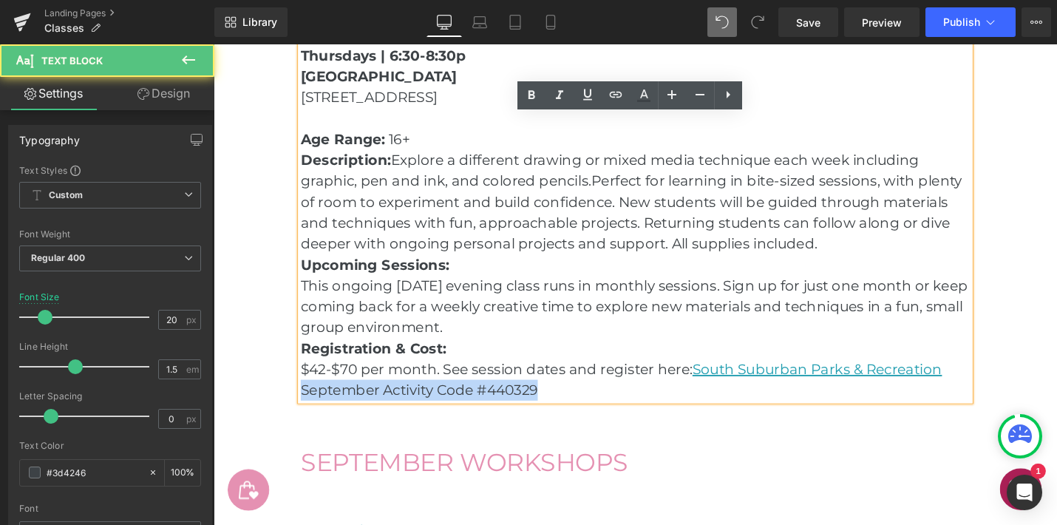
copy p "September Activity Code #440329"
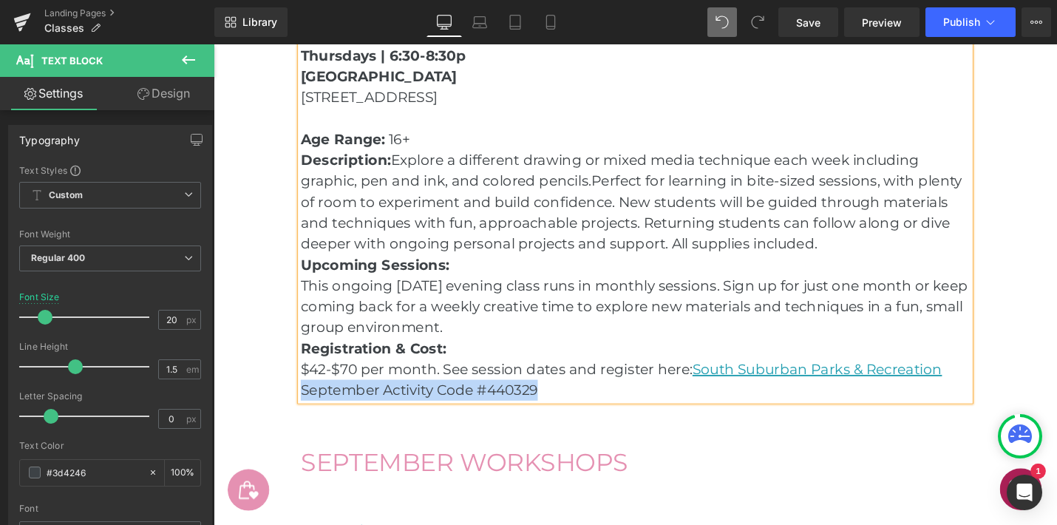
click at [600, 407] on p "September Activity Code #440329" at bounding box center [661, 411] width 710 height 22
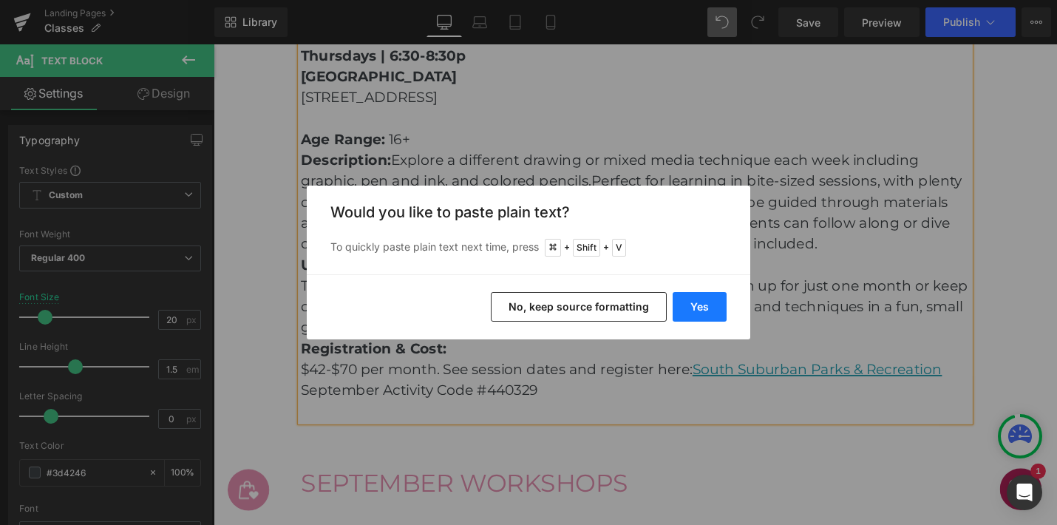
click at [689, 302] on button "Yes" at bounding box center [700, 307] width 54 height 30
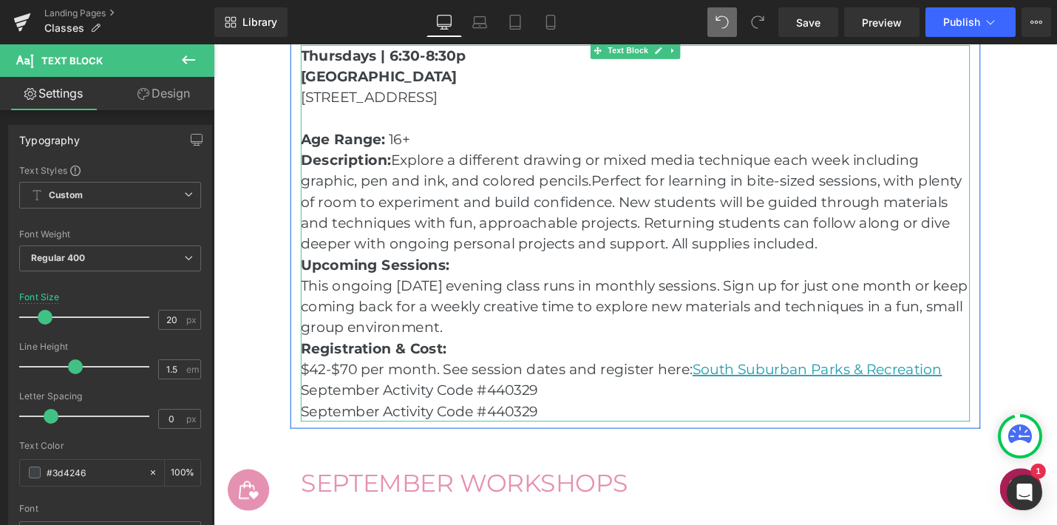
click at [602, 433] on p "September Activity Code #440329" at bounding box center [661, 433] width 710 height 22
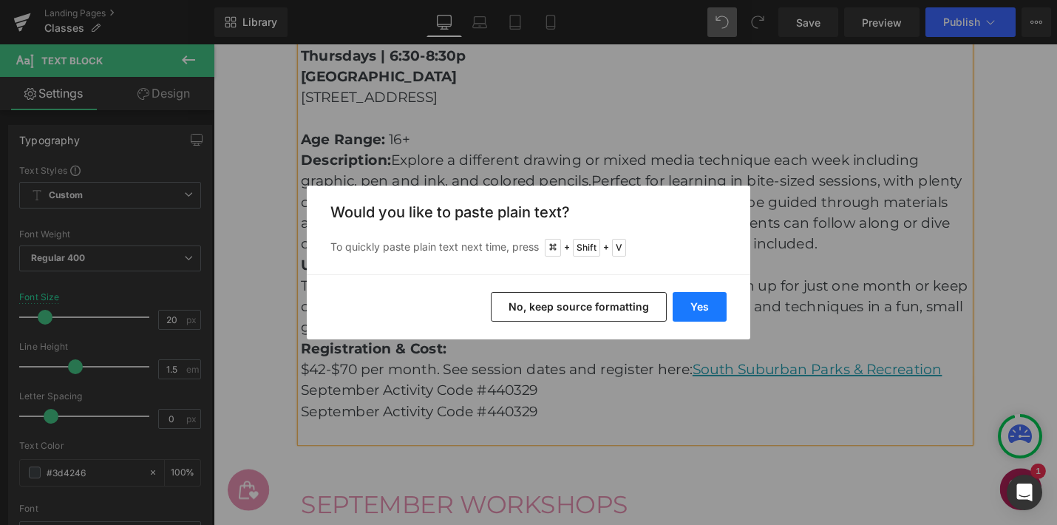
click at [695, 311] on button "Yes" at bounding box center [700, 307] width 54 height 30
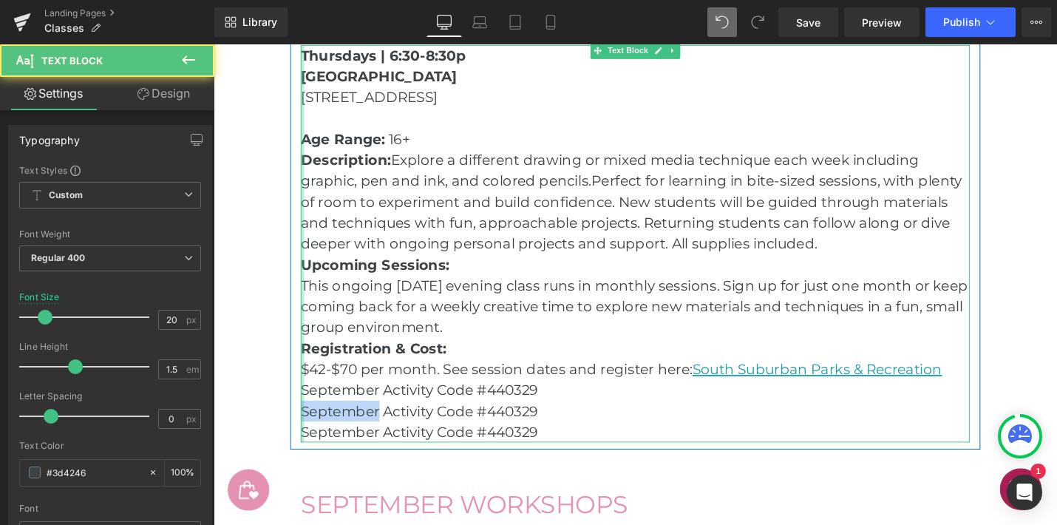
drag, startPoint x: 389, startPoint y: 439, endPoint x: 308, endPoint y: 438, distance: 80.6
click at [308, 438] on div "Thursdays | 6:30-8:30p [GEOGRAPHIC_DATA] [STREET_ADDRESS] Age Range: 16+ Descri…" at bounding box center [661, 255] width 710 height 421
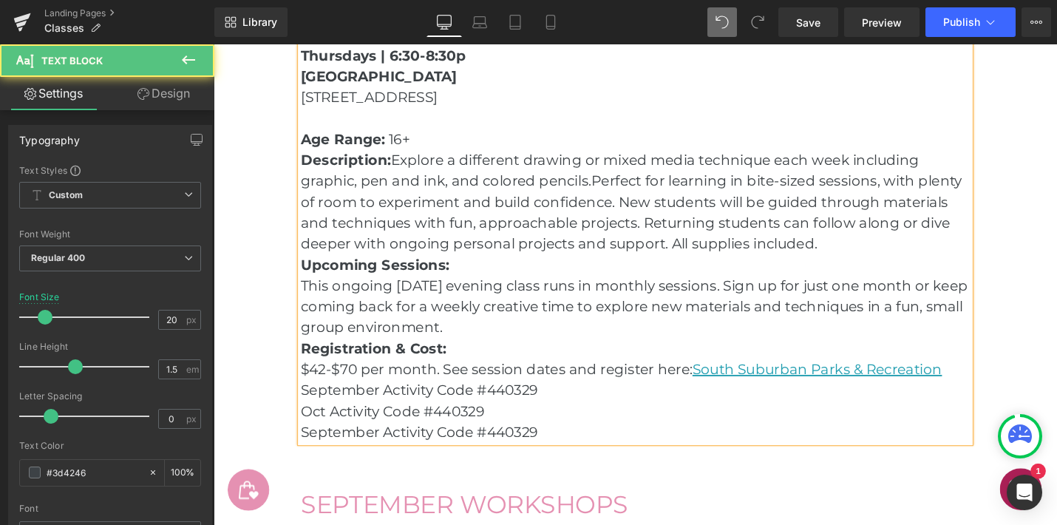
click at [388, 411] on p "September Activity Code #440329" at bounding box center [661, 411] width 710 height 22
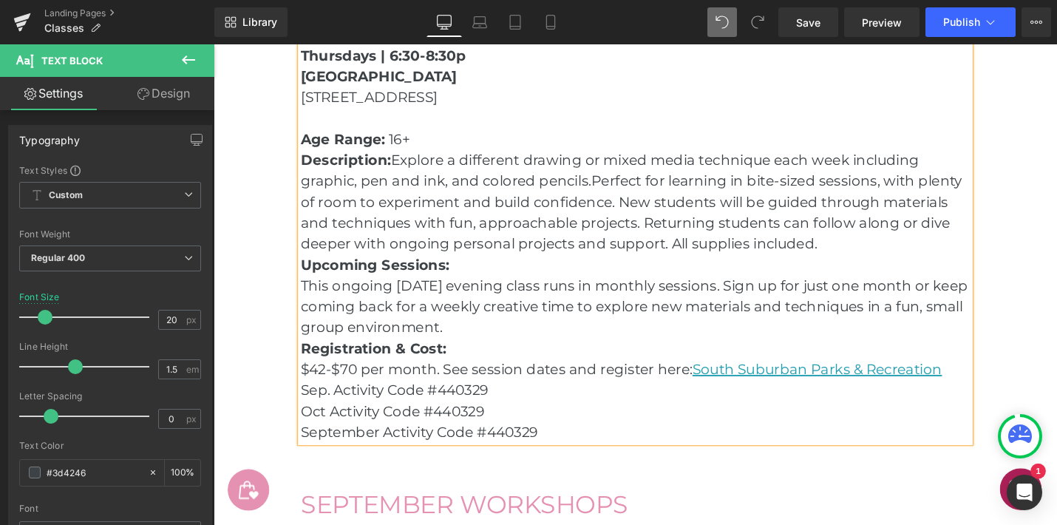
click at [332, 435] on p "Oct Activity Code #440329" at bounding box center [661, 433] width 710 height 22
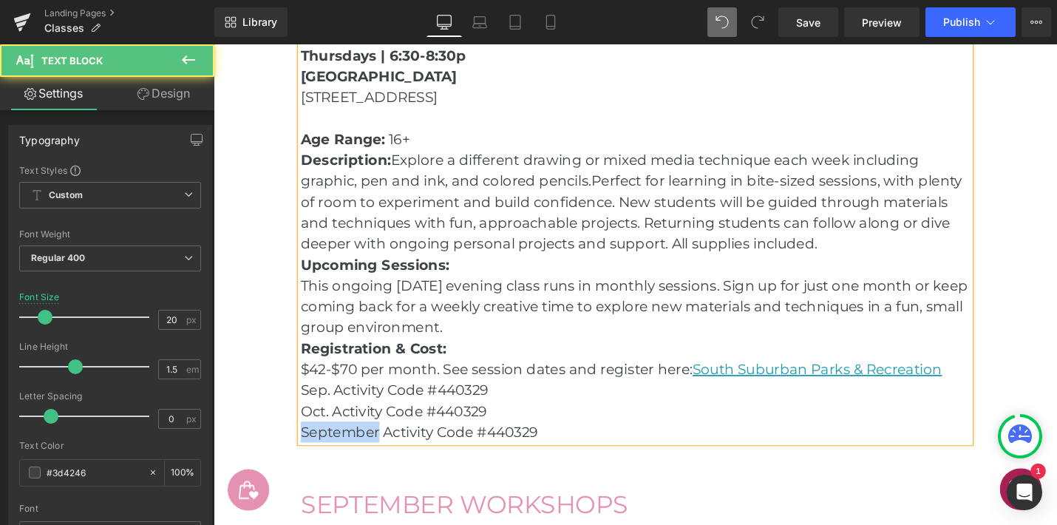
drag, startPoint x: 390, startPoint y: 457, endPoint x: 300, endPoint y: 456, distance: 89.5
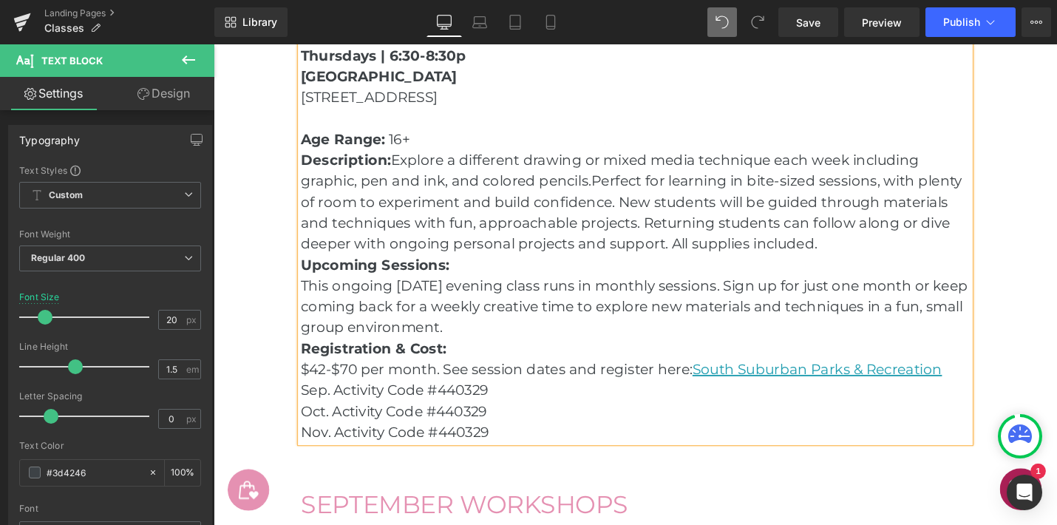
click at [342, 412] on p "Sep. Activity Code #440329" at bounding box center [661, 411] width 710 height 22
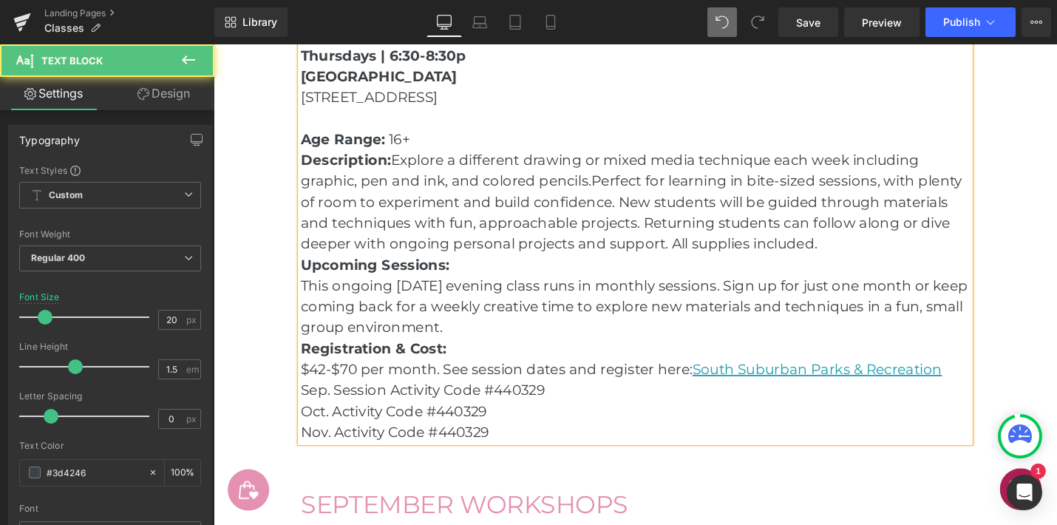
click at [342, 434] on p "Oct. Activity Code #440329" at bounding box center [661, 433] width 710 height 22
click at [344, 459] on p "Nov. Activity Code #440329" at bounding box center [661, 455] width 710 height 22
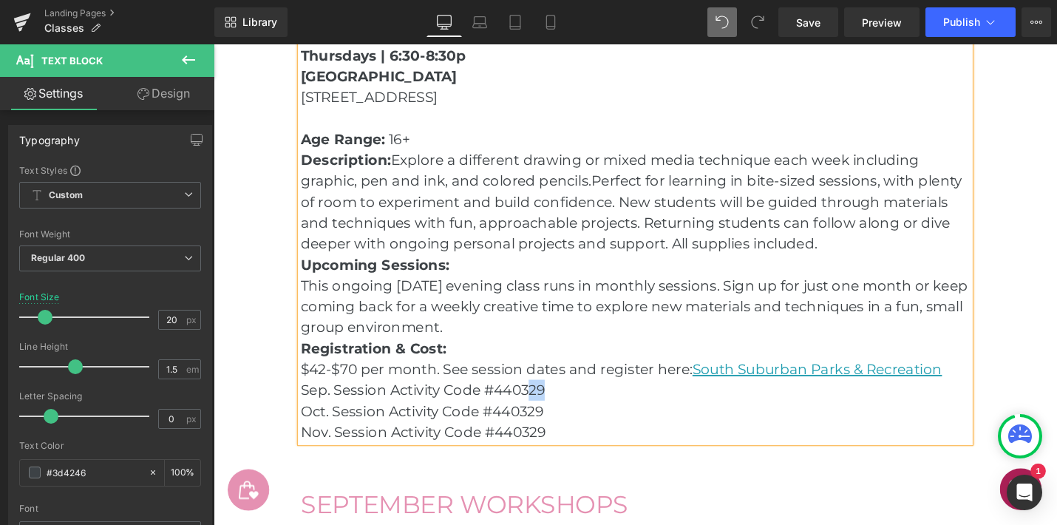
drag, startPoint x: 577, startPoint y: 413, endPoint x: 549, endPoint y: 411, distance: 28.1
click at [549, 411] on p "Sep. Session Activity Code #440329" at bounding box center [661, 411] width 710 height 22
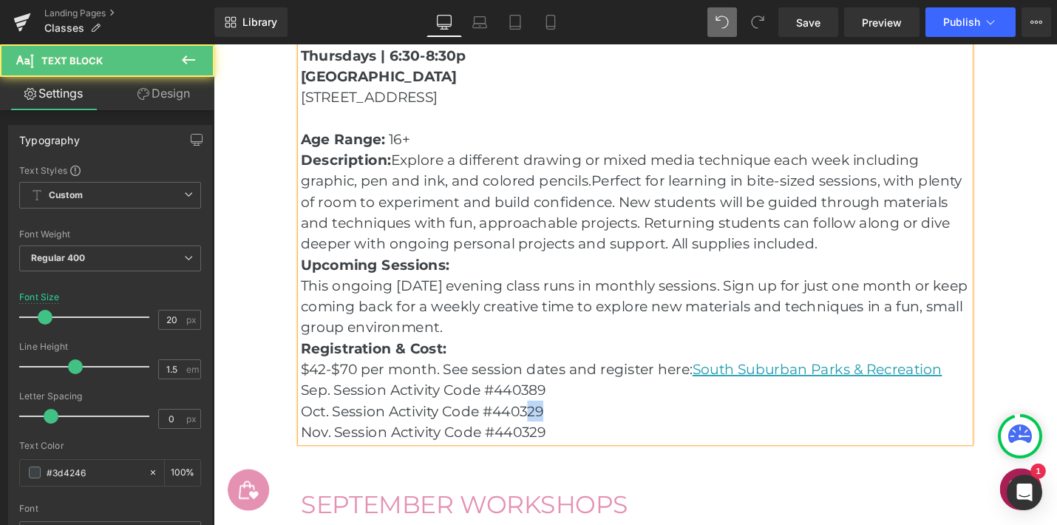
drag, startPoint x: 571, startPoint y: 435, endPoint x: 549, endPoint y: 435, distance: 22.2
click at [549, 435] on p "Oct. Session Activity Code #440329" at bounding box center [661, 433] width 710 height 22
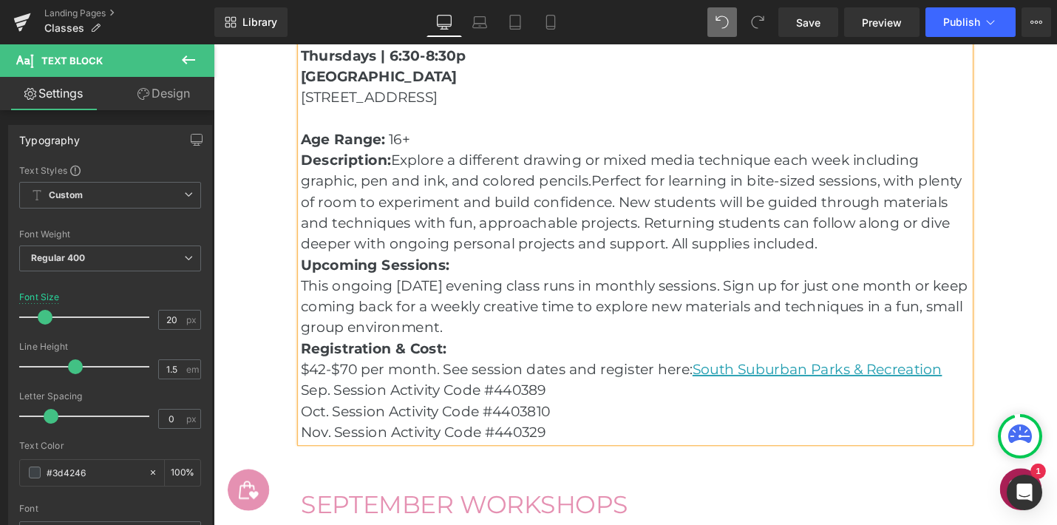
click at [578, 455] on p "Nov. Session Activity Code #440329" at bounding box center [661, 455] width 710 height 22
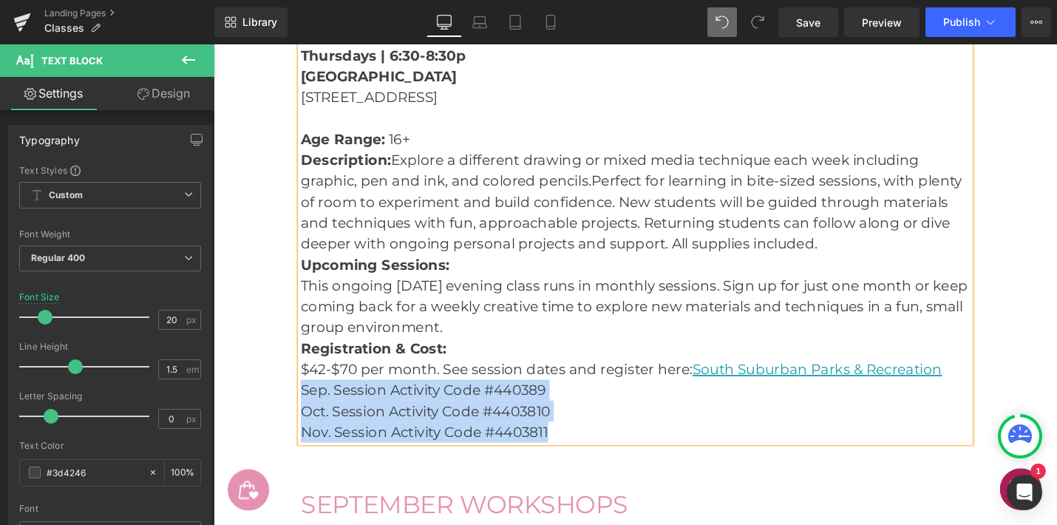
drag, startPoint x: 571, startPoint y: 456, endPoint x: 309, endPoint y: 414, distance: 265.1
click at [308, 414] on div "Thursdays | 6:30-8:30p [GEOGRAPHIC_DATA] [STREET_ADDRESS] Age Range: 16+ Descri…" at bounding box center [661, 255] width 710 height 421
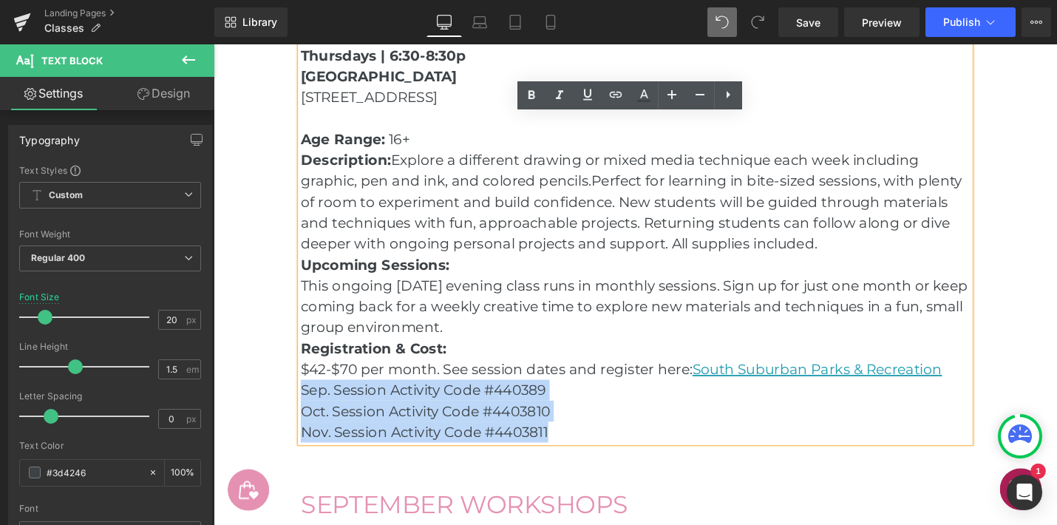
copy div "Sep. Session Activity Code #440389 Oct. Session Activity Code #4403810 Nov. Ses…"
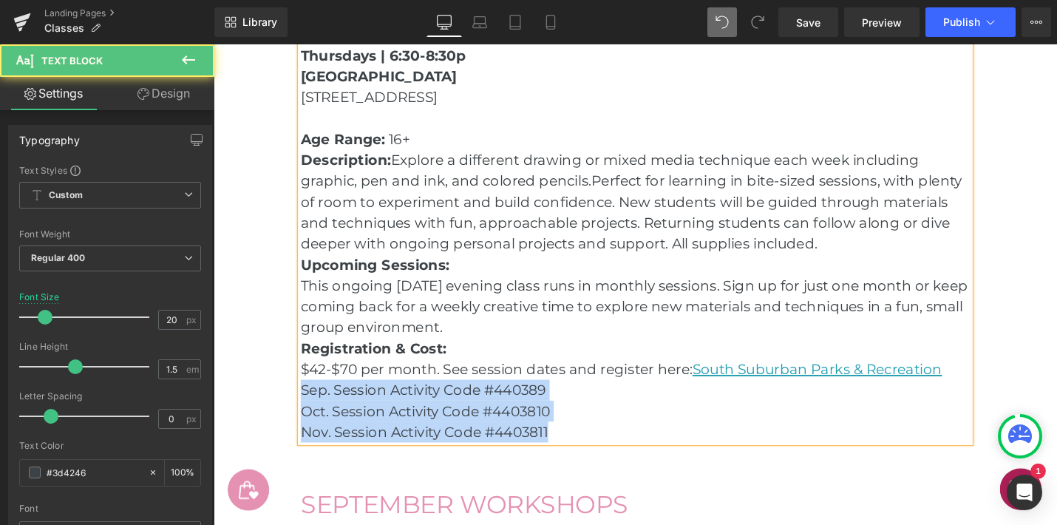
click at [699, 420] on p "Sep. Session Activity Code #440389" at bounding box center [661, 411] width 710 height 22
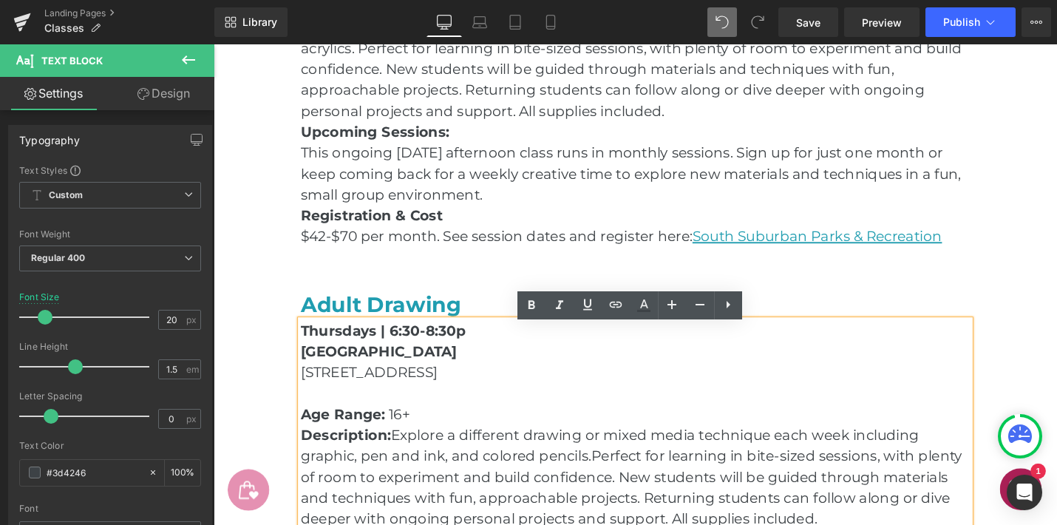
scroll to position [1025, 0]
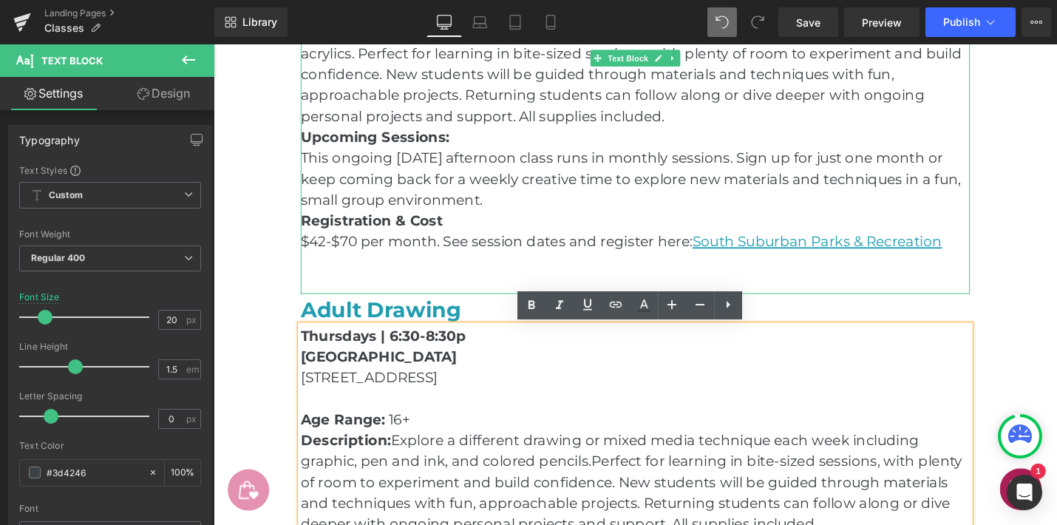
click at [994, 254] on p "$42-$70 per month. See session dates and register here : [GEOGRAPHIC_DATA] Park…" at bounding box center [661, 254] width 710 height 22
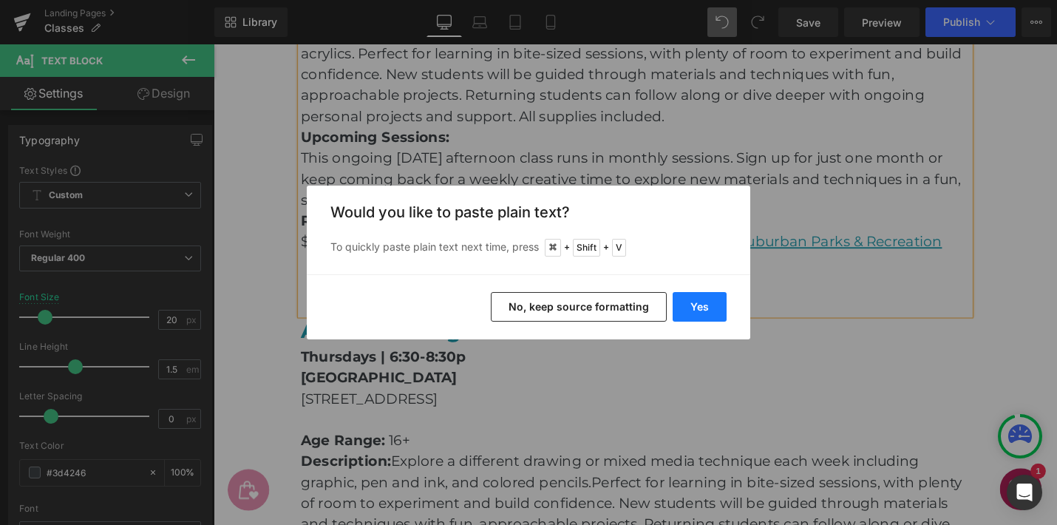
click at [707, 304] on button "Yes" at bounding box center [700, 307] width 54 height 30
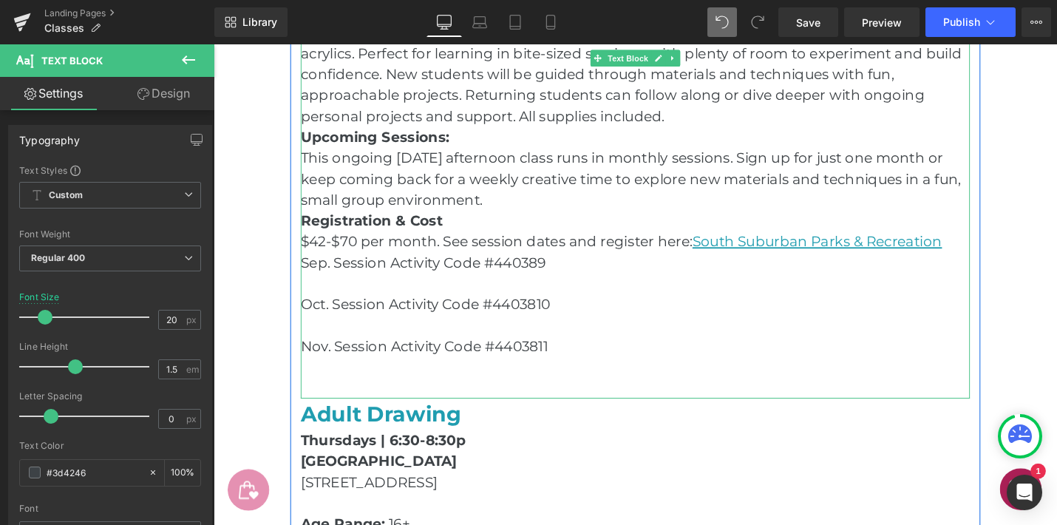
click at [518, 293] on p at bounding box center [661, 298] width 710 height 22
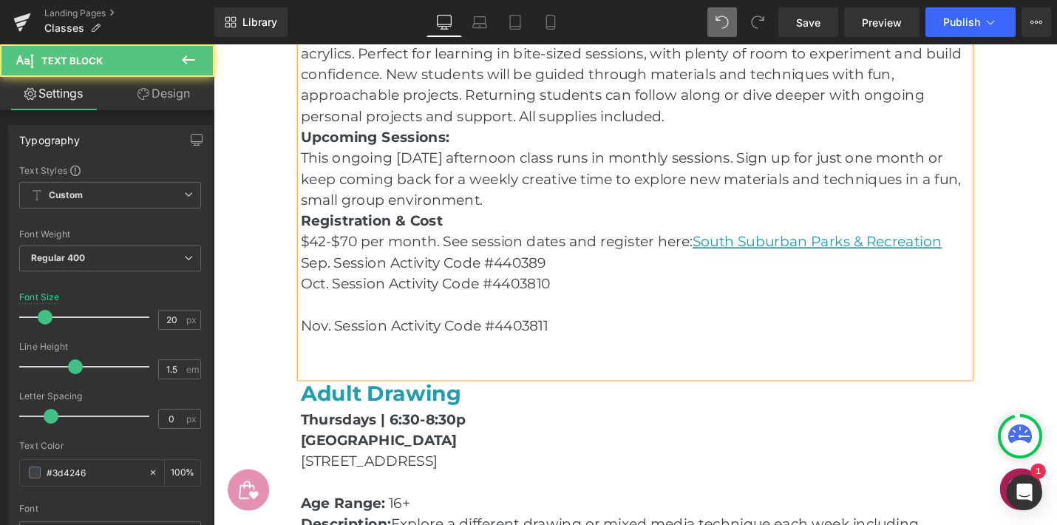
click at [383, 322] on p at bounding box center [661, 320] width 710 height 22
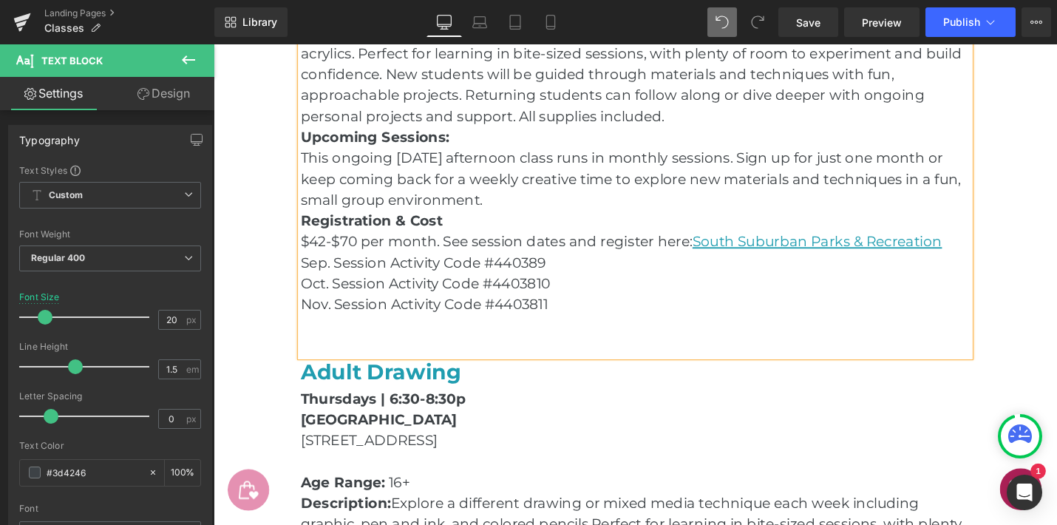
click at [557, 278] on p "Sep. Session Activity Code #440389" at bounding box center [661, 276] width 710 height 22
click at [555, 299] on p "Oct. Session Activity Code #4403810" at bounding box center [661, 298] width 710 height 22
click at [557, 320] on p "Nov. Session Activity Code #4403811" at bounding box center [661, 320] width 710 height 22
click at [495, 343] on p at bounding box center [661, 342] width 710 height 22
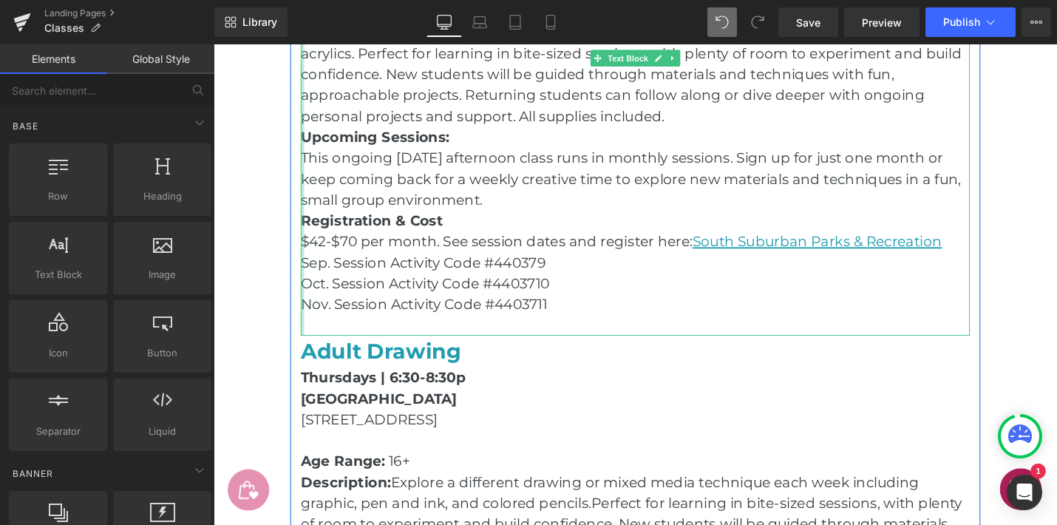
click at [307, 276] on div at bounding box center [308, 132] width 4 height 444
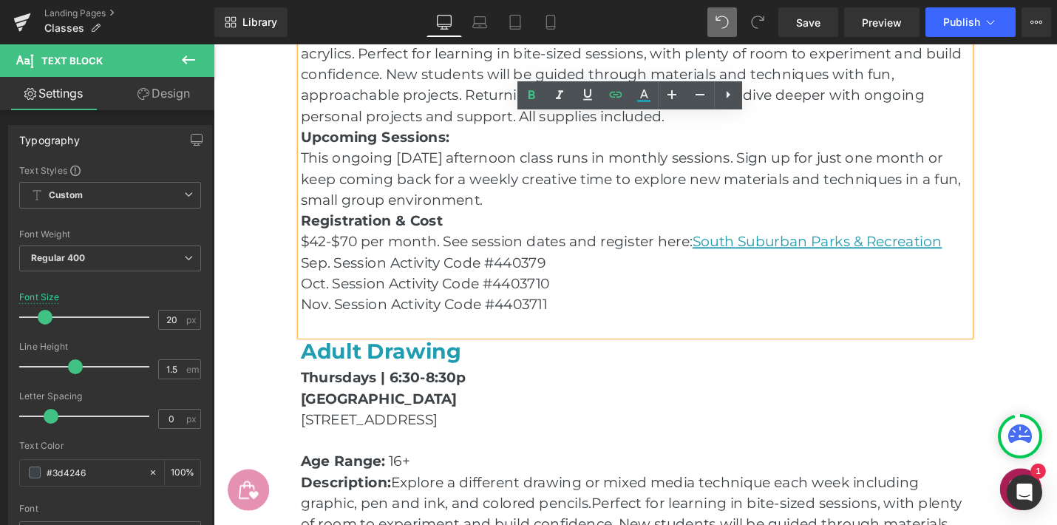
click at [310, 277] on p "Sep. Session Activity Code #440379" at bounding box center [661, 276] width 710 height 22
click at [732, 94] on icon at bounding box center [728, 95] width 18 height 18
click at [0, 0] on icon at bounding box center [0, 0] width 0 height 0
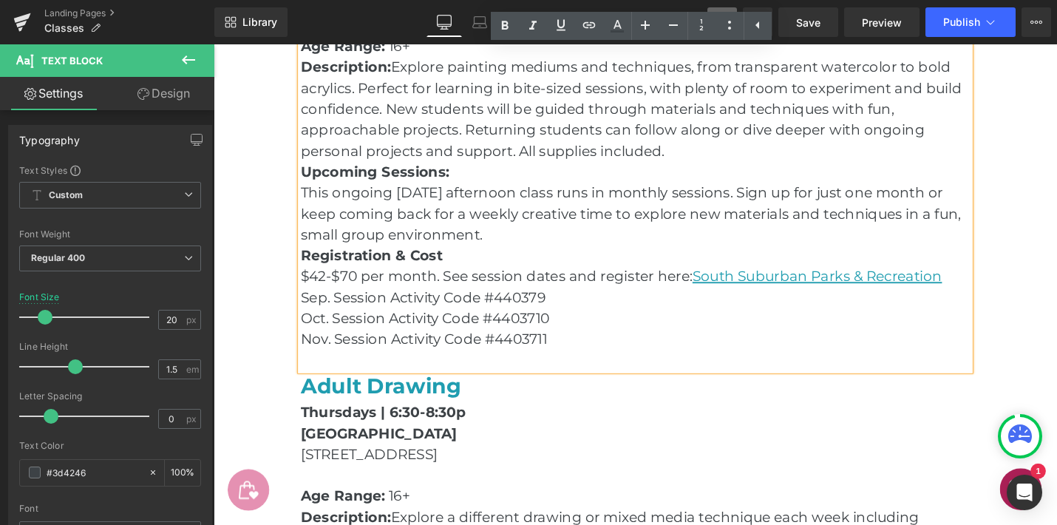
scroll to position [996, 0]
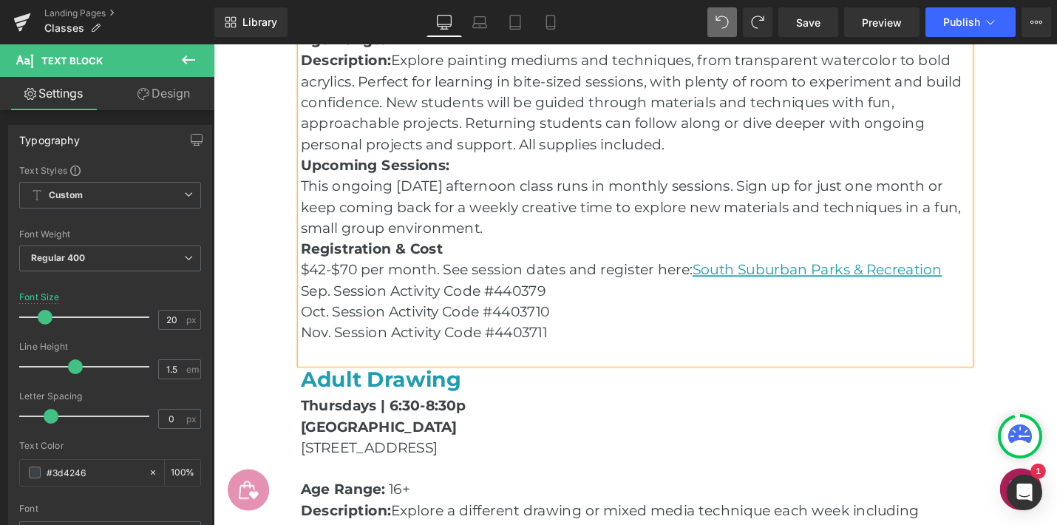
click at [614, 361] on p at bounding box center [661, 372] width 710 height 22
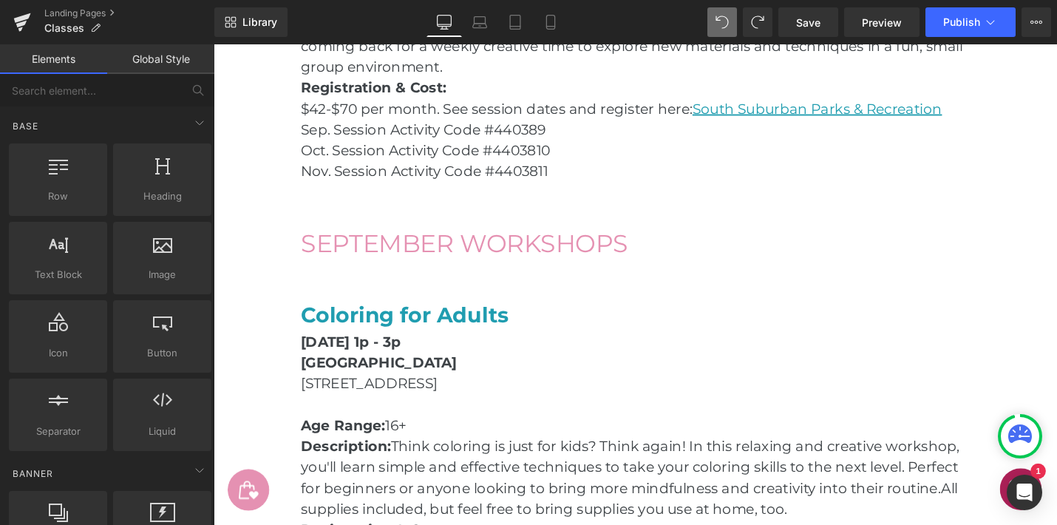
scroll to position [1642, 0]
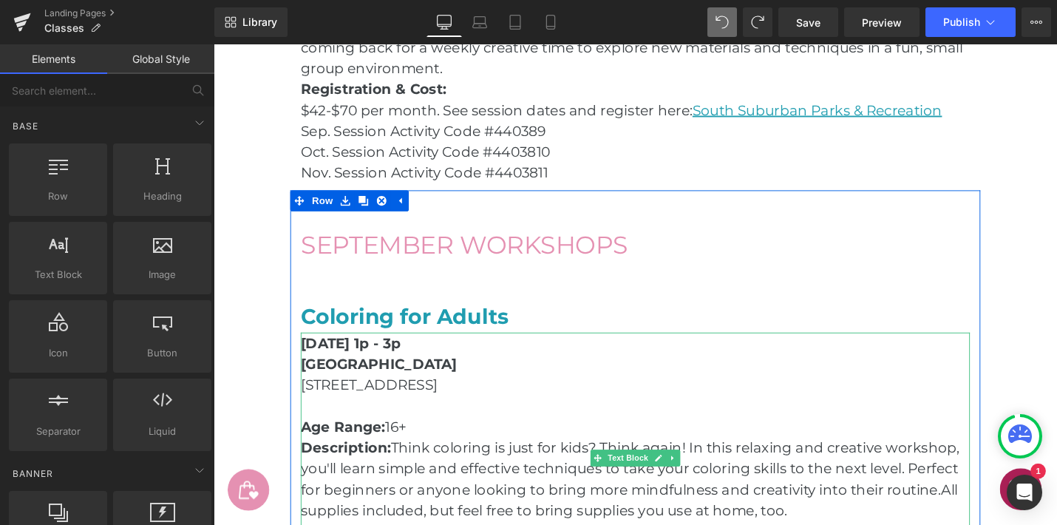
click at [413, 362] on strong "[DATE] 1p - 3p" at bounding box center [359, 361] width 106 height 18
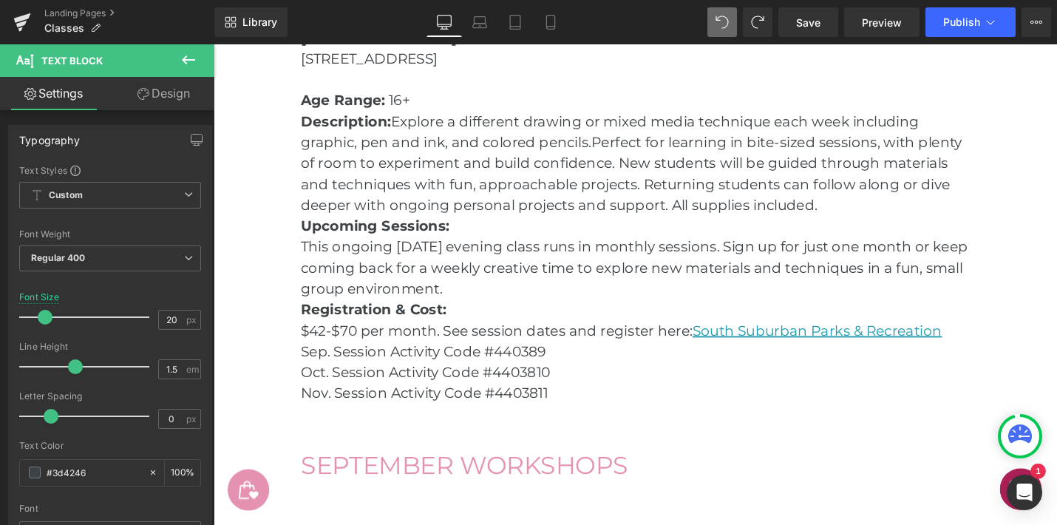
scroll to position [1411, 0]
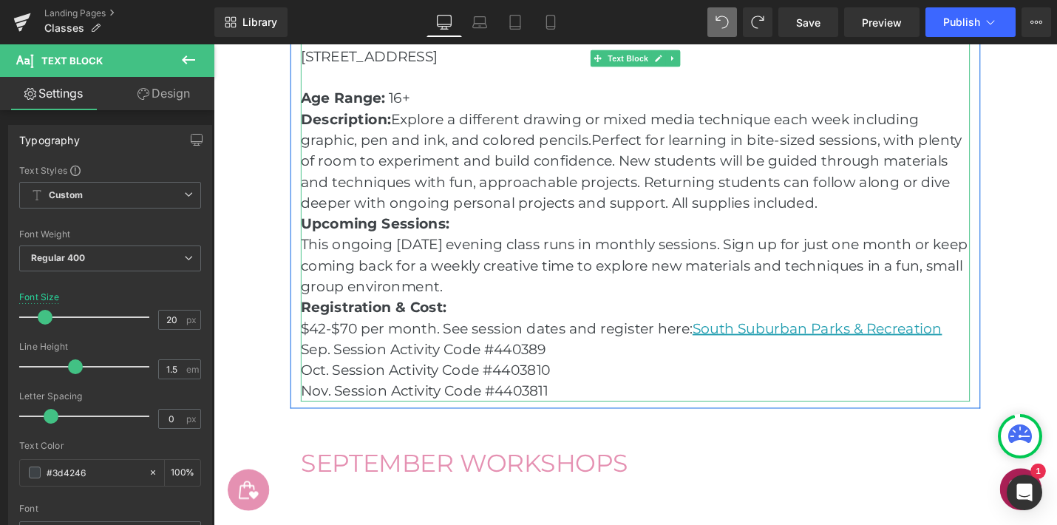
click at [336, 371] on p "Sep. Session Activity Code #440389" at bounding box center [661, 367] width 710 height 22
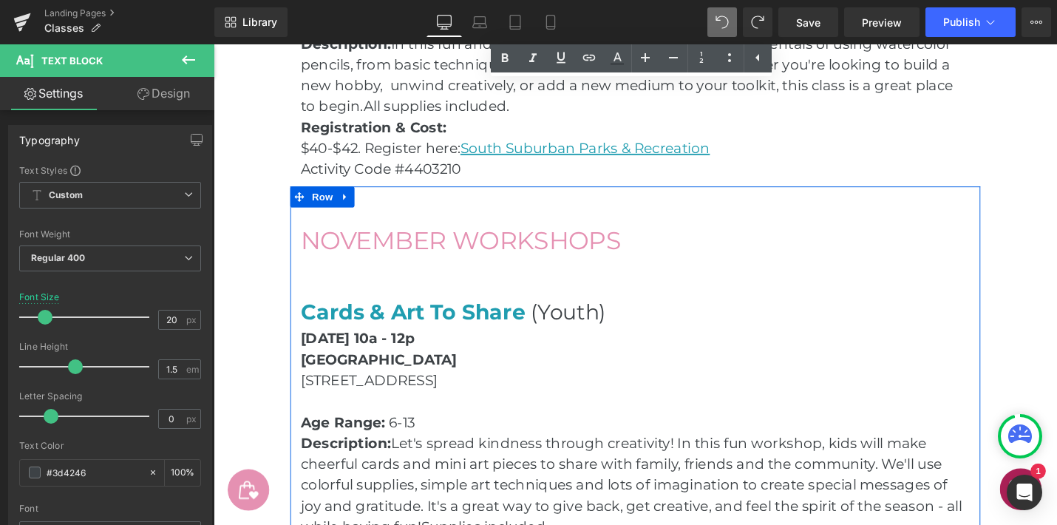
scroll to position [2795, 0]
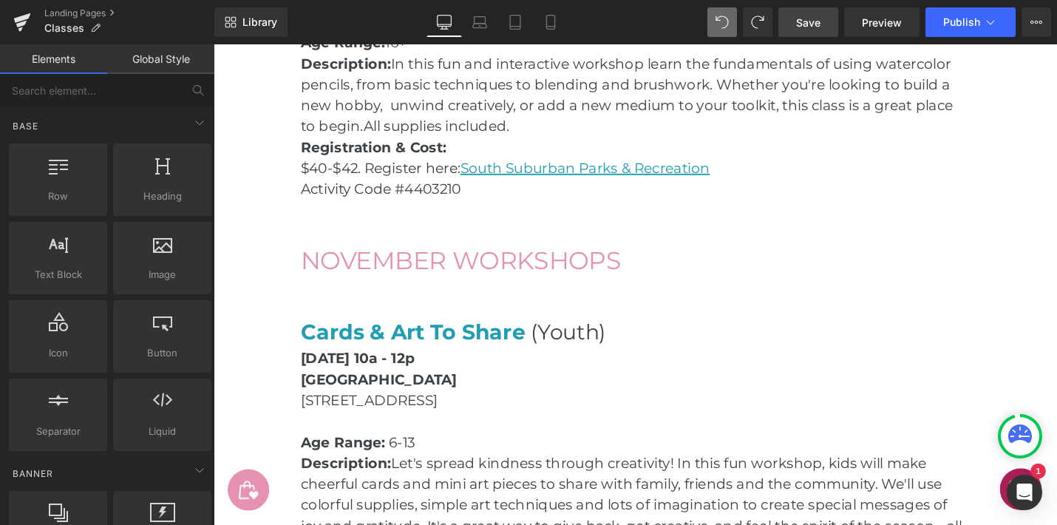
click at [806, 27] on span "Save" at bounding box center [808, 23] width 24 height 16
click at [942, 30] on button "Publish" at bounding box center [971, 22] width 90 height 30
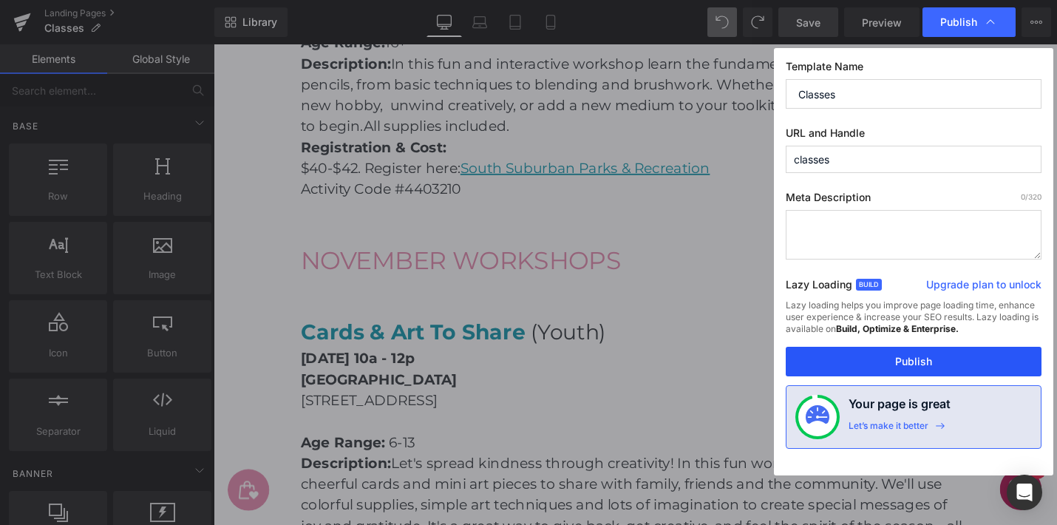
click at [908, 369] on button "Publish" at bounding box center [914, 362] width 256 height 30
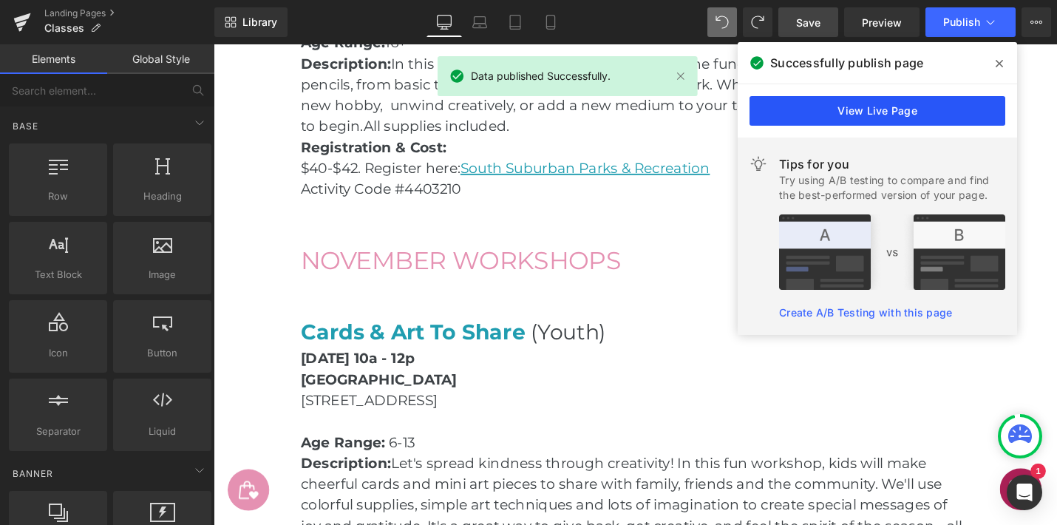
click at [882, 110] on link "View Live Page" at bounding box center [878, 111] width 256 height 30
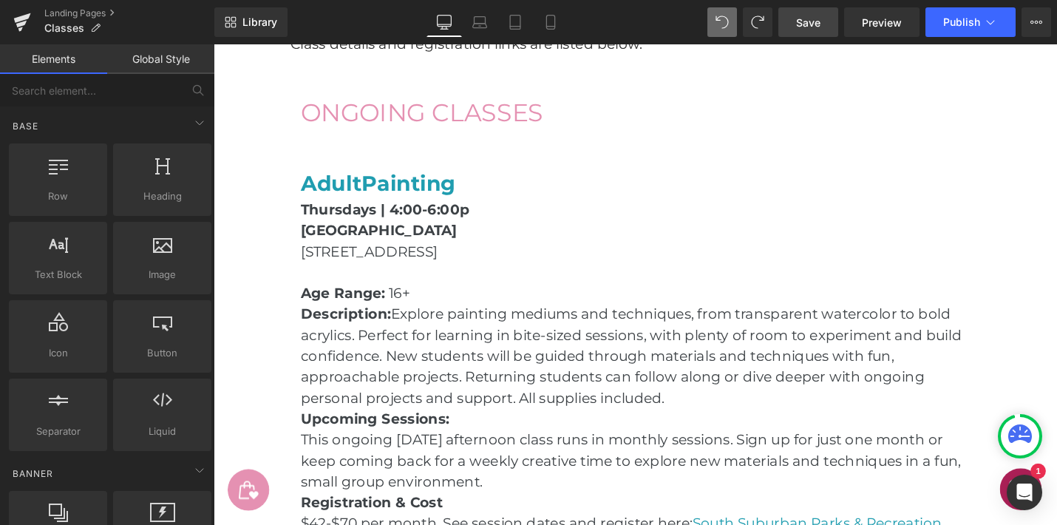
scroll to position [723, 0]
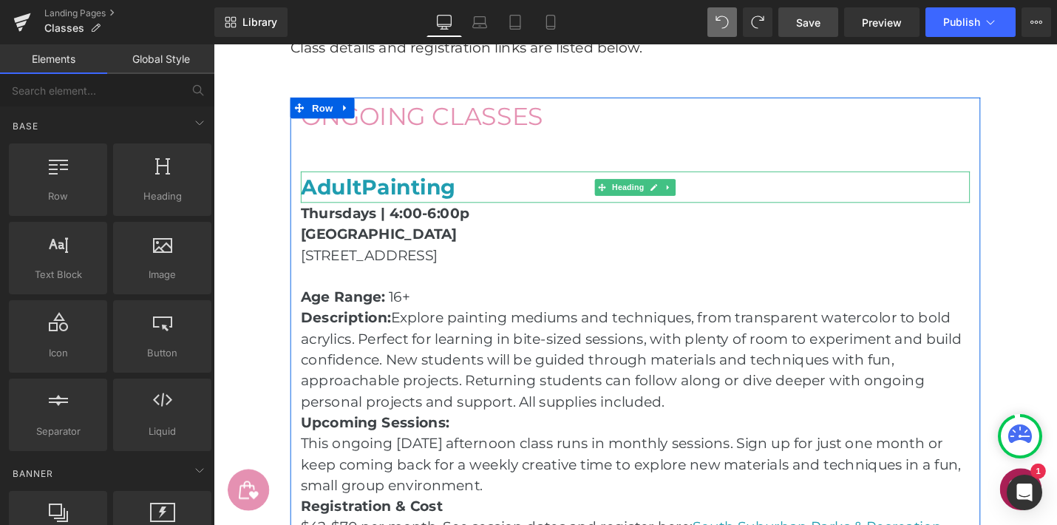
click at [499, 191] on h1 "Adult Painting" at bounding box center [661, 195] width 710 height 33
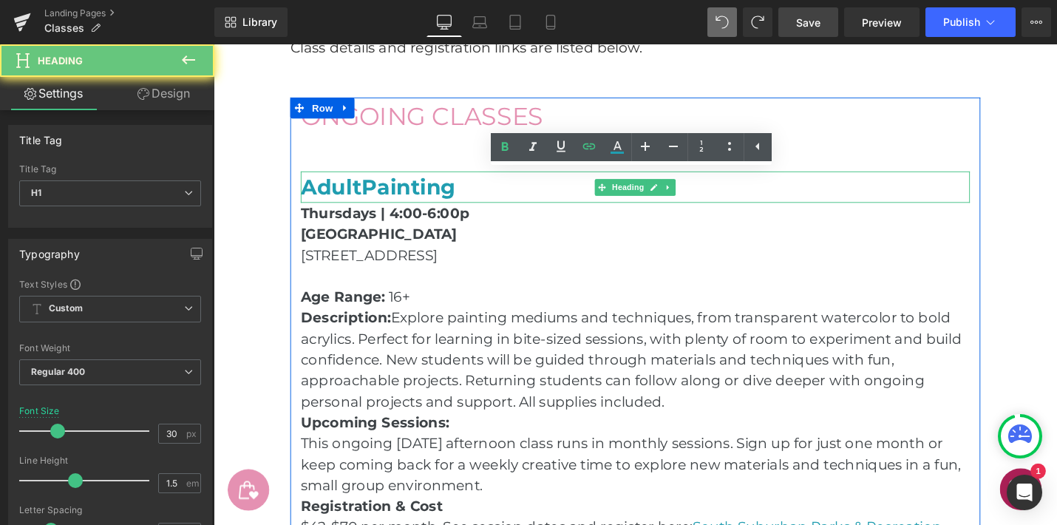
click at [484, 197] on h1 "Adult Painting" at bounding box center [661, 195] width 710 height 33
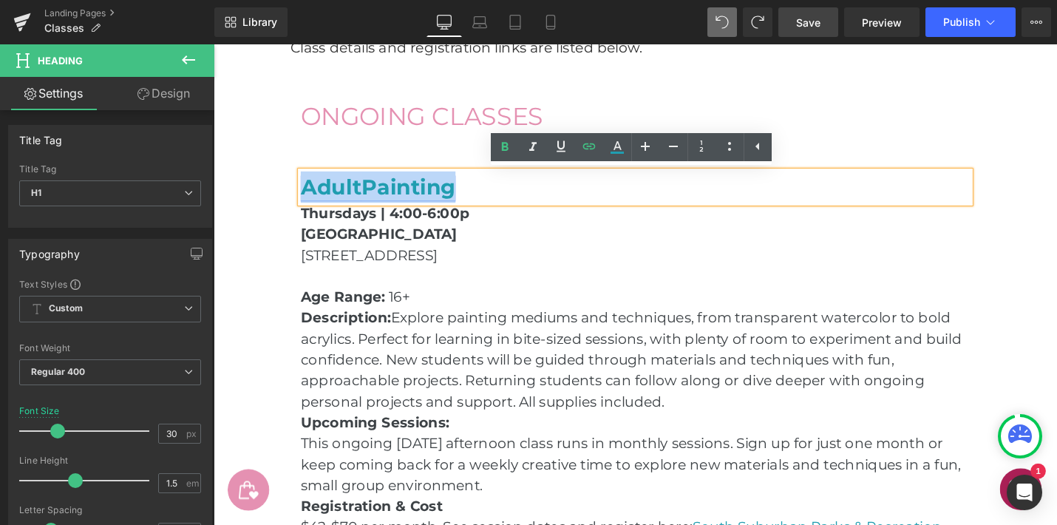
drag, startPoint x: 476, startPoint y: 200, endPoint x: 314, endPoint y: 201, distance: 161.9
click at [314, 201] on h1 "Adult Painting" at bounding box center [661, 195] width 710 height 33
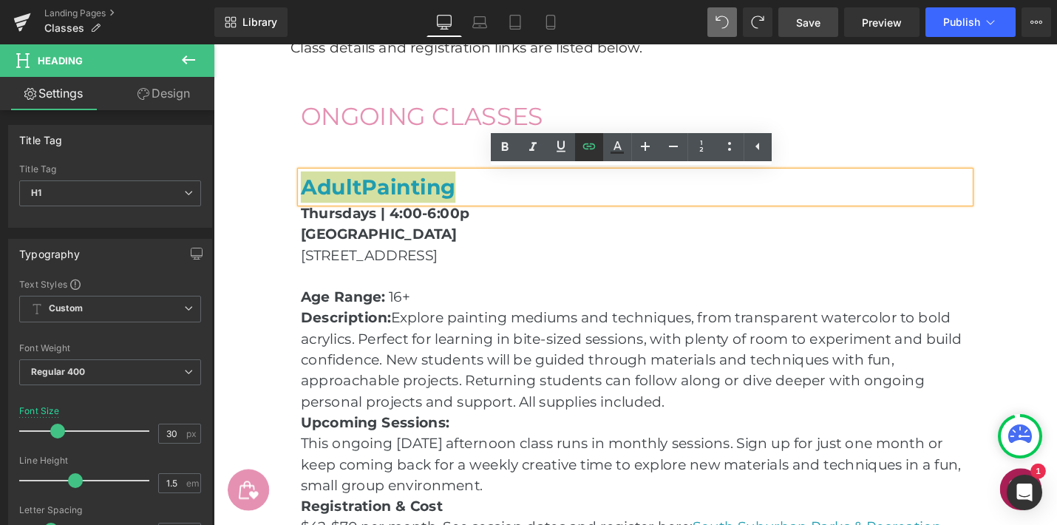
click at [586, 141] on icon at bounding box center [589, 147] width 18 height 18
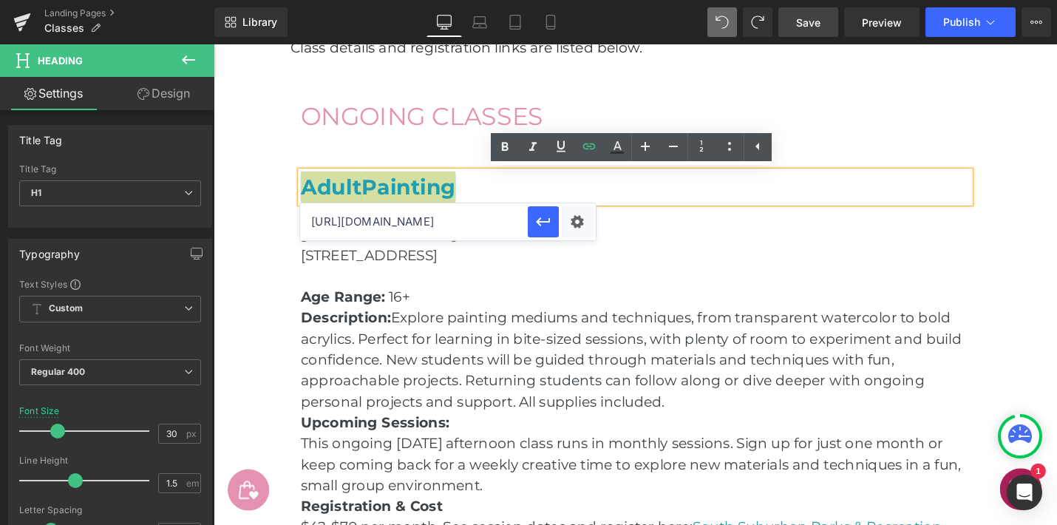
click at [481, 227] on input "[URL][DOMAIN_NAME]" at bounding box center [414, 221] width 228 height 37
paste input "Sep. Session Activity Code #440389 Oct. Session Activity Code #4403810 Nov. Ses…"
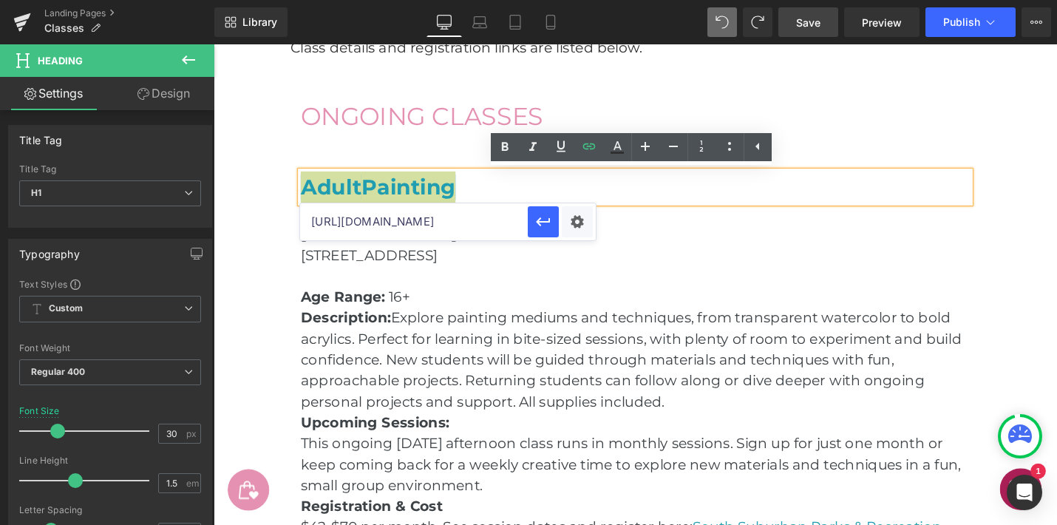
type input "Sep. Session Activity Code #440389 Oct. Session Activity Code #4403810 Nov. Ses…"
click at [505, 214] on input "Sep. Session Activity Code #440389 Oct. Session Activity Code #4403810 Nov. Ses…" at bounding box center [414, 221] width 228 height 37
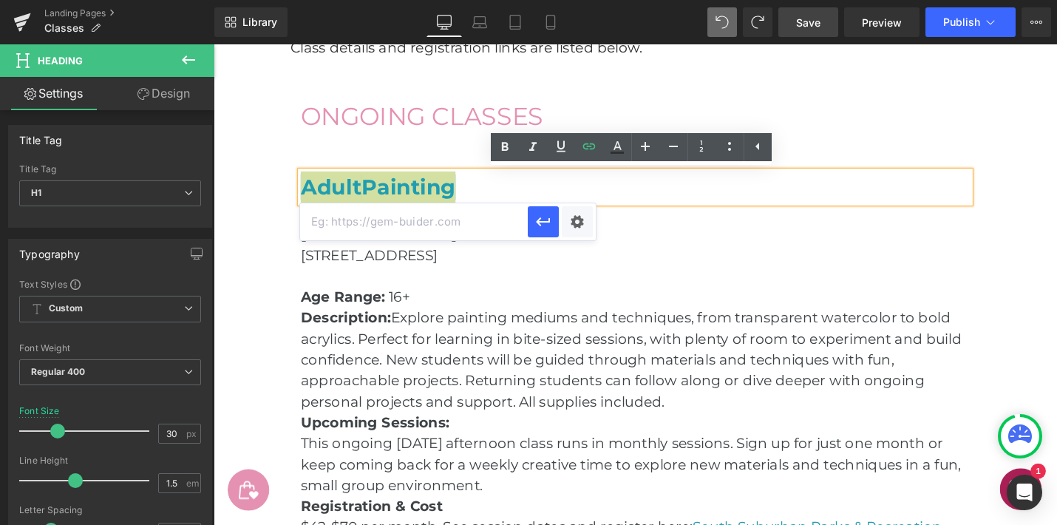
scroll to position [0, 0]
paste input "[URL][DOMAIN_NAME]"
click at [577, 0] on div "Text Color Highlight Color #333333 Edit or remove link: Edit - Unlink - Cancel …" at bounding box center [528, 0] width 1057 height 0
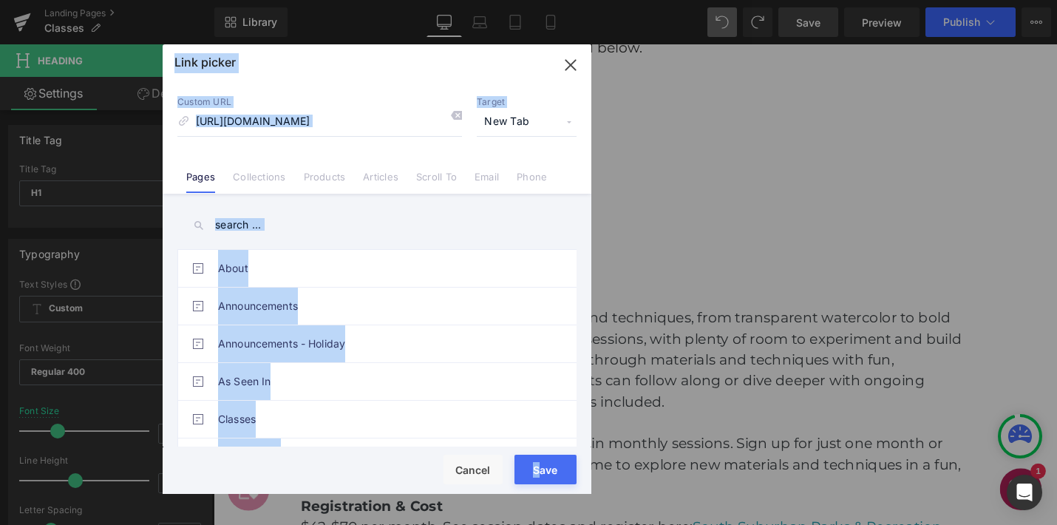
scroll to position [0, 0]
click at [542, 0] on div "You are previewing how the will restyle your page. You can not edit Elements in…" at bounding box center [528, 0] width 1057 height 0
click at [541, 468] on div "Rendering Content" at bounding box center [529, 466] width 91 height 16
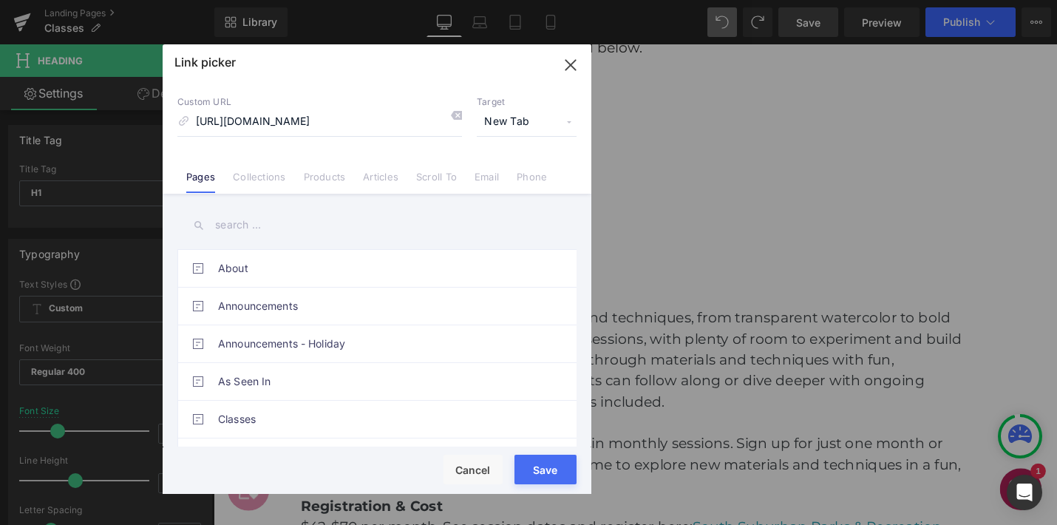
click at [545, 469] on div "Rendering Content" at bounding box center [529, 466] width 91 height 16
click at [548, 478] on button "Save" at bounding box center [546, 470] width 62 height 30
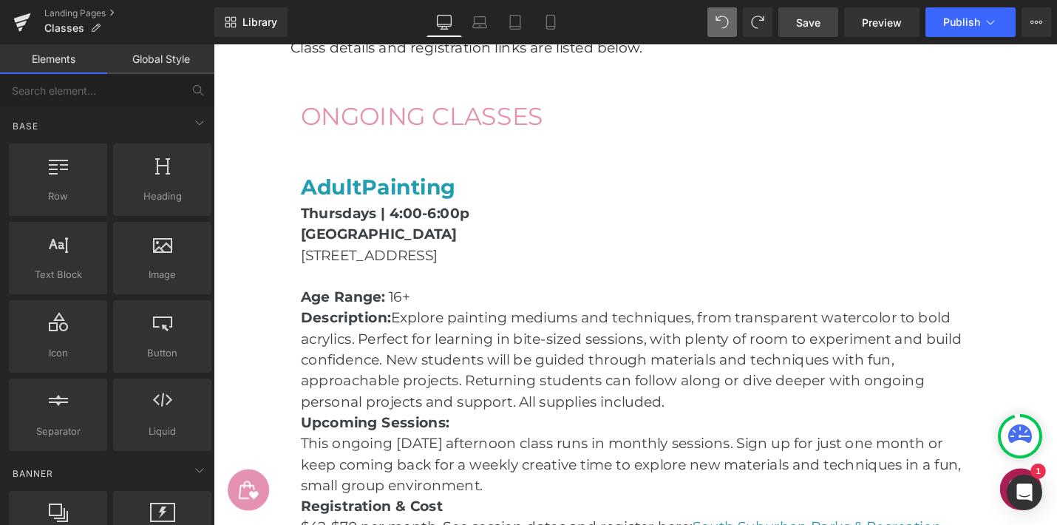
scroll to position [892, 0]
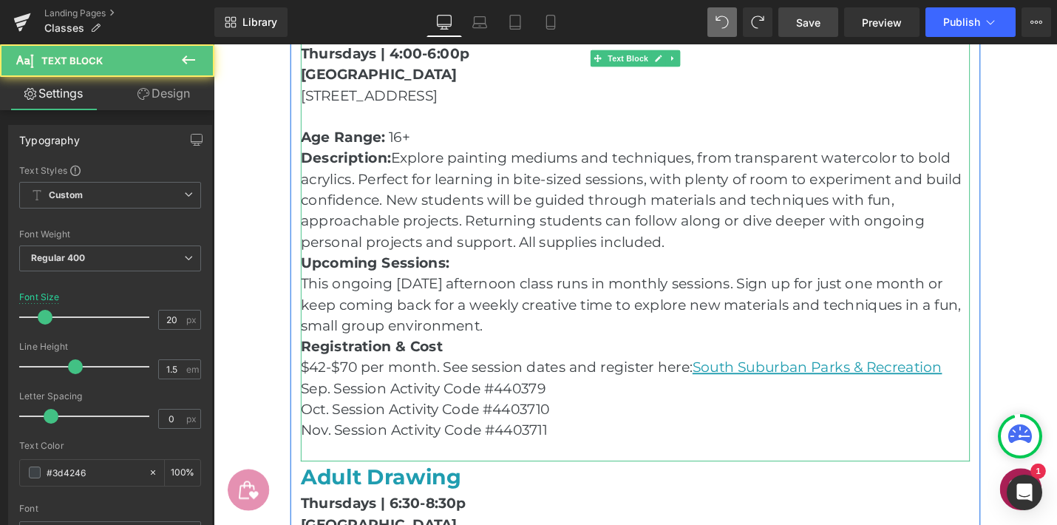
drag, startPoint x: 994, startPoint y: 387, endPoint x: 723, endPoint y: 376, distance: 271.6
click at [728, 387] on p "$42-$70 per month. See session dates and register here : [GEOGRAPHIC_DATA] Park…" at bounding box center [661, 387] width 710 height 22
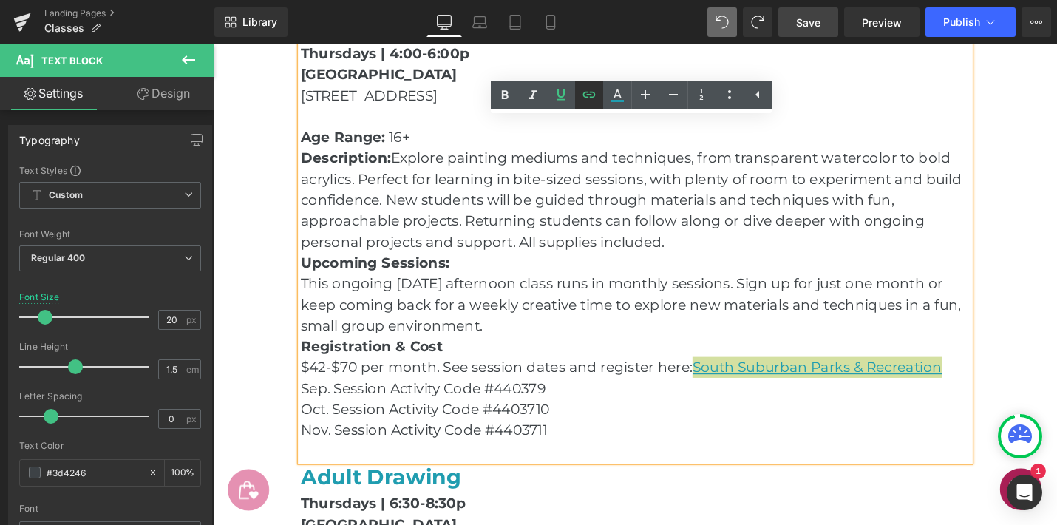
click at [583, 91] on icon at bounding box center [589, 95] width 18 height 18
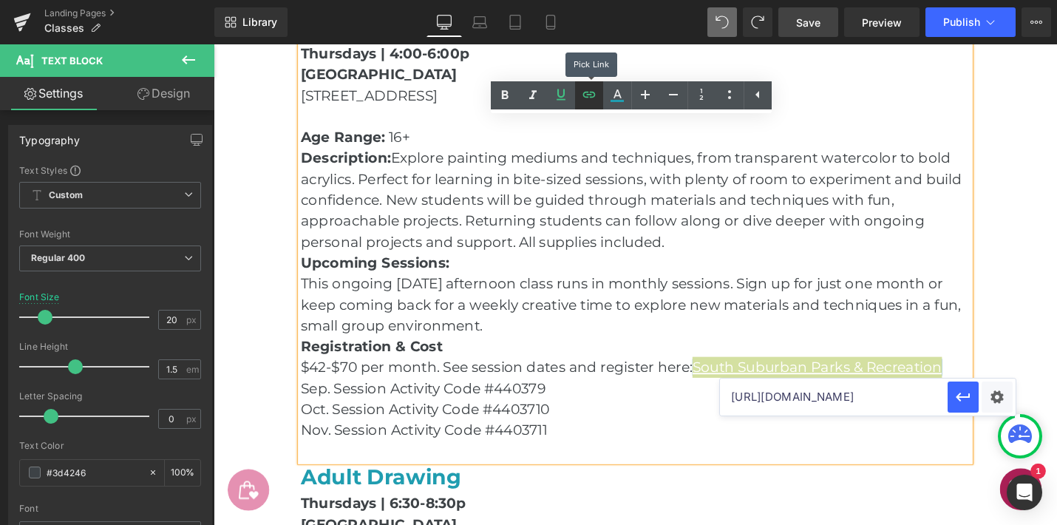
scroll to position [0, 588]
click at [798, 404] on input "[URL][DOMAIN_NAME]" at bounding box center [834, 397] width 228 height 37
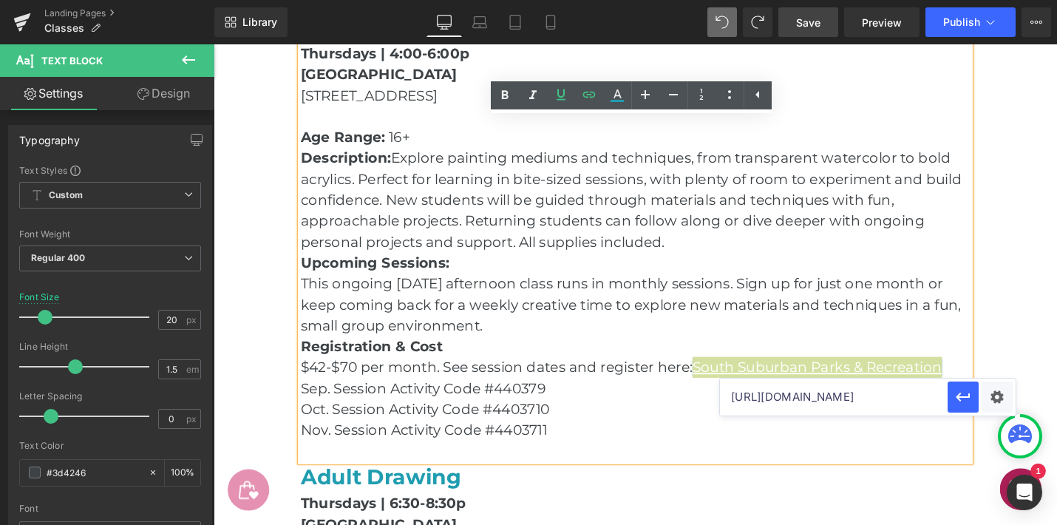
paste input "4850f93ef79499b9fe0cbd2c422036e5?filter=c2VhcmNoPXNhcmFoJTIwY29sbGlucw=="
click at [960, 394] on icon "button" at bounding box center [963, 397] width 14 height 9
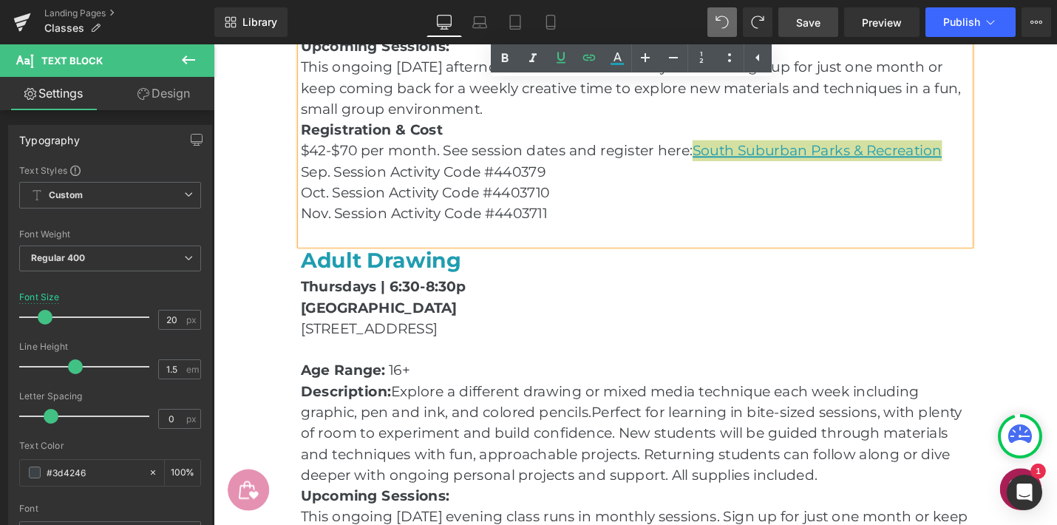
scroll to position [1152, 0]
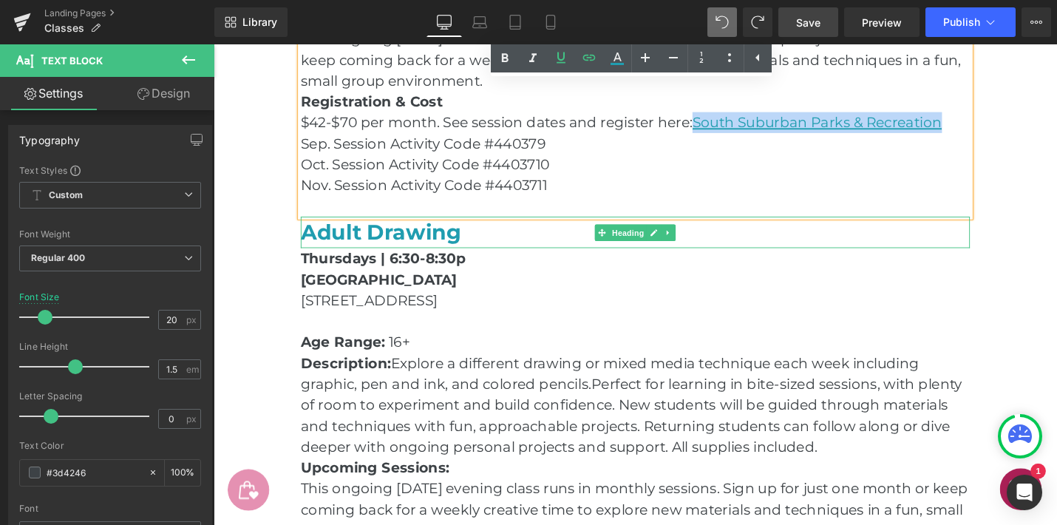
click at [489, 241] on h1 "Adult Drawing" at bounding box center [661, 243] width 710 height 33
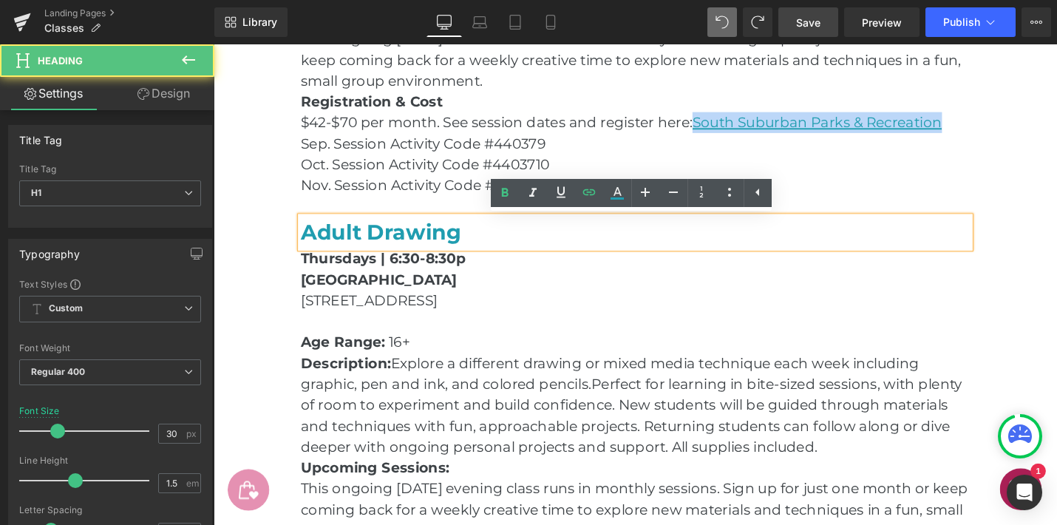
click at [484, 242] on h1 "Adult Drawing" at bounding box center [661, 243] width 710 height 33
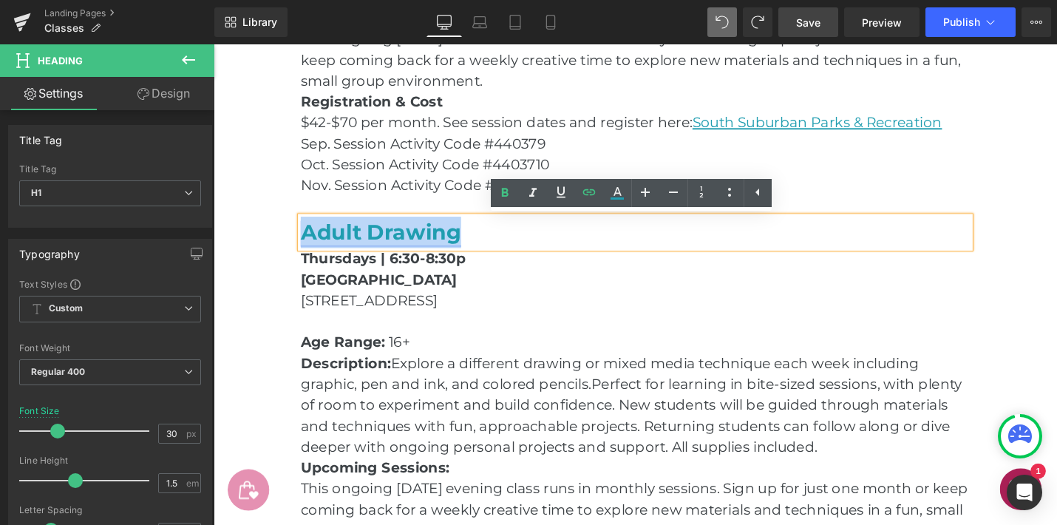
drag, startPoint x: 477, startPoint y: 245, endPoint x: 309, endPoint y: 243, distance: 167.8
click at [309, 243] on h1 "Adult Drawing" at bounding box center [661, 243] width 710 height 33
click at [591, 189] on icon at bounding box center [589, 192] width 18 height 18
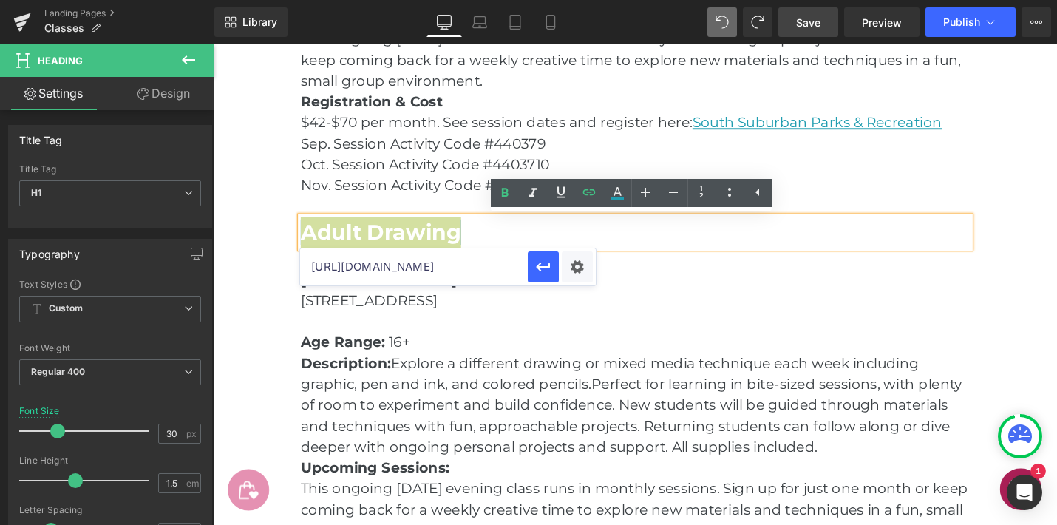
click at [500, 262] on input "[URL][DOMAIN_NAME]" at bounding box center [414, 266] width 228 height 37
paste input "4850f93ef79499b9fe0cbd2c422036e5?filter=c2VhcmNoPXNhcmFoJTIwY29sbGlucw="
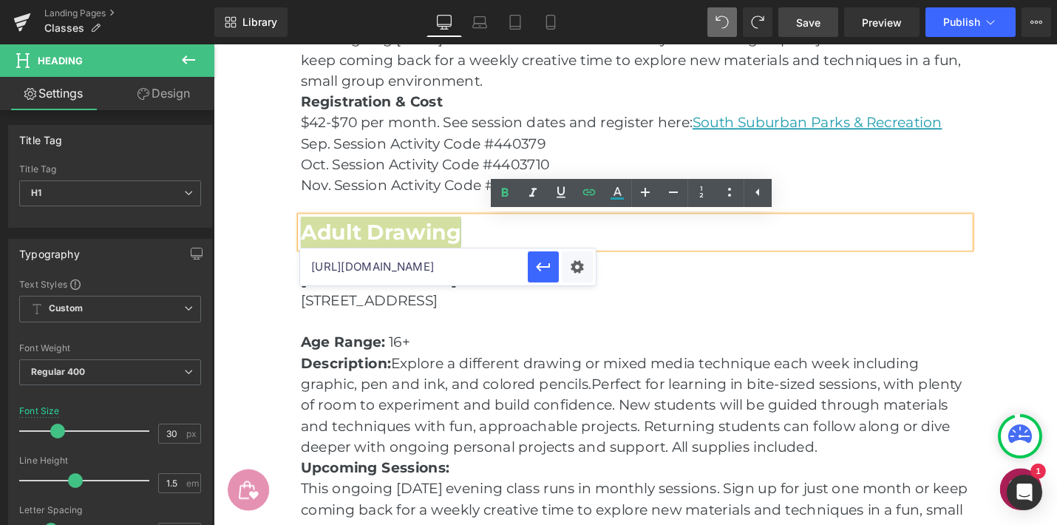
scroll to position [0, 669]
click at [549, 268] on icon "button" at bounding box center [544, 267] width 18 height 18
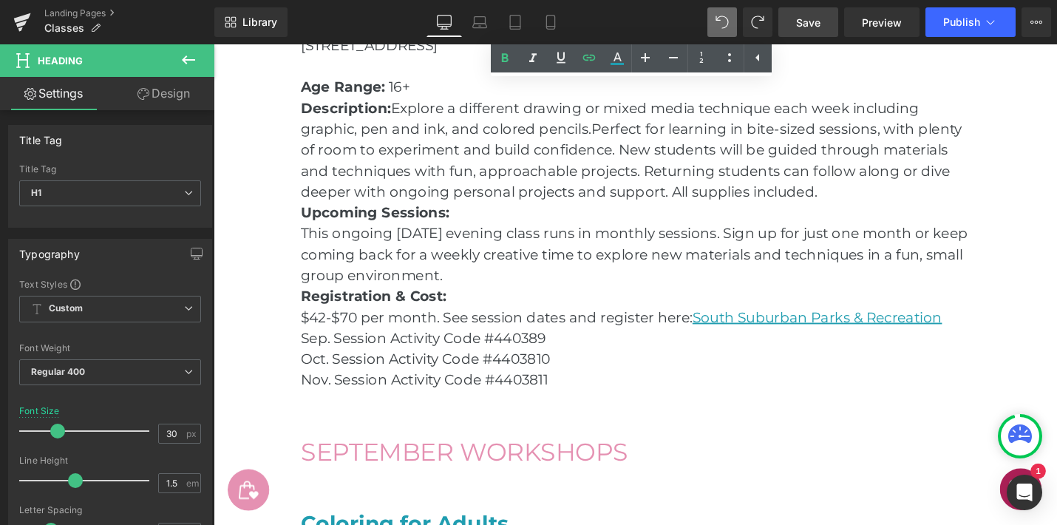
scroll to position [1448, 0]
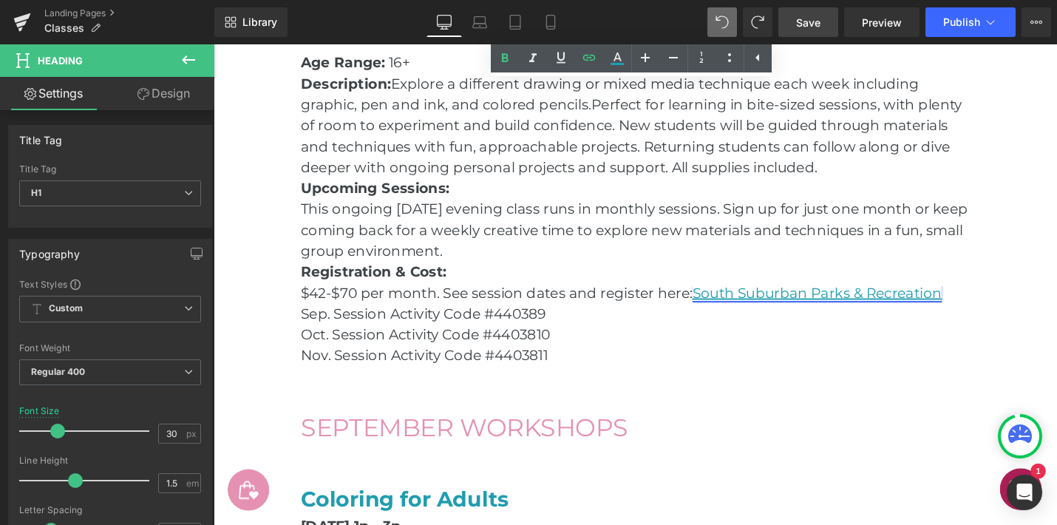
click at [957, 308] on link "South Suburban Parks & Recreation" at bounding box center [854, 308] width 265 height 18
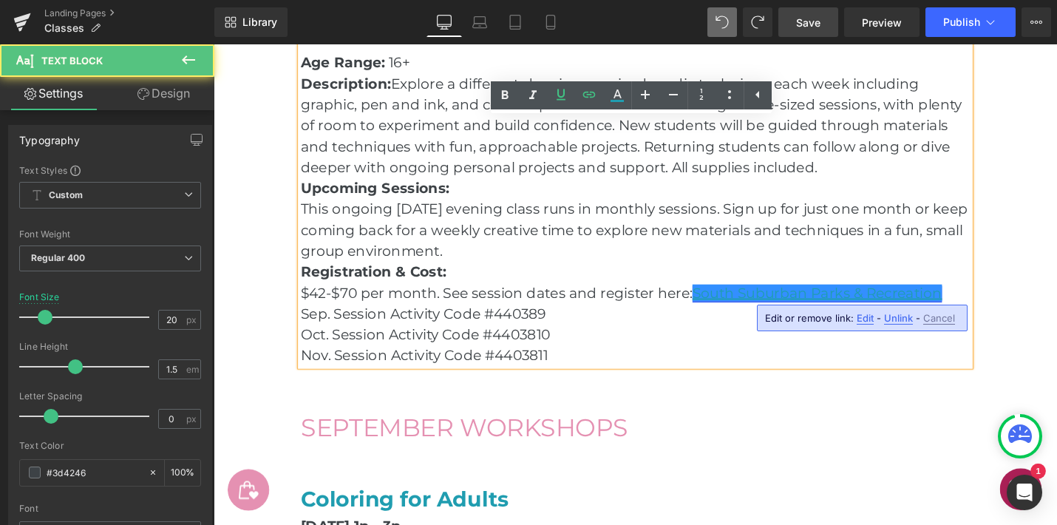
drag, startPoint x: 998, startPoint y: 309, endPoint x: 952, endPoint y: 308, distance: 45.8
click at [953, 309] on p "$42-$70 per month. See session dates and register here: [GEOGRAPHIC_DATA] Parks…" at bounding box center [661, 307] width 710 height 22
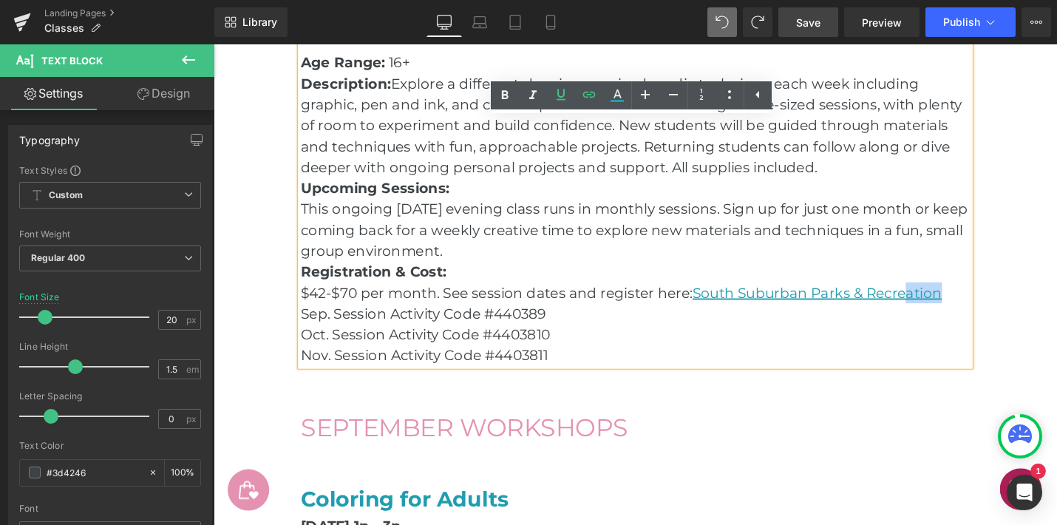
click at [1005, 311] on p "$42-$70 per month. See session dates and register here: [GEOGRAPHIC_DATA] Parks…" at bounding box center [661, 307] width 710 height 22
drag, startPoint x: 999, startPoint y: 310, endPoint x: 725, endPoint y: 310, distance: 273.6
click at [725, 310] on p "$42-$70 per month. See session dates and register here: [GEOGRAPHIC_DATA] Parks…" at bounding box center [661, 307] width 710 height 22
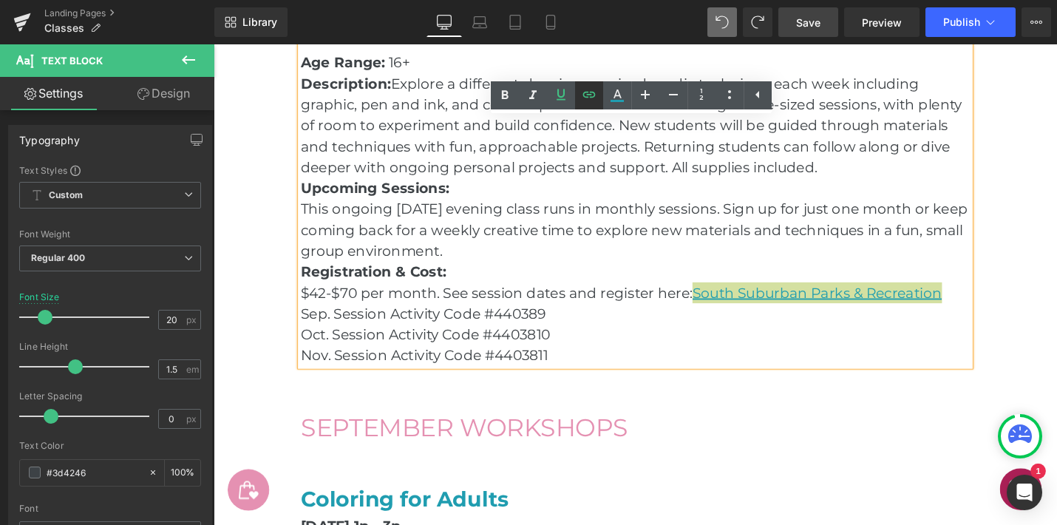
click at [589, 92] on icon at bounding box center [589, 95] width 18 height 18
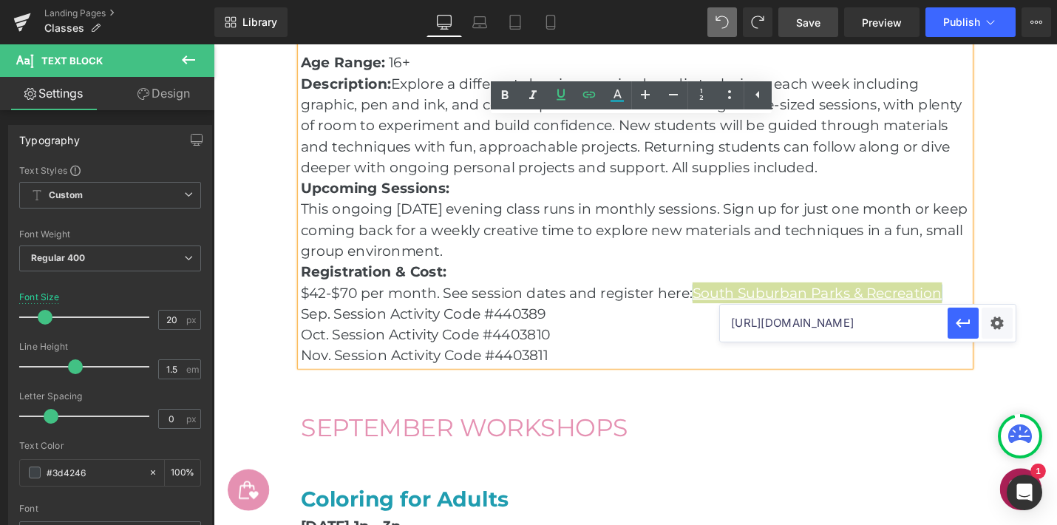
click at [776, 332] on input "[URL][DOMAIN_NAME]" at bounding box center [834, 323] width 228 height 37
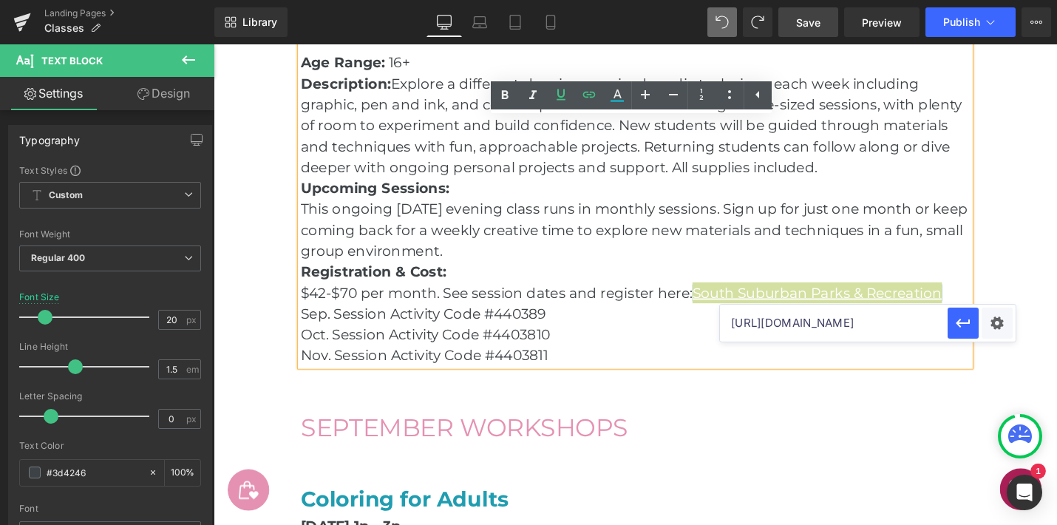
paste input "4850f93ef79499b9fe0cbd2c422036e5?filter=c2VhcmNoPXNhcmFoJTIwY29sbGlucw="
click at [974, 325] on button "button" at bounding box center [963, 323] width 31 height 31
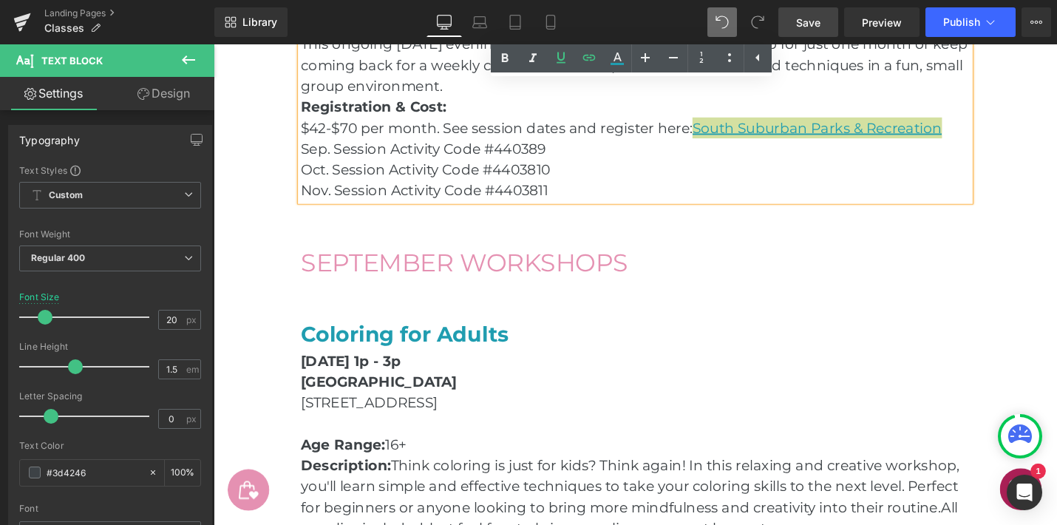
scroll to position [1627, 0]
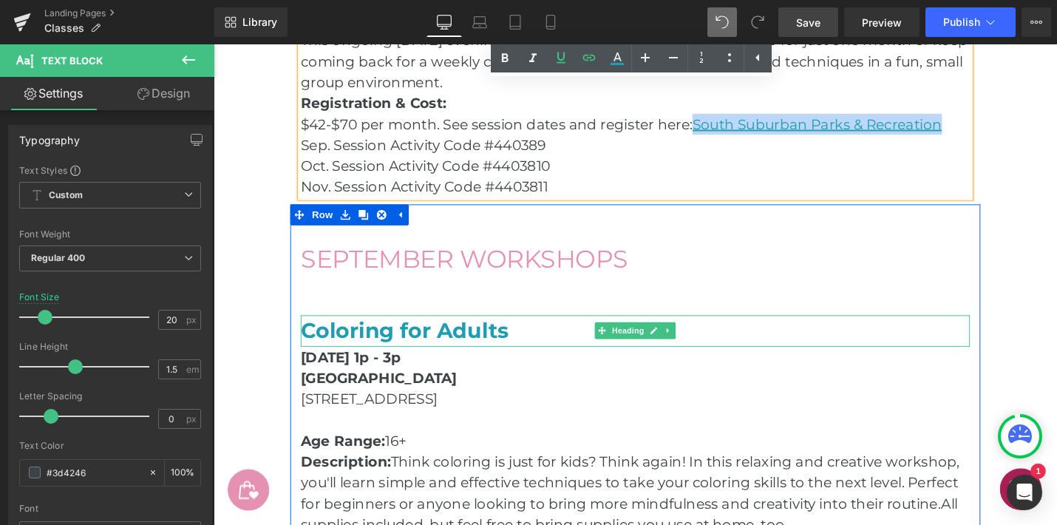
drag, startPoint x: 521, startPoint y: 345, endPoint x: 531, endPoint y: 348, distance: 10.8
click at [521, 345] on span "Coloring for Adults" at bounding box center [416, 347] width 220 height 27
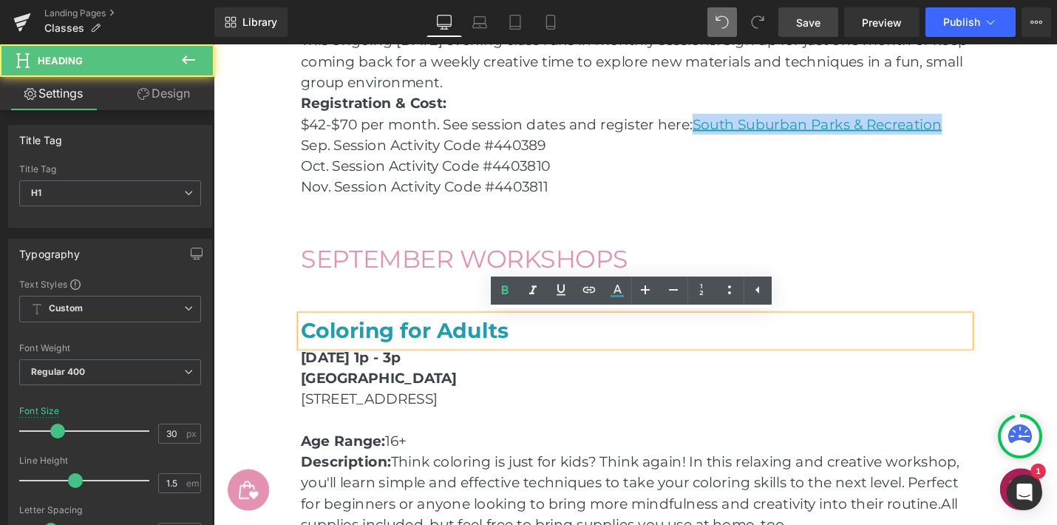
click at [531, 348] on h1 "Coloring for Adults" at bounding box center [661, 347] width 710 height 33
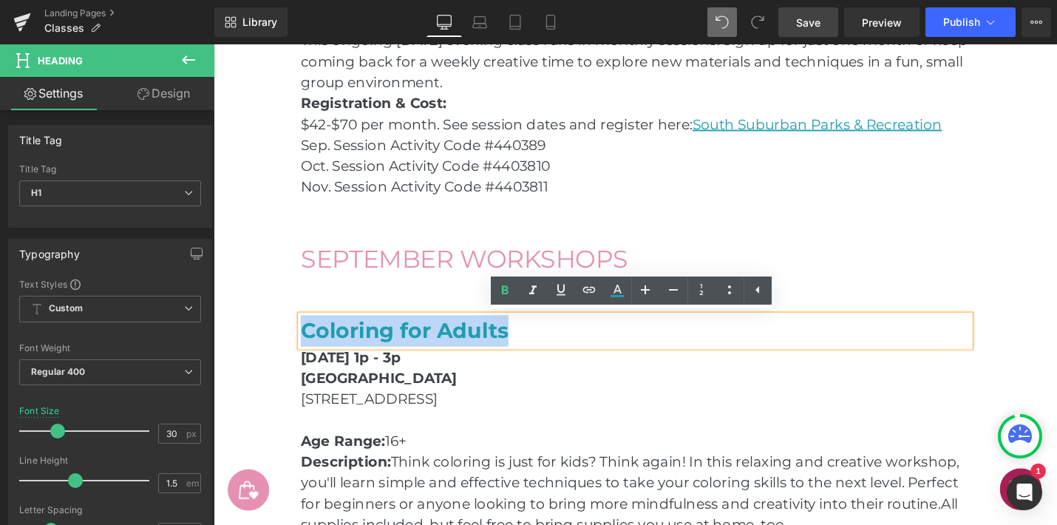
drag, startPoint x: 524, startPoint y: 348, endPoint x: 314, endPoint y: 347, distance: 210.0
click at [313, 348] on span "Coloring for Adults" at bounding box center [416, 347] width 220 height 27
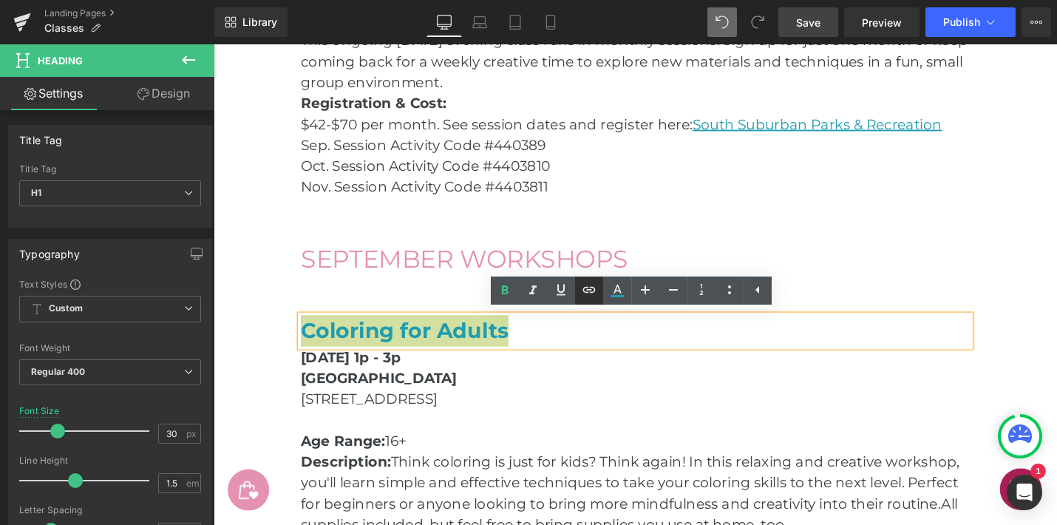
click at [589, 288] on icon at bounding box center [589, 290] width 18 height 18
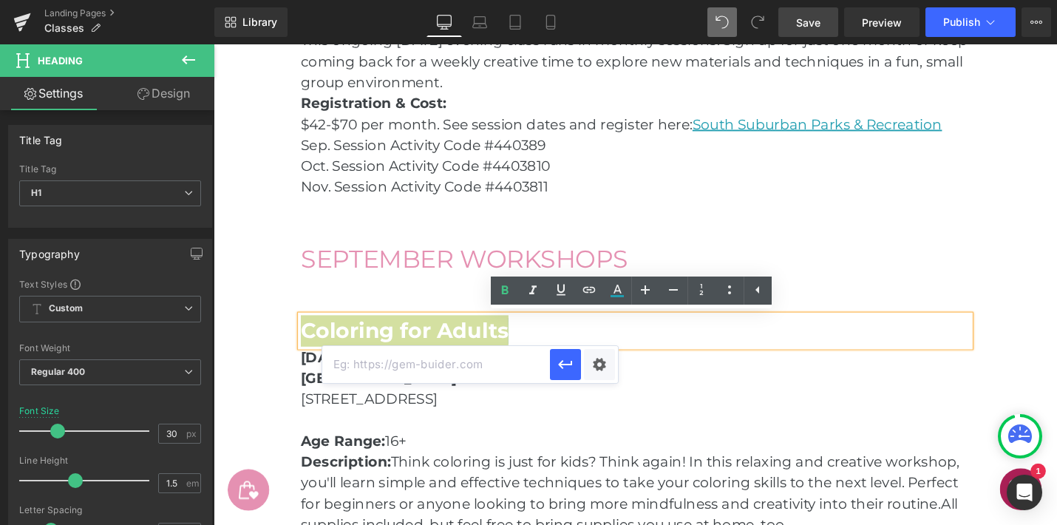
click at [467, 364] on input "text" at bounding box center [436, 364] width 228 height 37
paste input "[URL][DOMAIN_NAME]"
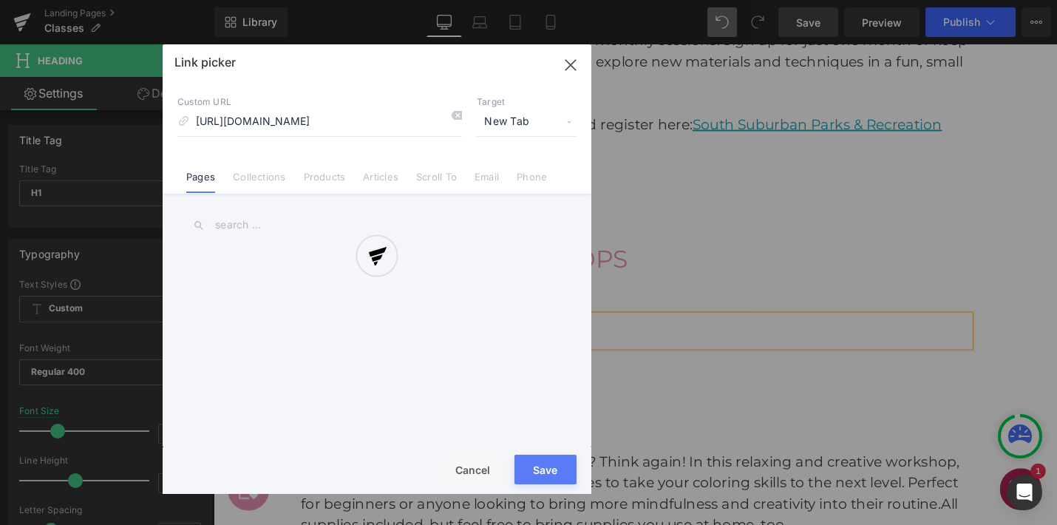
click at [599, 0] on div "Text Color Highlight Color #333333 Edit or remove link: Edit - Unlink - Cancel …" at bounding box center [528, 0] width 1057 height 0
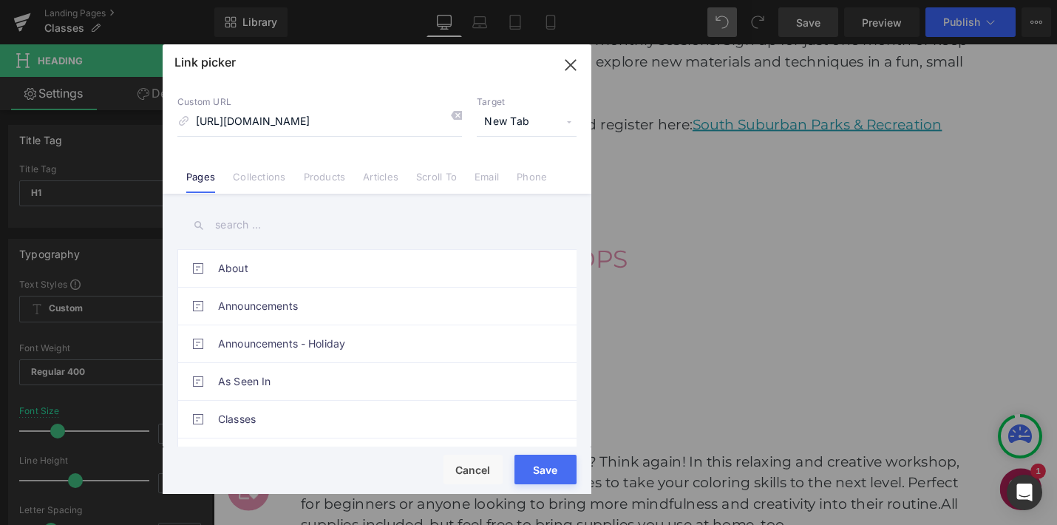
click at [537, 465] on div "Rendering Content" at bounding box center [529, 466] width 91 height 16
click at [546, 476] on button "Save" at bounding box center [546, 470] width 62 height 30
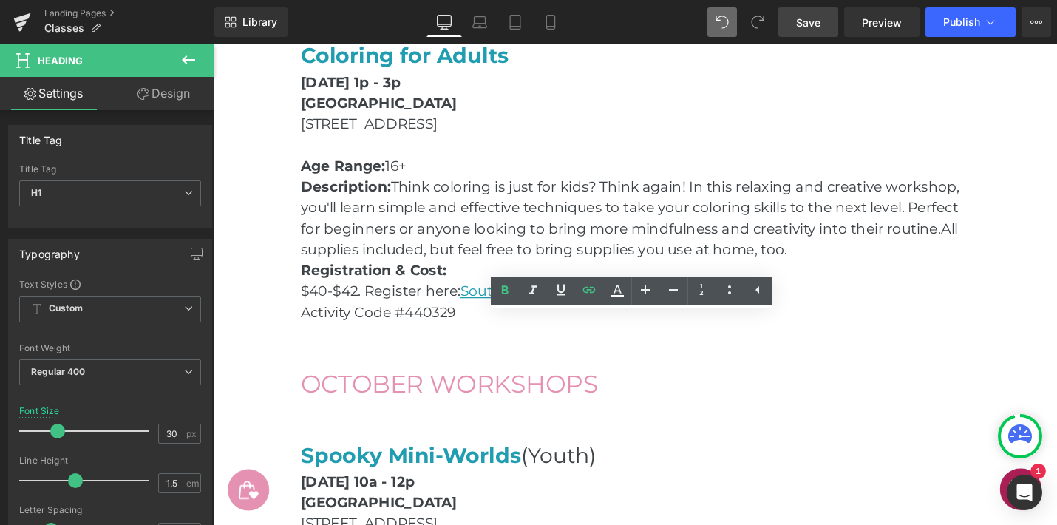
scroll to position [1925, 0]
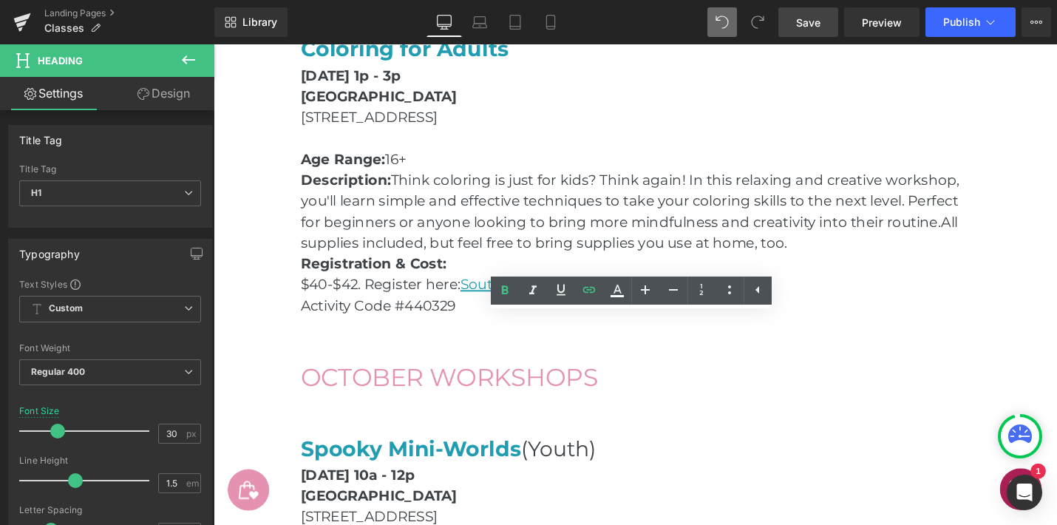
click at [856, 291] on p "$40-$42. Register here: [GEOGRAPHIC_DATA] Parks & Recreation" at bounding box center [661, 299] width 710 height 22
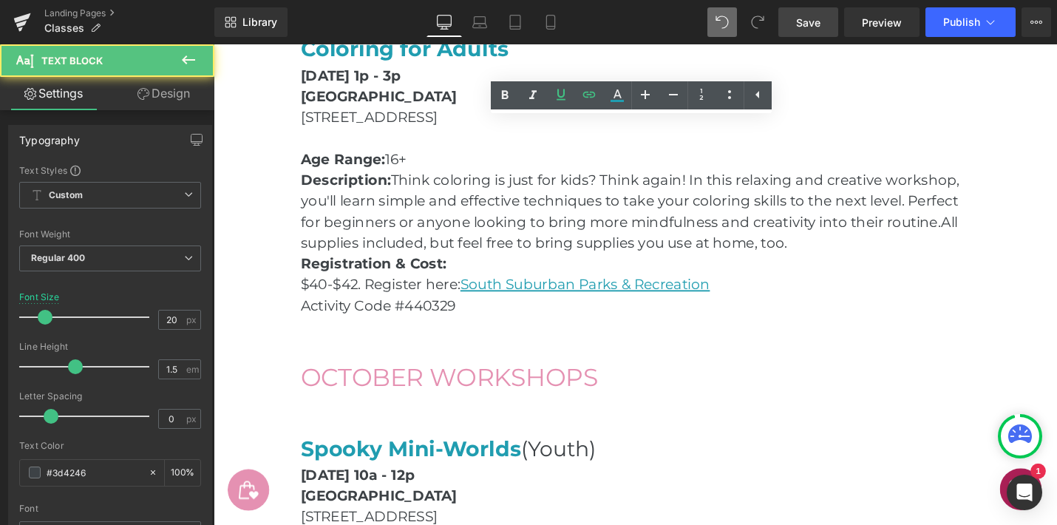
click at [1030, 271] on div "Classes & Workshops Heading Hero Banner Row Join a class with [PERSON_NAME]! [P…" at bounding box center [661, 155] width 776 height 3830
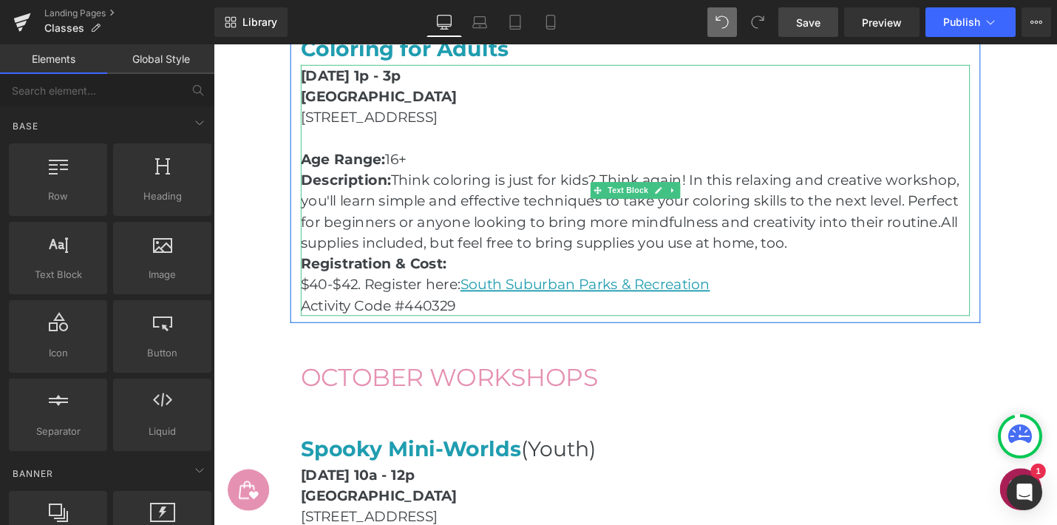
drag, startPoint x: 743, startPoint y: 302, endPoint x: 478, endPoint y: 301, distance: 265.4
click at [477, 301] on p "$40-$42. Register here: [GEOGRAPHIC_DATA] Parks & Recreation" at bounding box center [661, 299] width 710 height 22
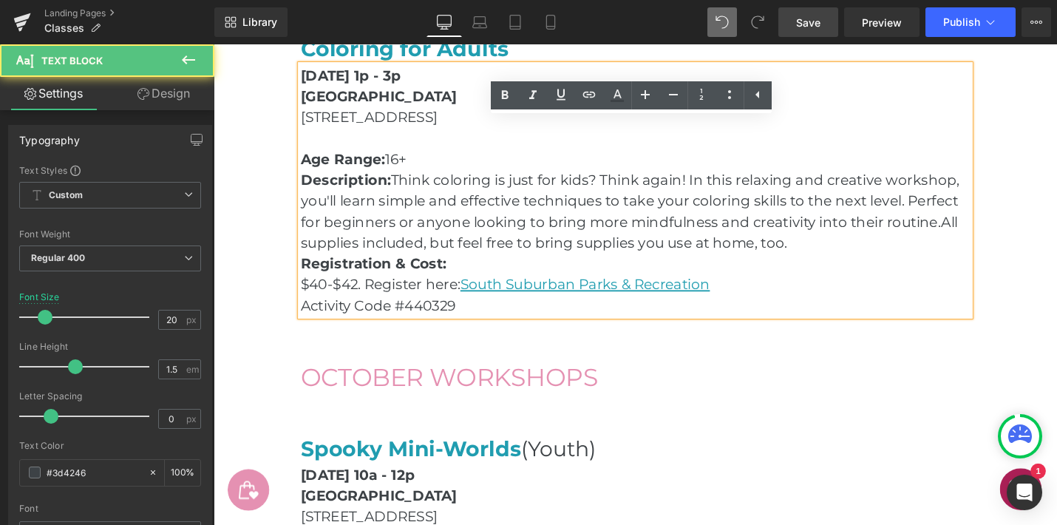
click at [762, 296] on p "$40-$42. Register here: [GEOGRAPHIC_DATA] Parks & Recreation" at bounding box center [661, 299] width 710 height 22
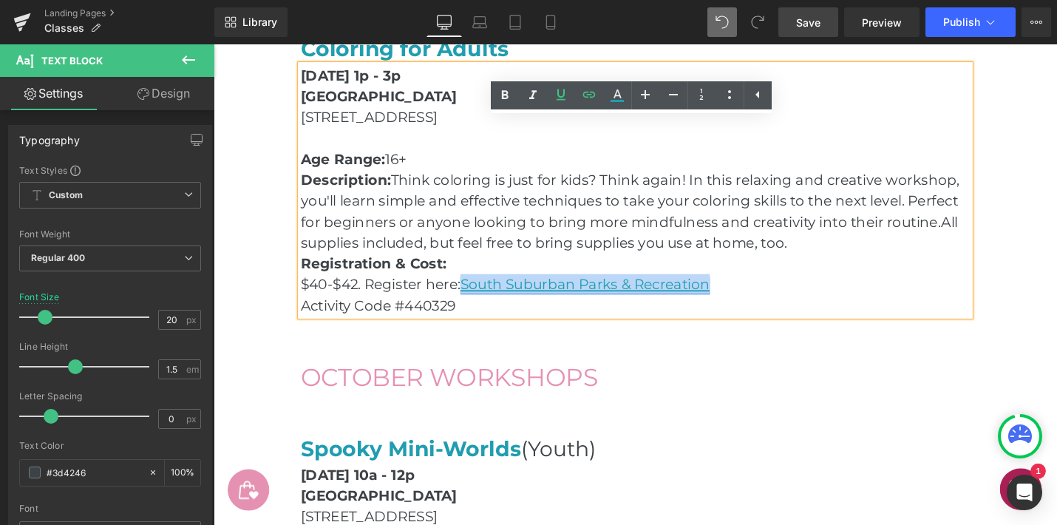
drag, startPoint x: 671, startPoint y: 298, endPoint x: 484, endPoint y: 296, distance: 187.1
click at [483, 296] on p "$40-$42. Register here: [GEOGRAPHIC_DATA] Parks & Recreation" at bounding box center [661, 299] width 710 height 22
click at [584, 95] on icon at bounding box center [589, 95] width 13 height 6
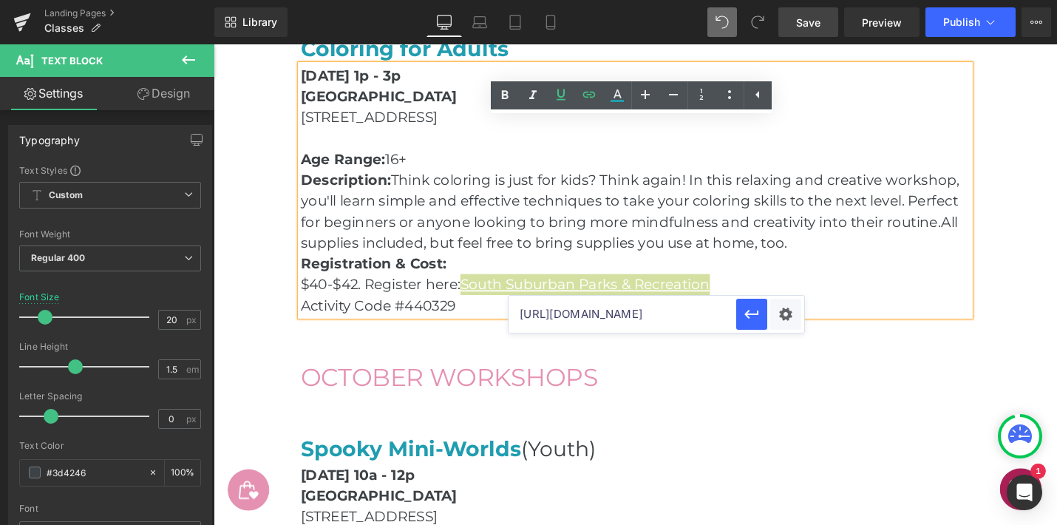
click at [614, 318] on input "[URL][DOMAIN_NAME]" at bounding box center [623, 314] width 228 height 37
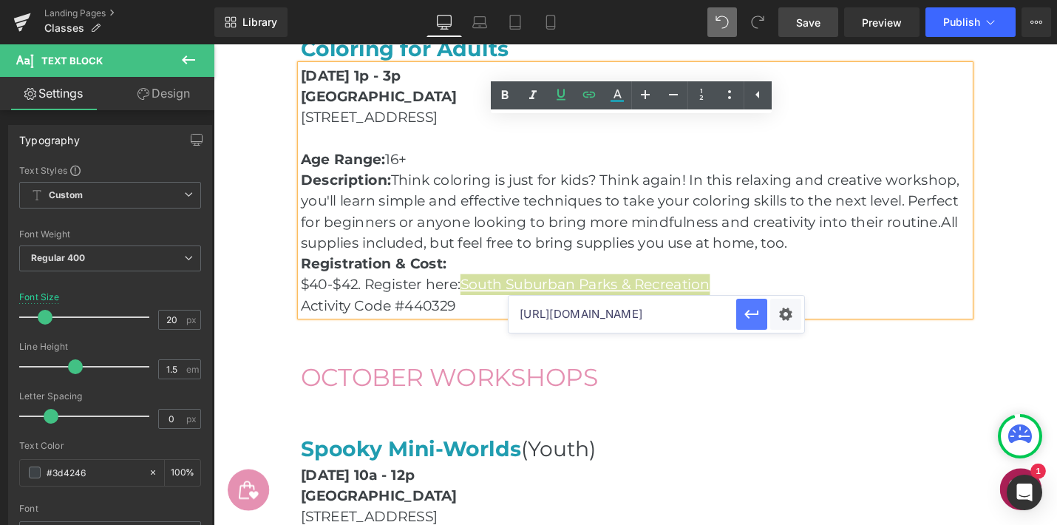
click at [757, 309] on icon "button" at bounding box center [752, 314] width 18 height 18
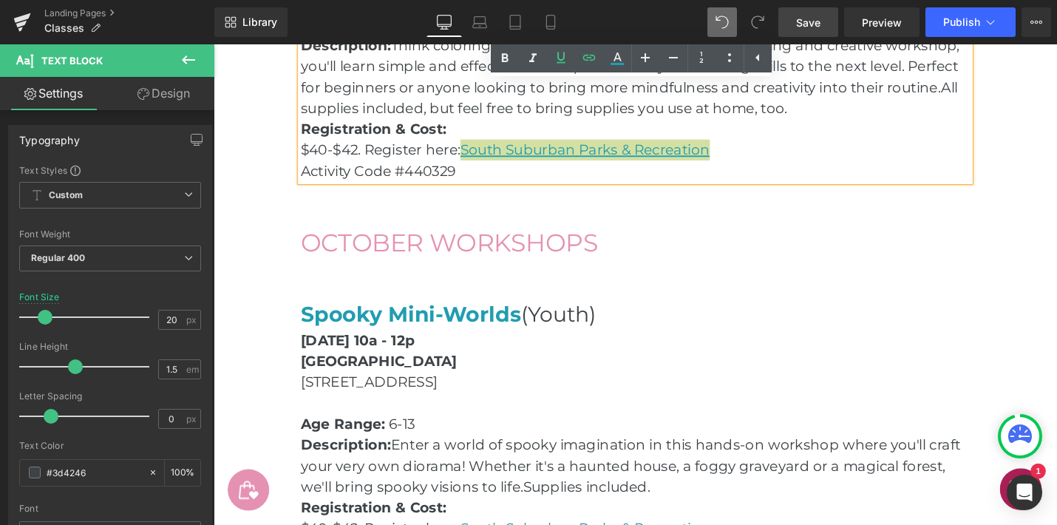
scroll to position [2111, 0]
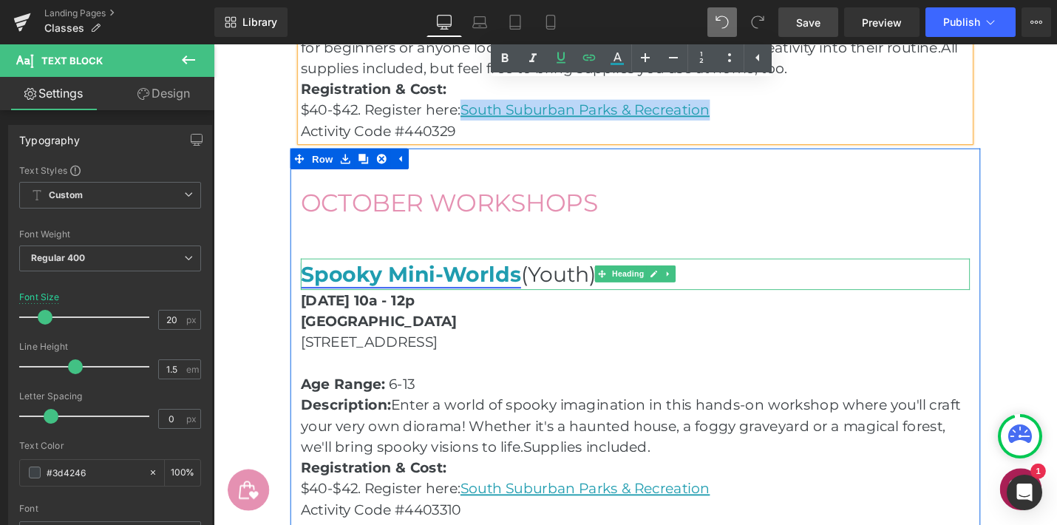
click at [512, 284] on link "Spooky Mini-Worlds" at bounding box center [423, 287] width 234 height 27
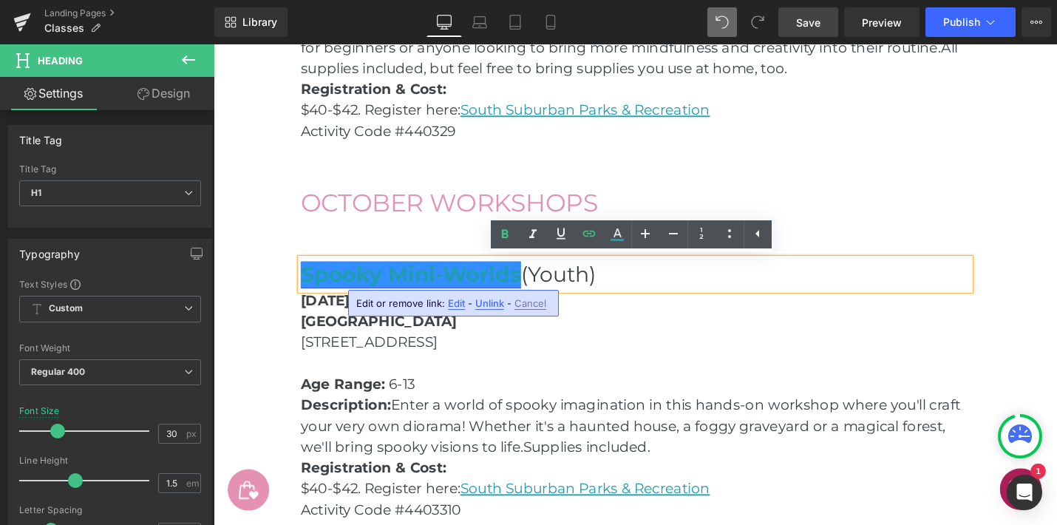
click at [536, 288] on link "Spooky Mini-Worlds" at bounding box center [423, 287] width 234 height 27
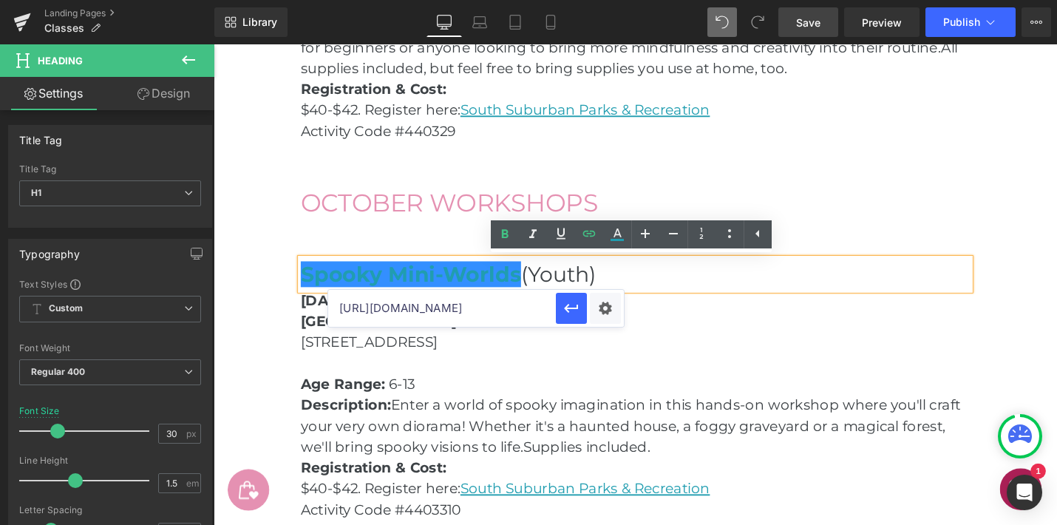
click at [479, 312] on input "[URL][DOMAIN_NAME]" at bounding box center [442, 308] width 228 height 37
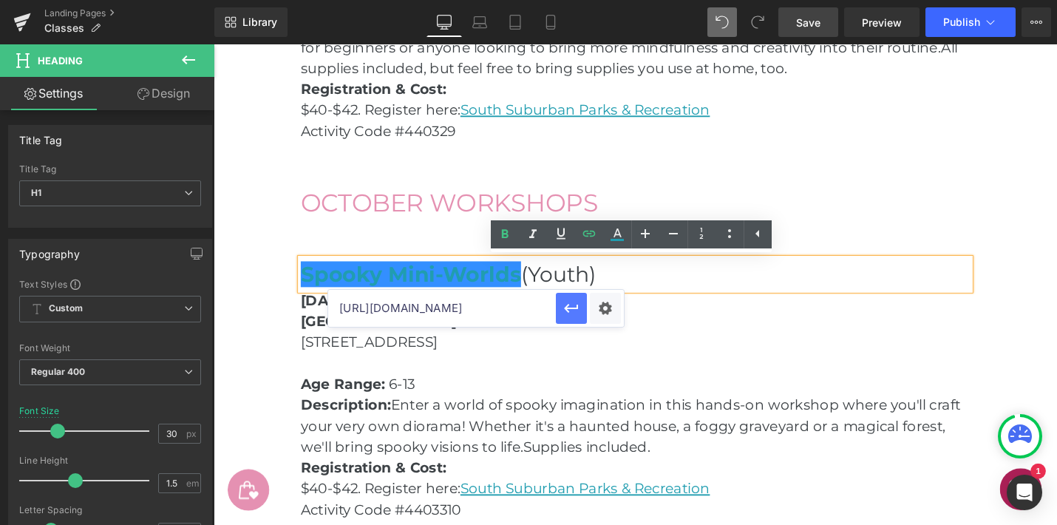
scroll to position [0, 0]
click at [564, 309] on icon "button" at bounding box center [572, 308] width 18 height 18
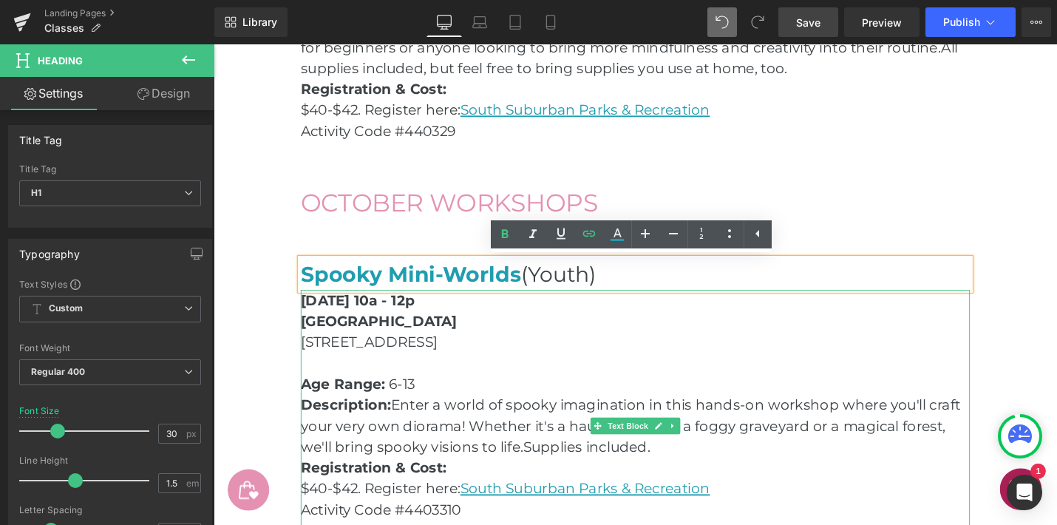
drag, startPoint x: 764, startPoint y: 512, endPoint x: 753, endPoint y: 513, distance: 11.1
click at [764, 512] on p "$40-$42. Register here: [GEOGRAPHIC_DATA] Parks & Recreation" at bounding box center [661, 515] width 710 height 22
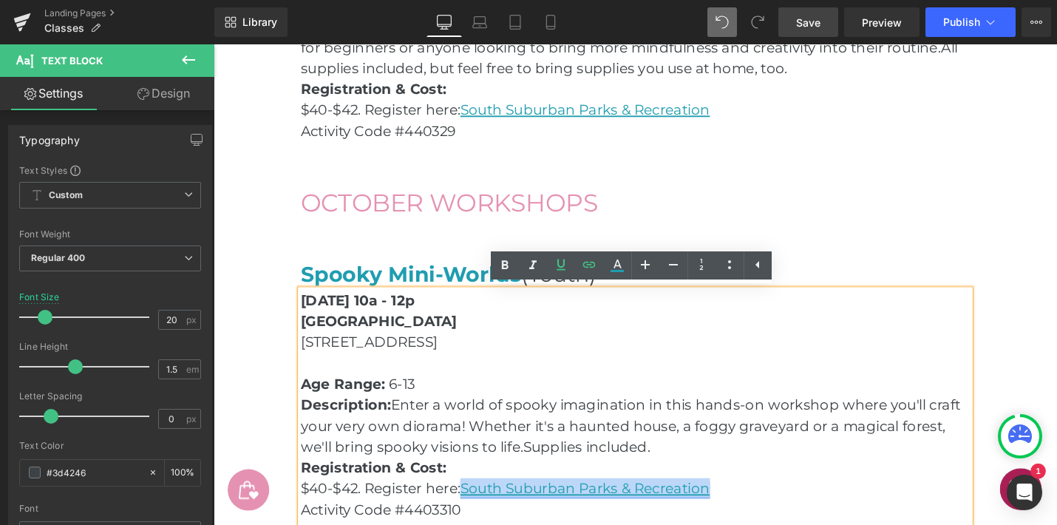
drag, startPoint x: 746, startPoint y: 516, endPoint x: 482, endPoint y: 519, distance: 264.0
click at [482, 519] on p "$40-$42. Register here: [GEOGRAPHIC_DATA] Parks & Recreation" at bounding box center [661, 515] width 710 height 22
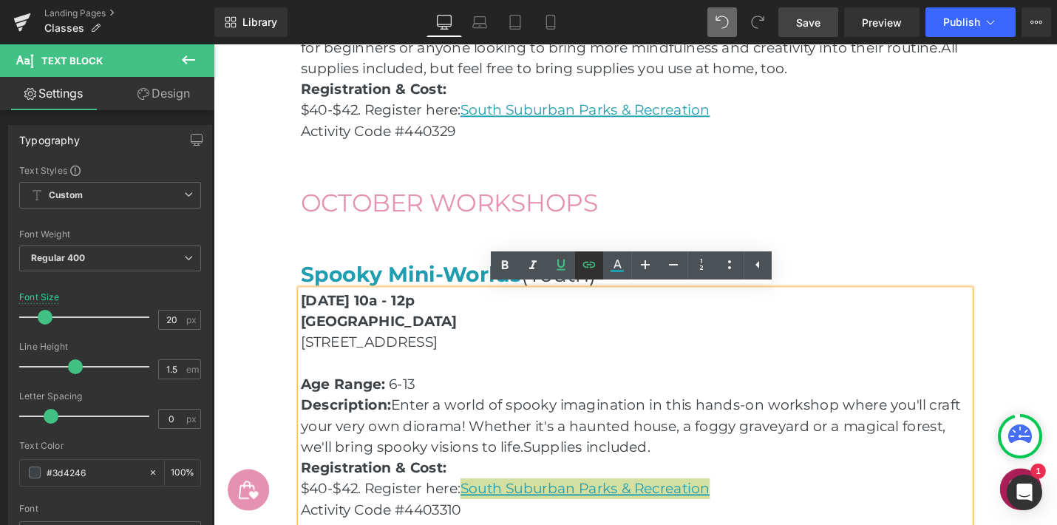
click at [592, 265] on icon at bounding box center [589, 265] width 18 height 18
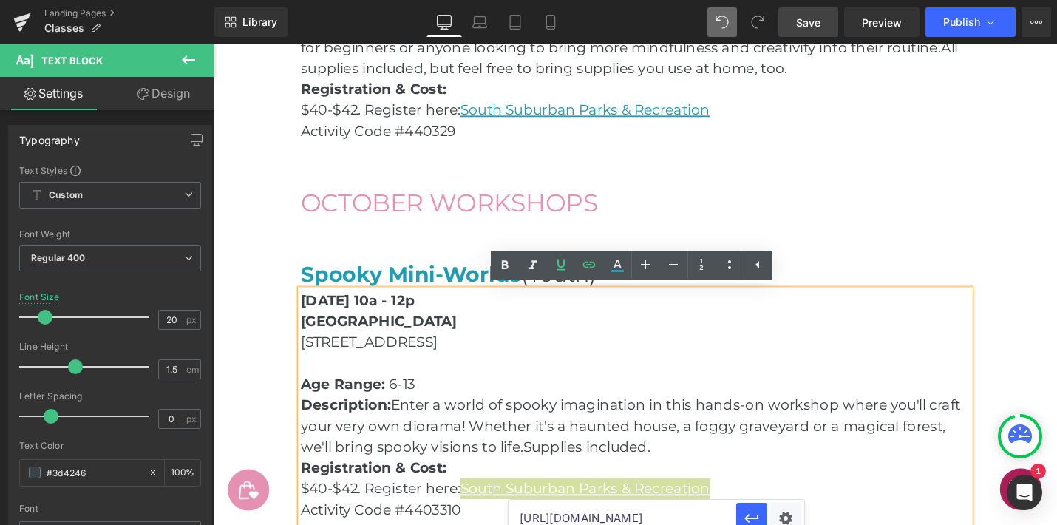
click at [620, 521] on input "[URL][DOMAIN_NAME]" at bounding box center [623, 518] width 228 height 37
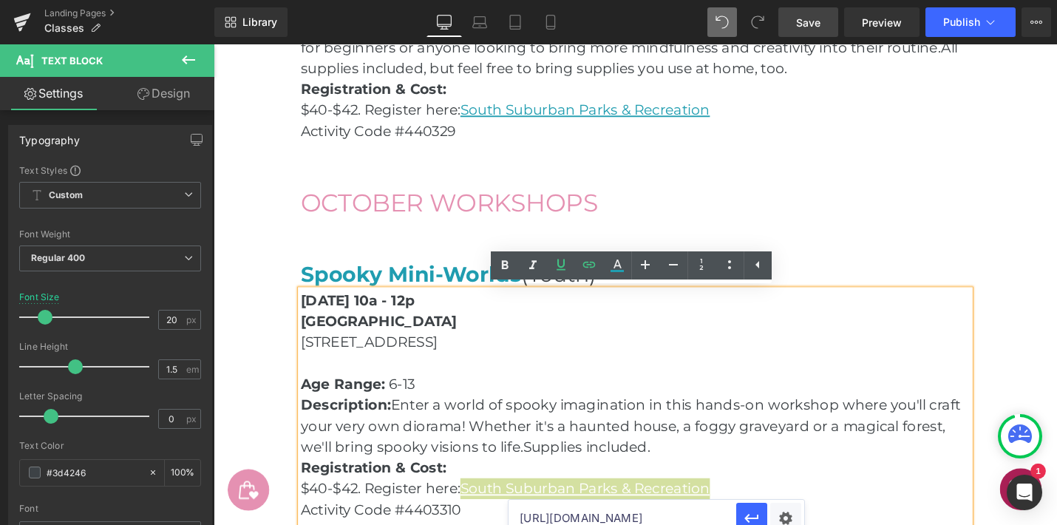
paste input "/index/4850f93ef79499b9fe0cbd2c422036e5?filter=c2VhcmNoPXNhcmFoJTIwY29sbGlucw="
type input "[URL][DOMAIN_NAME]"
click at [753, 517] on icon "button" at bounding box center [752, 518] width 18 height 18
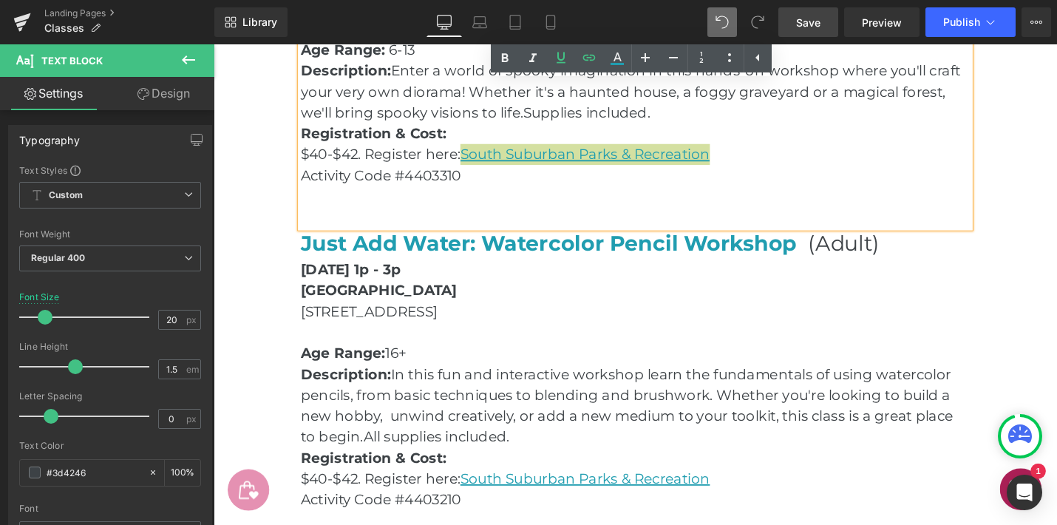
scroll to position [2474, 0]
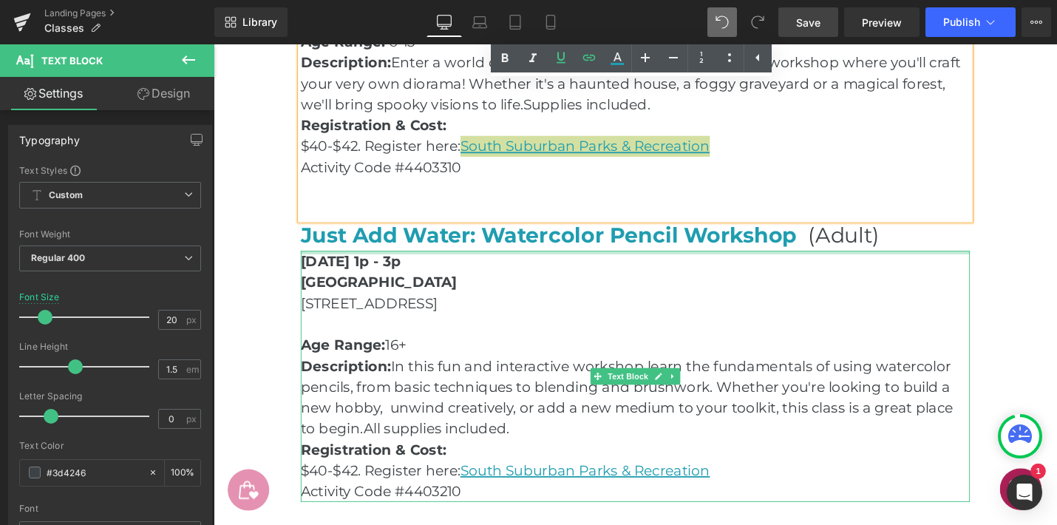
click at [752, 265] on div at bounding box center [661, 265] width 710 height 4
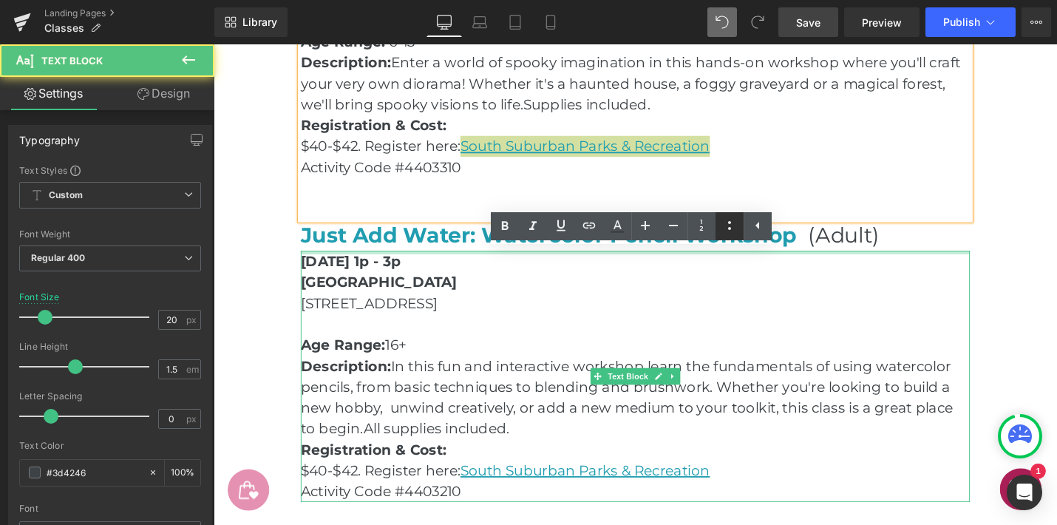
click at [0, 0] on icon at bounding box center [0, 0] width 0 height 0
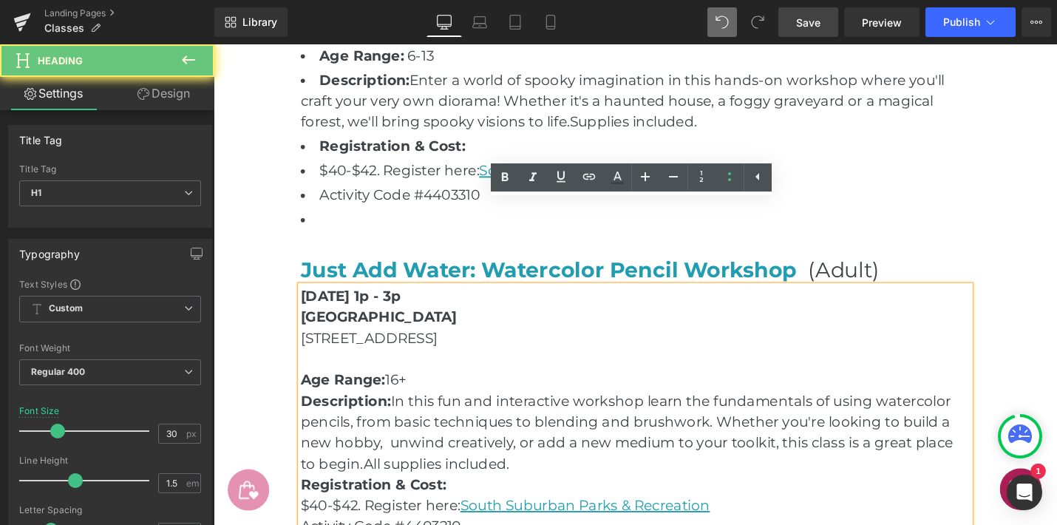
click at [830, 270] on span "Just Add Water: Watercolor Pencil Workshop" at bounding box center [572, 283] width 532 height 27
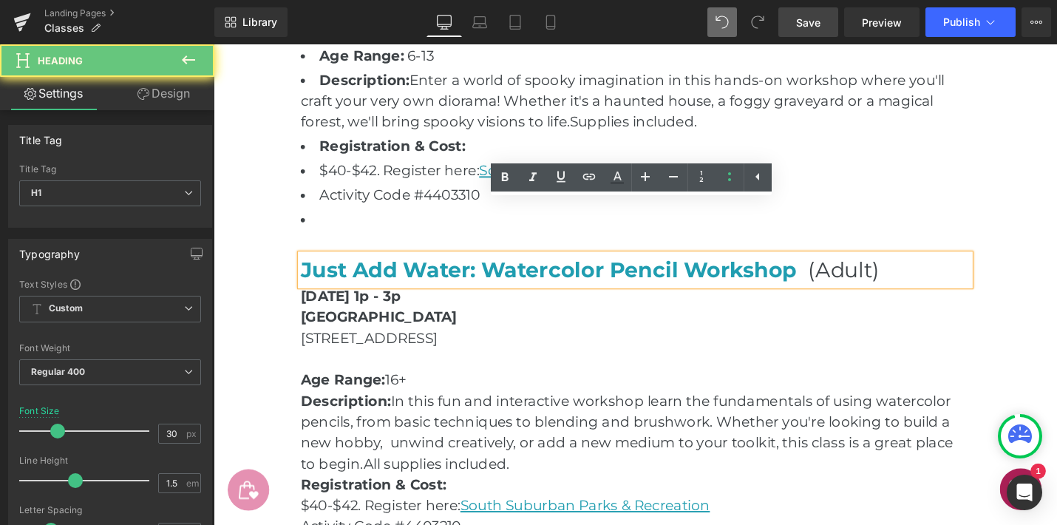
click at [827, 270] on span "Just Add Water: Watercolor Pencil Workshop" at bounding box center [572, 283] width 532 height 27
drag, startPoint x: 826, startPoint y: 199, endPoint x: 360, endPoint y: 194, distance: 465.8
click at [306, 267] on div "Just Add Water: Watercolor Pencil Workshop (Adult)" at bounding box center [661, 283] width 710 height 33
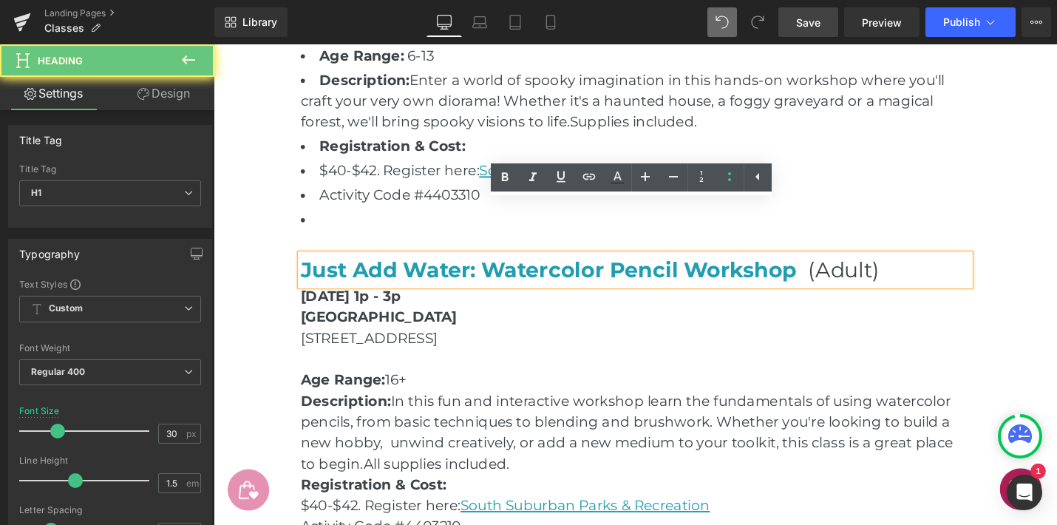
click at [368, 270] on span "Just Add Water: Watercolor Pencil Workshop" at bounding box center [572, 283] width 532 height 27
drag, startPoint x: 311, startPoint y: 194, endPoint x: 827, endPoint y: 191, distance: 516.1
click at [830, 270] on span "Just Add Water: Watercolor Pencil Workshop" at bounding box center [572, 283] width 532 height 27
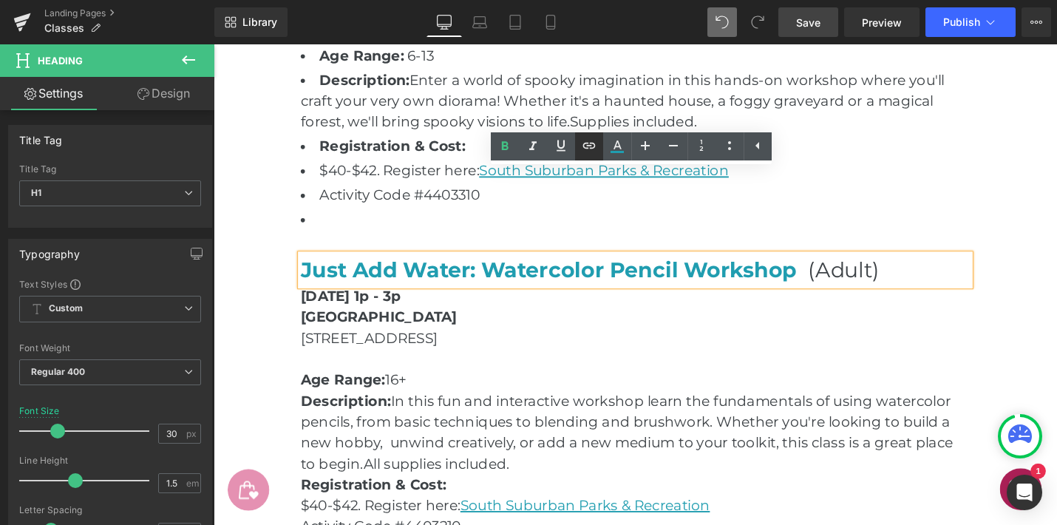
click at [582, 146] on icon at bounding box center [589, 146] width 18 height 18
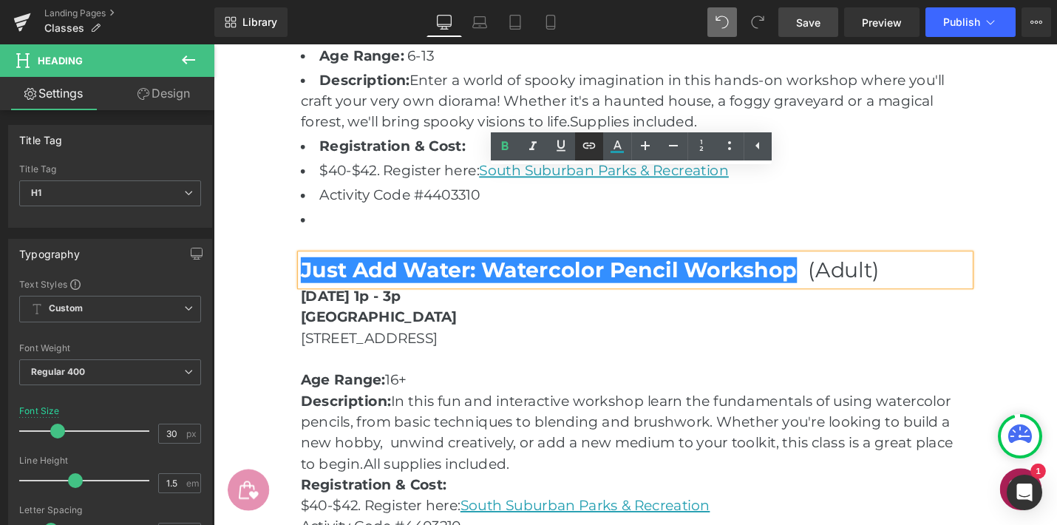
click at [593, 143] on icon at bounding box center [589, 146] width 13 height 6
click at [735, 367] on p at bounding box center [661, 378] width 710 height 22
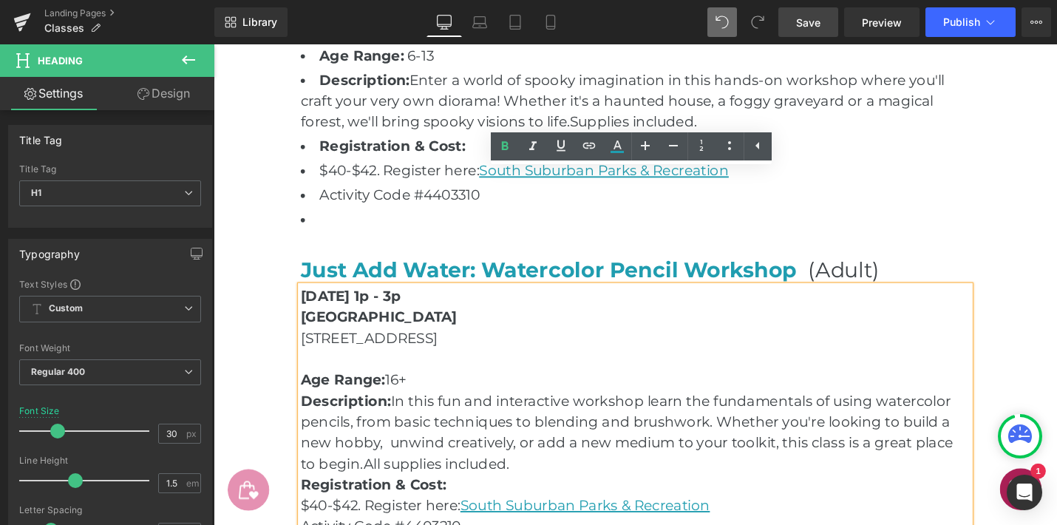
click at [735, 345] on p "[STREET_ADDRESS]" at bounding box center [661, 356] width 710 height 22
click at [824, 270] on span "Just Add Water: Watercolor Pencil Workshop" at bounding box center [572, 283] width 532 height 27
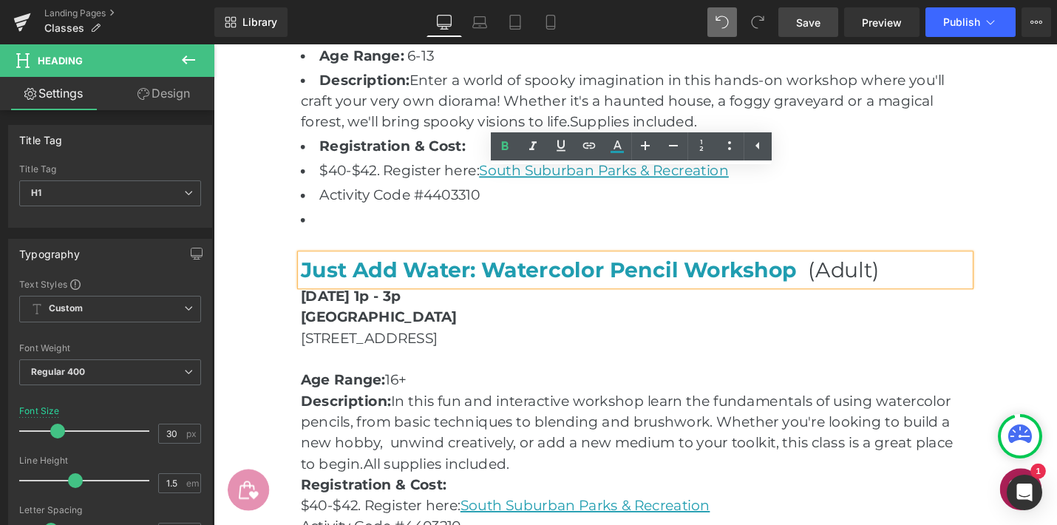
scroll to position [2563, 0]
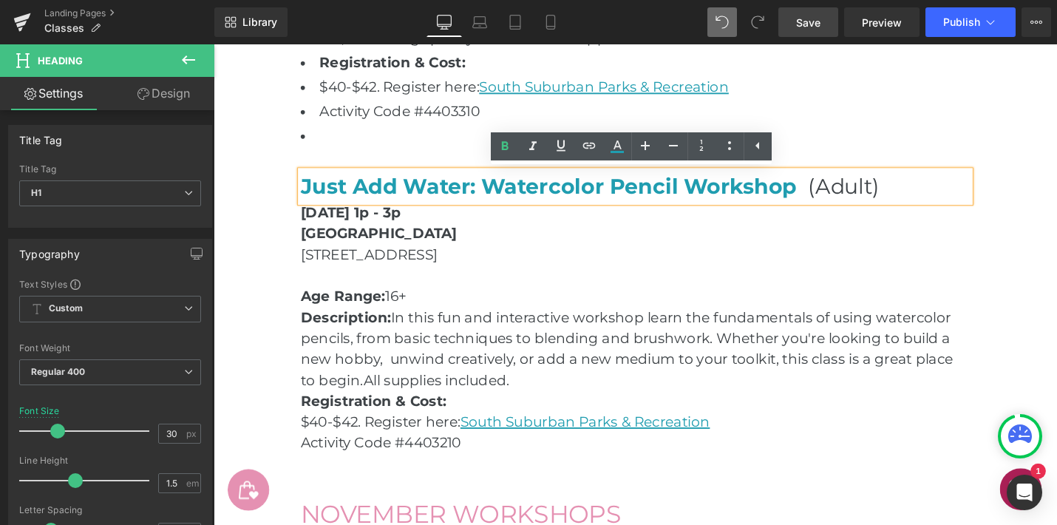
drag, startPoint x: 830, startPoint y: 197, endPoint x: 324, endPoint y: 194, distance: 506.5
click at [306, 199] on div "Just Add Water: Watercolor Pencil Workshop (Adult)" at bounding box center [661, 194] width 710 height 33
click at [364, 188] on span "Just Add Water: Watercolor Pencil Workshop" at bounding box center [572, 194] width 532 height 27
drag, startPoint x: 800, startPoint y: 190, endPoint x: 424, endPoint y: 176, distance: 375.9
click at [309, 189] on span "Just Add Water: Watercolor Pencil Workshop" at bounding box center [572, 194] width 532 height 27
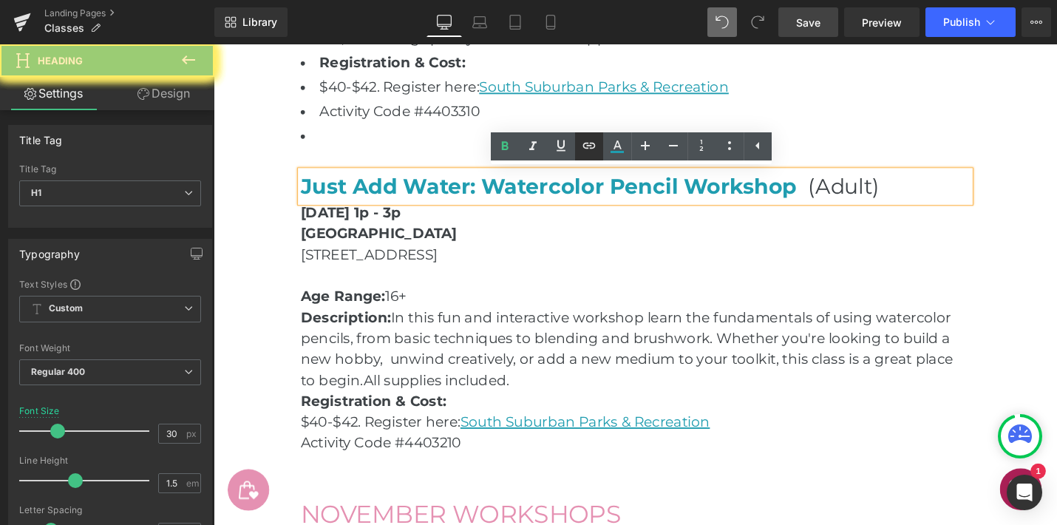
click at [586, 146] on icon at bounding box center [589, 146] width 18 height 18
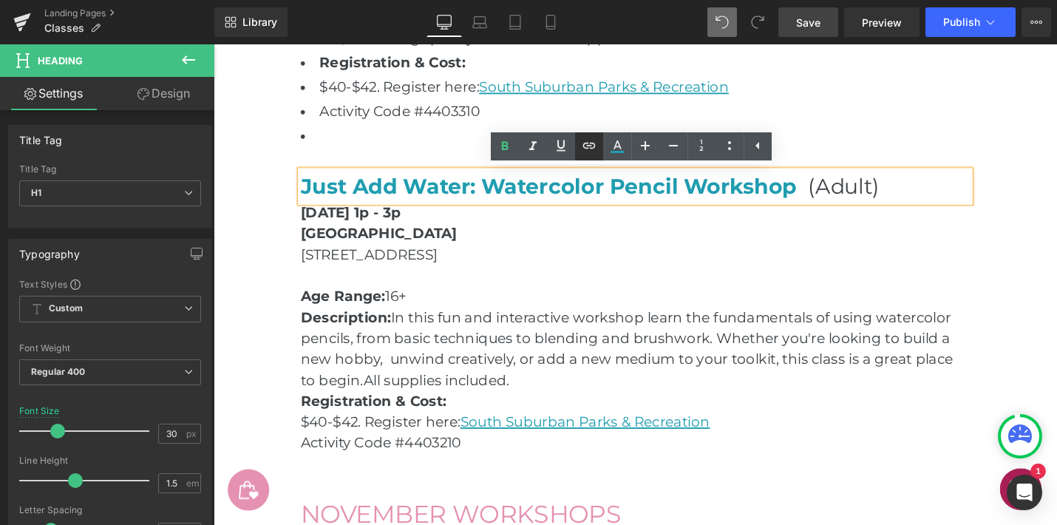
click at [588, 144] on icon at bounding box center [589, 146] width 18 height 18
drag, startPoint x: 588, startPoint y: 144, endPoint x: 831, endPoint y: 162, distance: 243.9
click at [588, 144] on icon at bounding box center [589, 146] width 18 height 18
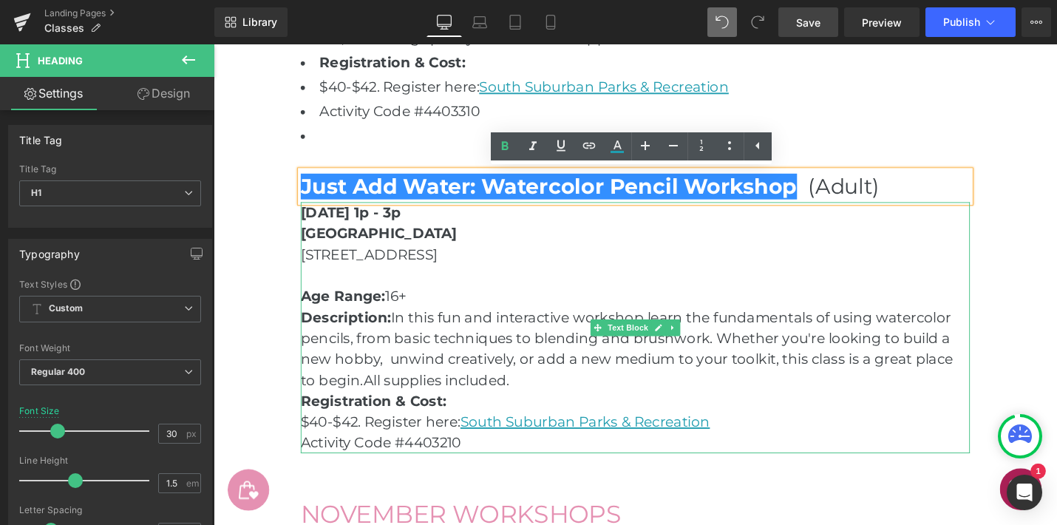
click at [863, 435] on p "$40-$42. Register here: [GEOGRAPHIC_DATA] Parks & Recreation" at bounding box center [661, 444] width 710 height 22
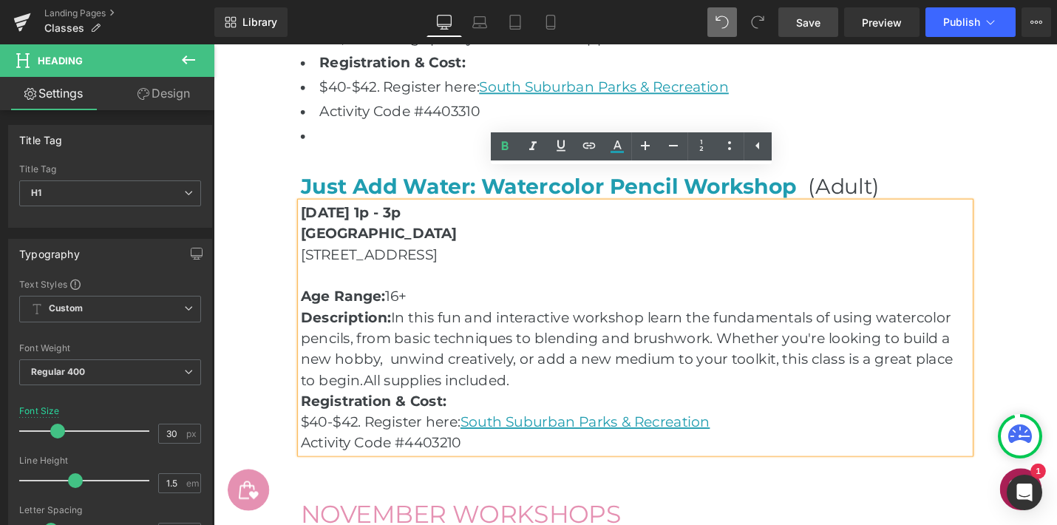
drag, startPoint x: 753, startPoint y: 449, endPoint x: 480, endPoint y: 446, distance: 272.8
click at [480, 446] on p "$40-$42. Register here: [GEOGRAPHIC_DATA] Parks & Recreation" at bounding box center [661, 444] width 710 height 22
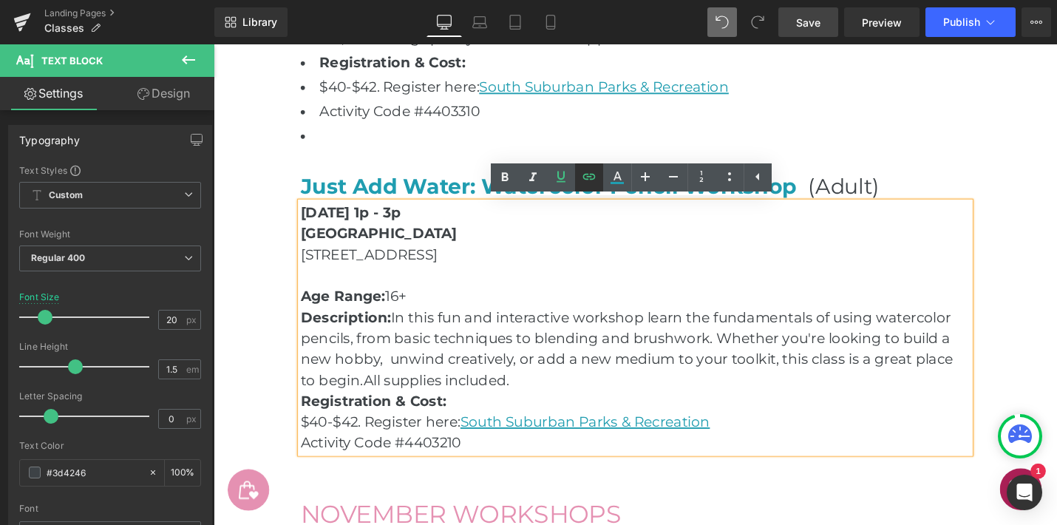
drag, startPoint x: 588, startPoint y: 177, endPoint x: 317, endPoint y: 218, distance: 273.8
click at [588, 177] on icon at bounding box center [589, 177] width 13 height 6
click at [585, 174] on icon at bounding box center [589, 177] width 18 height 18
click at [586, 173] on icon at bounding box center [589, 177] width 18 height 18
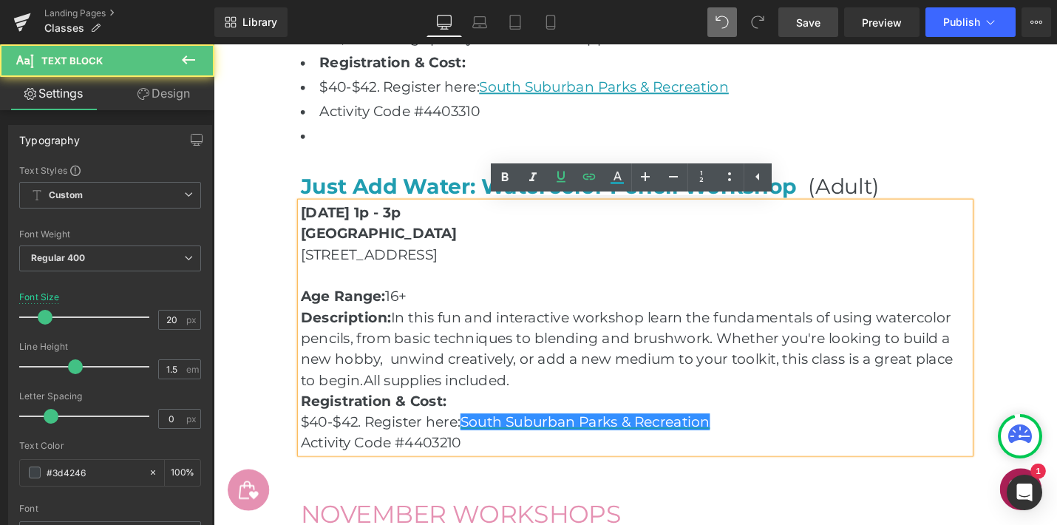
click at [800, 262] on p "[STREET_ADDRESS]" at bounding box center [661, 267] width 710 height 22
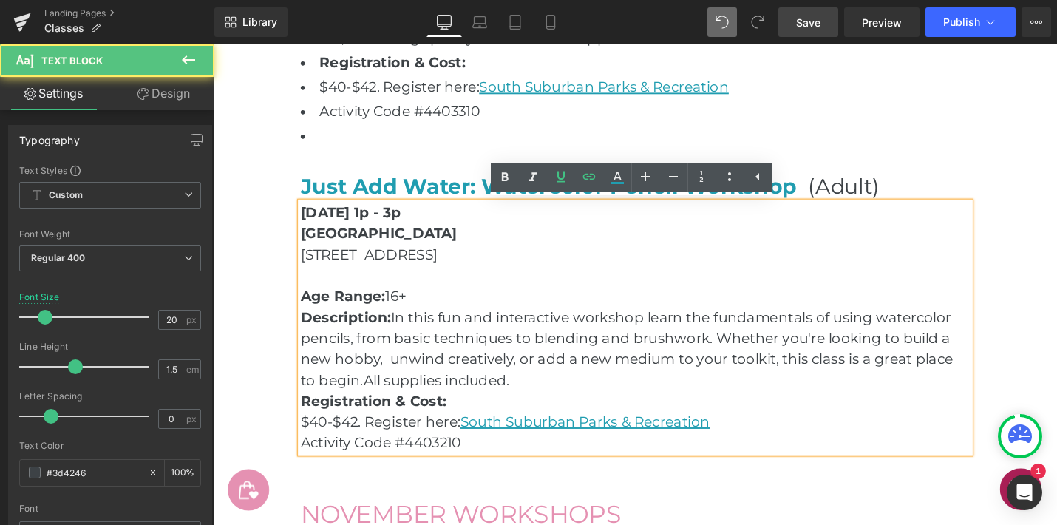
click at [739, 446] on u "South Suburban Parks & Recreation" at bounding box center [607, 444] width 265 height 18
drag, startPoint x: 592, startPoint y: 447, endPoint x: 509, endPoint y: 398, distance: 96.1
click at [484, 442] on u "South Suburban Parks & Recreation" at bounding box center [607, 444] width 265 height 18
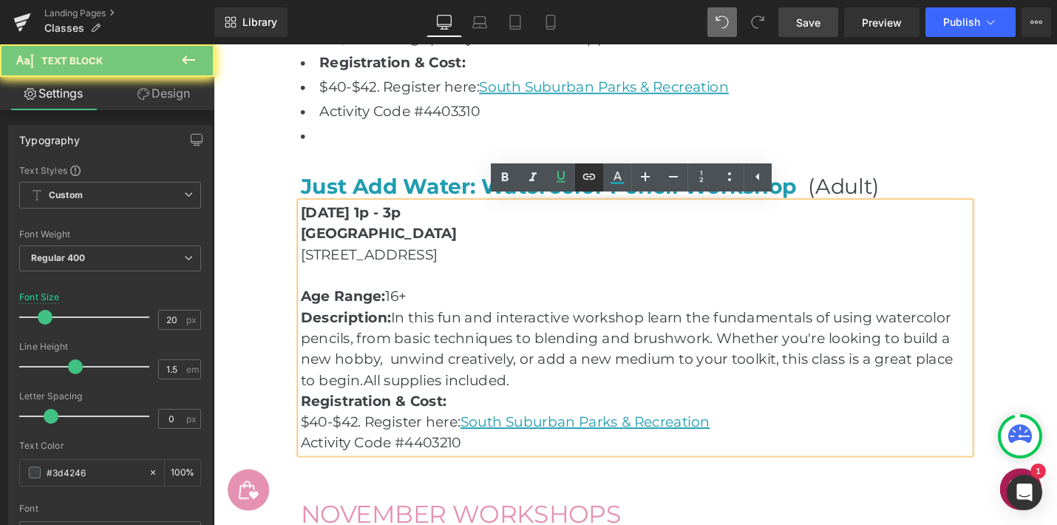
drag, startPoint x: 591, startPoint y: 170, endPoint x: 444, endPoint y: 165, distance: 146.5
click at [591, 170] on icon at bounding box center [589, 177] width 18 height 18
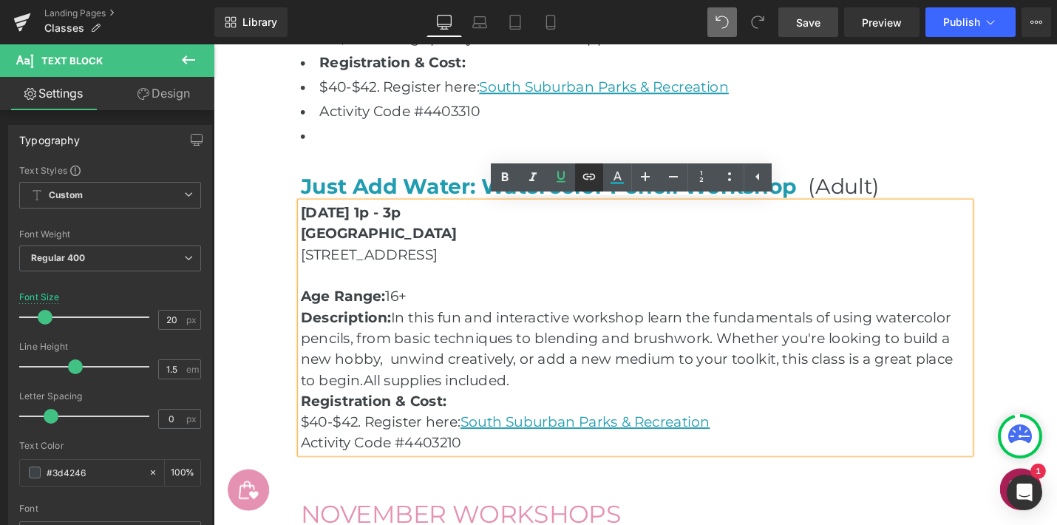
click at [590, 170] on icon at bounding box center [589, 177] width 18 height 18
drag, startPoint x: 590, startPoint y: 170, endPoint x: 821, endPoint y: 240, distance: 240.9
click at [590, 170] on icon at bounding box center [589, 177] width 18 height 18
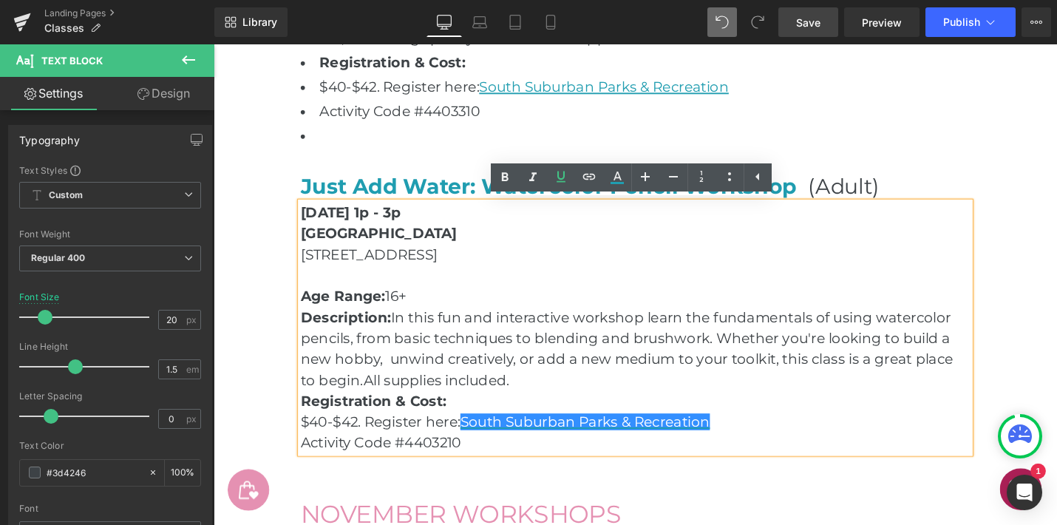
drag, startPoint x: 1034, startPoint y: 284, endPoint x: 965, endPoint y: 327, distance: 81.7
click at [816, 433] on p "$40-$42. Register here: [GEOGRAPHIC_DATA] Parks & Recreation" at bounding box center [661, 444] width 710 height 22
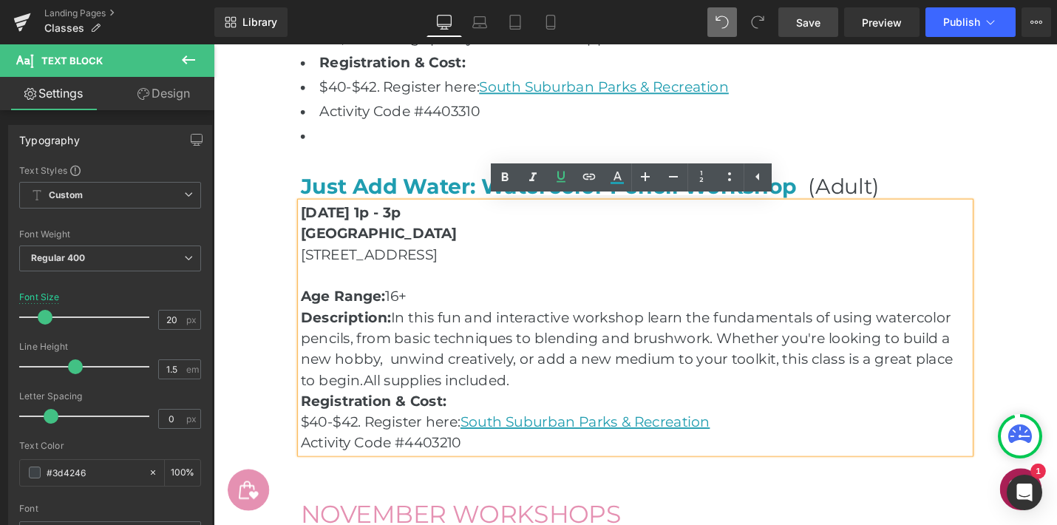
click at [712, 435] on u "South Suburban Parks & Recreation" at bounding box center [607, 444] width 265 height 18
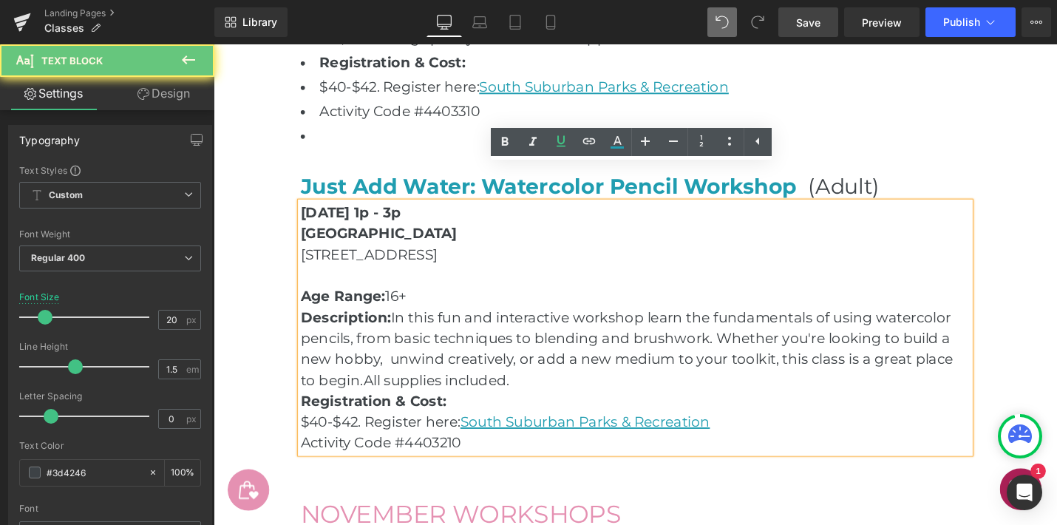
drag, startPoint x: 744, startPoint y: 408, endPoint x: 486, endPoint y: 407, distance: 258.0
click at [485, 435] on u "South Suburban Parks & Recreation" at bounding box center [607, 444] width 265 height 18
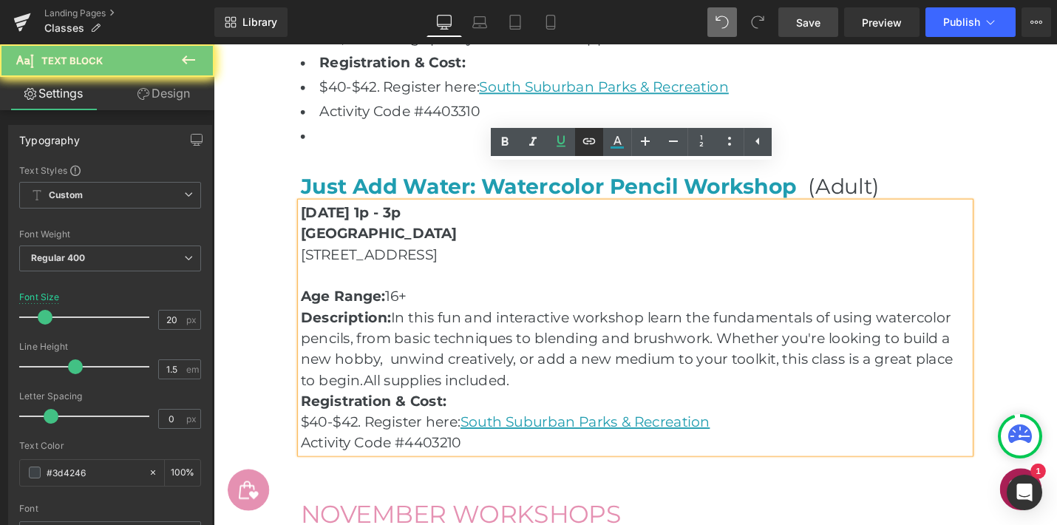
click at [580, 152] on link at bounding box center [589, 142] width 28 height 28
click at [583, 139] on icon at bounding box center [589, 141] width 18 height 18
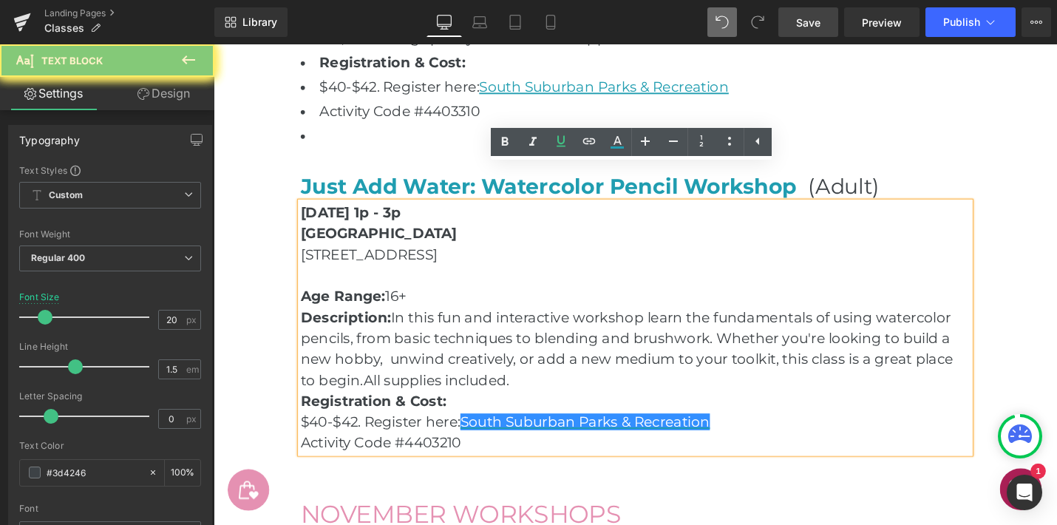
click at [730, 356] on p "Description: In this fun and interactive workshop learn the fundamentals of usi…" at bounding box center [661, 366] width 710 height 89
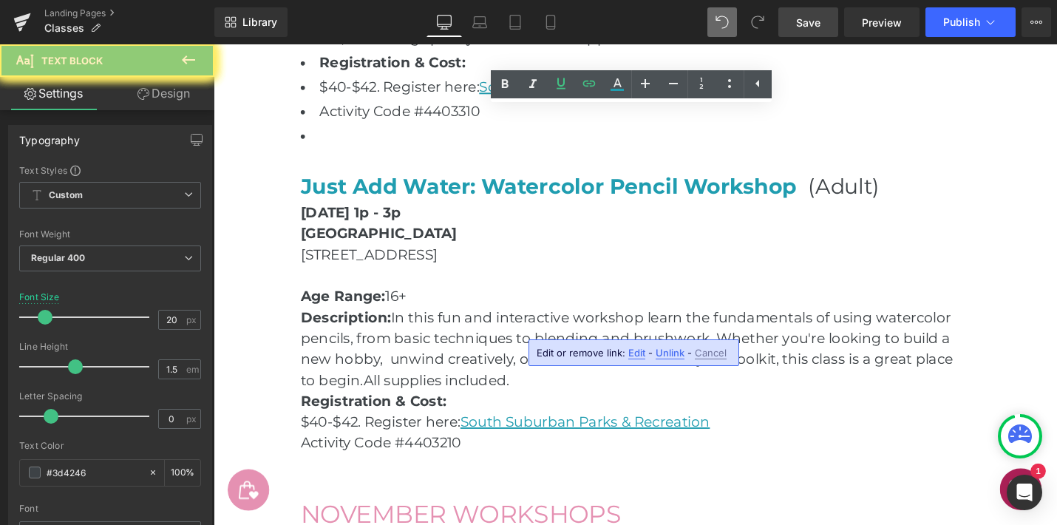
drag, startPoint x: 636, startPoint y: 350, endPoint x: 529, endPoint y: 301, distance: 117.4
click at [636, 256] on span "Edit" at bounding box center [447, 245] width 710 height 22
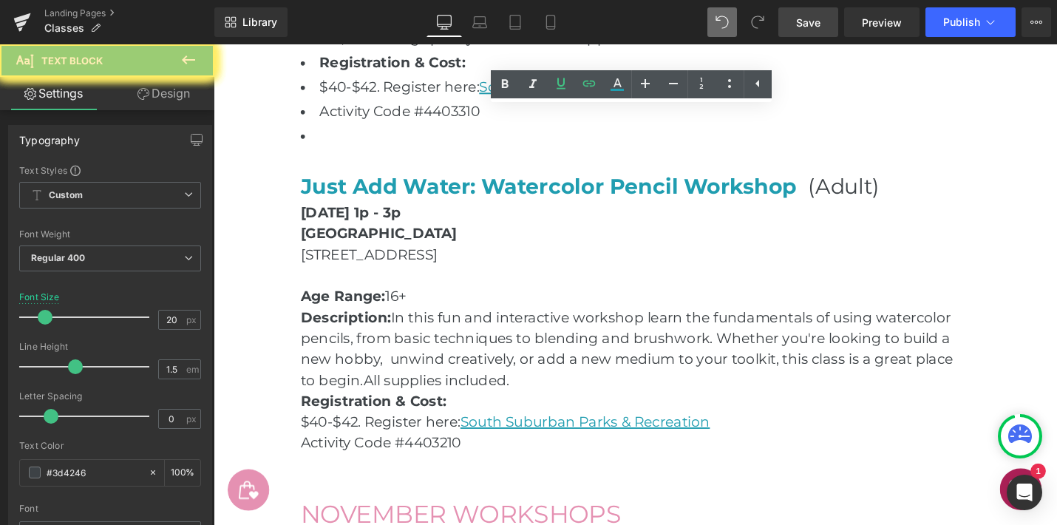
drag, startPoint x: 744, startPoint y: 345, endPoint x: 482, endPoint y: 350, distance: 261.8
click at [634, 256] on span "Edit" at bounding box center [447, 245] width 710 height 22
click at [808, 29] on span "Save" at bounding box center [808, 23] width 24 height 16
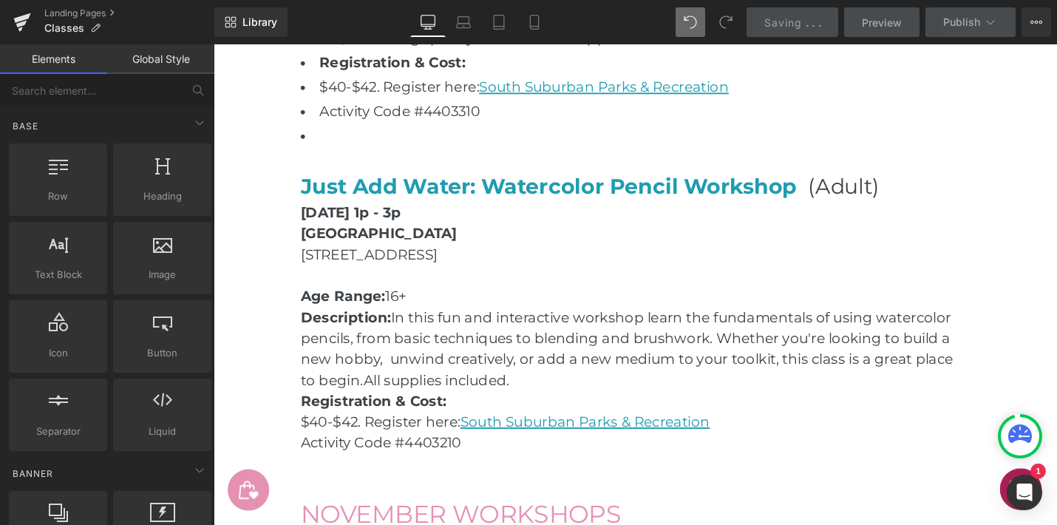
click at [776, 24] on span "Saving" at bounding box center [783, 22] width 38 height 13
click at [959, 24] on span "Publish" at bounding box center [961, 22] width 37 height 12
click at [787, 22] on span "Saving" at bounding box center [783, 22] width 38 height 13
click at [783, 21] on span "Saving" at bounding box center [783, 22] width 38 height 13
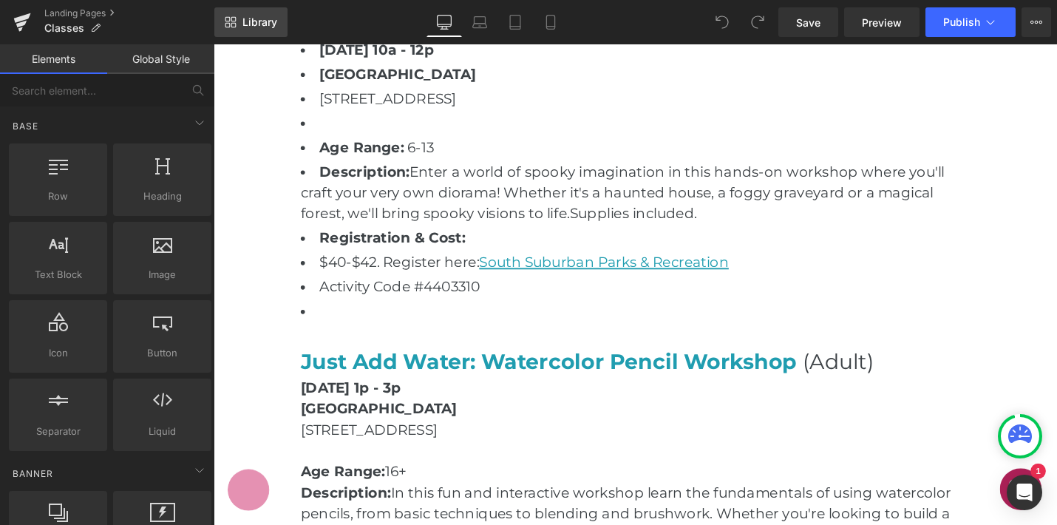
scroll to position [2380, 0]
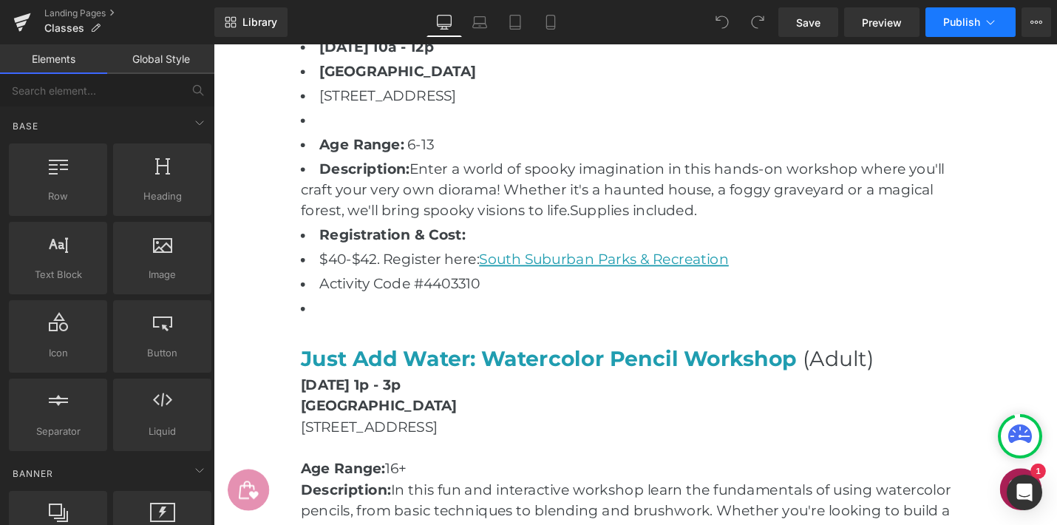
click at [952, 23] on span "Publish" at bounding box center [961, 22] width 37 height 12
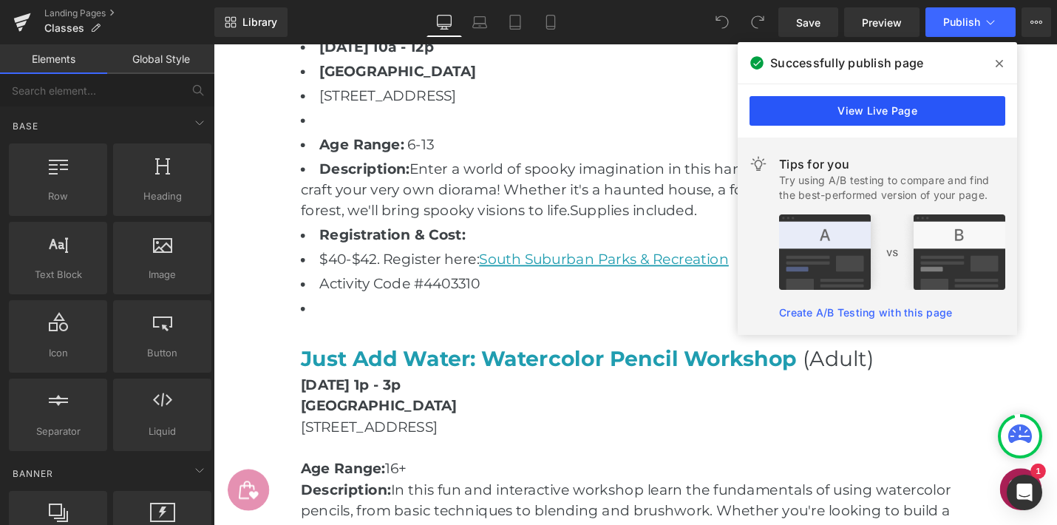
click at [0, 0] on link "View Live Page" at bounding box center [0, 0] width 0 height 0
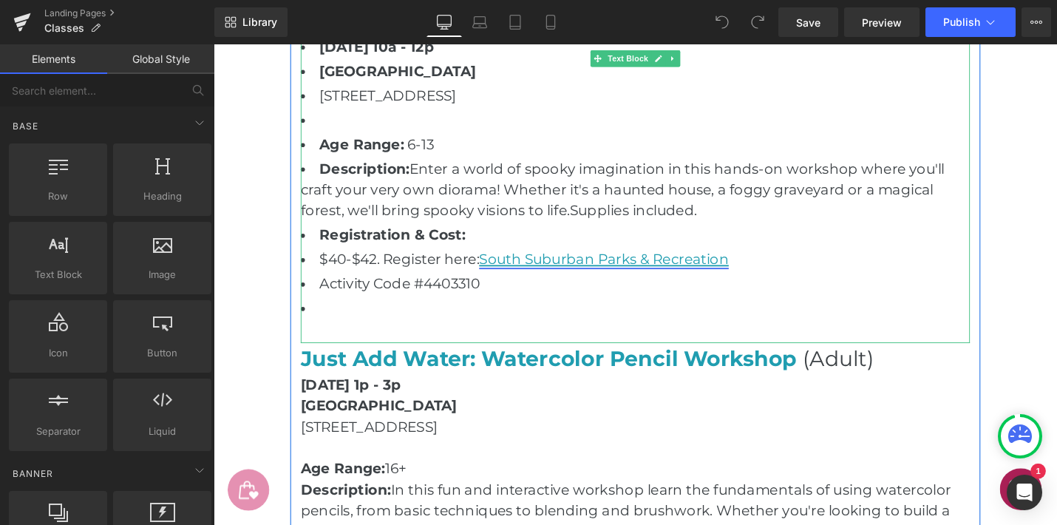
click at [760, 271] on link "South Suburban Parks & Recreation" at bounding box center [627, 272] width 265 height 18
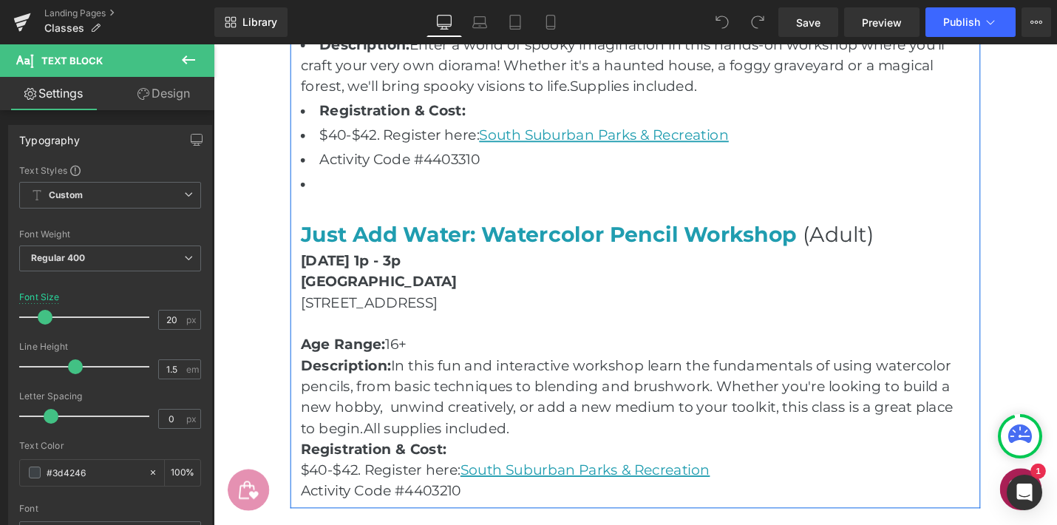
scroll to position [2512, 0]
click at [833, 253] on span "Just Add Water: Watercolor Pencil Workshop" at bounding box center [569, 244] width 526 height 27
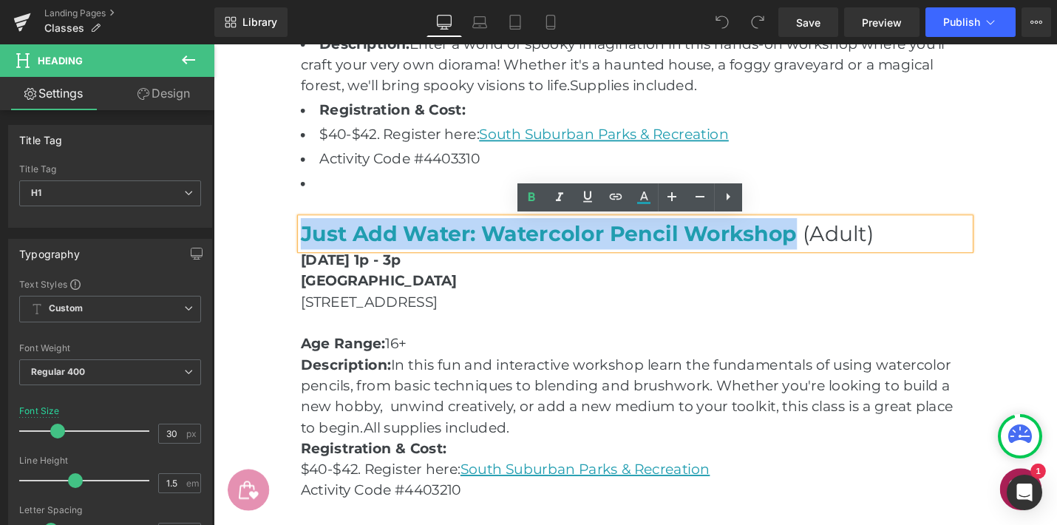
drag, startPoint x: 830, startPoint y: 246, endPoint x: 309, endPoint y: 245, distance: 520.5
click at [309, 245] on span "Just Add Water: Watercolor Pencil Workshop" at bounding box center [569, 244] width 526 height 27
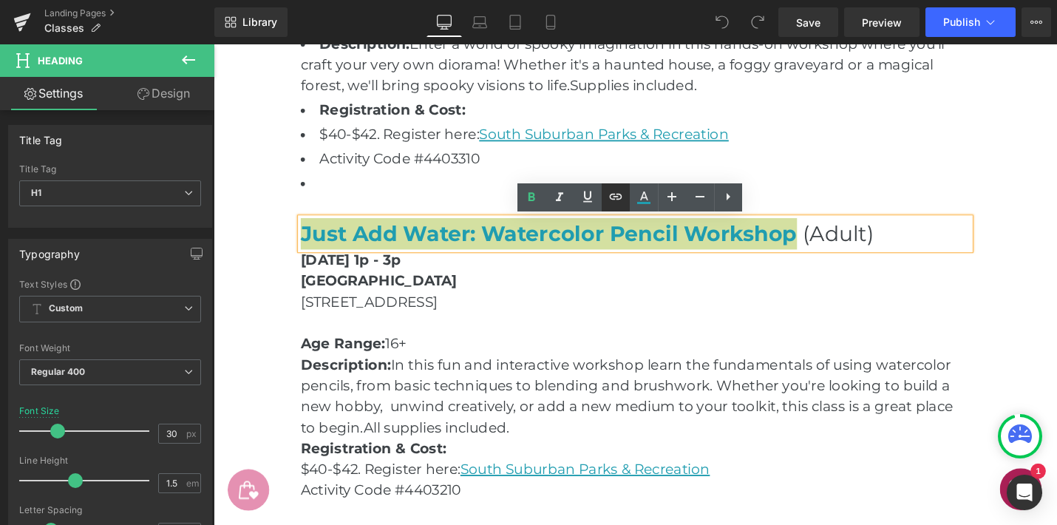
click at [0, 0] on icon at bounding box center [0, 0] width 0 height 0
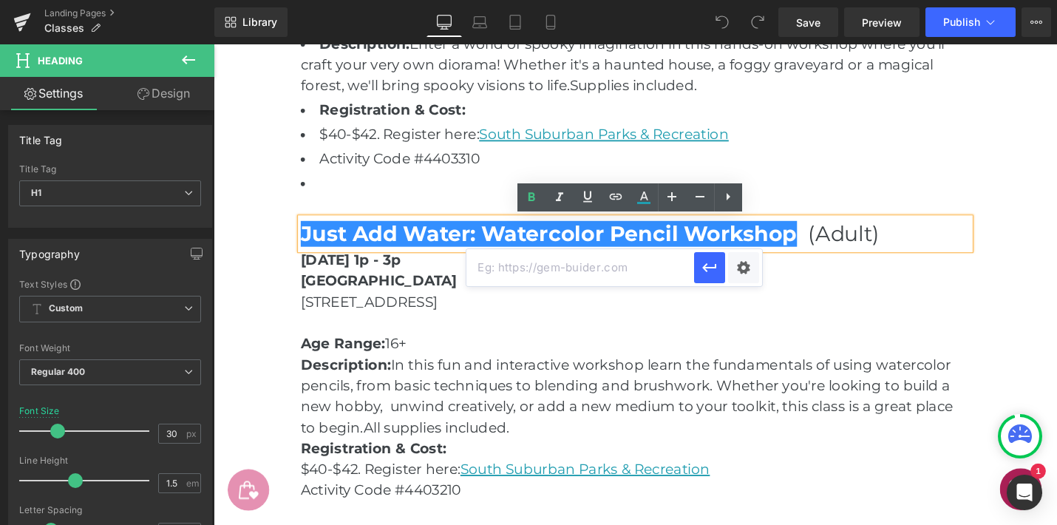
click at [604, 270] on input "text" at bounding box center [581, 267] width 228 height 37
paste input "[URL][DOMAIN_NAME]"
type input "[URL][DOMAIN_NAME]"
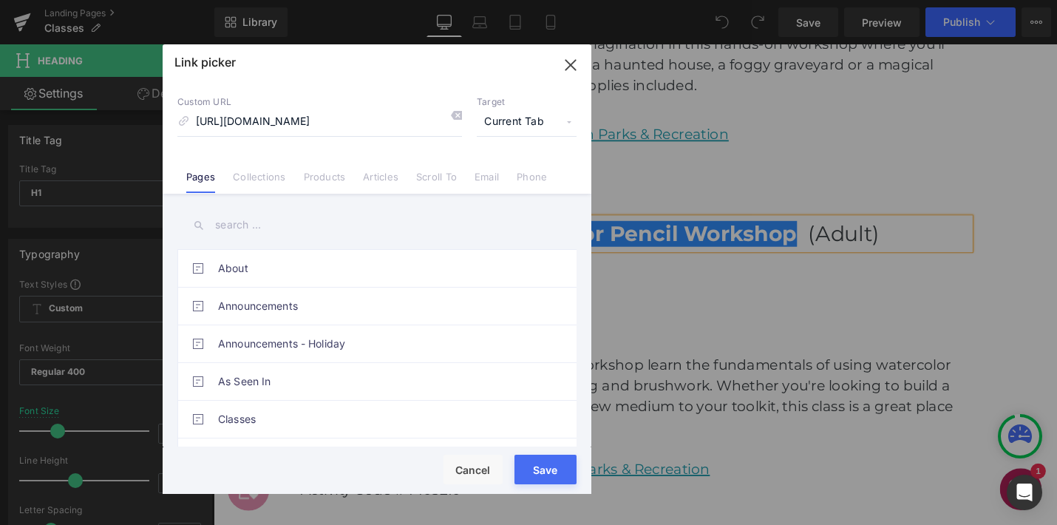
click at [523, 124] on span "Current Tab" at bounding box center [527, 122] width 100 height 28
click at [517, 175] on li "New Tab" at bounding box center [526, 175] width 115 height 26
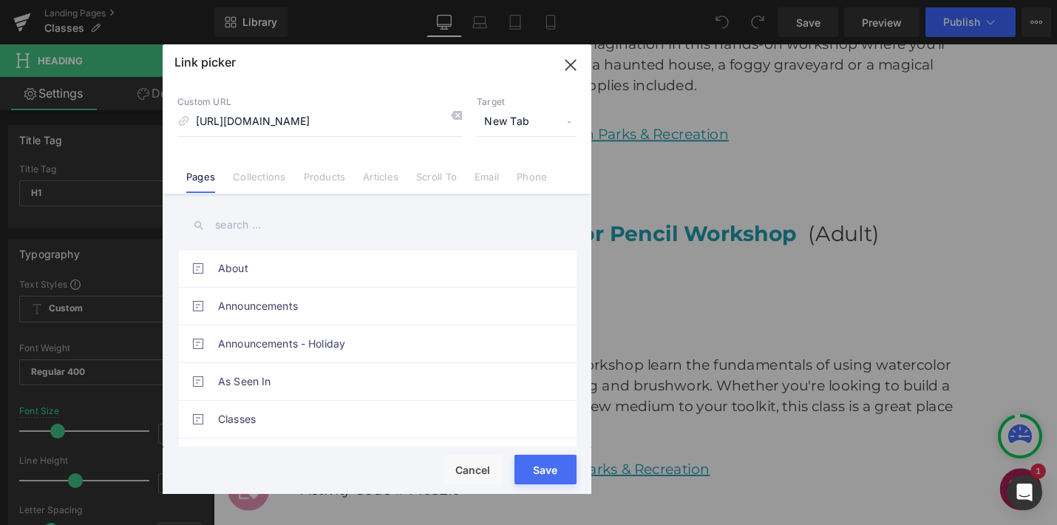
click at [547, 479] on button "Save" at bounding box center [546, 470] width 62 height 30
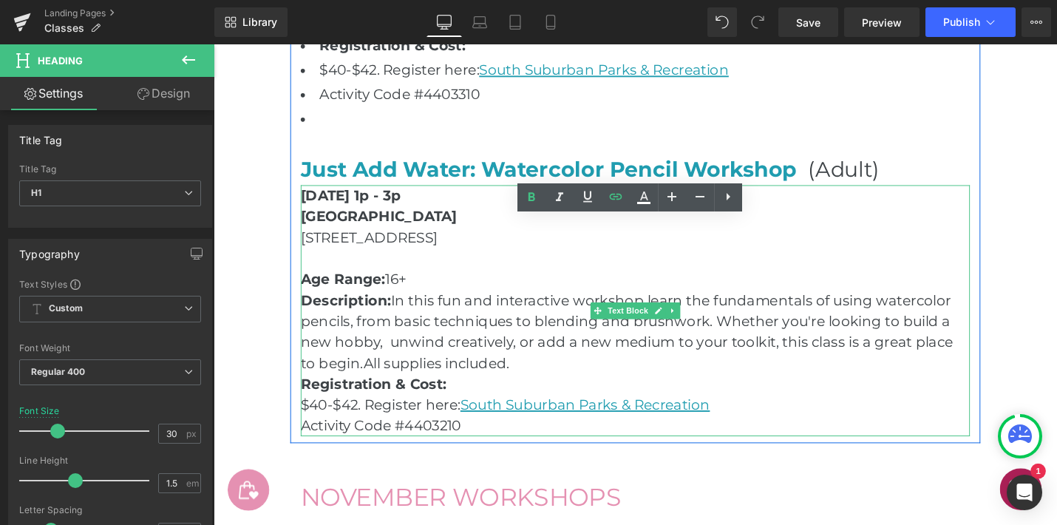
scroll to position [2582, 0]
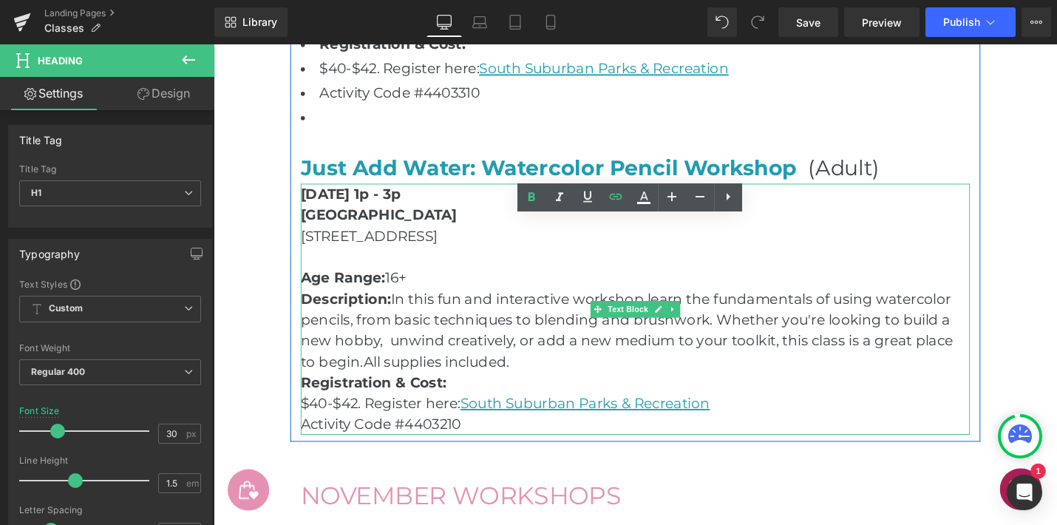
click at [787, 427] on p "$40-$42. Register here: [GEOGRAPHIC_DATA] Parks & Recreation" at bounding box center [661, 425] width 710 height 22
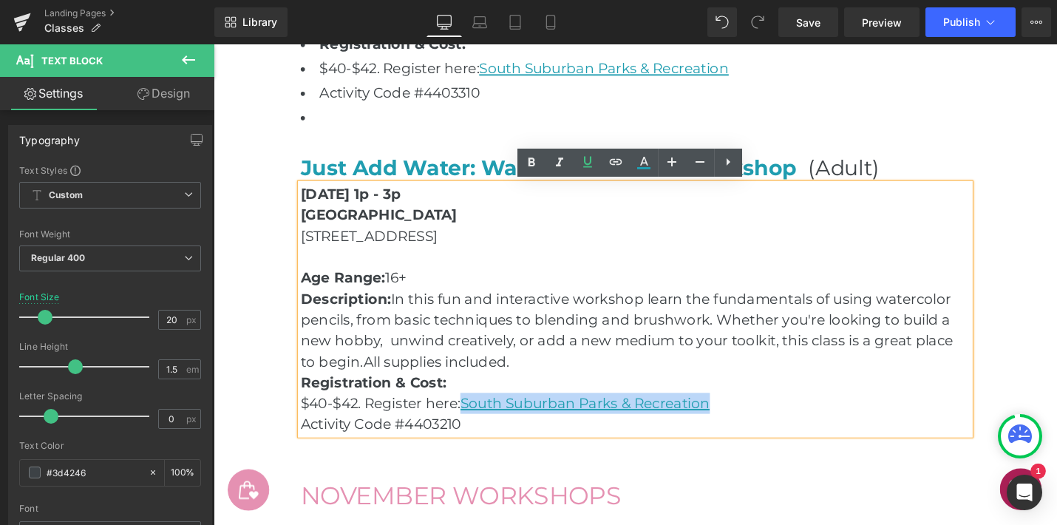
drag, startPoint x: 761, startPoint y: 427, endPoint x: 484, endPoint y: 426, distance: 277.3
click at [484, 426] on p "$40-$42. Register here: [GEOGRAPHIC_DATA] Parks & Recreation" at bounding box center [661, 425] width 710 height 22
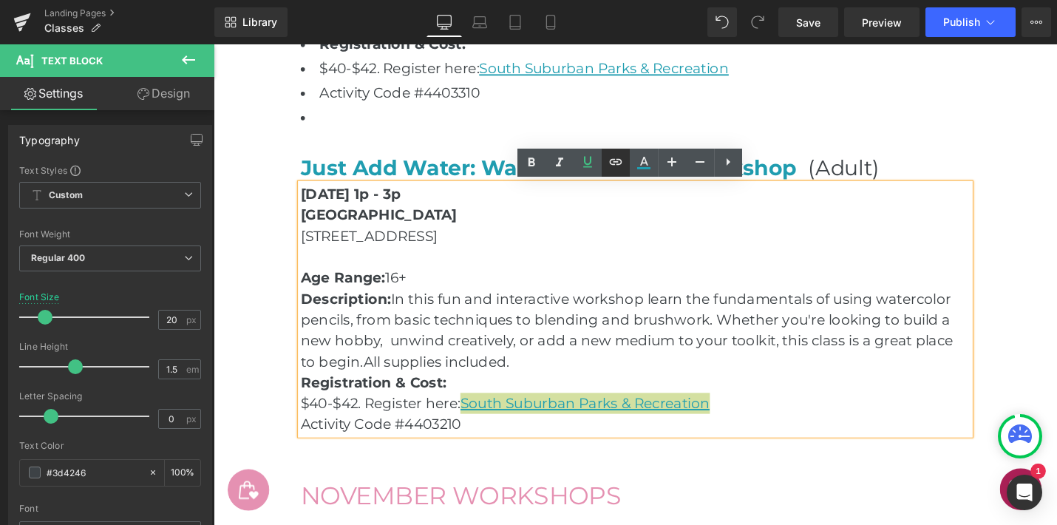
click at [611, 160] on icon at bounding box center [615, 162] width 13 height 6
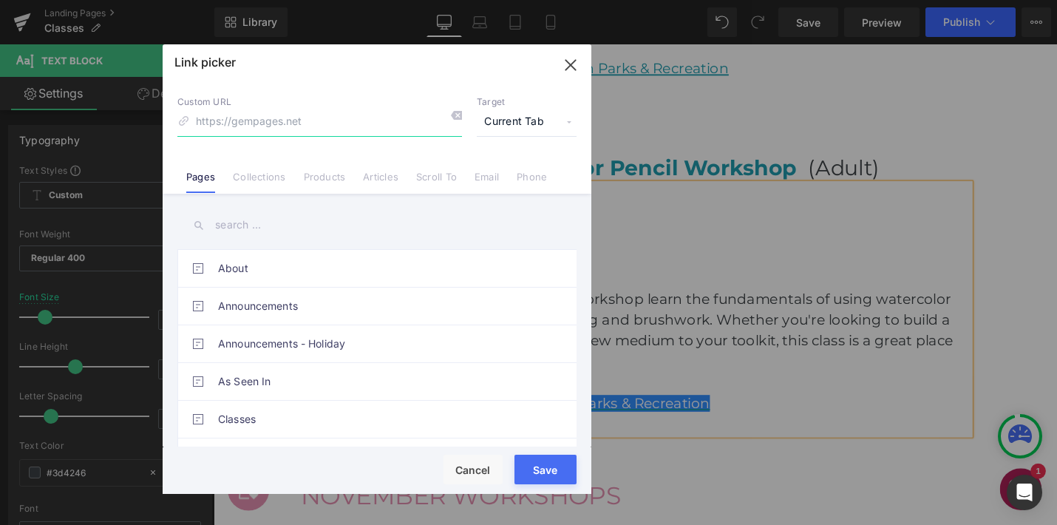
click at [319, 117] on input at bounding box center [319, 122] width 285 height 28
paste input "[URL][DOMAIN_NAME]"
type input "[URL][DOMAIN_NAME]"
click at [526, 117] on span "Current Tab" at bounding box center [527, 122] width 100 height 28
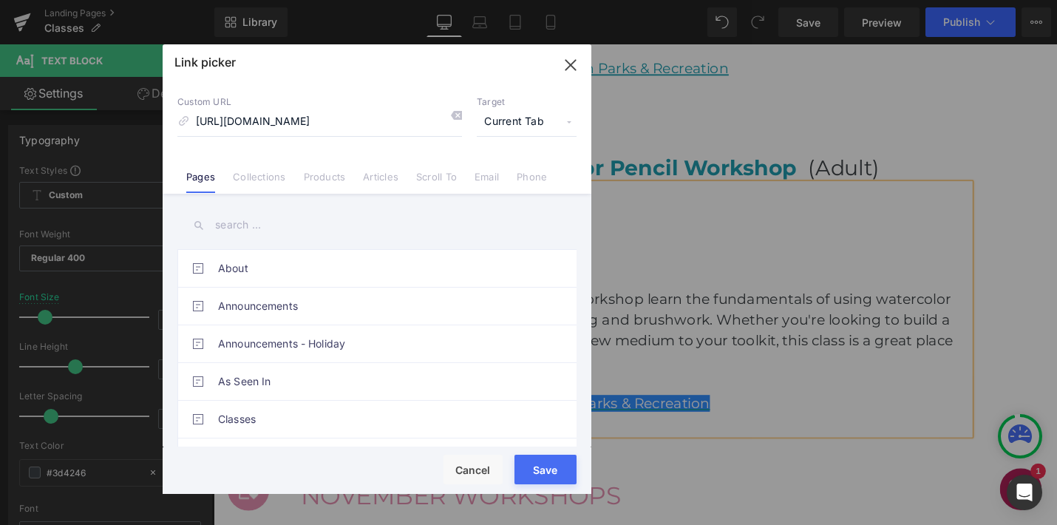
scroll to position [0, 0]
click at [507, 177] on li "New Tab" at bounding box center [526, 175] width 115 height 26
click at [552, 476] on button "Save" at bounding box center [546, 470] width 62 height 30
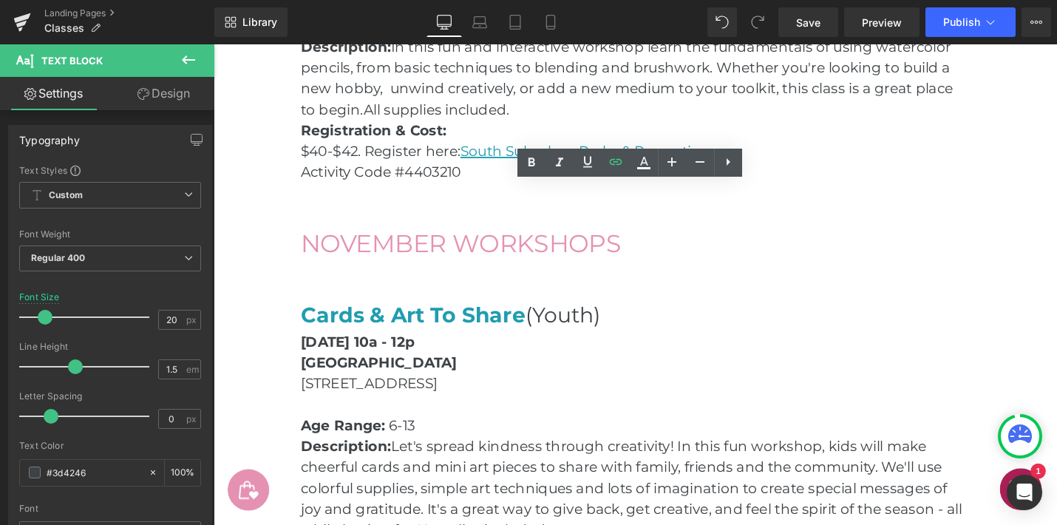
scroll to position [2862, 0]
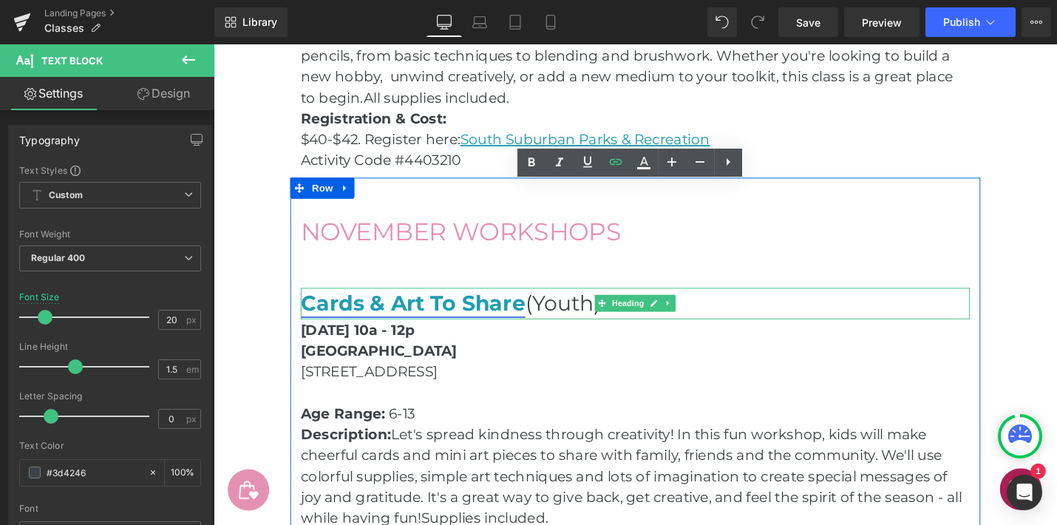
click at [540, 315] on link "Cards & Art To Share" at bounding box center [425, 318] width 238 height 27
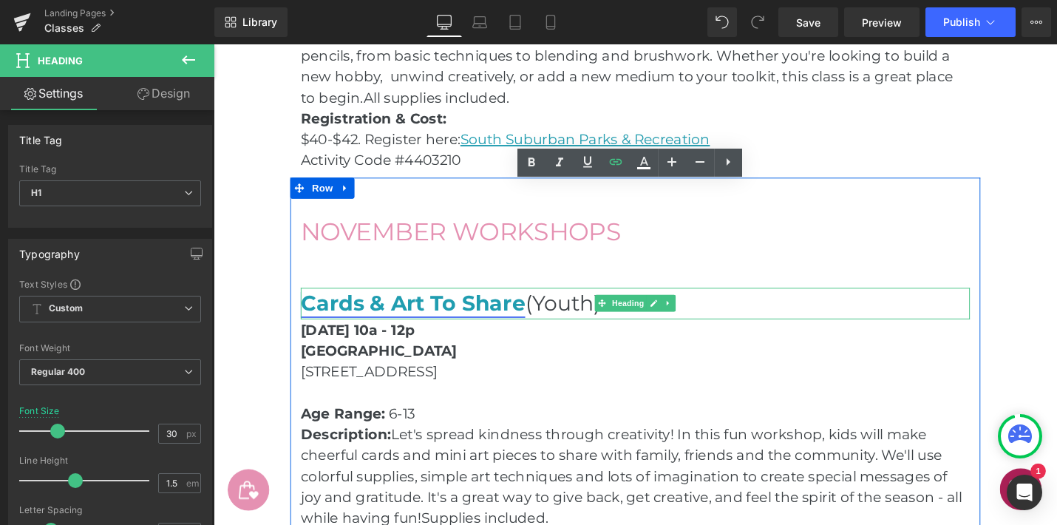
click at [506, 318] on link "Cards & Art To Share" at bounding box center [425, 318] width 238 height 27
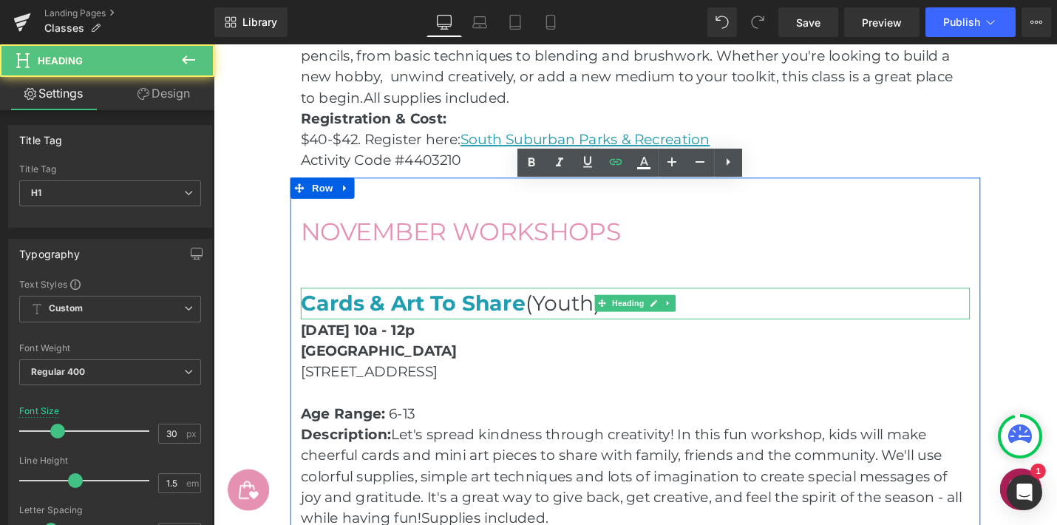
click at [543, 318] on h1 "Cards & Art To Share (Youth)" at bounding box center [661, 318] width 710 height 33
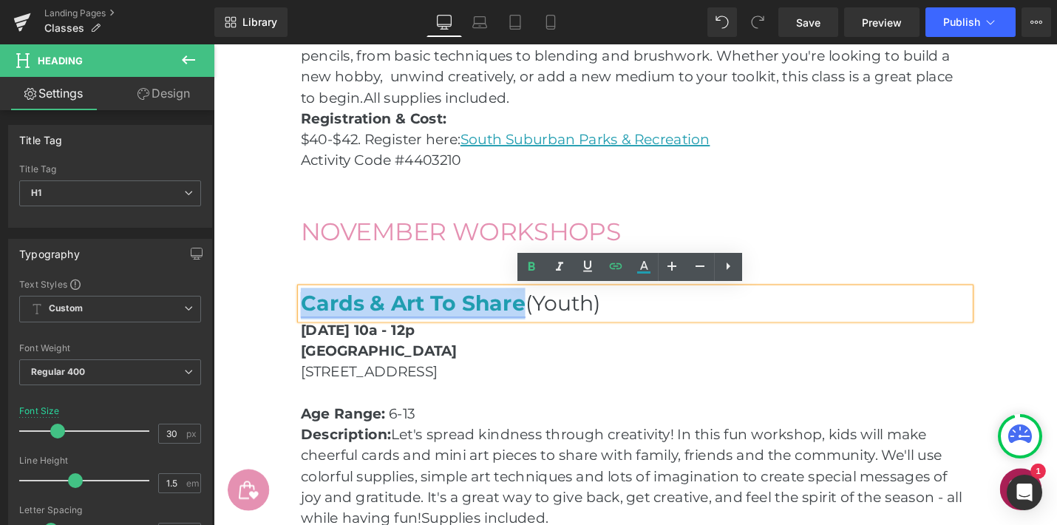
drag, startPoint x: 543, startPoint y: 318, endPoint x: 311, endPoint y: 315, distance: 232.9
click at [311, 315] on h1 "Cards & Art To Share (Youth)" at bounding box center [661, 318] width 710 height 33
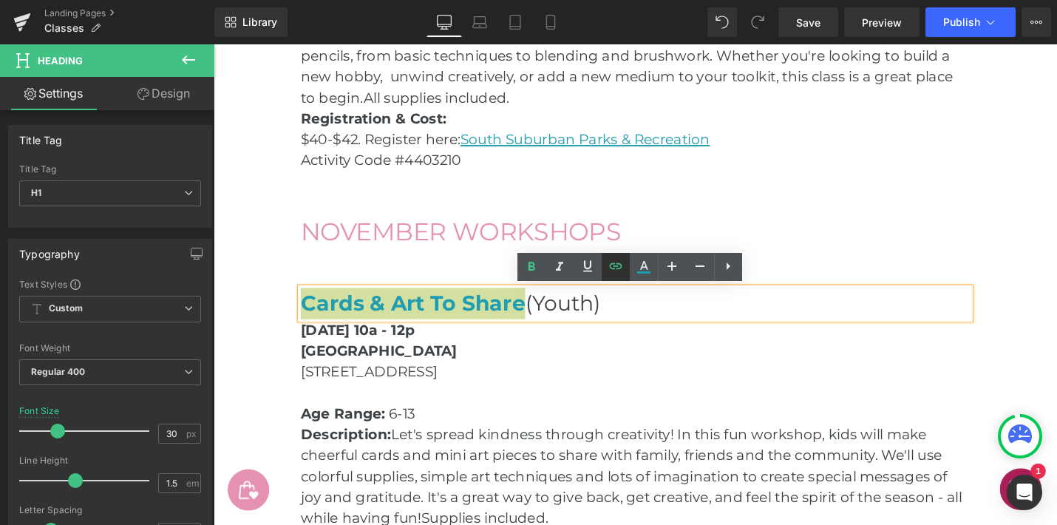
click at [620, 265] on icon at bounding box center [615, 266] width 13 height 6
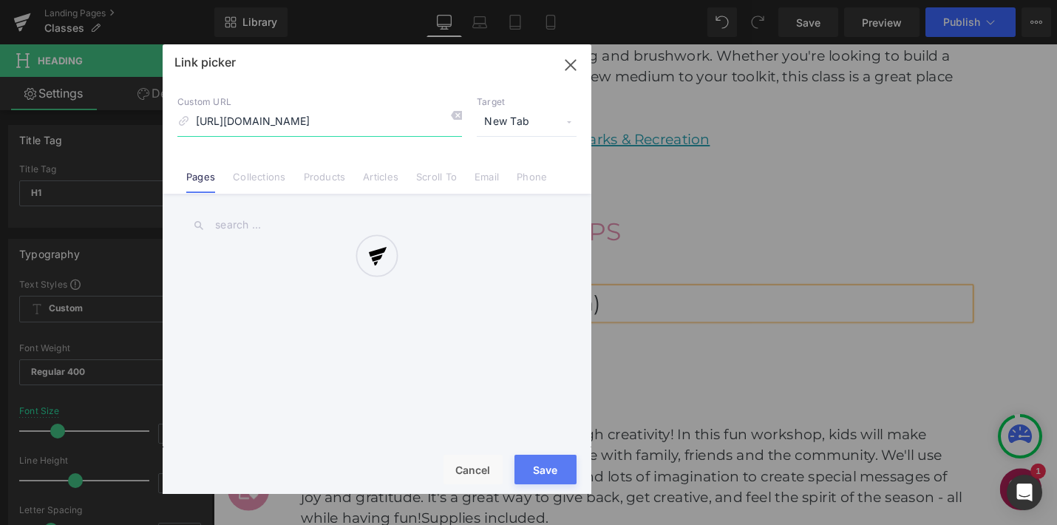
scroll to position [0, 529]
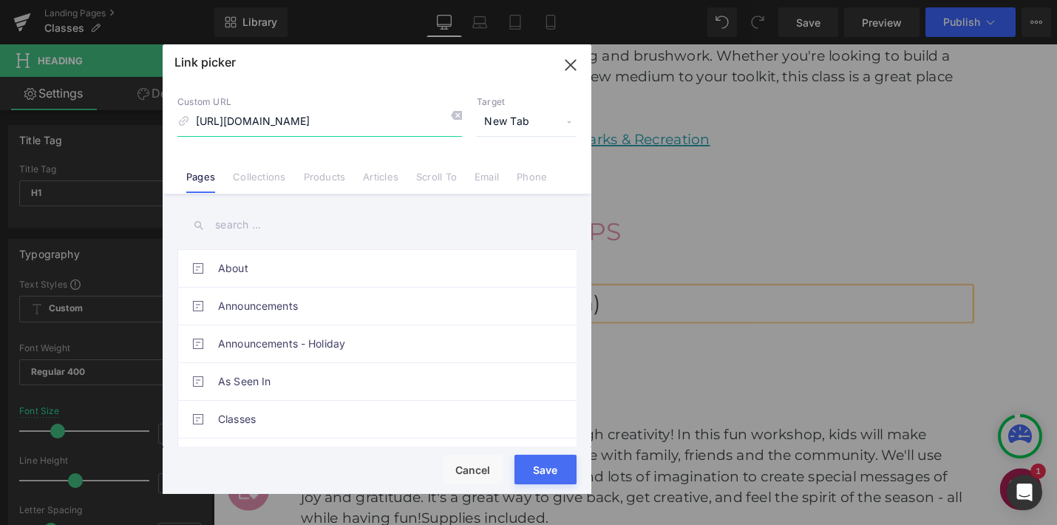
click at [372, 123] on input "[URL][DOMAIN_NAME]" at bounding box center [319, 122] width 285 height 28
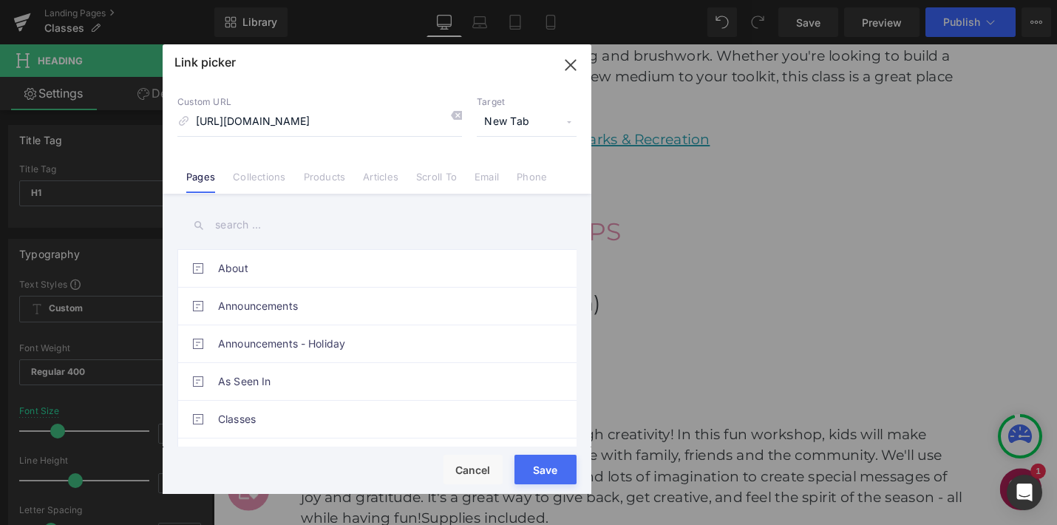
click at [542, 478] on button "Save" at bounding box center [546, 470] width 62 height 30
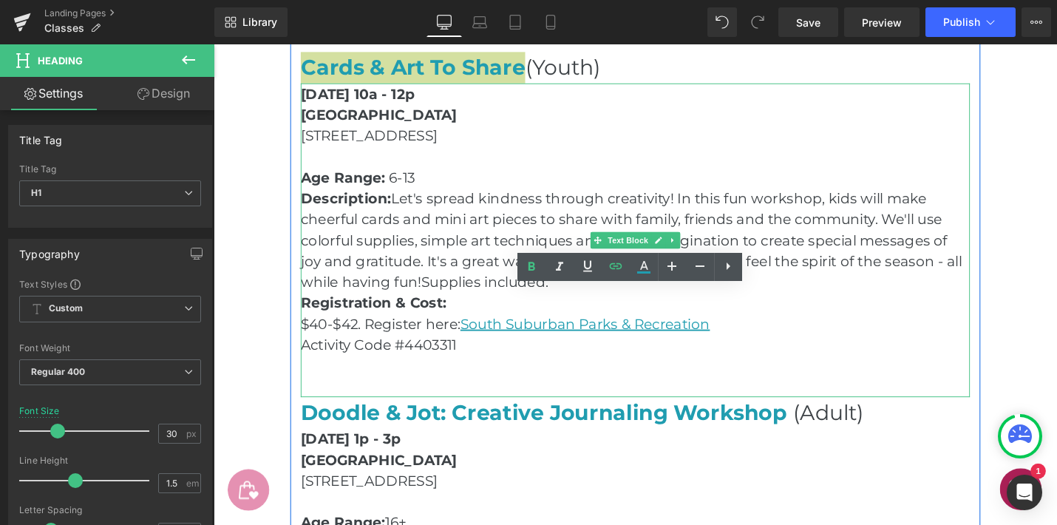
scroll to position [3173, 0]
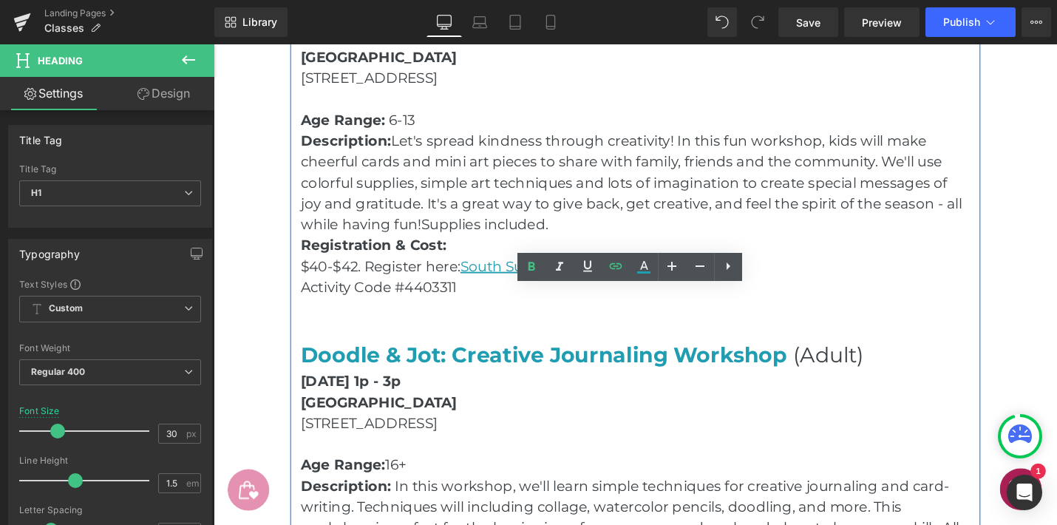
click at [919, 274] on p "$40-$42. Register here: [GEOGRAPHIC_DATA] Parks & Recreation" at bounding box center [661, 279] width 710 height 22
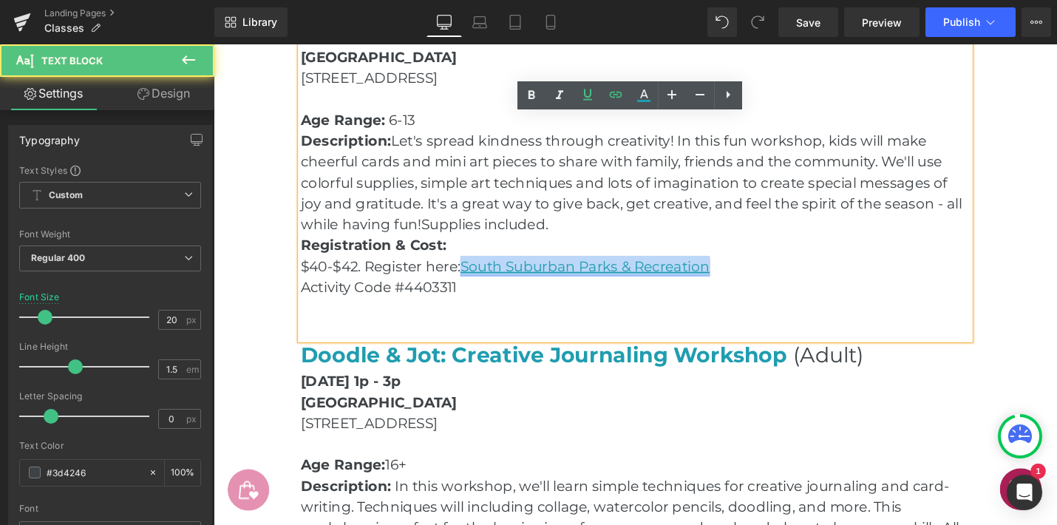
drag, startPoint x: 743, startPoint y: 280, endPoint x: 484, endPoint y: 278, distance: 259.5
click at [484, 278] on link "South Suburban Parks & Recreation" at bounding box center [607, 280] width 265 height 18
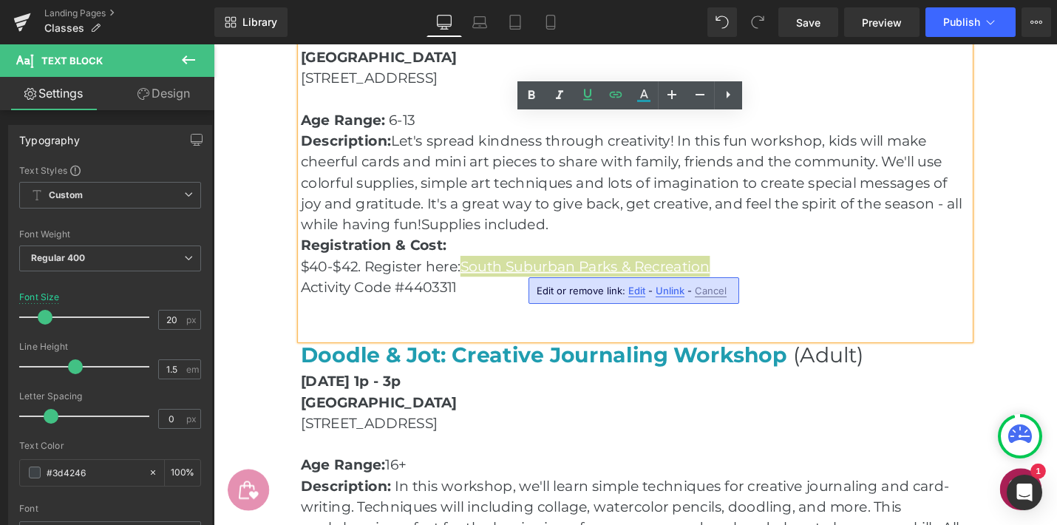
click at [634, 291] on span "Edit" at bounding box center [636, 291] width 17 height 13
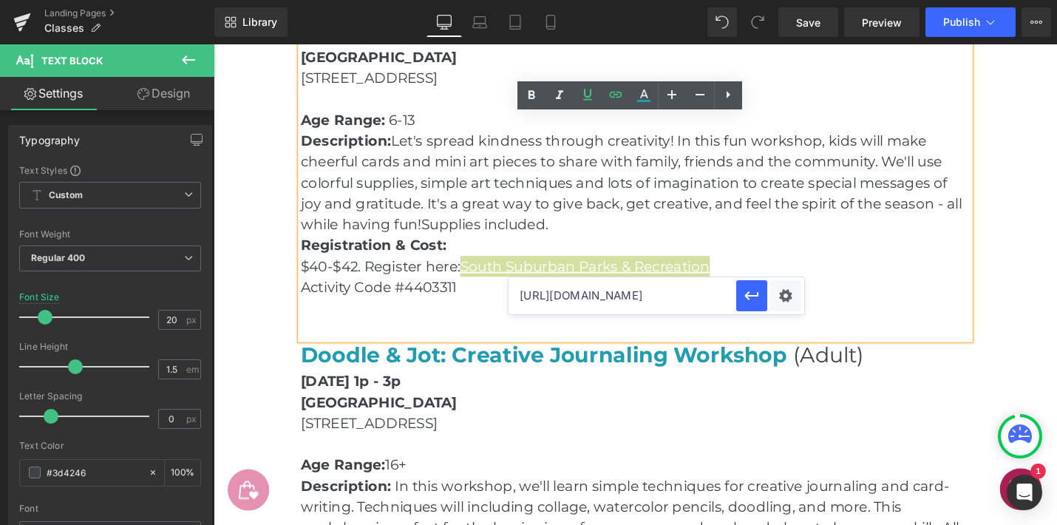
click at [563, 299] on input "[URL][DOMAIN_NAME]" at bounding box center [623, 295] width 228 height 37
paste input "/index/4850f93ef79499b9fe0cbd2c422036e5?filter=c2VhcmNoPXNhcmFoJTIwY29sbGlucw="
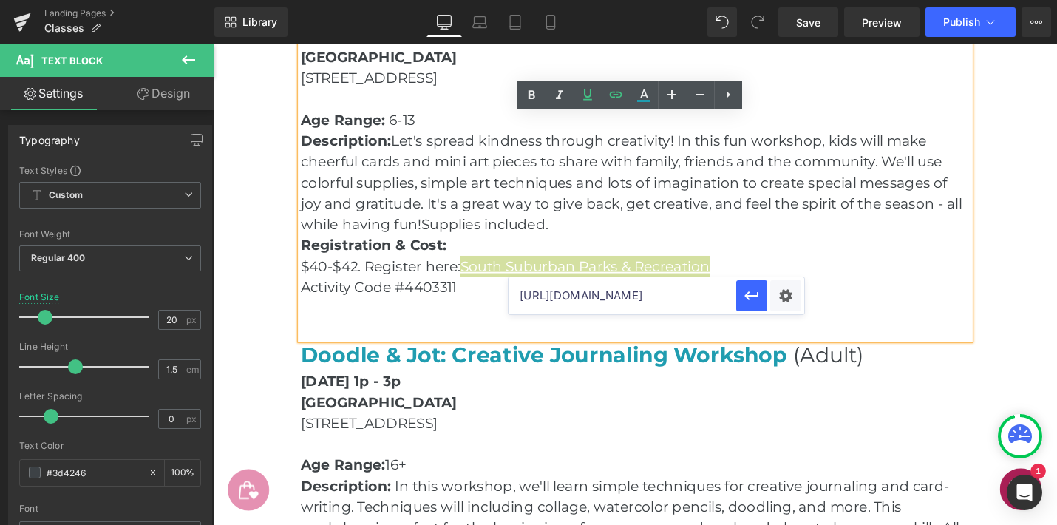
type input "[URL][DOMAIN_NAME]"
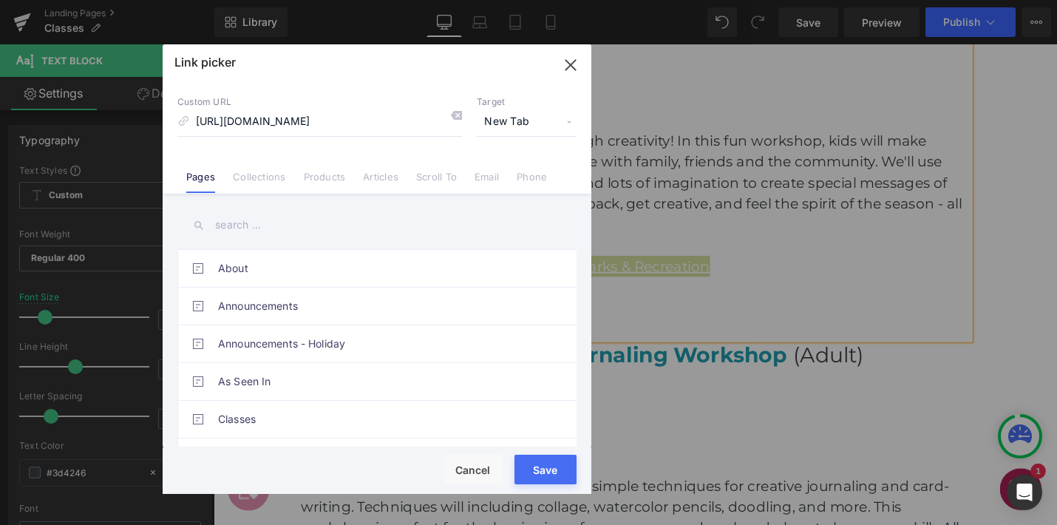
scroll to position [0, 0]
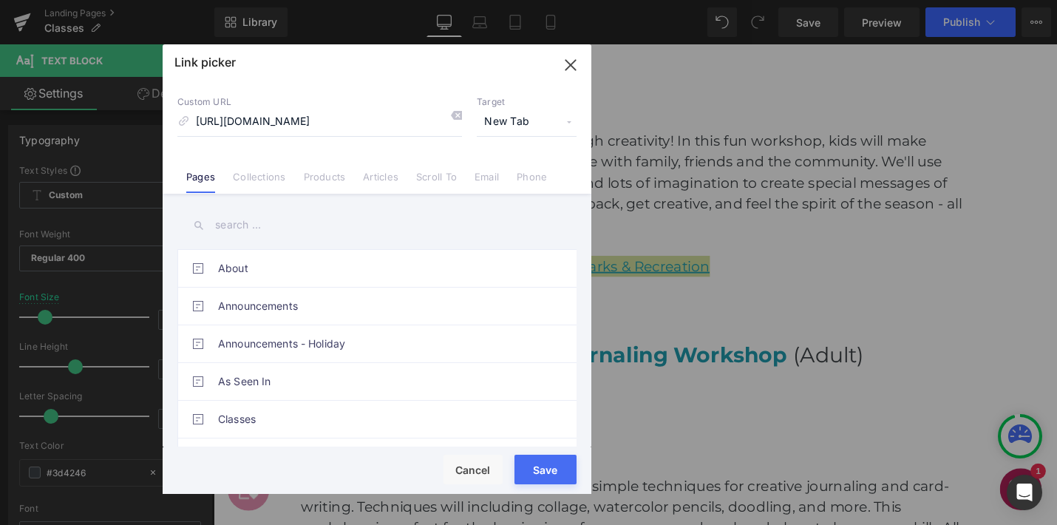
click at [540, 478] on button "Save" at bounding box center [546, 470] width 62 height 30
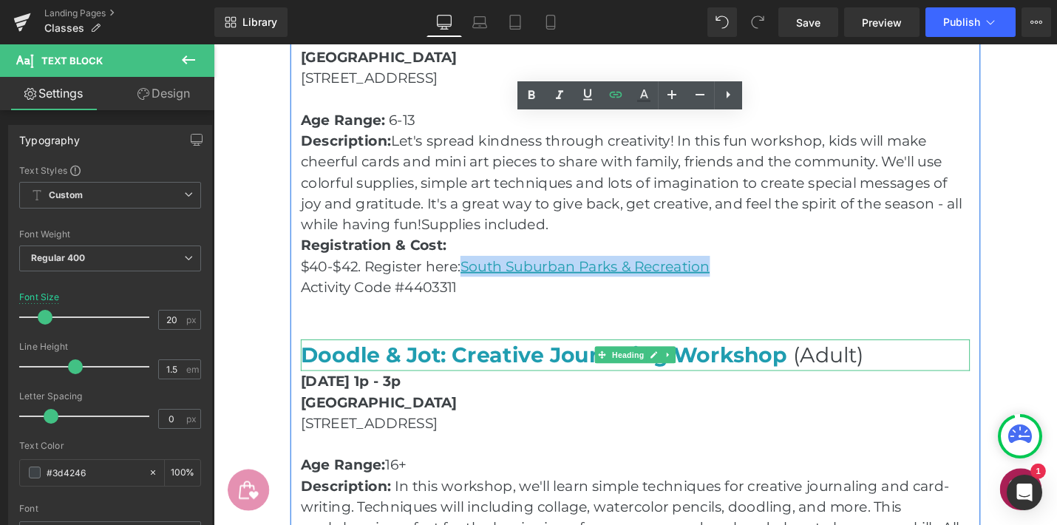
click at [714, 373] on span "Doodle & Jot: Creative Journaling Workshop" at bounding box center [564, 373] width 516 height 27
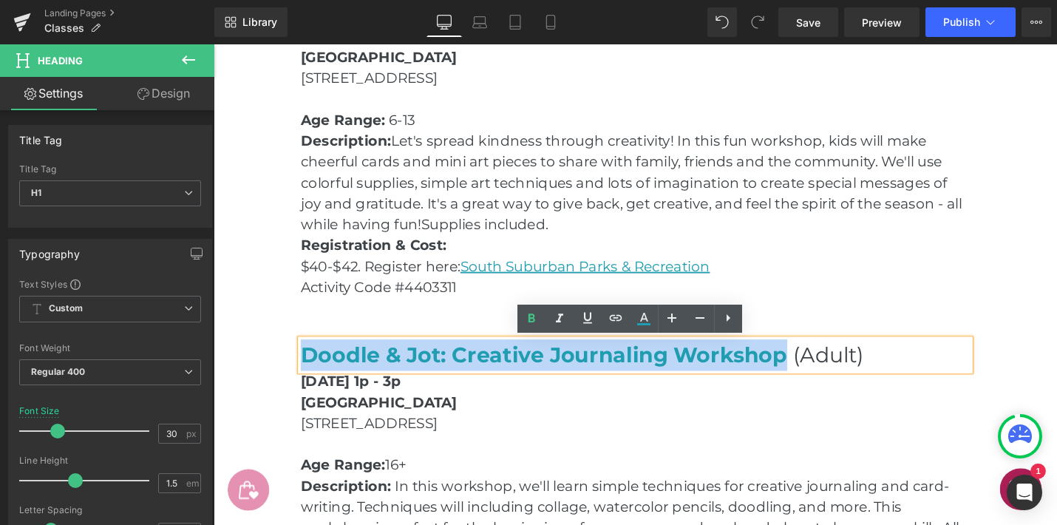
drag, startPoint x: 816, startPoint y: 373, endPoint x: 373, endPoint y: 364, distance: 442.2
click at [313, 368] on span "Doodle & Jot: Creative Journaling Workshop" at bounding box center [564, 373] width 516 height 27
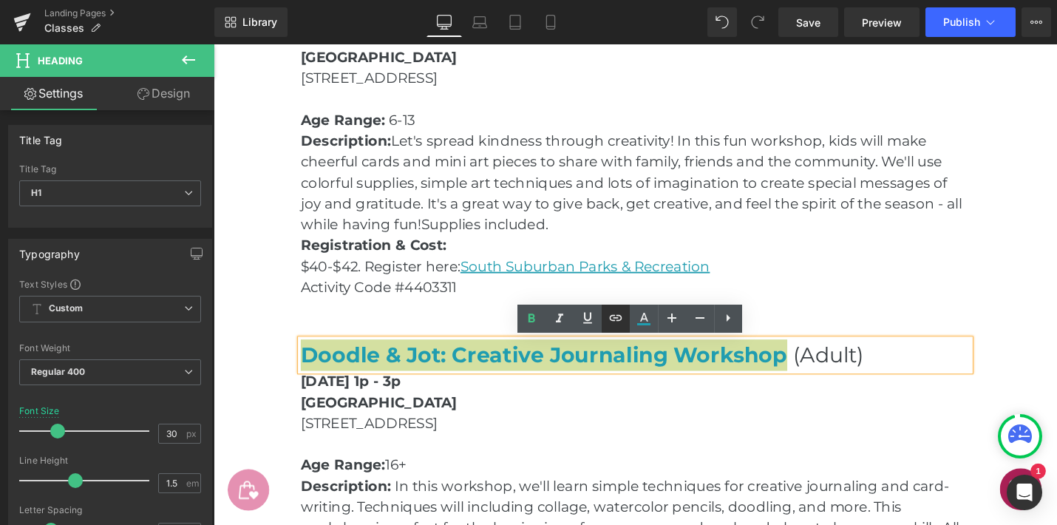
click at [621, 316] on icon at bounding box center [615, 318] width 13 height 6
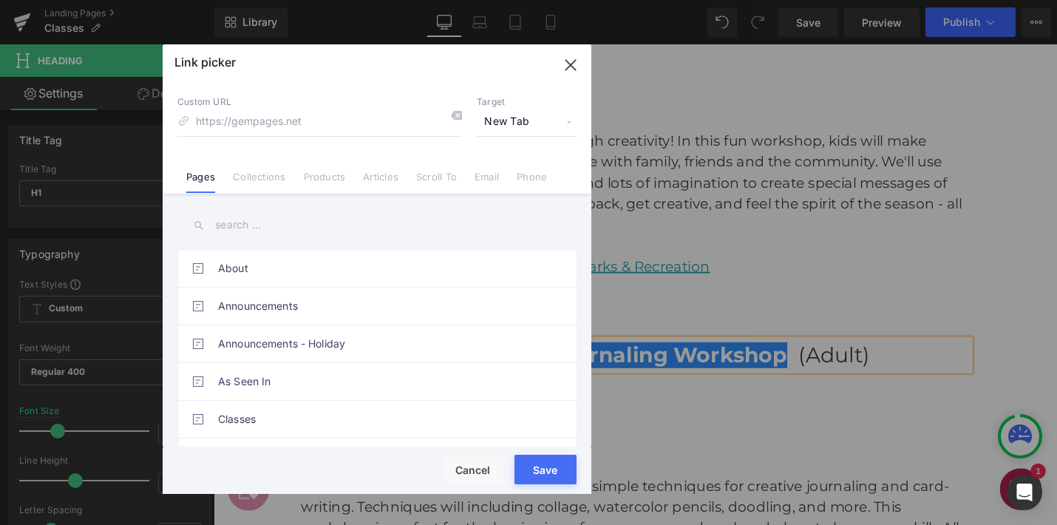
click at [302, 112] on input at bounding box center [319, 122] width 285 height 28
click at [302, 119] on input at bounding box center [319, 122] width 285 height 28
type input "[URL][DOMAIN_NAME]"
click at [504, 123] on span "New Tab" at bounding box center [527, 122] width 100 height 28
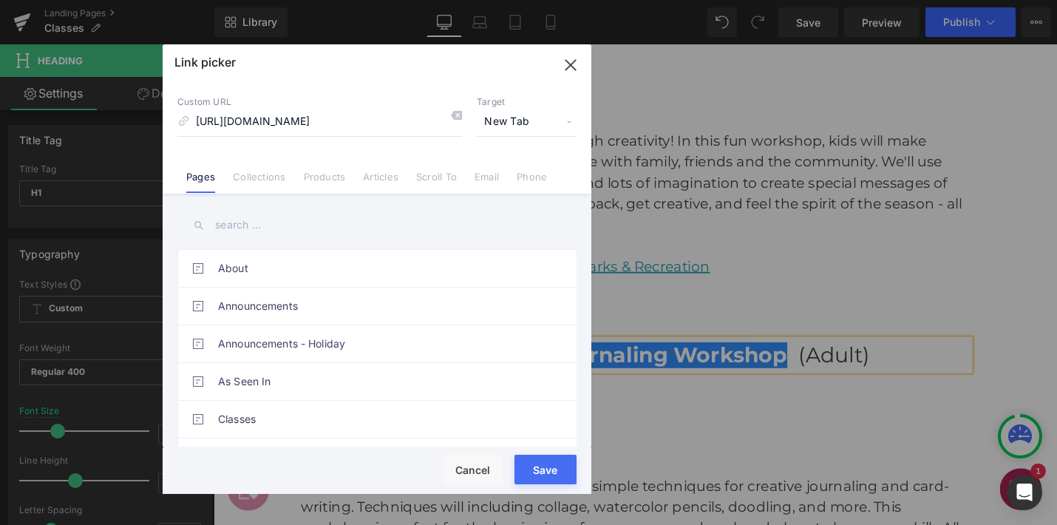
scroll to position [0, 0]
click at [499, 179] on li "New Tab" at bounding box center [526, 175] width 115 height 26
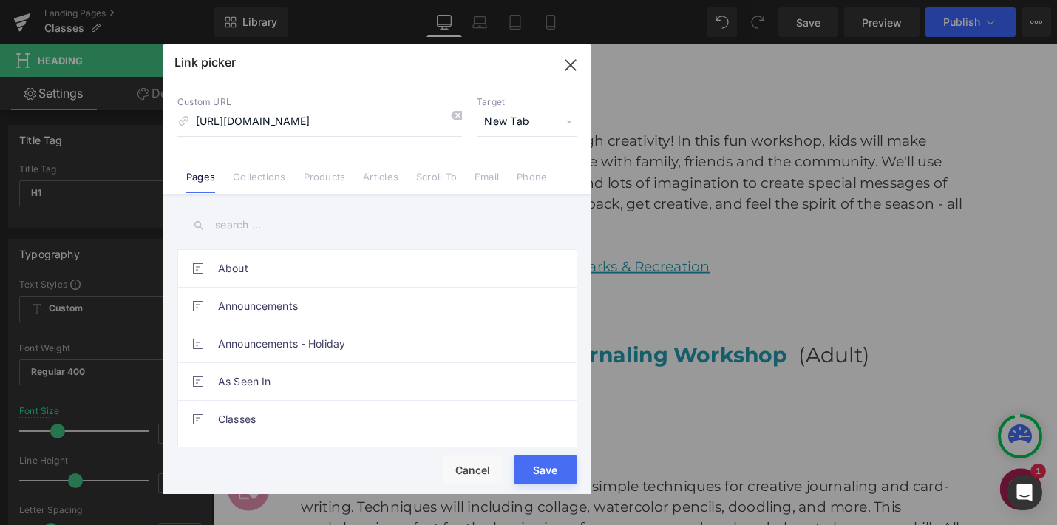
click at [540, 483] on button "Save" at bounding box center [546, 470] width 62 height 30
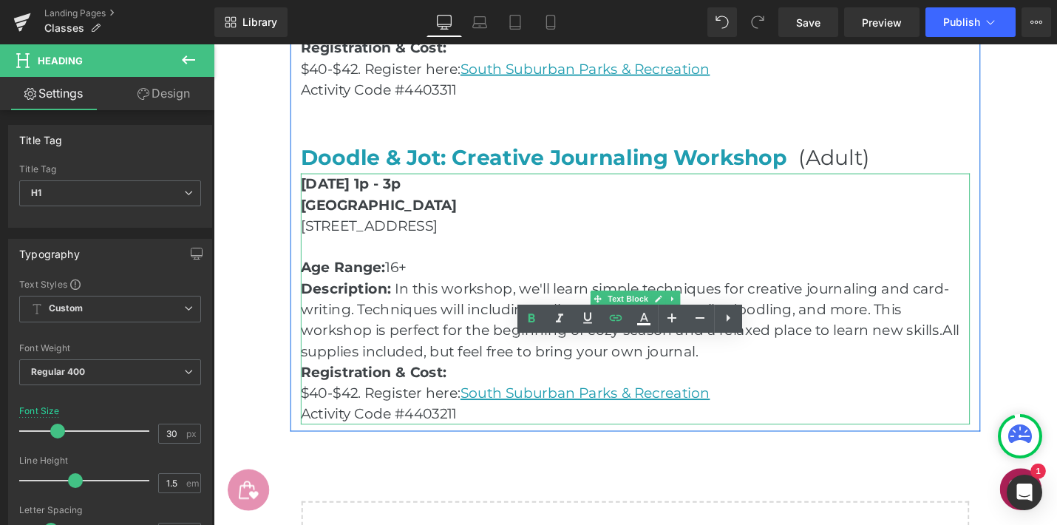
scroll to position [3397, 0]
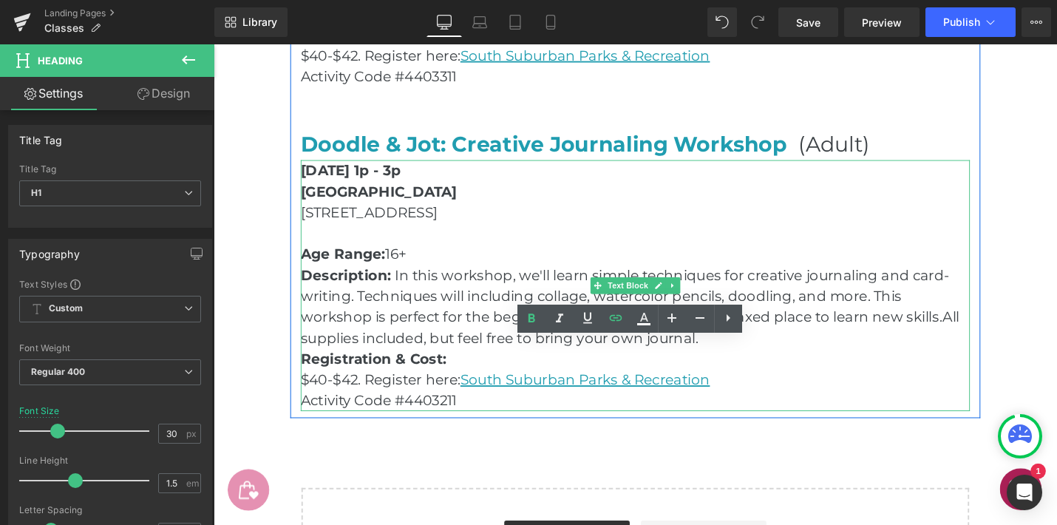
click at [779, 407] on p "$40-$42. Register here: [GEOGRAPHIC_DATA] Parks & Recreation" at bounding box center [661, 400] width 710 height 22
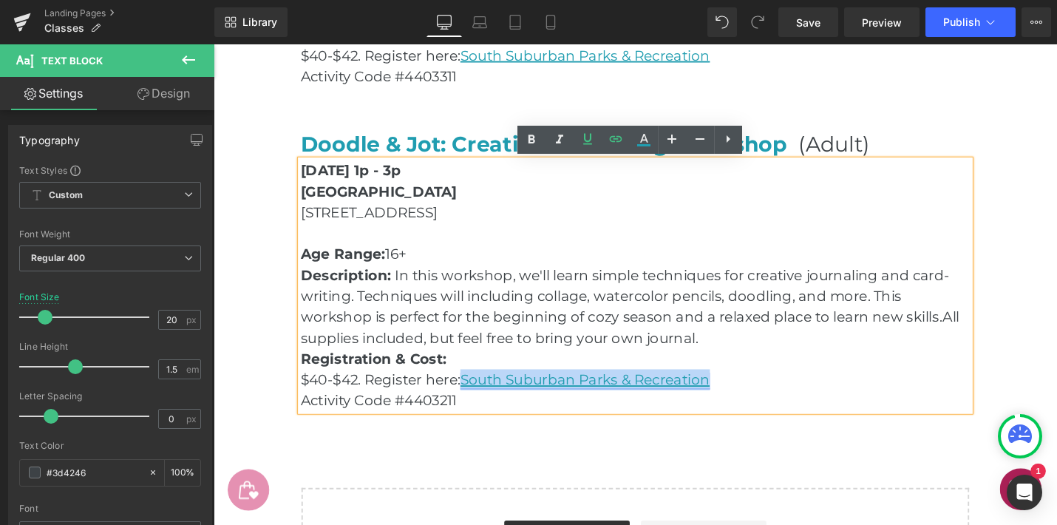
drag, startPoint x: 765, startPoint y: 402, endPoint x: 481, endPoint y: 402, distance: 284.7
click at [481, 402] on p "$40-$42. Register here: [GEOGRAPHIC_DATA] Parks & Recreation" at bounding box center [661, 400] width 710 height 22
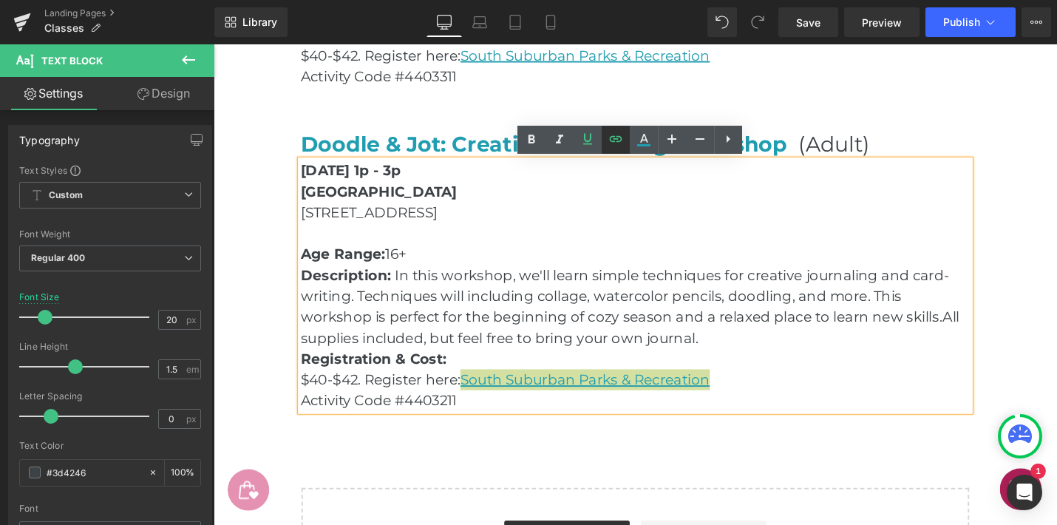
click at [0, 0] on icon at bounding box center [0, 0] width 0 height 0
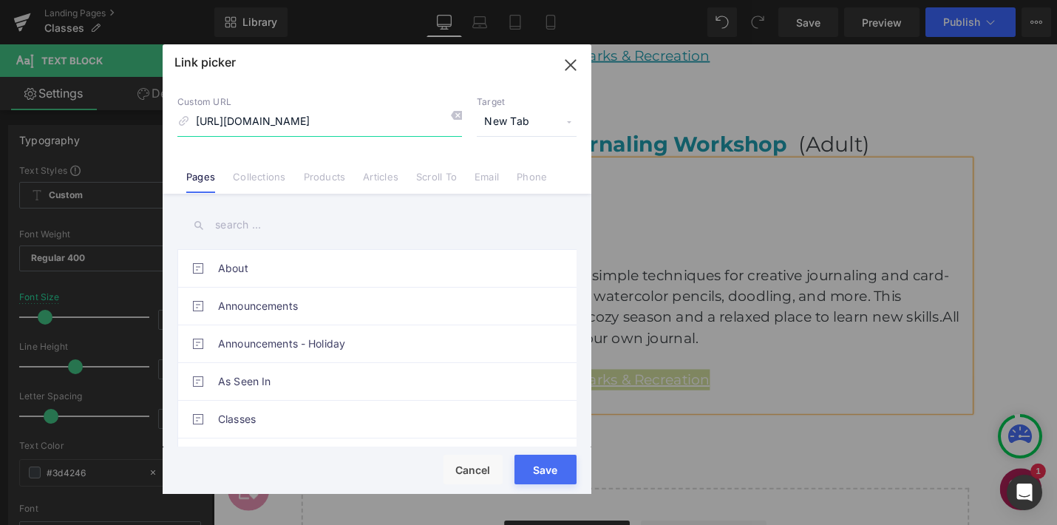
click at [394, 123] on input "[URL][DOMAIN_NAME]" at bounding box center [319, 122] width 285 height 28
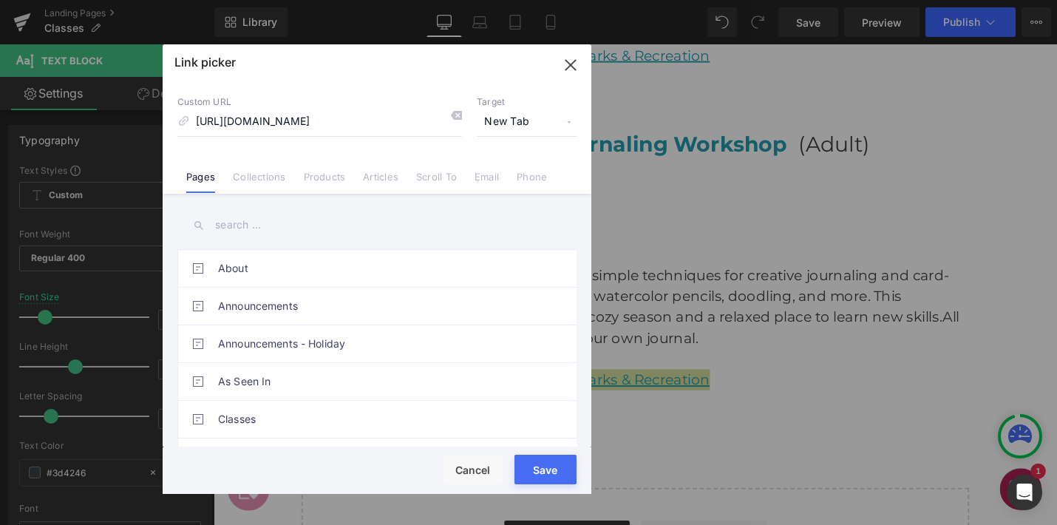
scroll to position [0, 0]
click at [546, 479] on button "Save" at bounding box center [546, 470] width 62 height 30
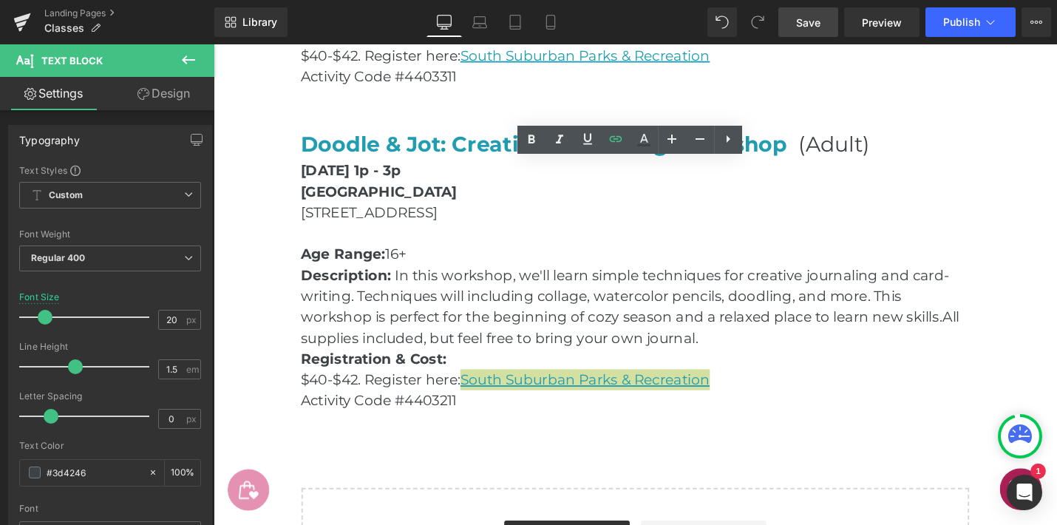
click at [809, 30] on span "Save" at bounding box center [808, 23] width 24 height 16
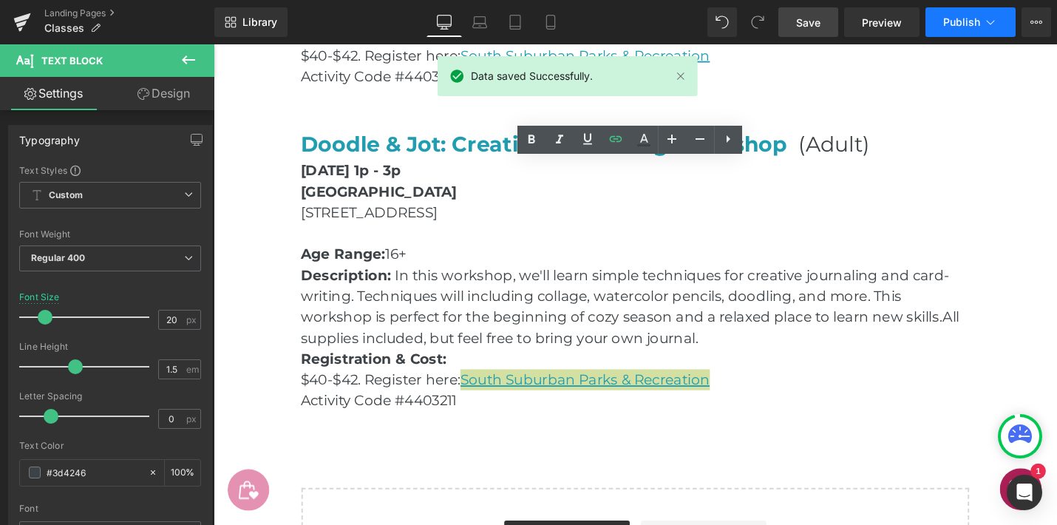
click at [964, 23] on span "Publish" at bounding box center [961, 22] width 37 height 12
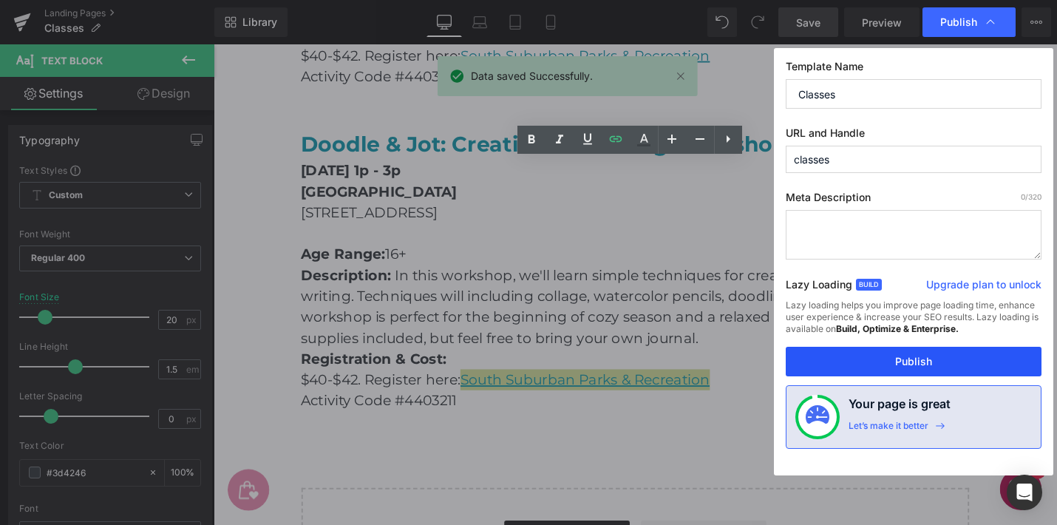
click at [912, 358] on button "Publish" at bounding box center [914, 362] width 256 height 30
